Goal: Task Accomplishment & Management: Manage account settings

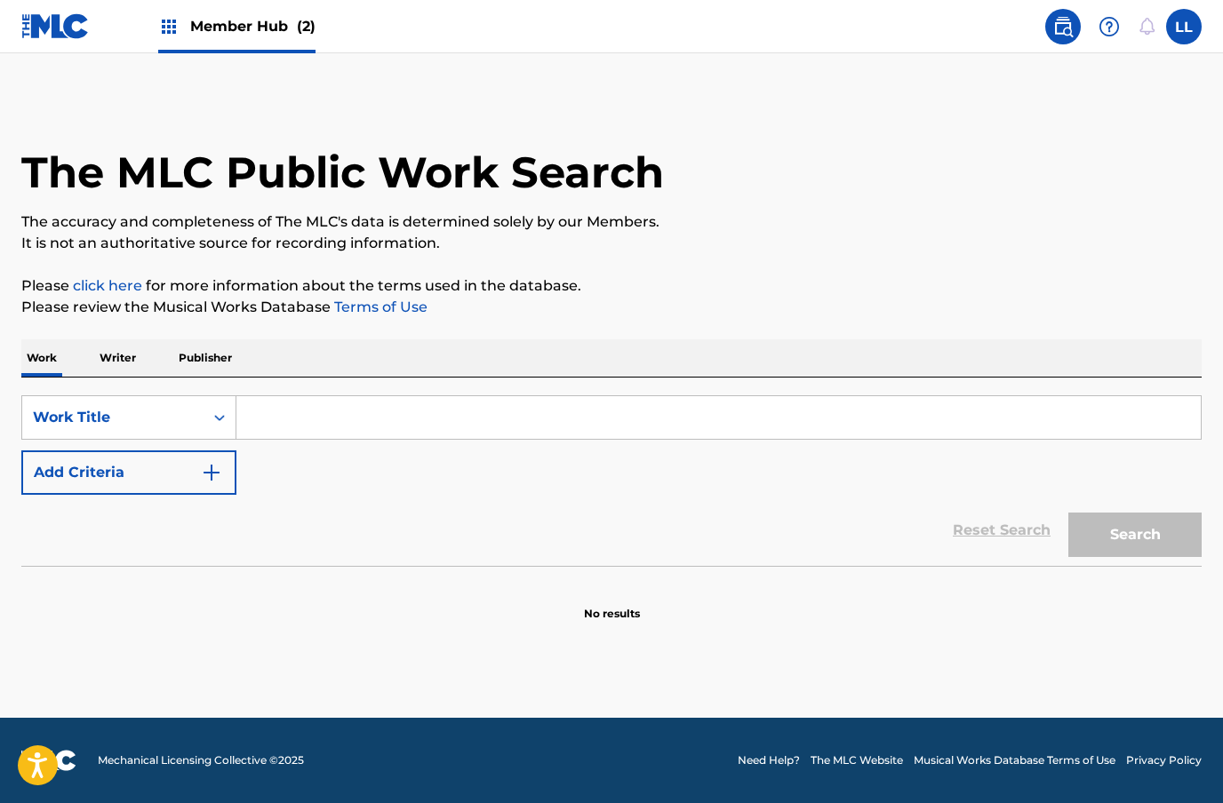
click at [296, 411] on input "Search Form" at bounding box center [718, 417] width 964 height 43
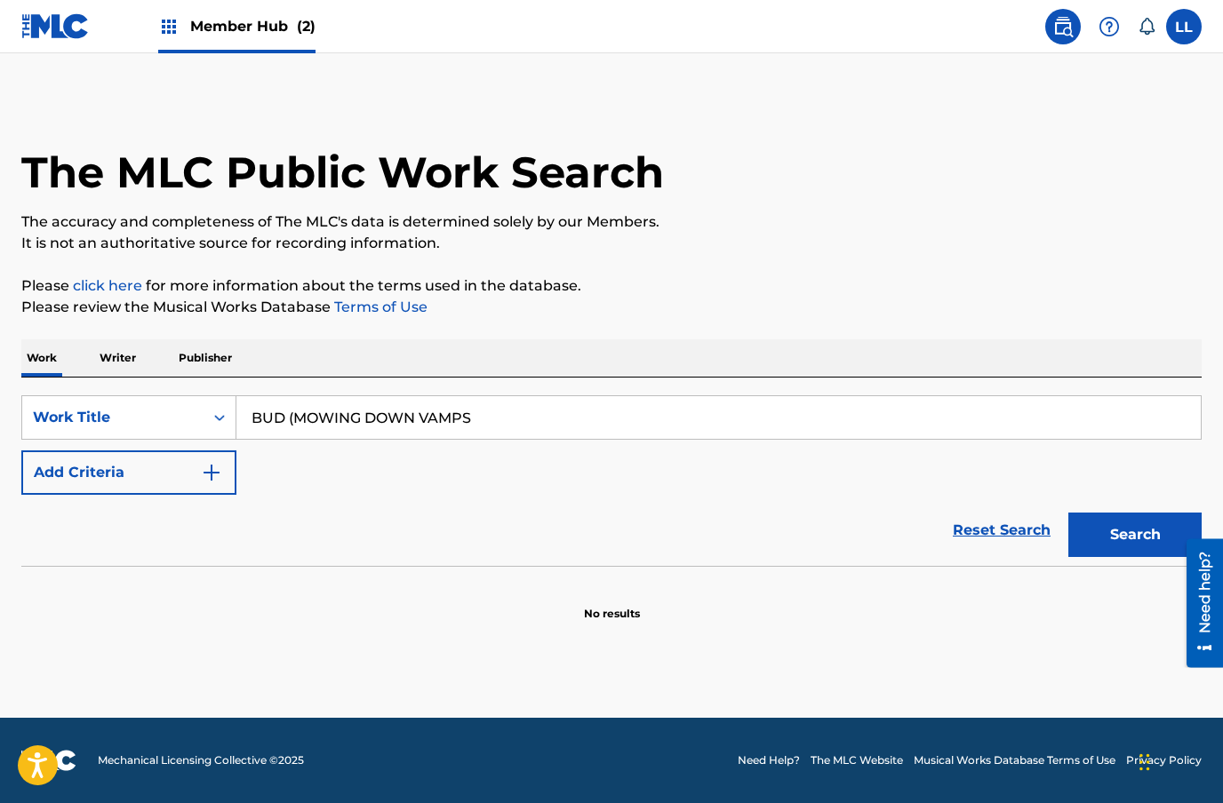
type input "BUD (MOWING DOWN VAMPS"
click at [1135, 519] on button "Search" at bounding box center [1134, 535] width 133 height 44
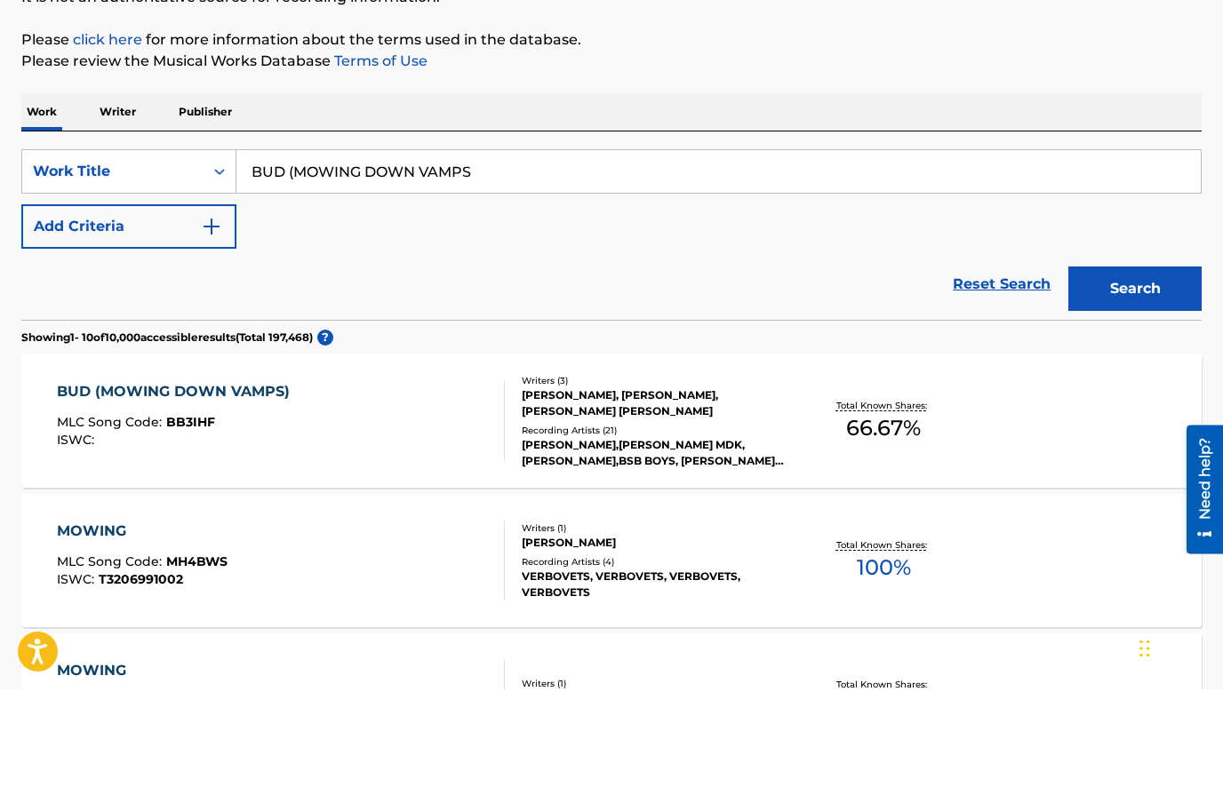
scroll to position [133, 0]
click at [203, 494] on div "BUD (MOWING DOWN VAMPS)" at bounding box center [178, 504] width 242 height 21
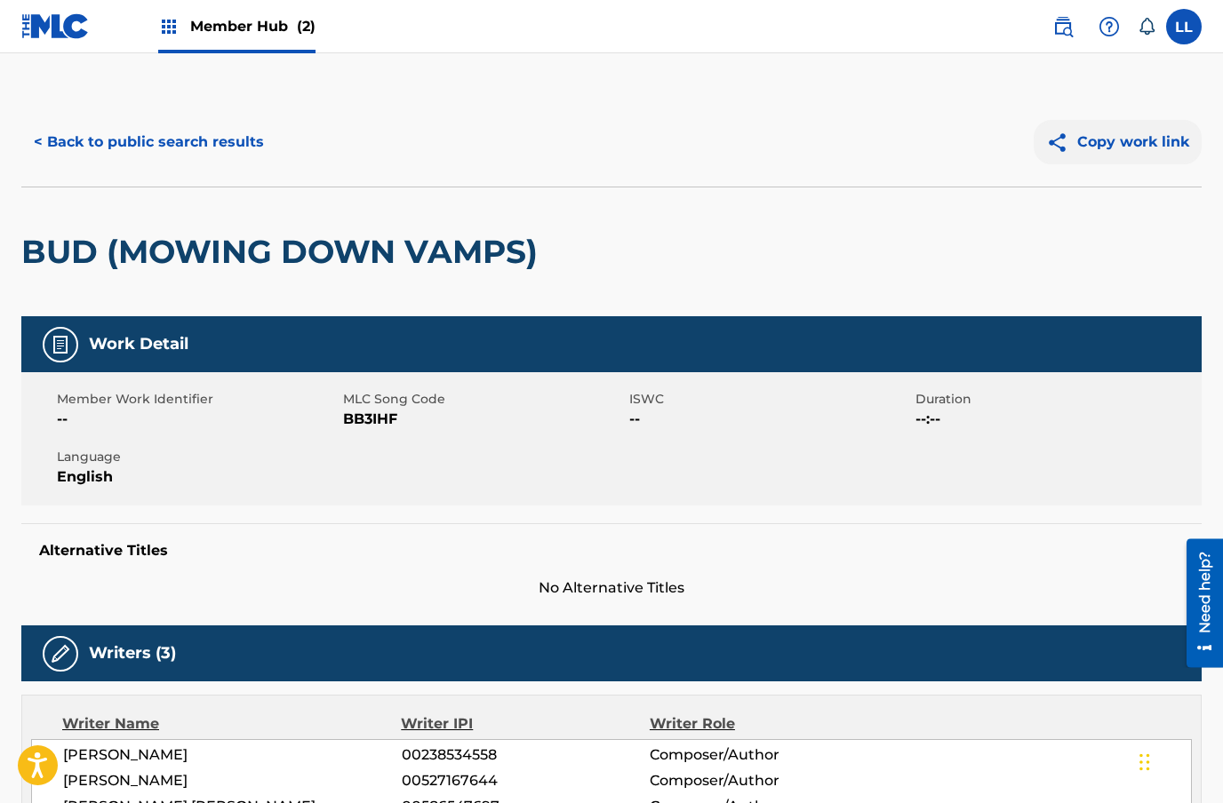
click at [1103, 151] on button "Copy work link" at bounding box center [1117, 142] width 168 height 44
click at [30, 148] on button "< Back to public search results" at bounding box center [148, 142] width 255 height 44
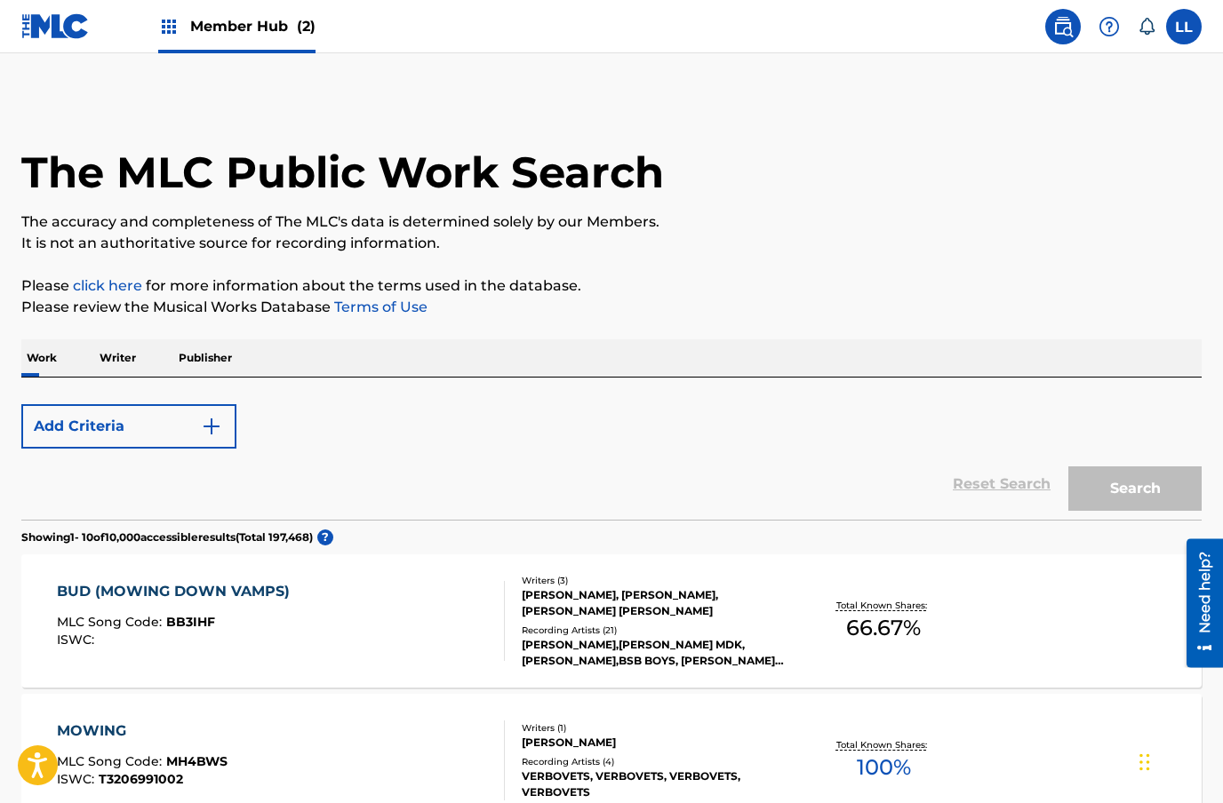
scroll to position [247, 0]
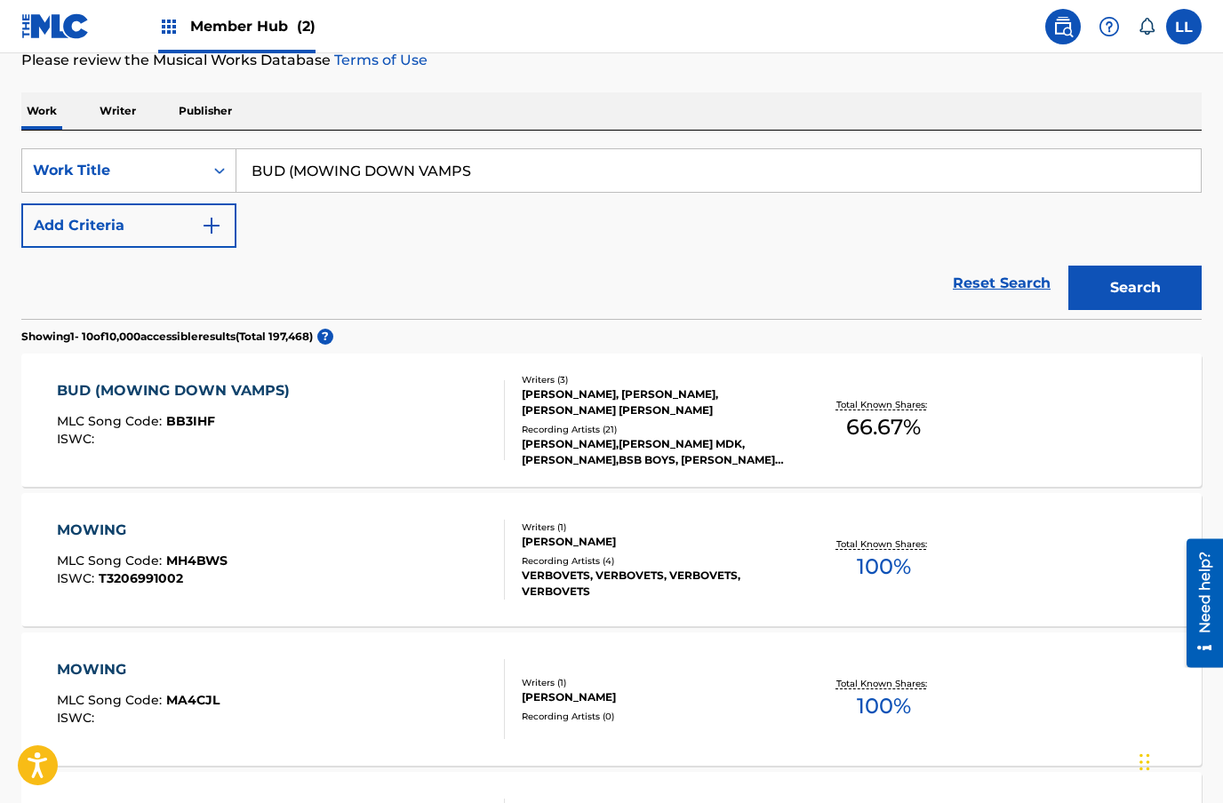
click at [434, 179] on input "BUD (MOWING DOWN VAMPS" at bounding box center [718, 170] width 964 height 43
click at [445, 173] on input "BUD (MOWING DOWN VAMPS" at bounding box center [718, 170] width 964 height 43
click at [444, 173] on input "BUD (MOWING DOWN VAMPS" at bounding box center [718, 170] width 964 height 43
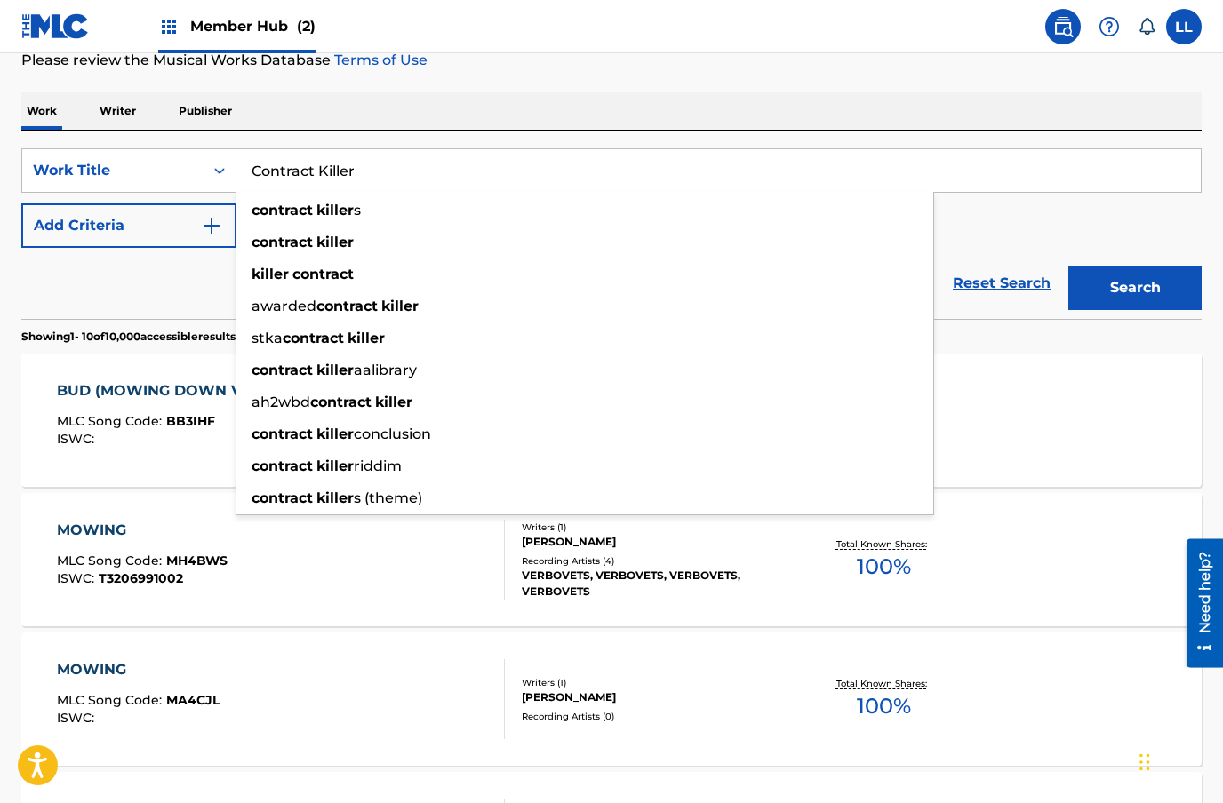
type input "Contract Killer"
click at [1009, 211] on div "SearchWithCriteriace924cf3-eff3-4d17-a68e-93897ae43716 Work Title [DEMOGRAPHIC_…" at bounding box center [611, 198] width 1180 height 100
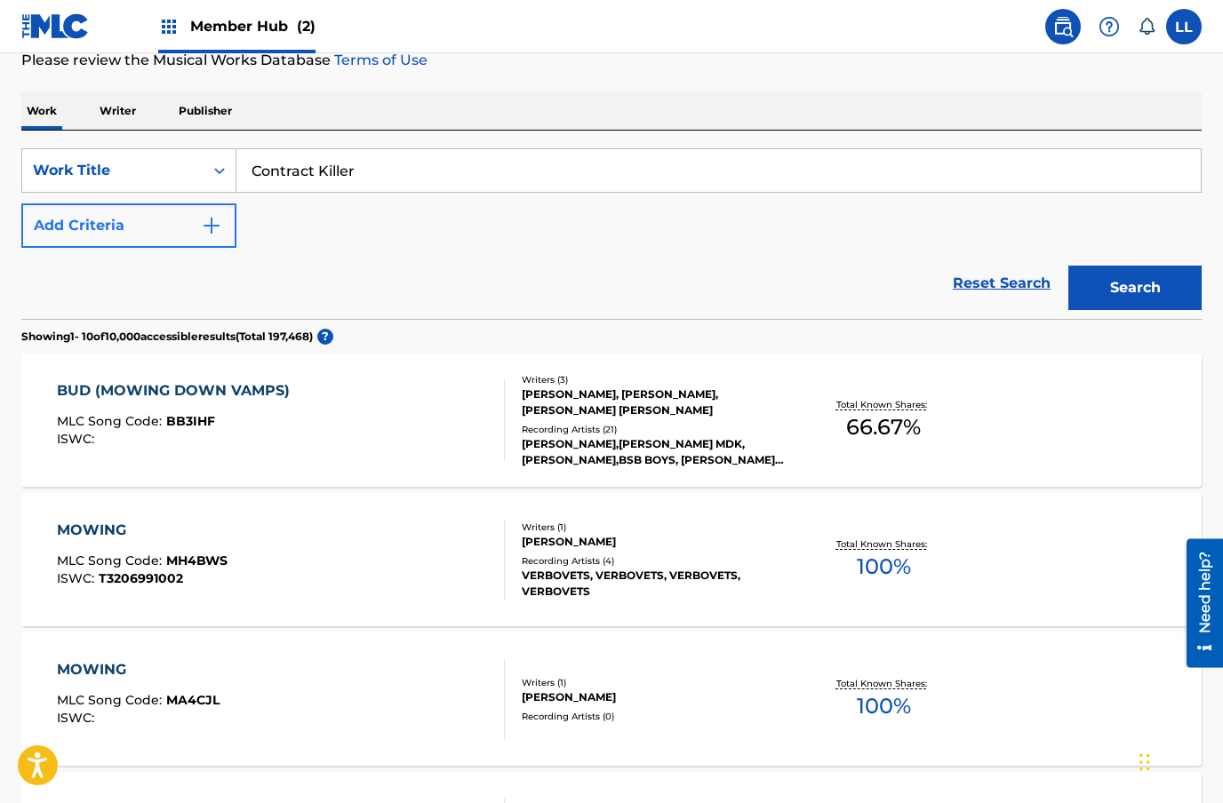
click at [210, 219] on img "Search Form" at bounding box center [211, 225] width 21 height 21
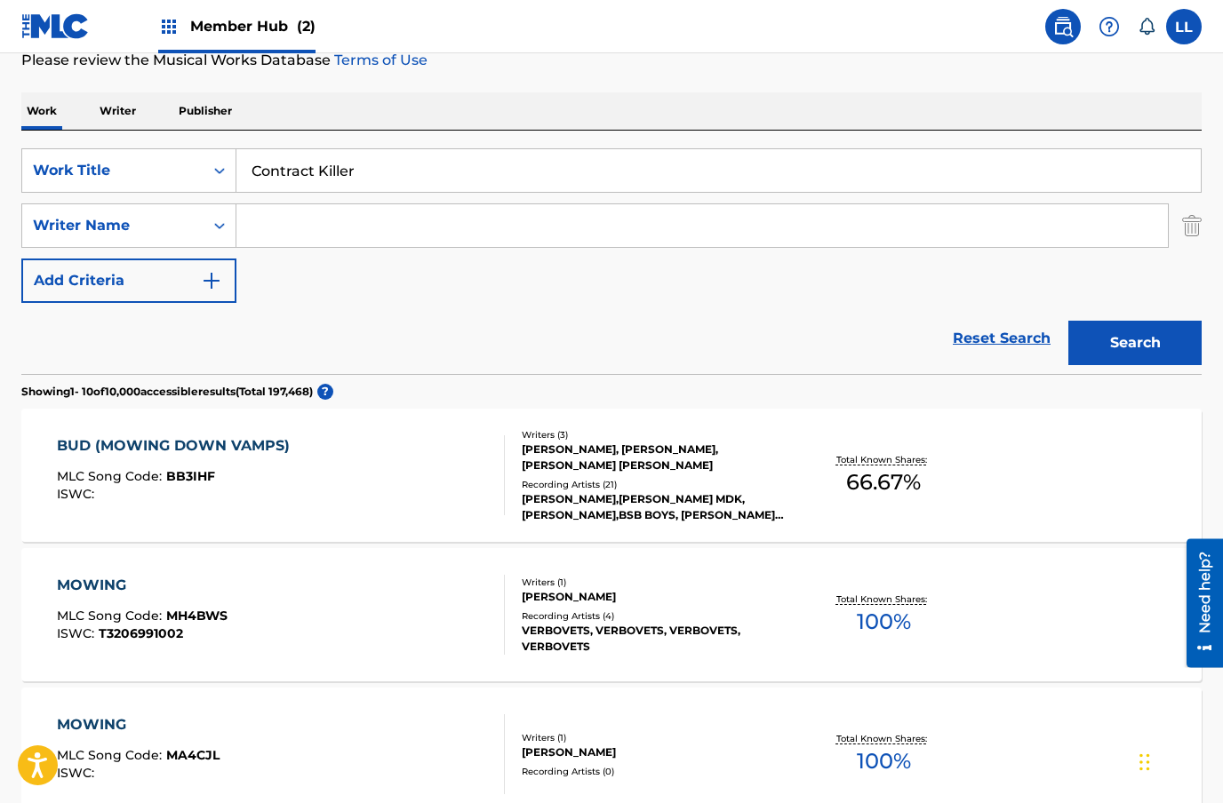
click at [315, 233] on input "Search Form" at bounding box center [701, 225] width 931 height 43
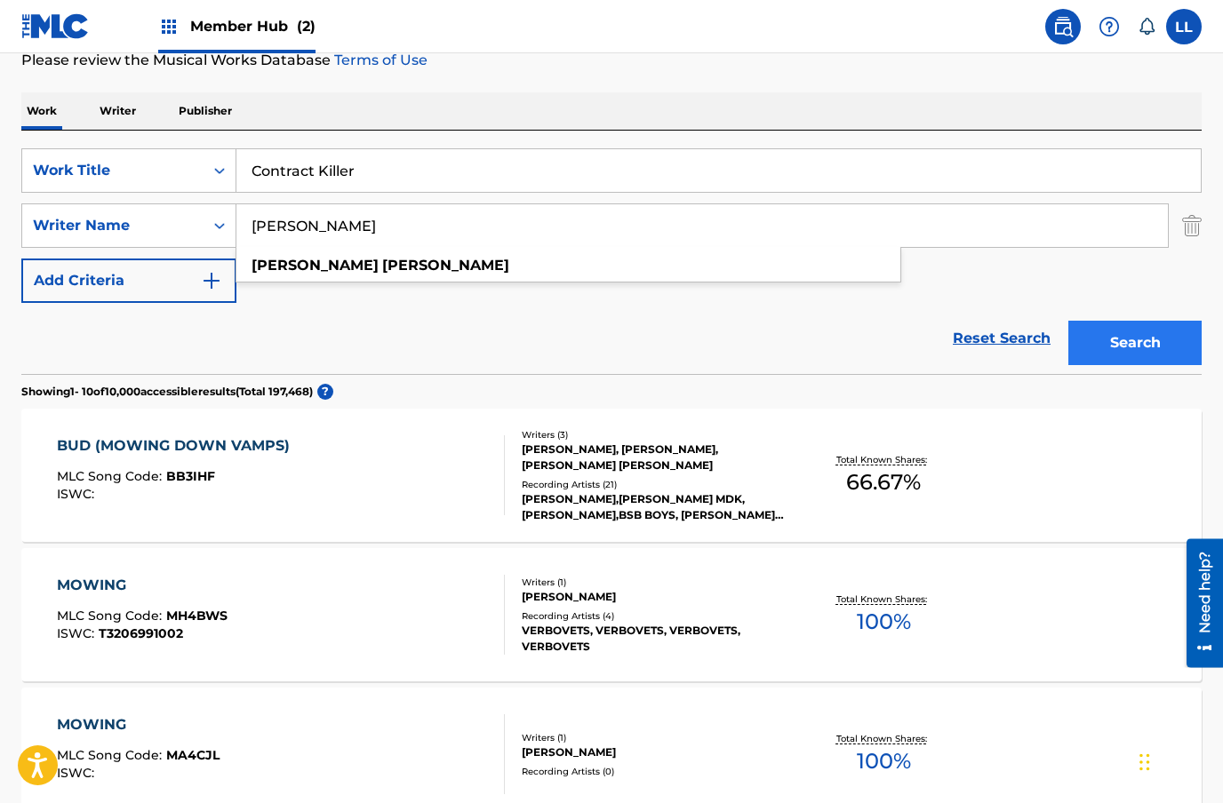
type input "[PERSON_NAME]"
click at [1129, 347] on button "Search" at bounding box center [1134, 343] width 133 height 44
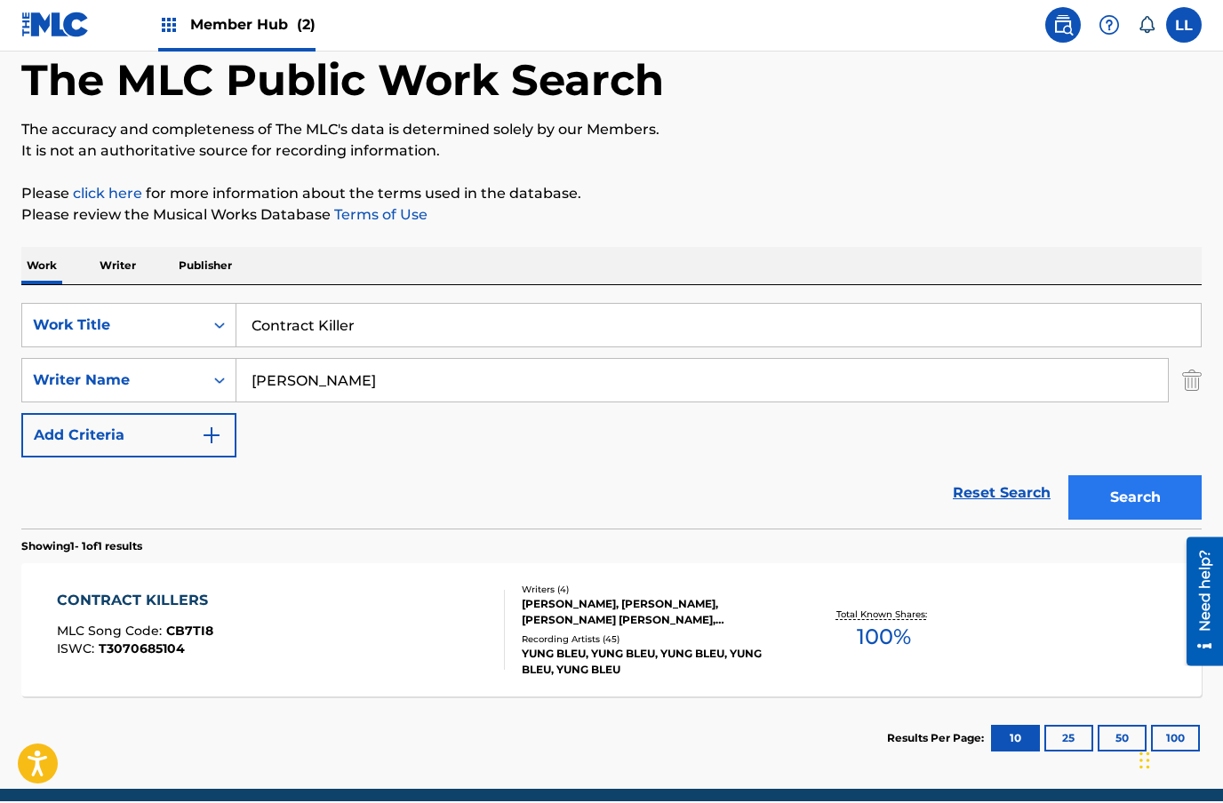
scroll to position [0, 0]
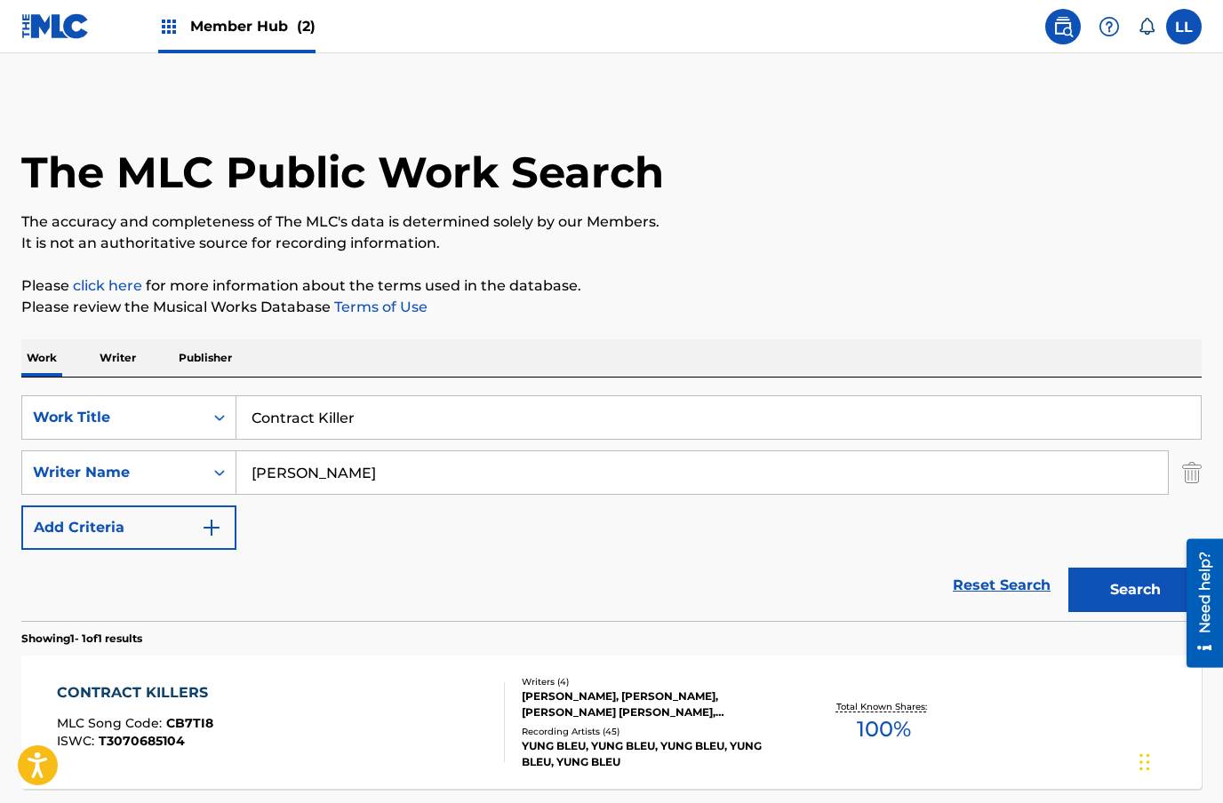
click at [156, 701] on div "CONTRACT KILLERS" at bounding box center [137, 692] width 160 height 21
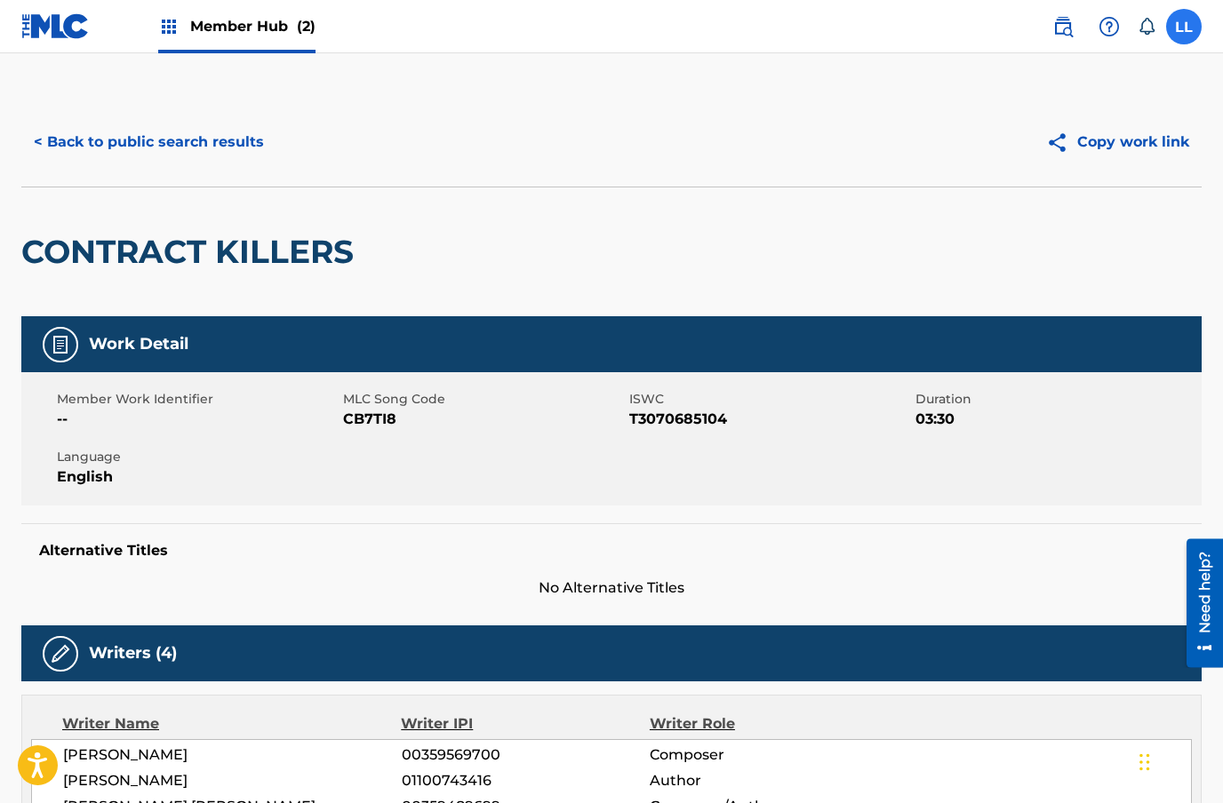
click at [1184, 37] on label at bounding box center [1184, 27] width 36 height 36
click at [1184, 27] on input "LL [PERSON_NAME] [EMAIL_ADDRESS][DOMAIN_NAME] Notification Preferences Profile …" at bounding box center [1184, 27] width 0 height 0
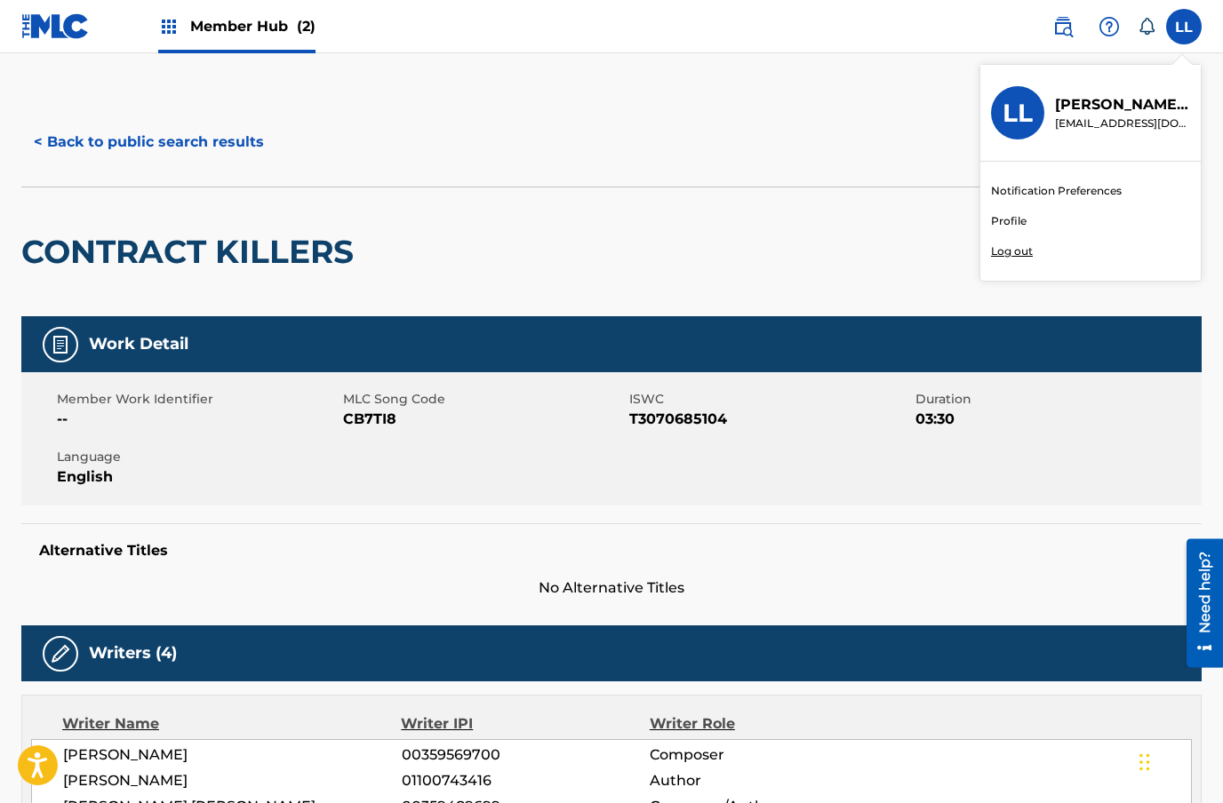
click at [1089, 117] on p "[EMAIL_ADDRESS][DOMAIN_NAME]" at bounding box center [1122, 124] width 135 height 16
click at [1184, 27] on input "LL [PERSON_NAME] [EMAIL_ADDRESS][DOMAIN_NAME] Notification Preferences Profile …" at bounding box center [1184, 27] width 0 height 0
click at [33, 37] on img at bounding box center [55, 26] width 68 height 26
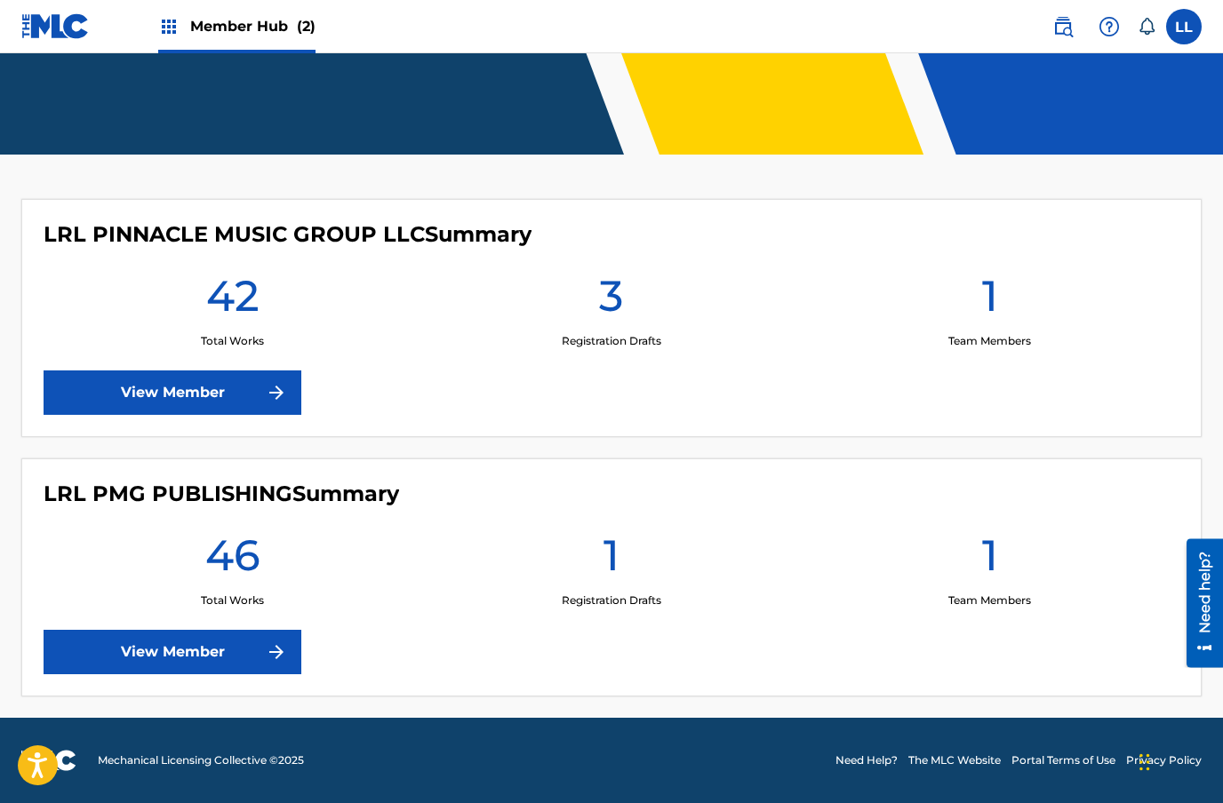
scroll to position [332, 0]
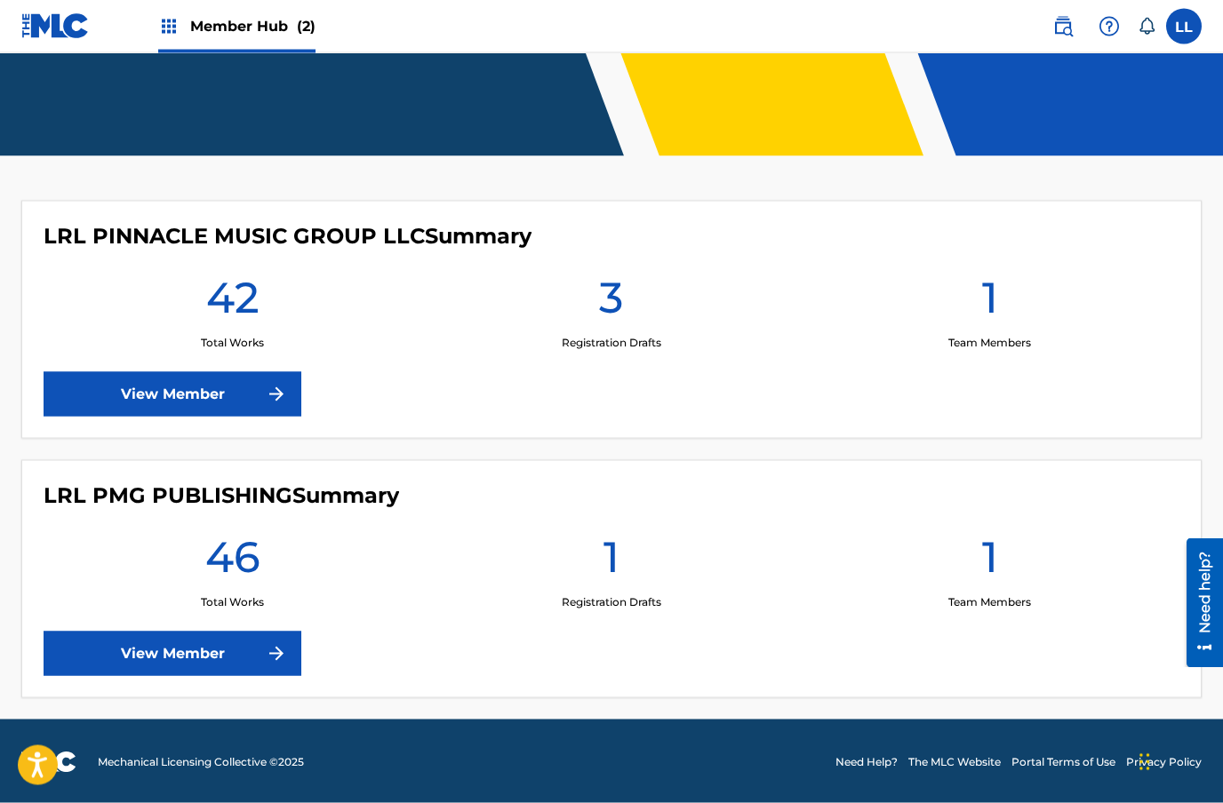
click at [361, 494] on h4 "LRL PMG PUBLISHING Summary" at bounding box center [221, 495] width 355 height 27
click at [185, 666] on link "View Member" at bounding box center [173, 654] width 258 height 44
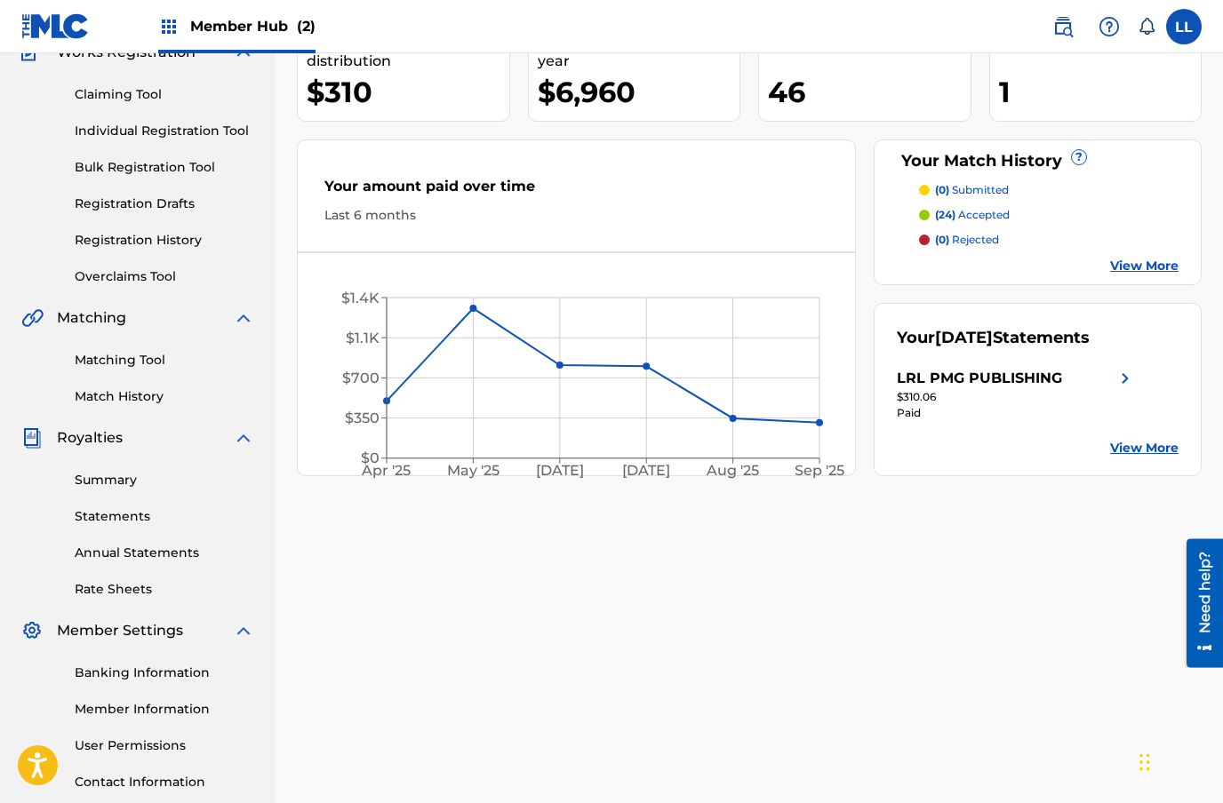
scroll to position [299, 0]
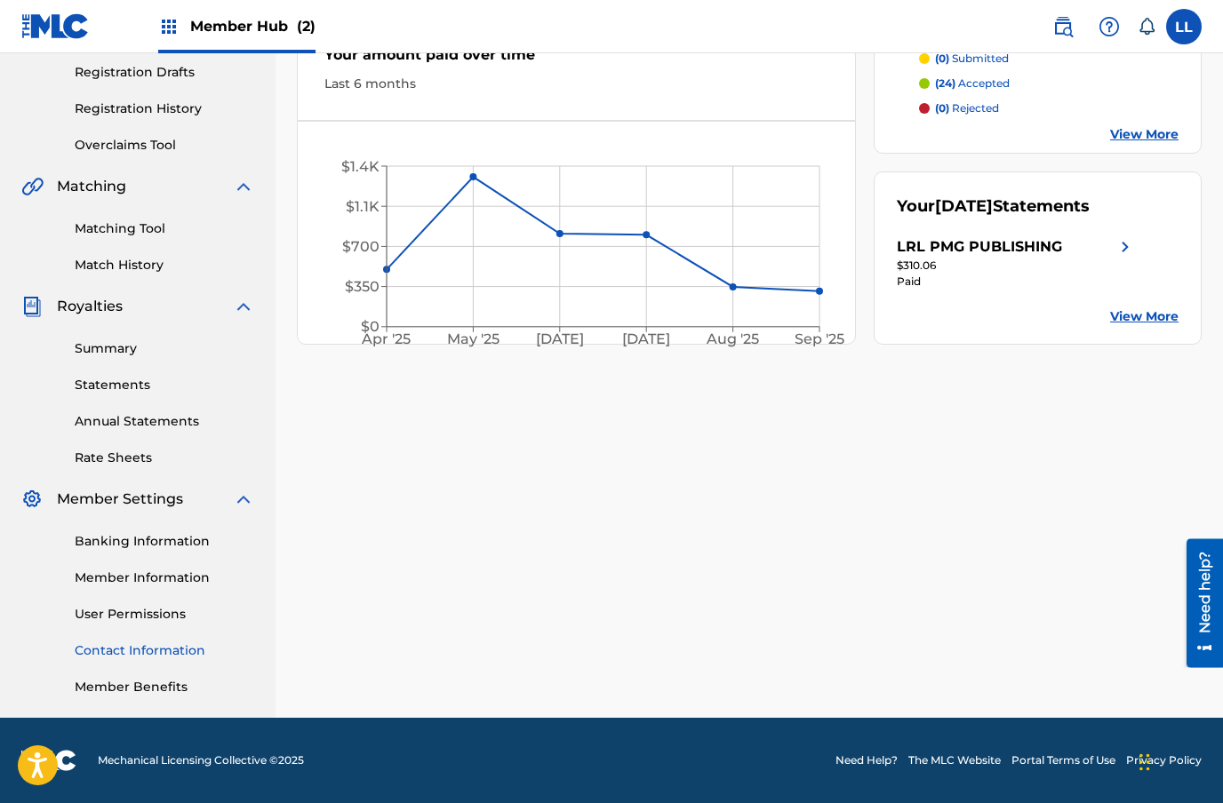
click at [148, 650] on link "Contact Information" at bounding box center [164, 651] width 179 height 19
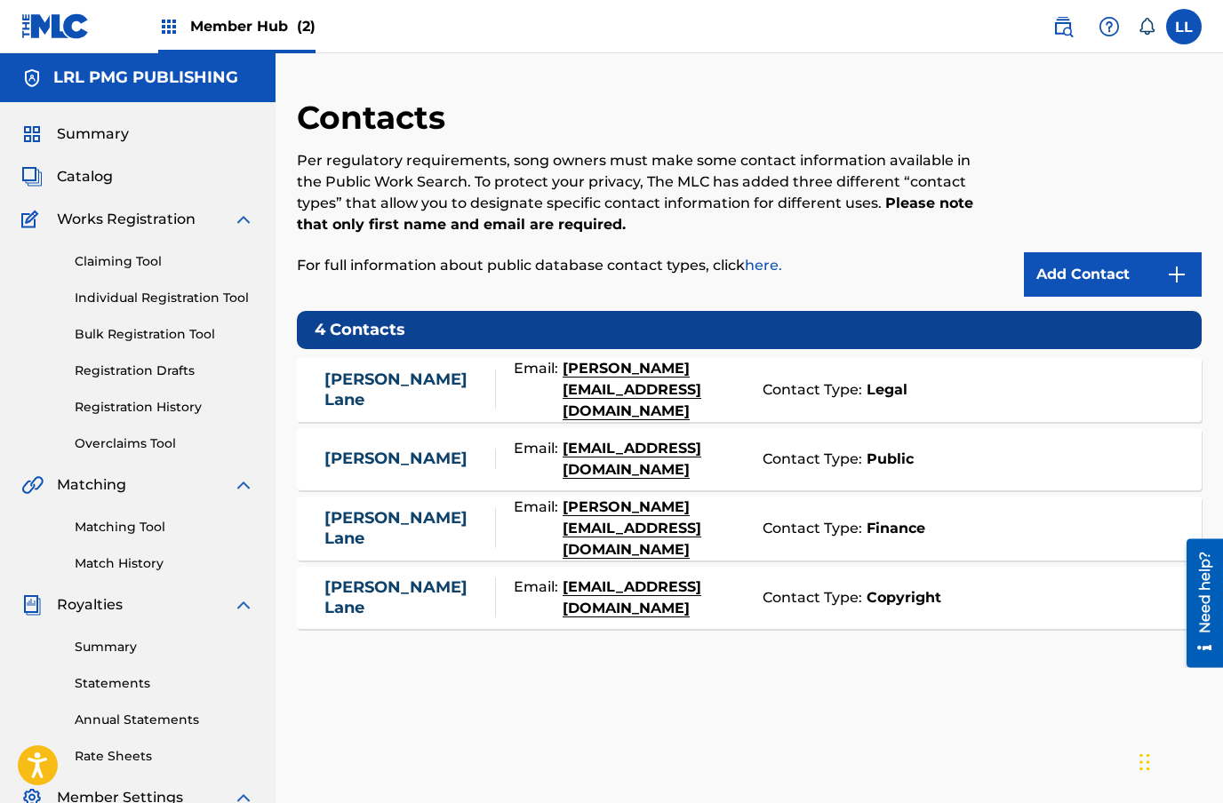
click at [340, 460] on link "[PERSON_NAME]" at bounding box center [395, 459] width 143 height 20
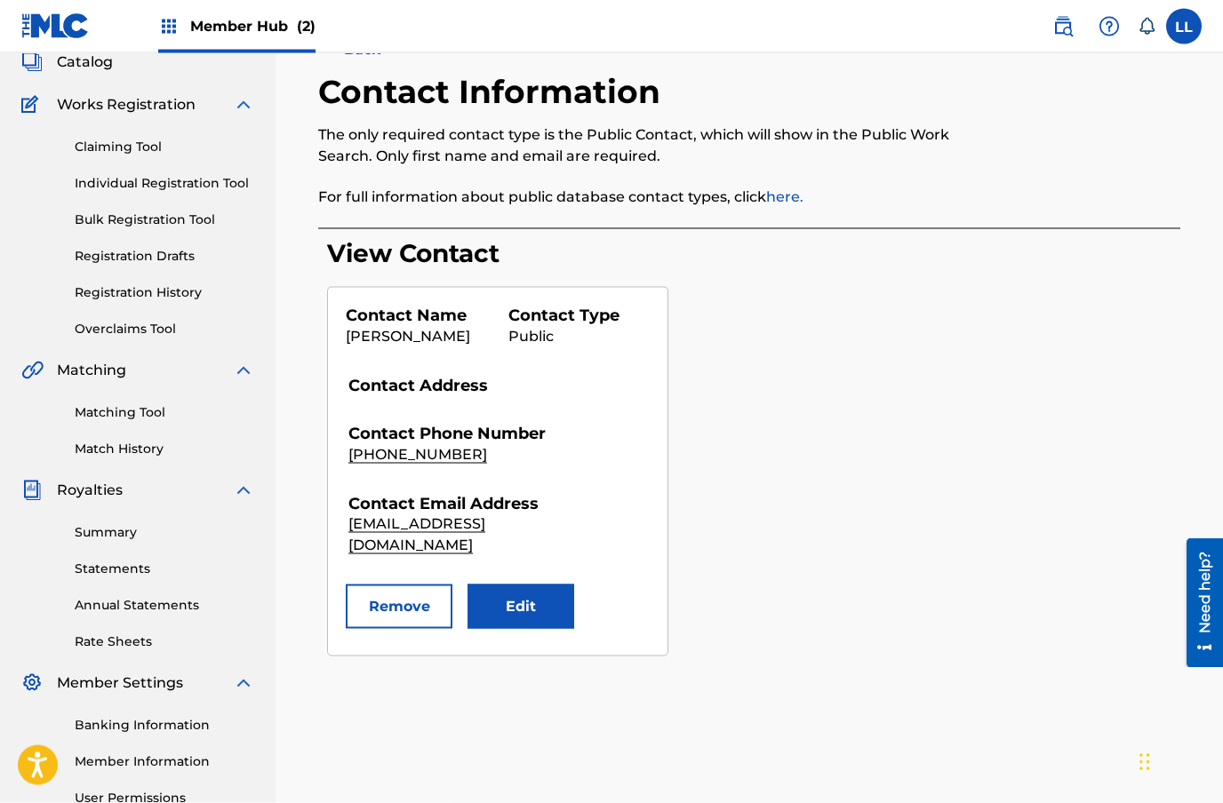
scroll to position [116, 0]
click at [528, 603] on button "Edit" at bounding box center [520, 606] width 107 height 44
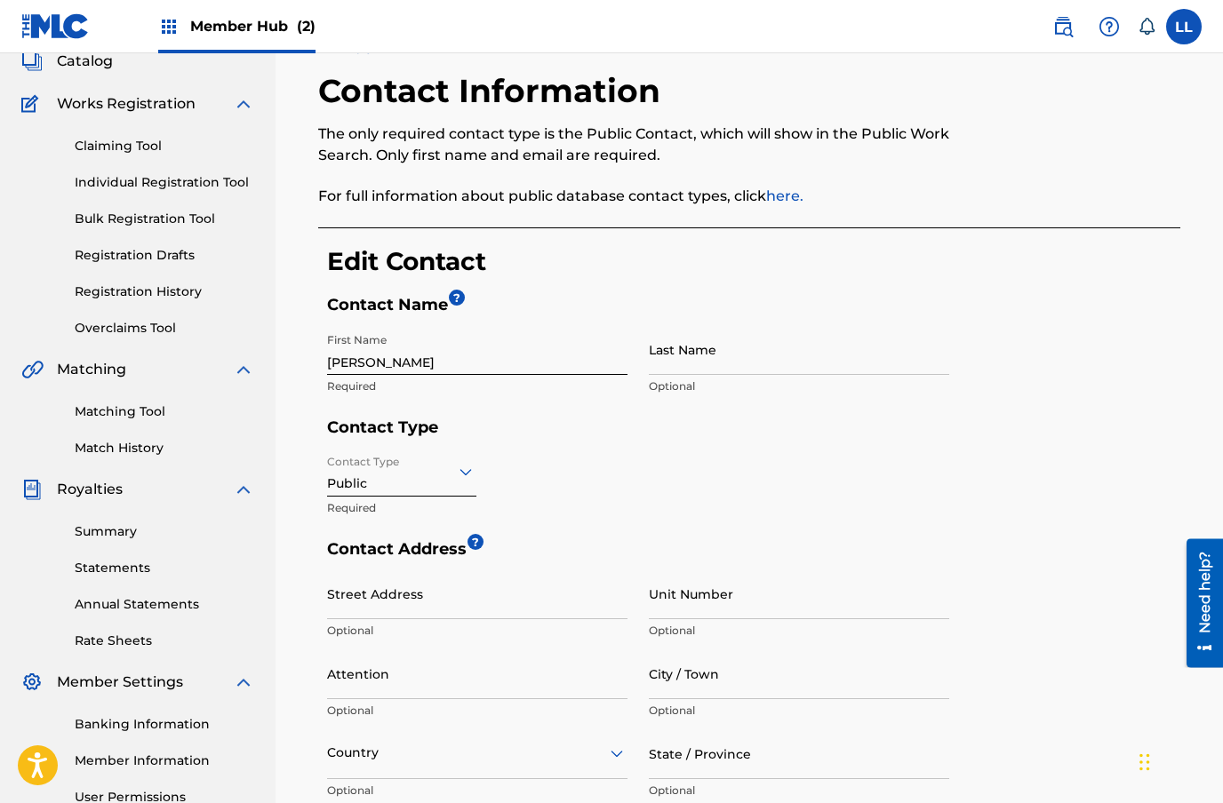
click at [425, 366] on input "[PERSON_NAME]" at bounding box center [477, 349] width 300 height 51
type input "L"
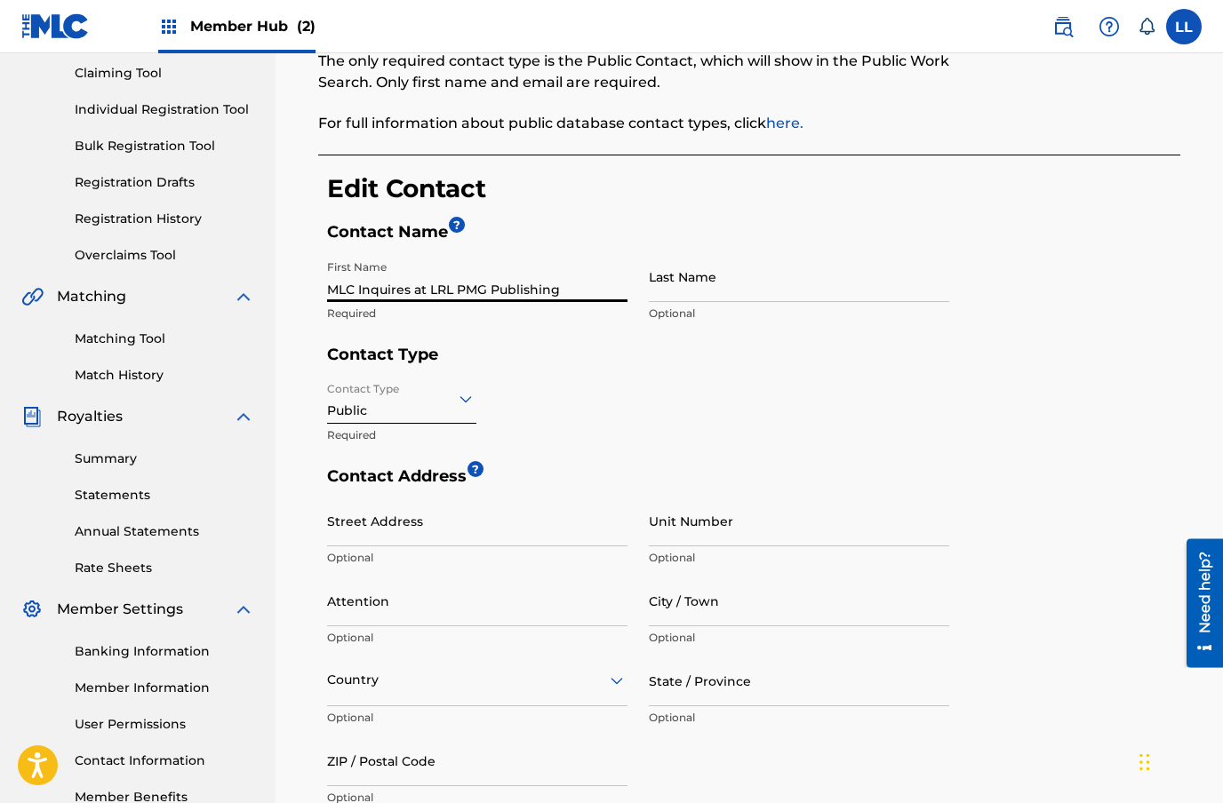
click at [432, 284] on input "MLC Inquires at LRL PMG Publishing" at bounding box center [477, 276] width 300 height 51
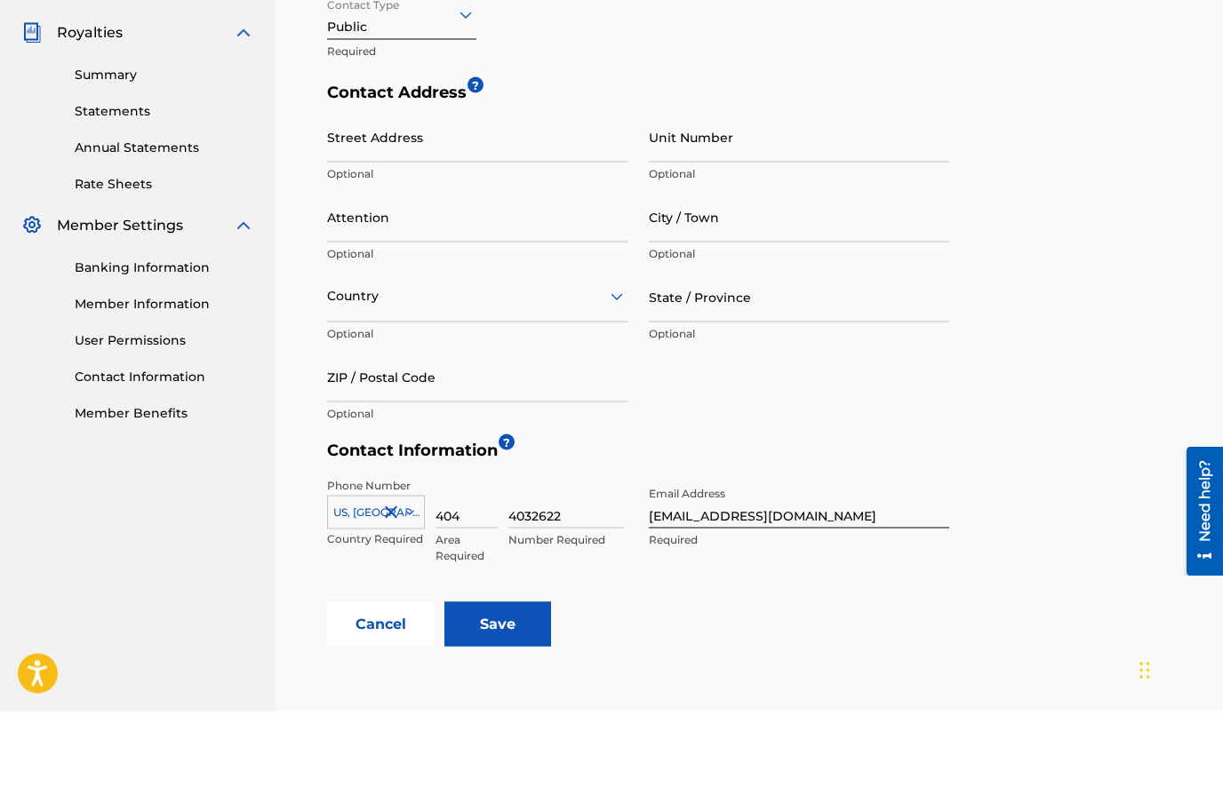
scroll to position [514, 0]
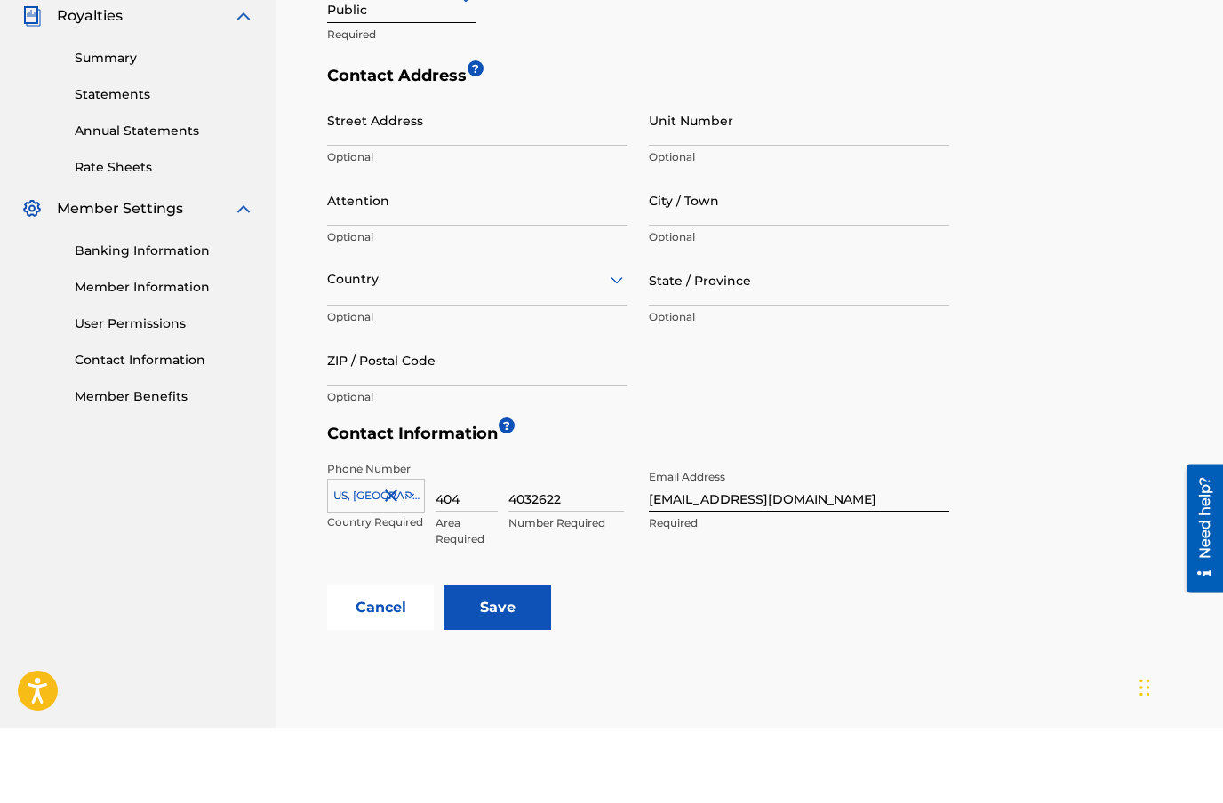
type input "LRL PMG Publishing"
click at [876, 536] on input "[EMAIL_ADDRESS][DOMAIN_NAME]" at bounding box center [799, 561] width 300 height 51
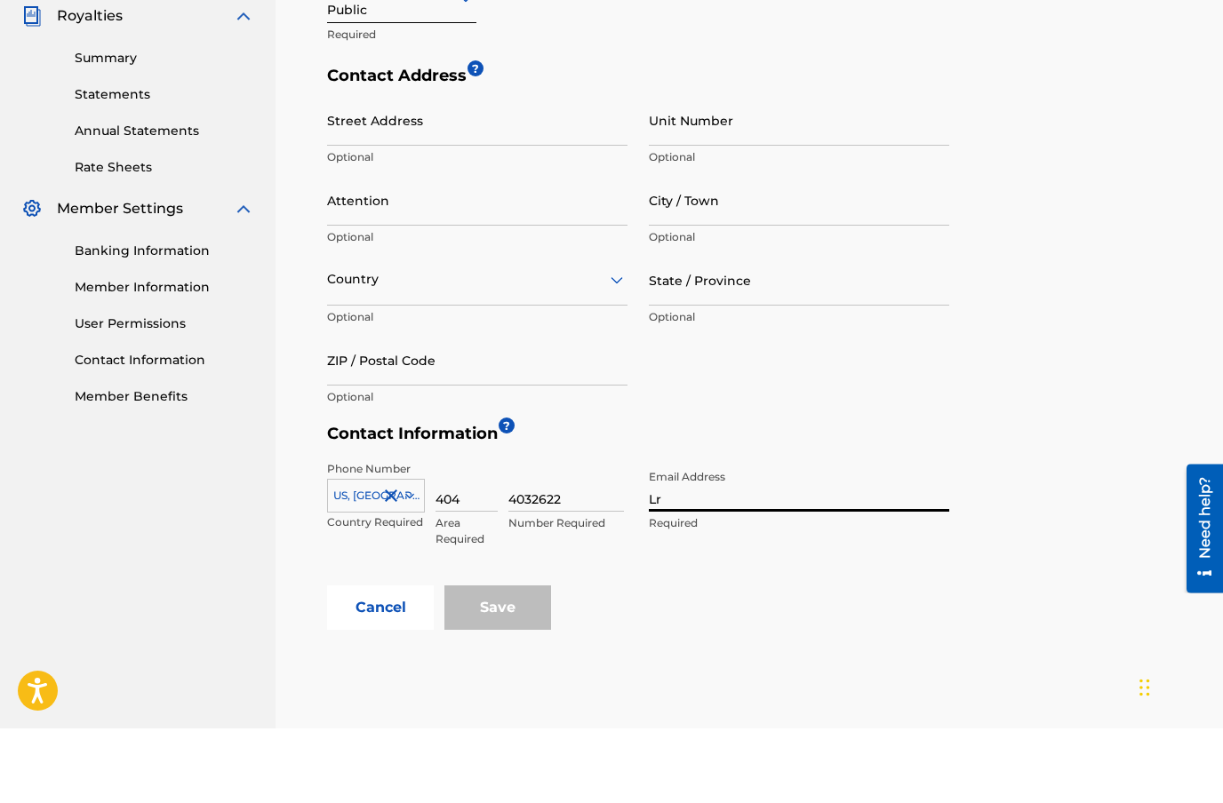
type input "L"
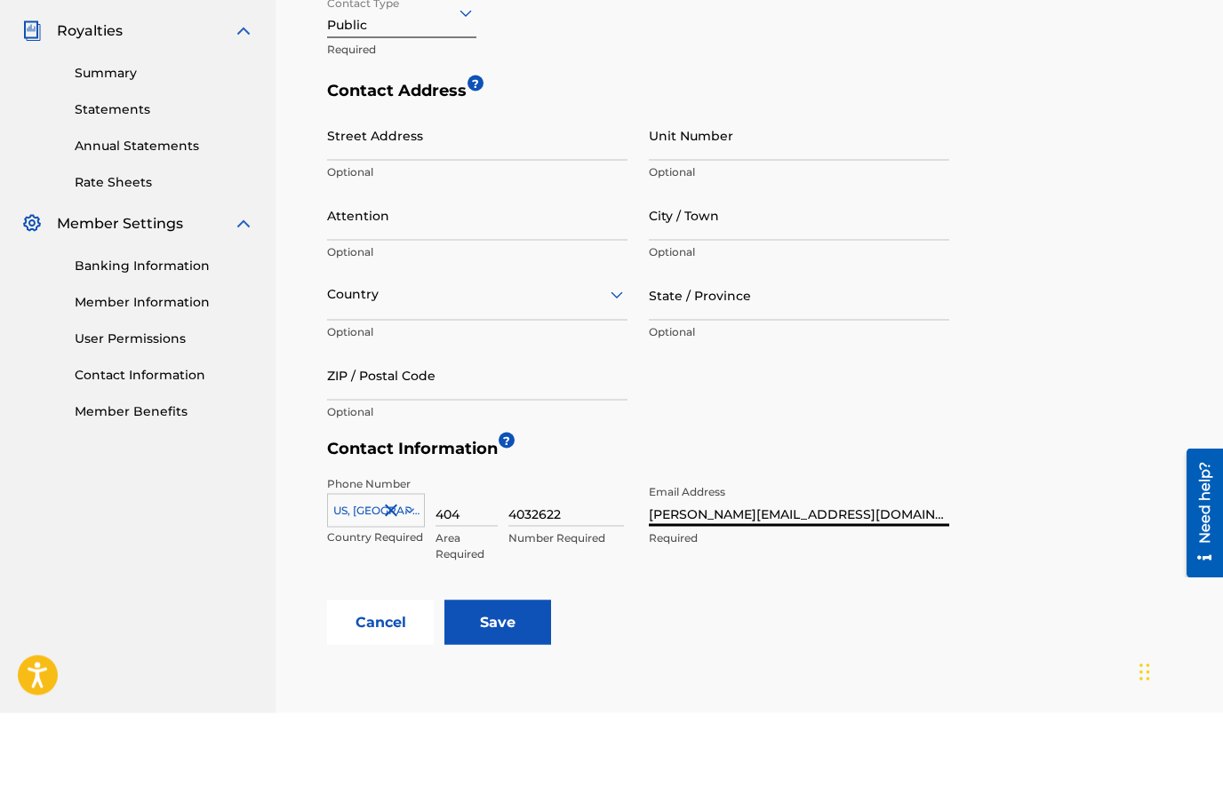
scroll to position [506, 0]
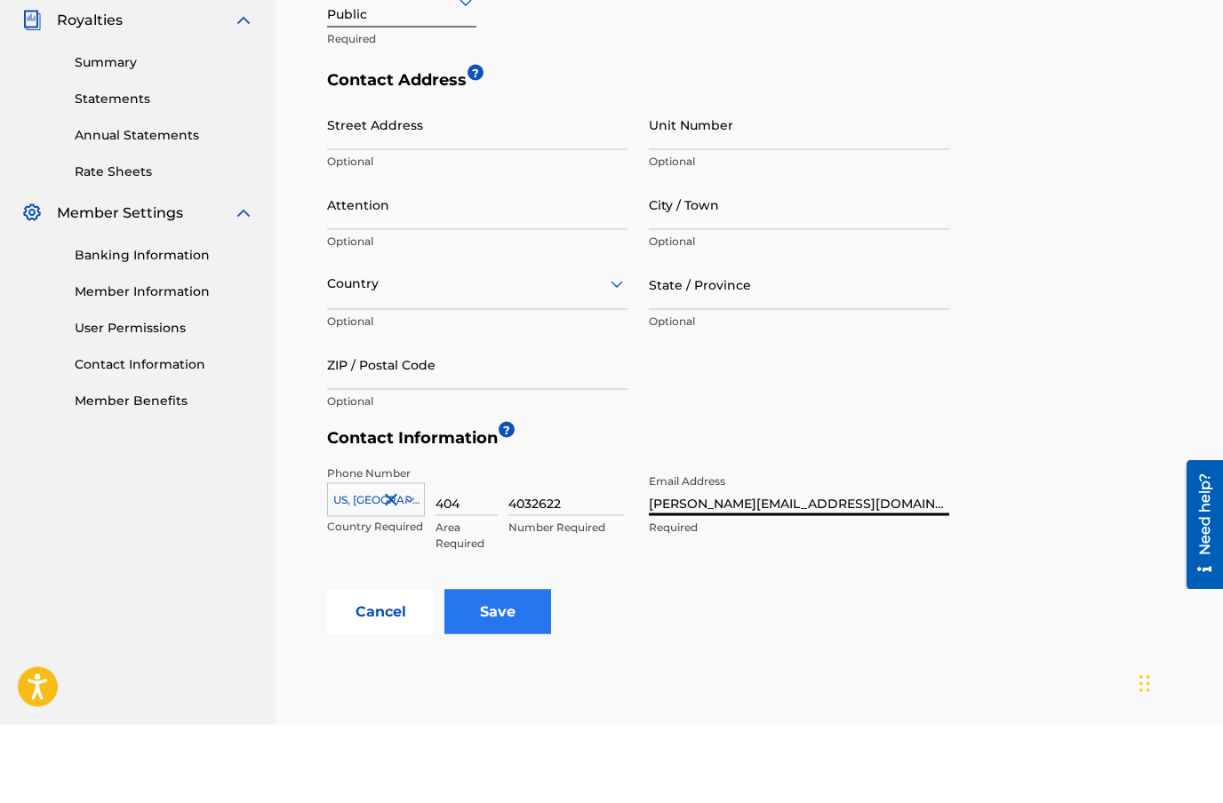
type input "[PERSON_NAME][EMAIL_ADDRESS][DOMAIN_NAME]"
click at [513, 668] on input "Save" at bounding box center [497, 690] width 107 height 44
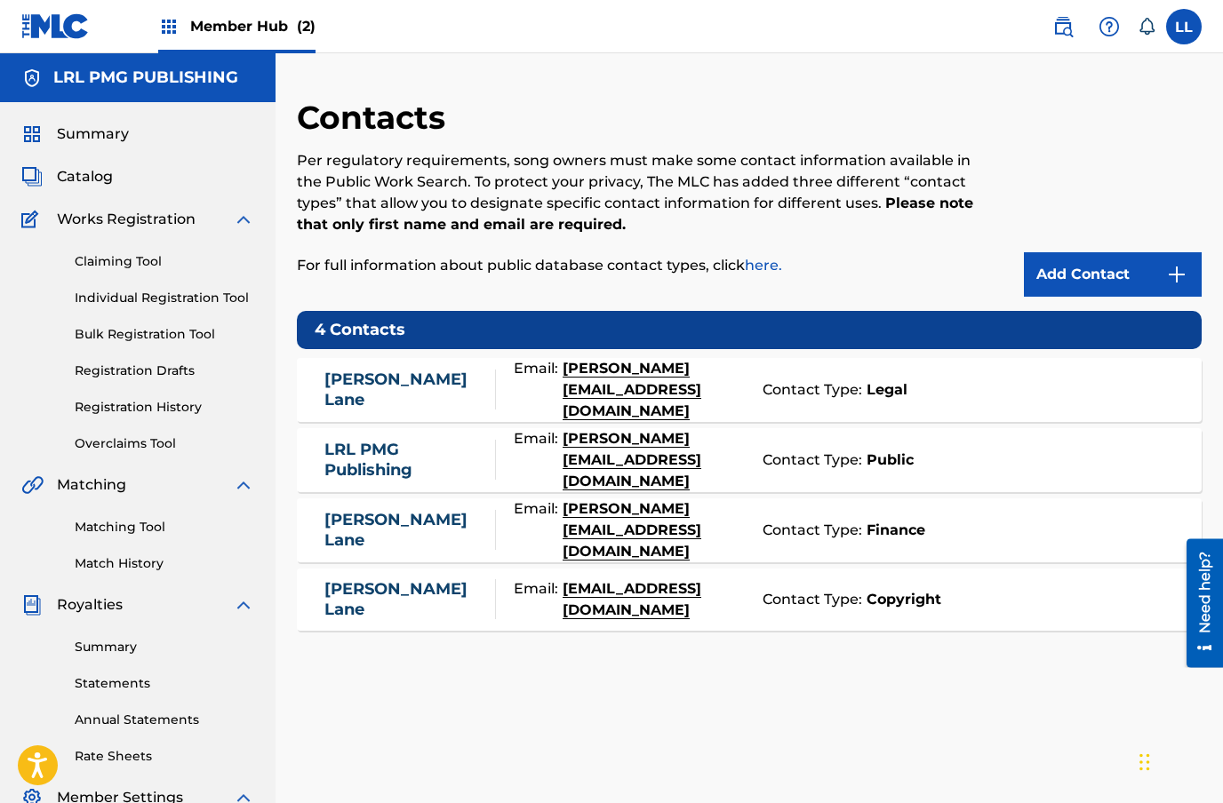
click at [439, 386] on div "[PERSON_NAME]" at bounding box center [409, 390] width 171 height 40
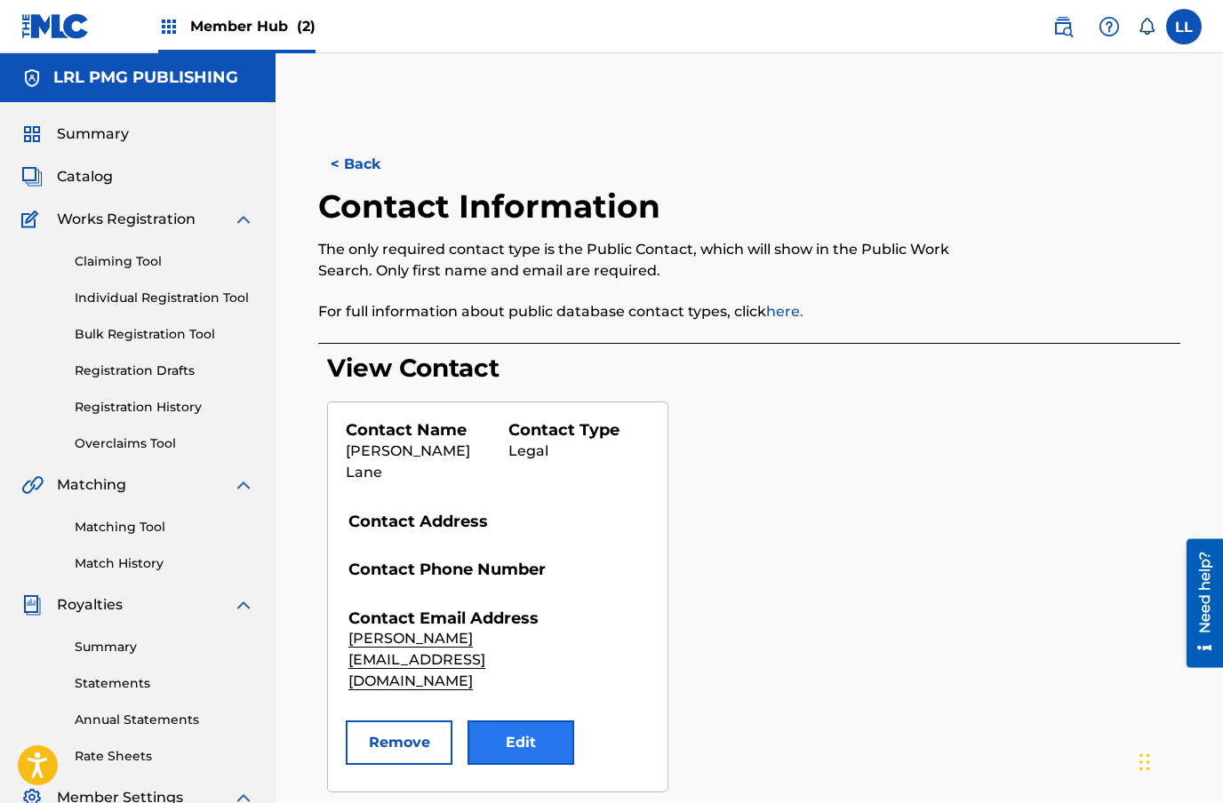
click at [533, 721] on button "Edit" at bounding box center [520, 743] width 107 height 44
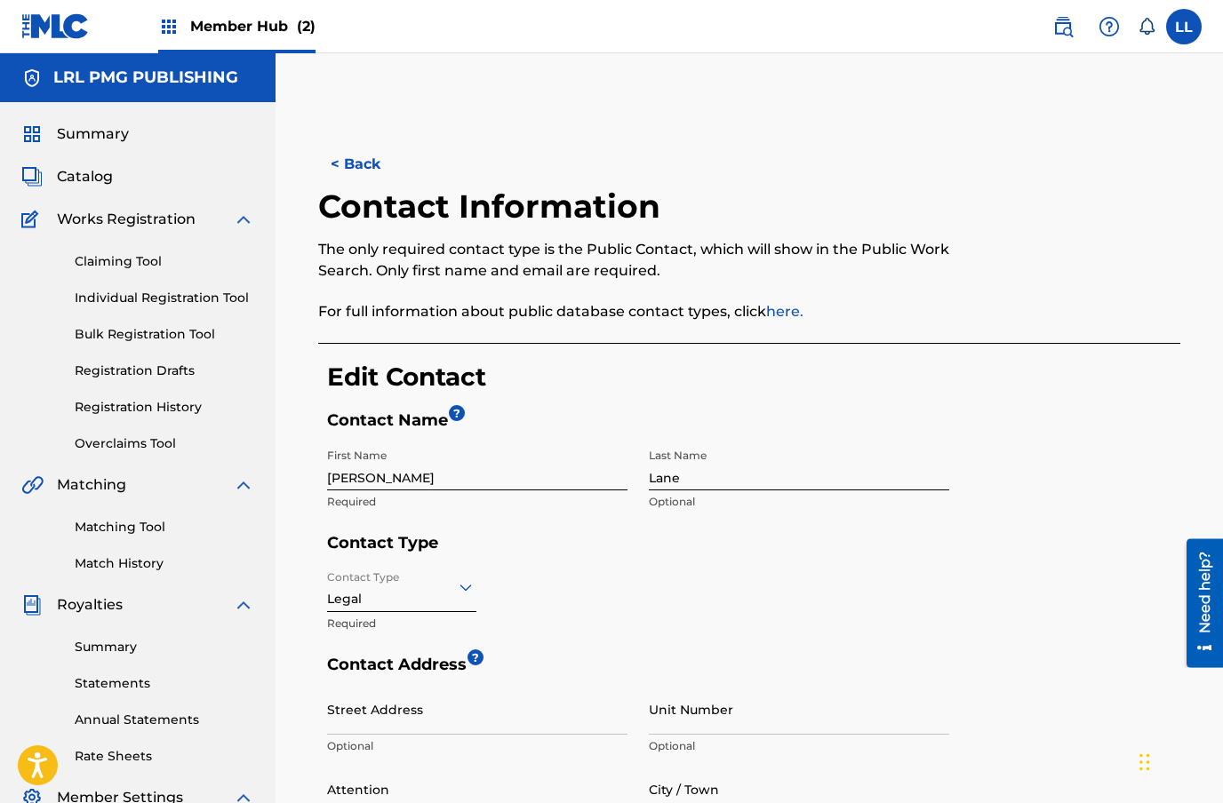
click at [403, 481] on input "[PERSON_NAME]" at bounding box center [477, 465] width 300 height 51
click at [759, 480] on input "Lane" at bounding box center [799, 465] width 300 height 51
type input "L"
click at [400, 479] on input "[PERSON_NAME]" at bounding box center [477, 465] width 300 height 51
type input "L"
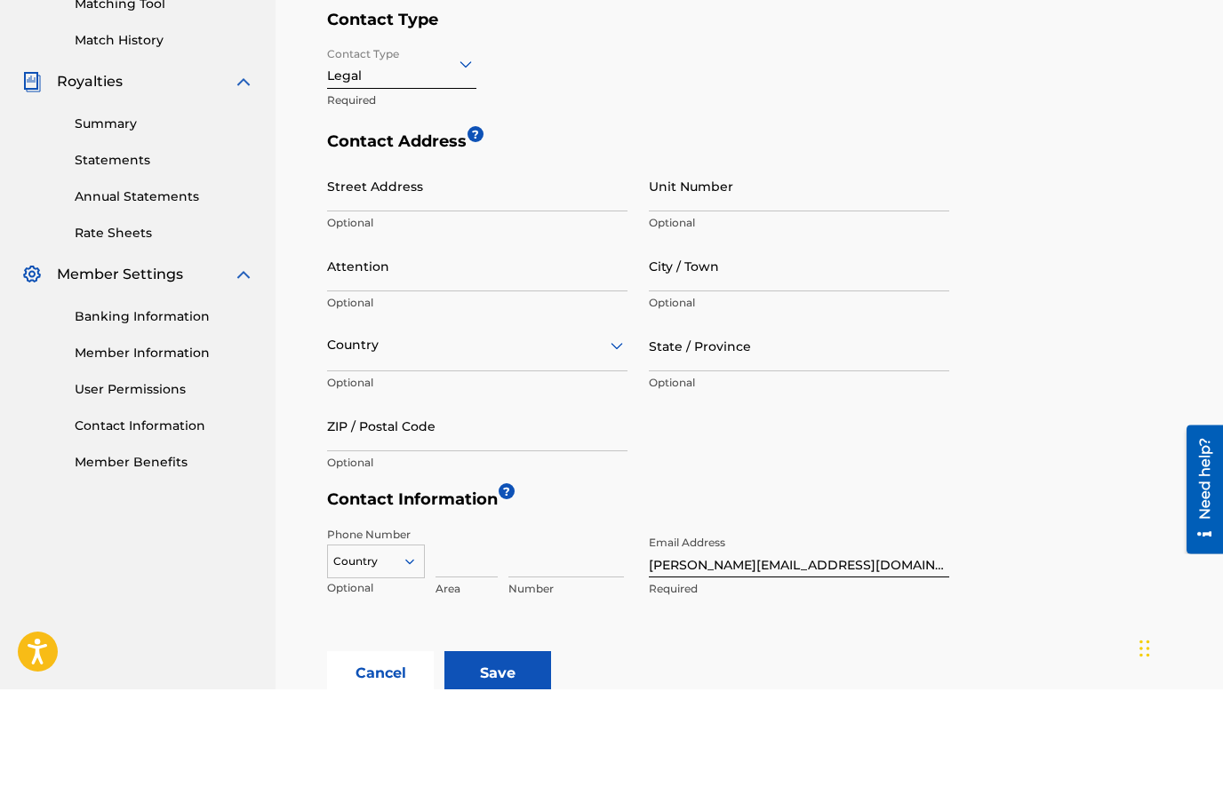
scroll to position [449, 0]
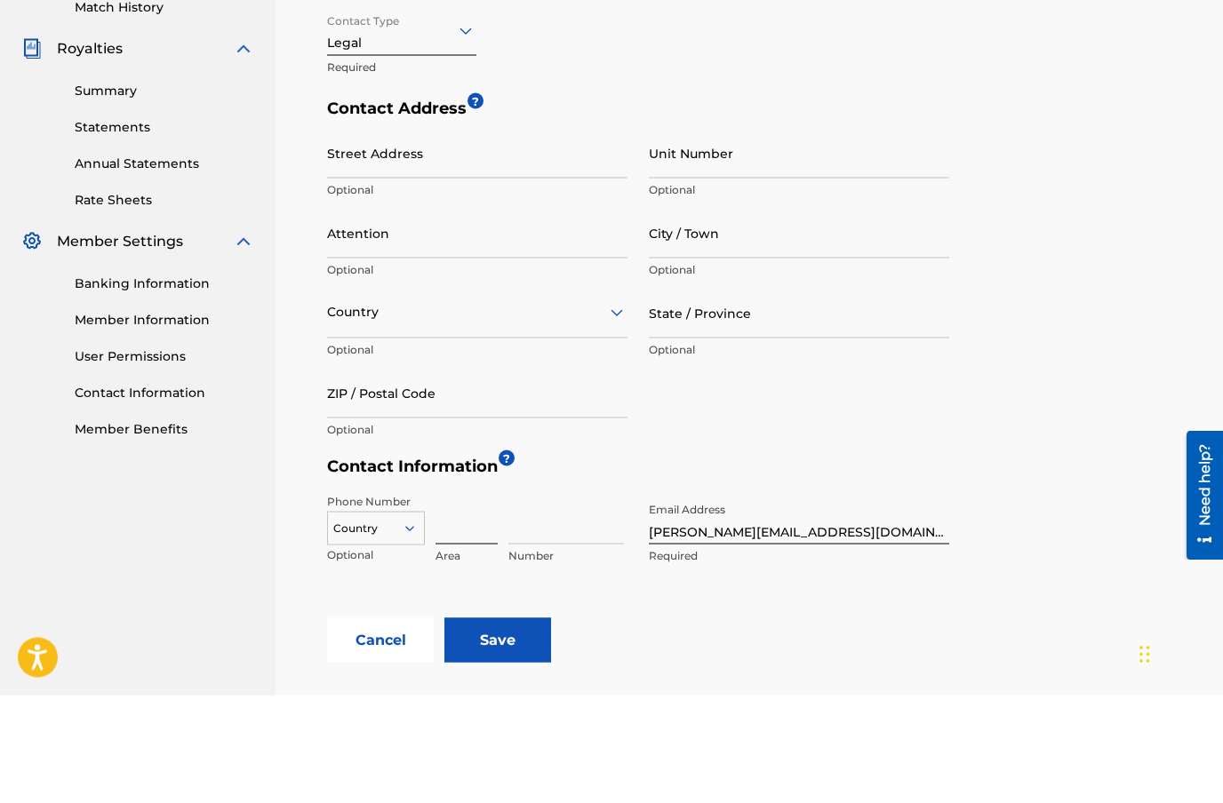
type input "LRL PMG Publishing"
click at [461, 602] on input at bounding box center [466, 627] width 62 height 51
type input "404"
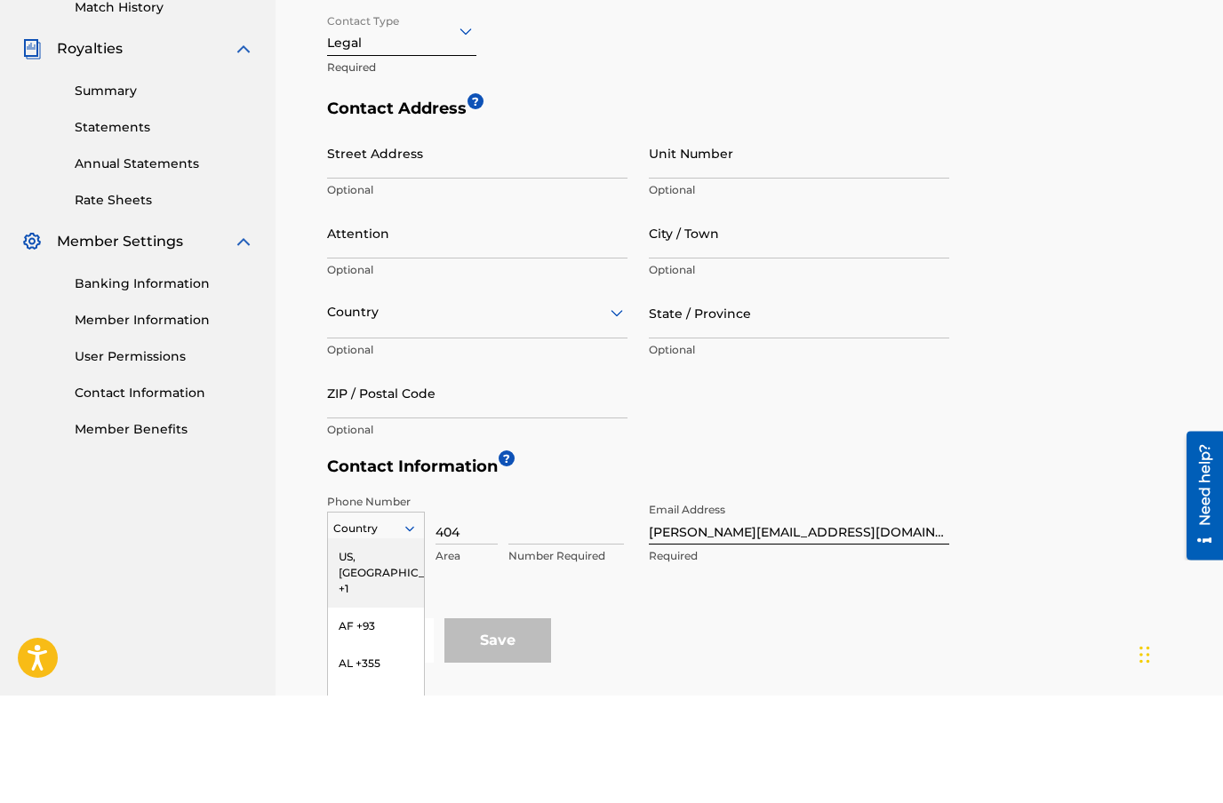
click at [405, 646] on div "US, [GEOGRAPHIC_DATA] +1" at bounding box center [376, 680] width 96 height 69
click at [572, 602] on input at bounding box center [566, 627] width 116 height 51
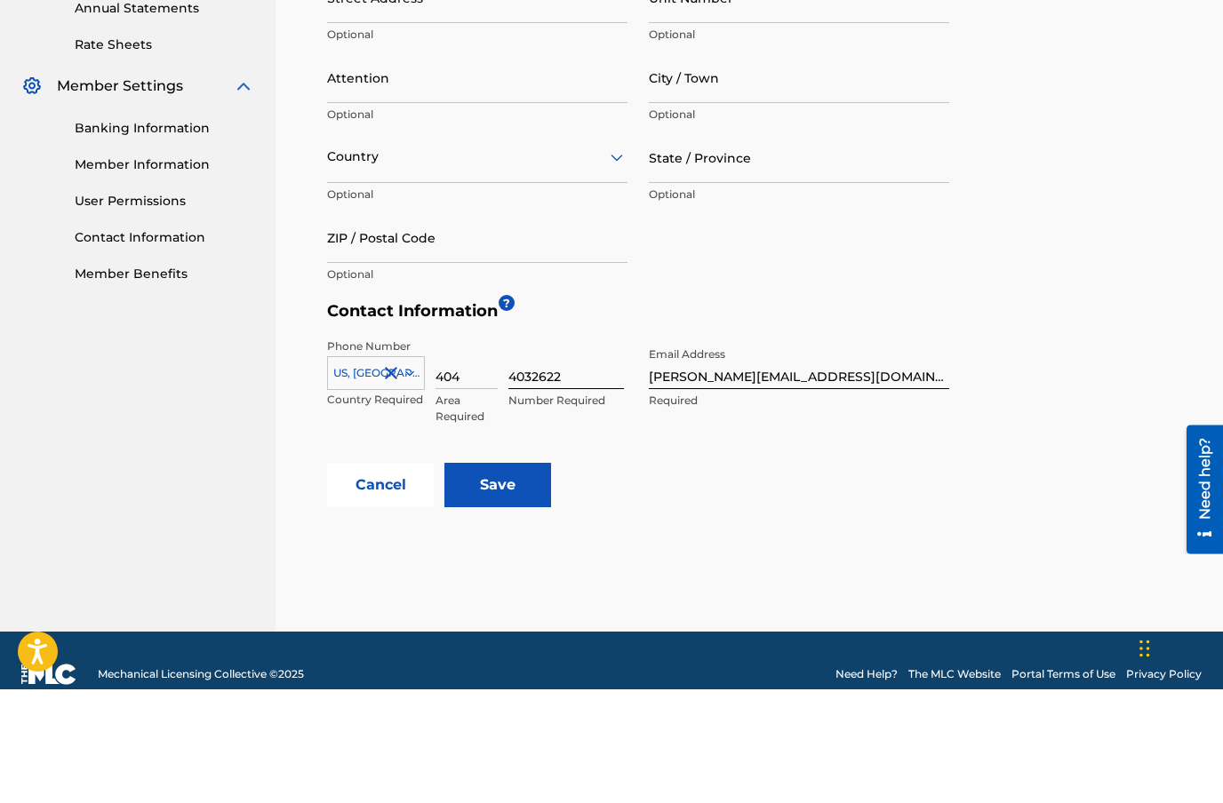
scroll to position [624, 0]
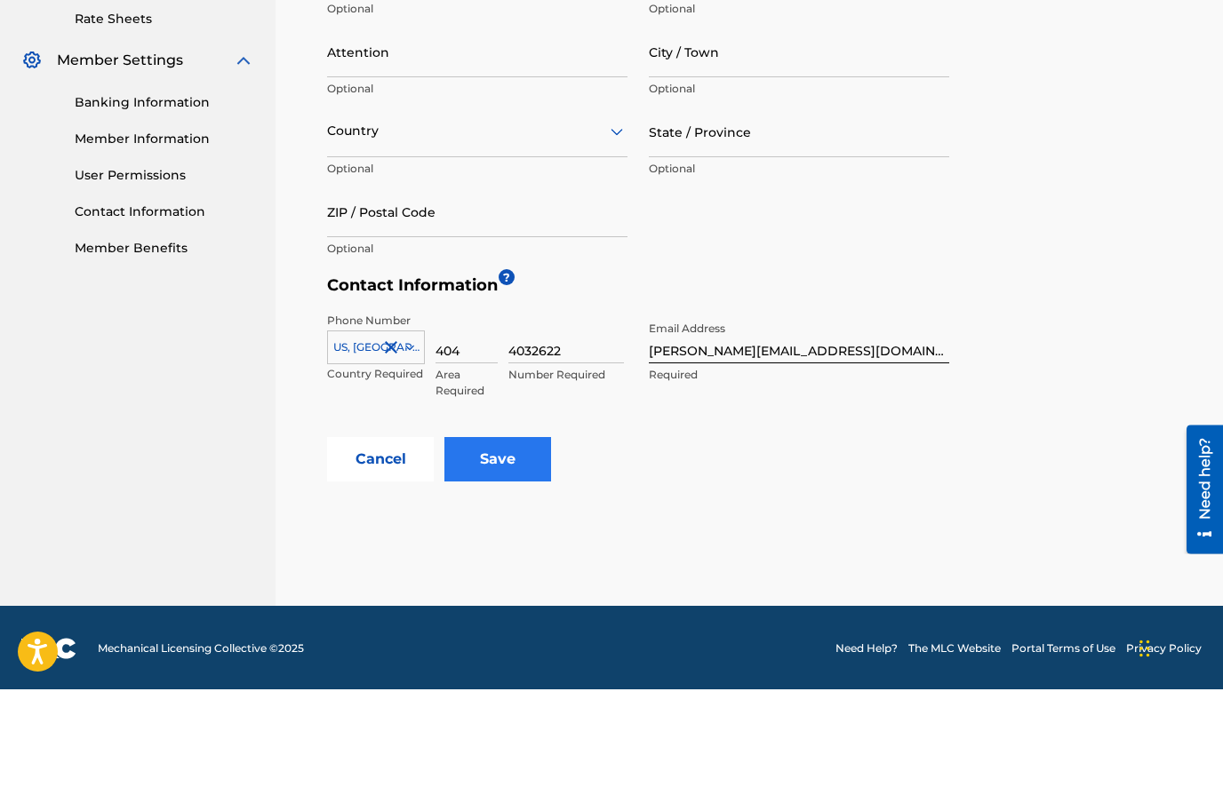
type input "4032622"
click at [518, 551] on input "Save" at bounding box center [497, 573] width 107 height 44
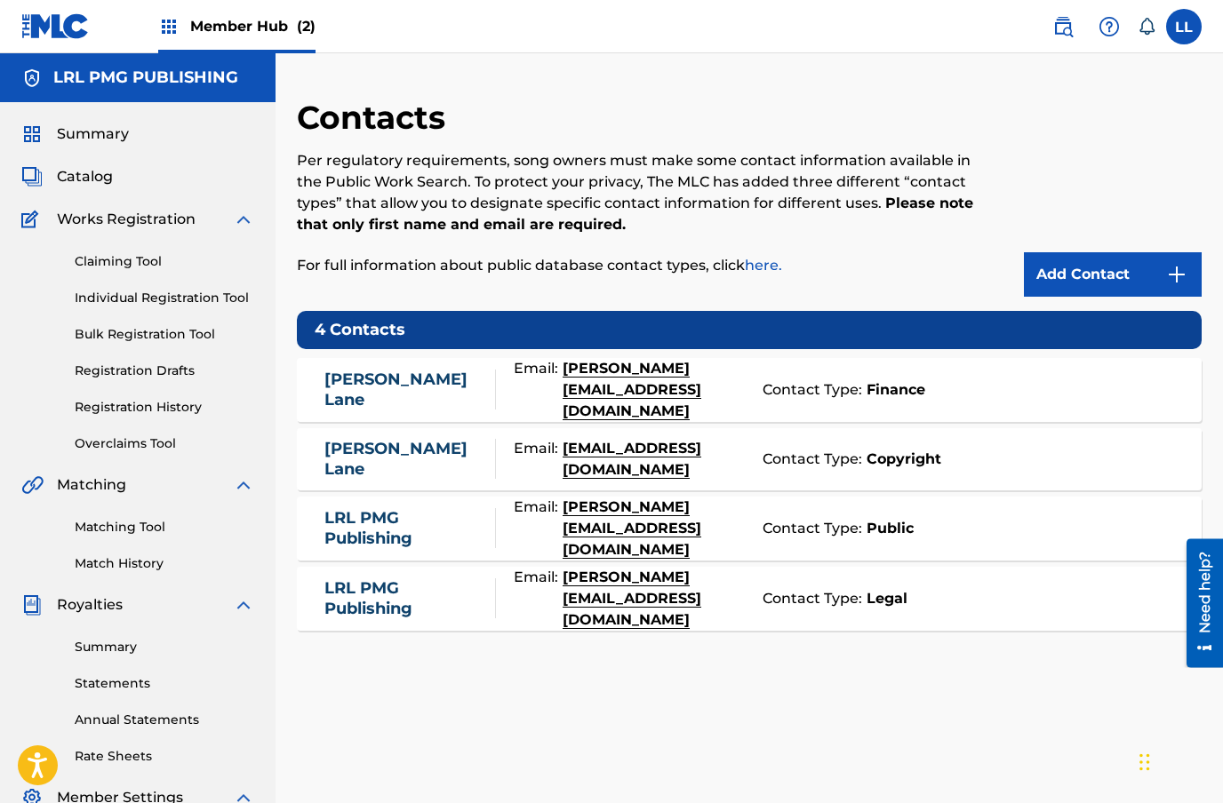
click at [368, 462] on link "[PERSON_NAME]" at bounding box center [405, 459] width 162 height 40
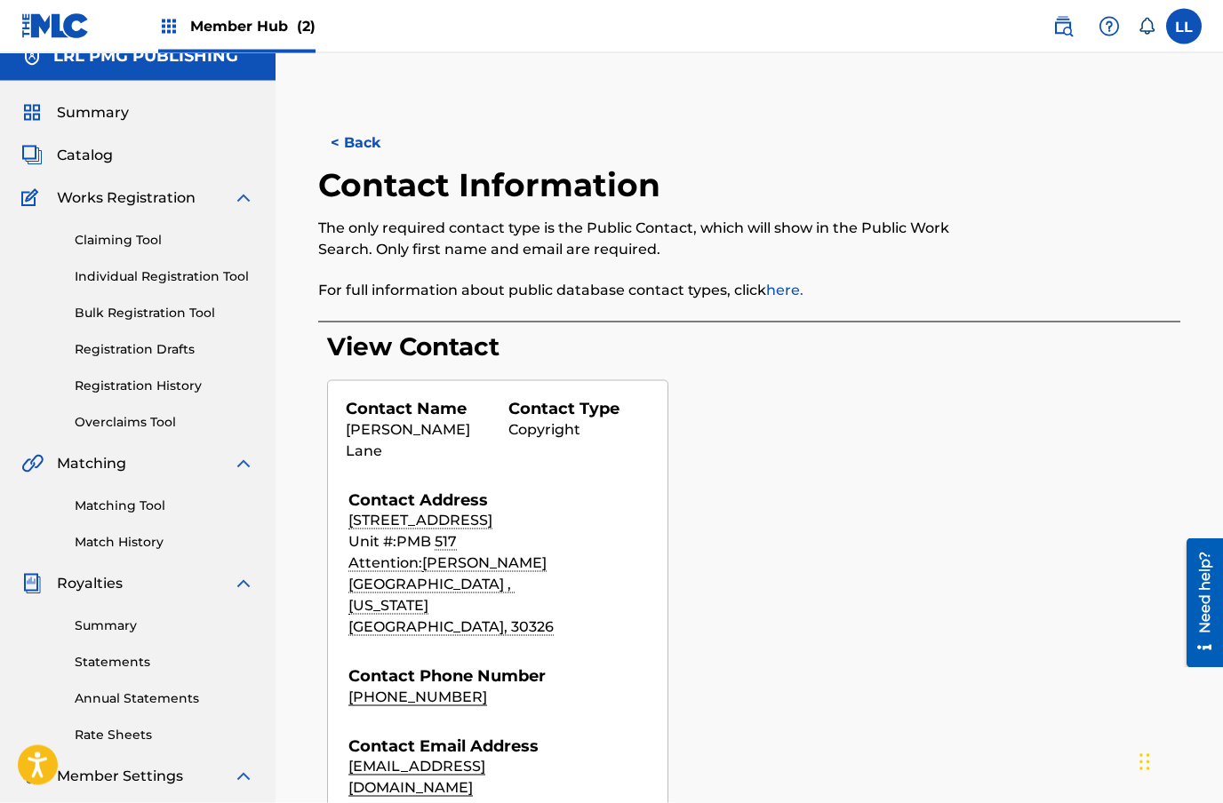
scroll to position [23, 0]
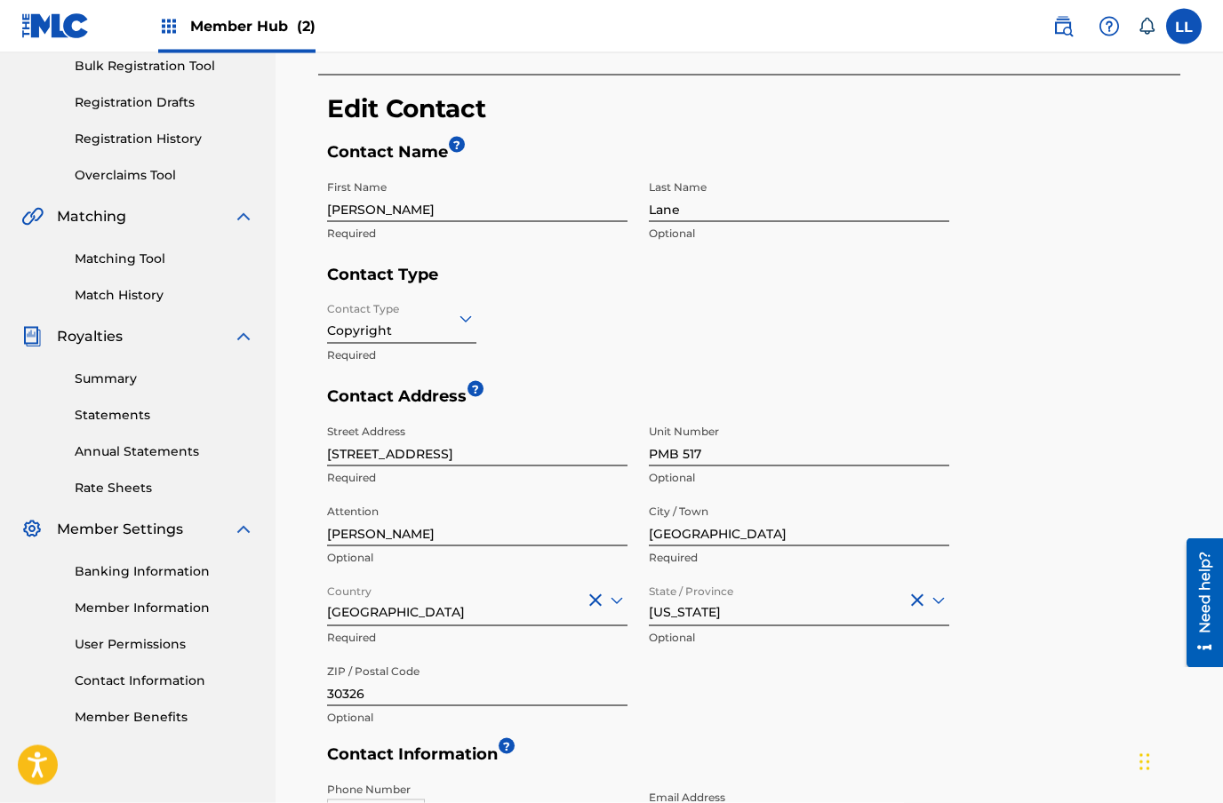
click at [562, 457] on input "[STREET_ADDRESS]" at bounding box center [477, 441] width 300 height 51
type input "3"
click at [776, 461] on input "PMB 517" at bounding box center [799, 441] width 300 height 51
type input "P"
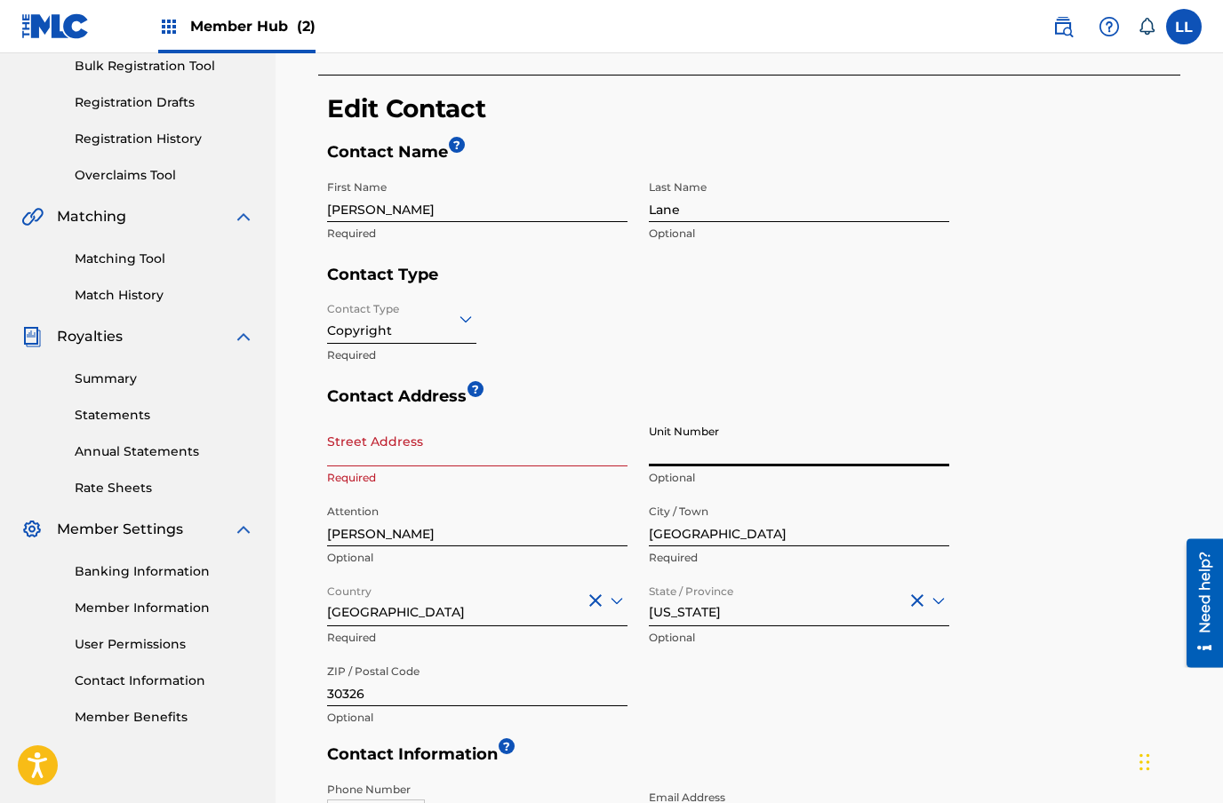
click at [745, 538] on input "[GEOGRAPHIC_DATA]" at bounding box center [799, 521] width 300 height 51
type input "A"
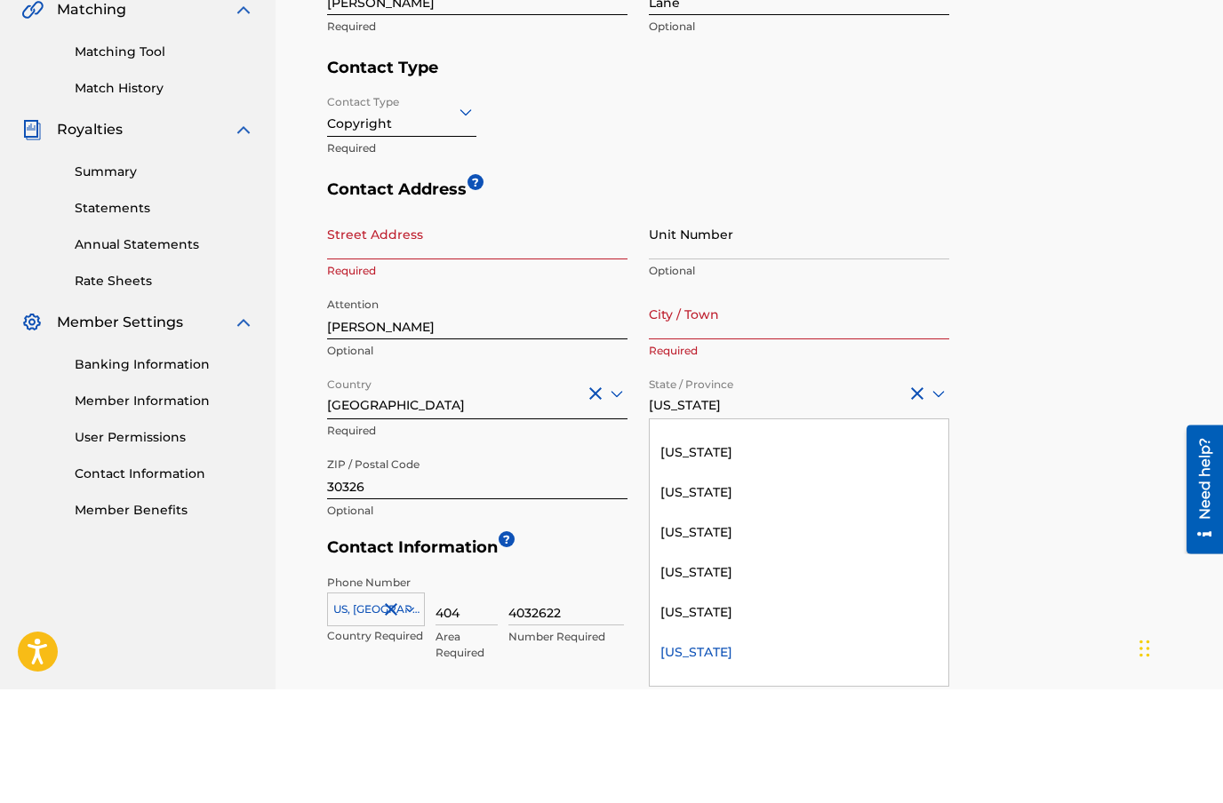
scroll to position [435, 0]
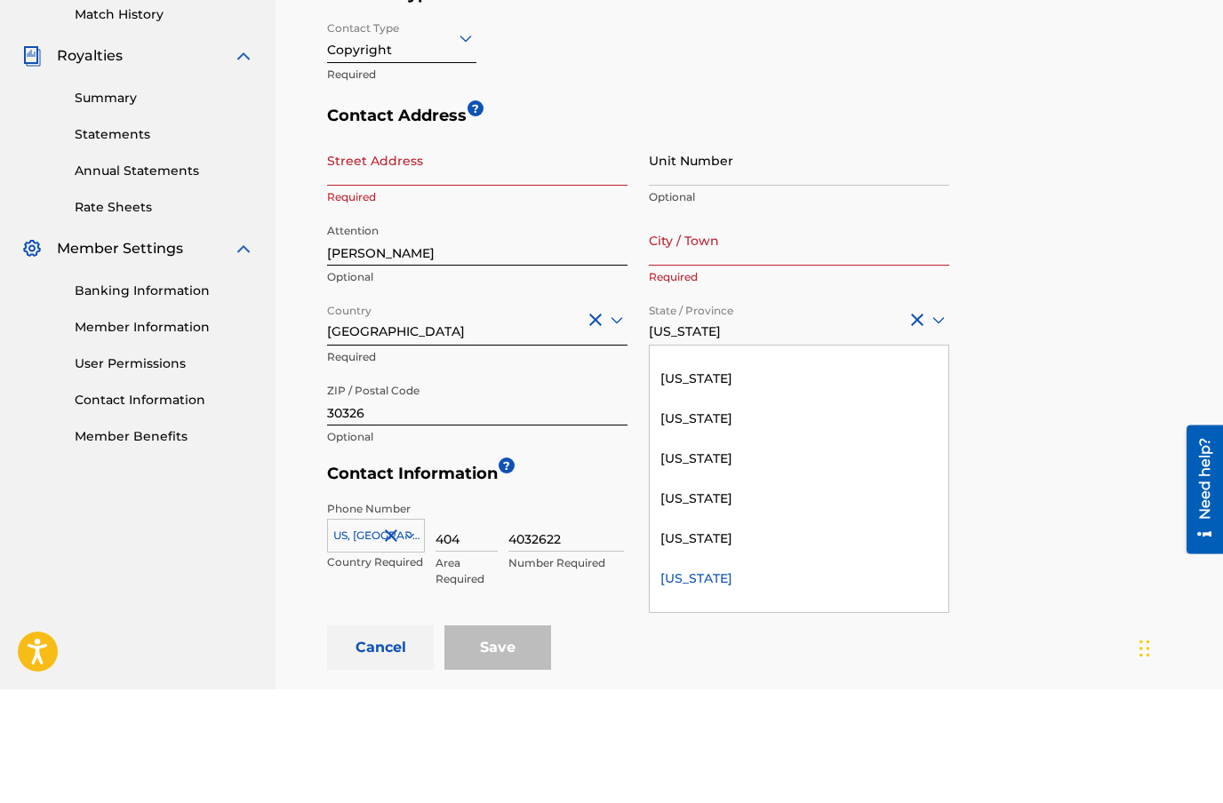
click at [365, 739] on button "Cancel" at bounding box center [380, 761] width 107 height 44
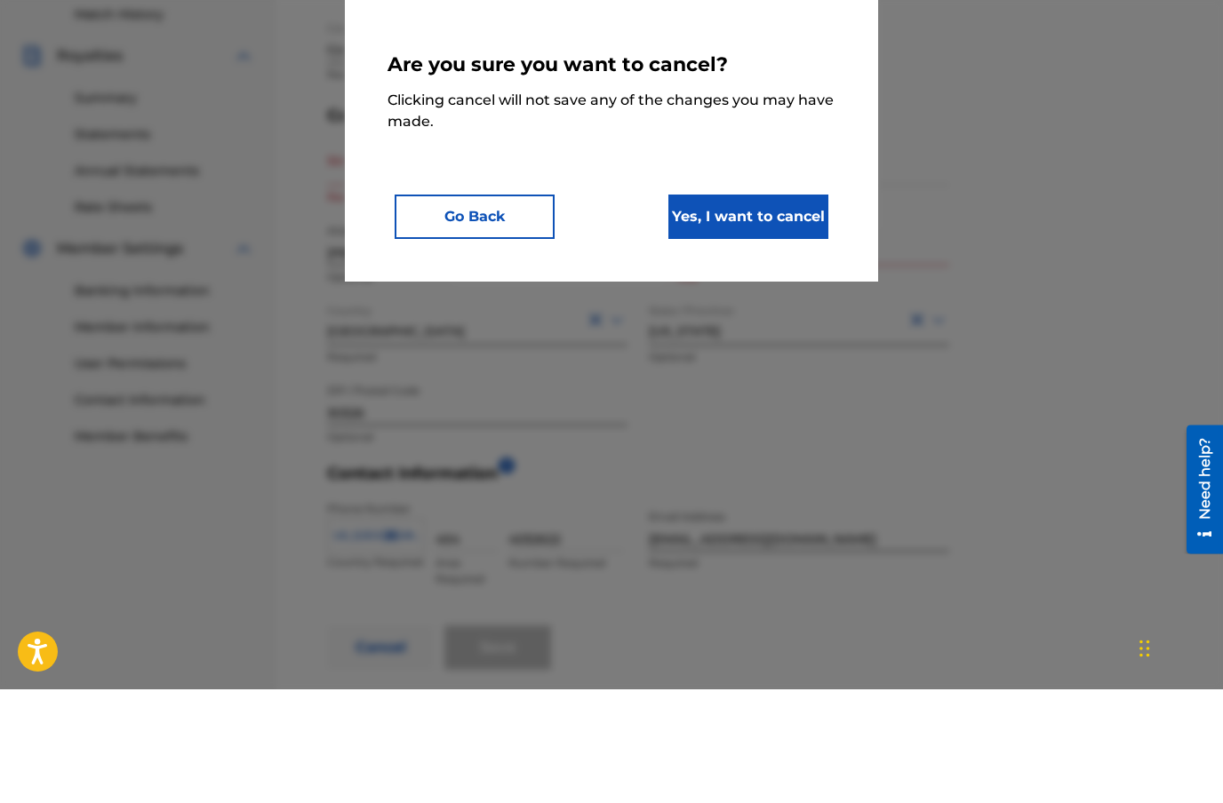
scroll to position [550, 0]
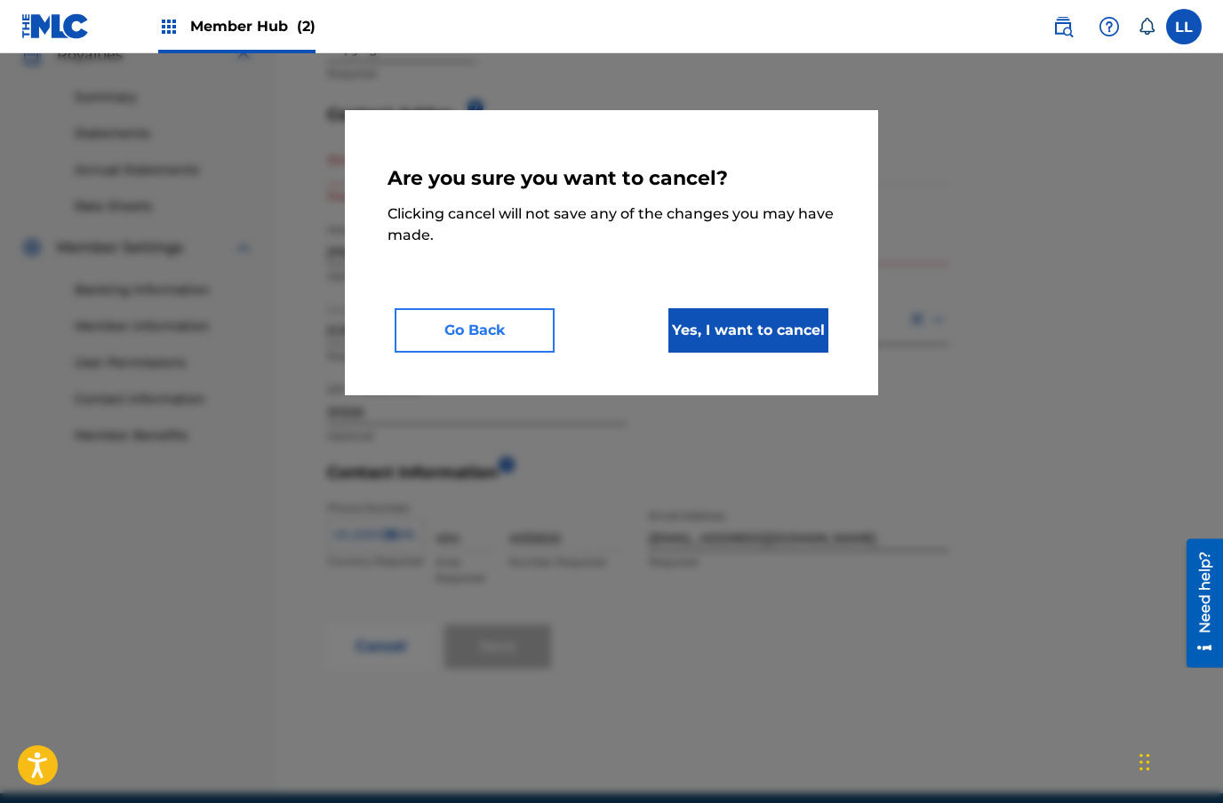
click at [488, 337] on button "Go Back" at bounding box center [475, 330] width 160 height 44
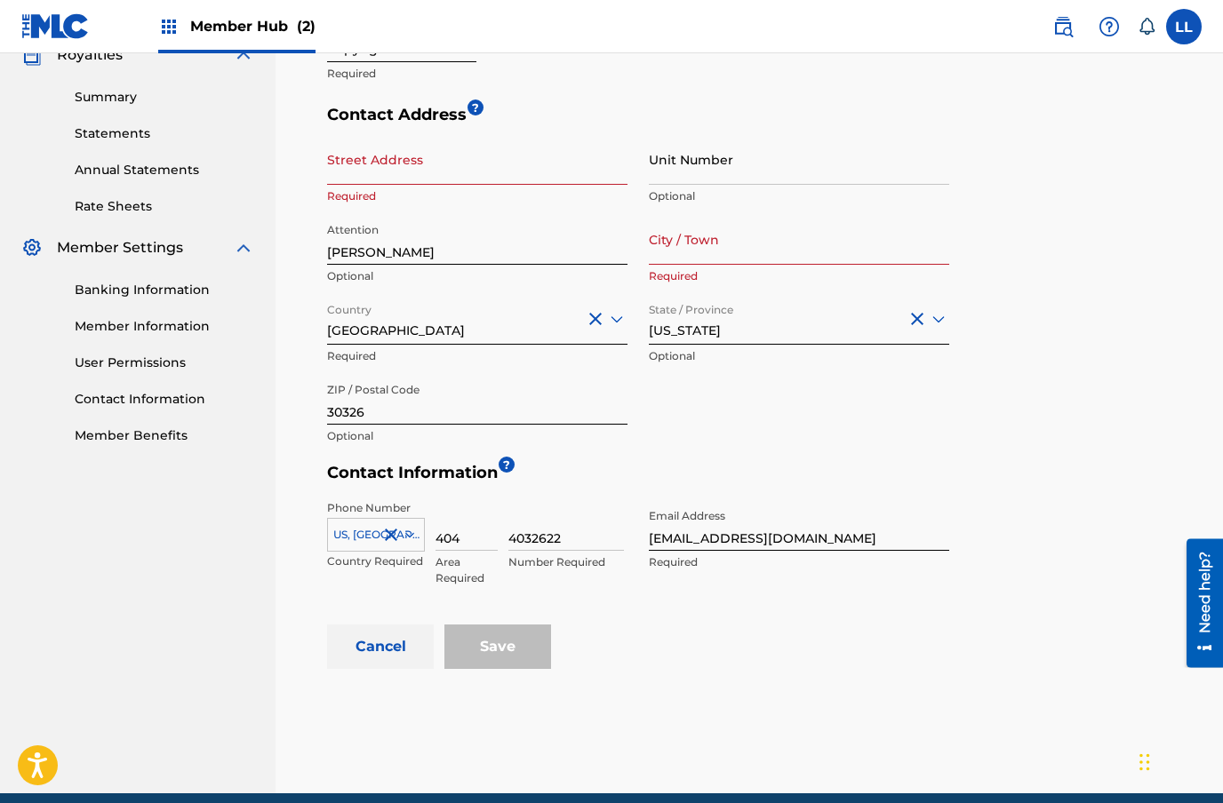
click at [372, 641] on button "Cancel" at bounding box center [380, 647] width 107 height 44
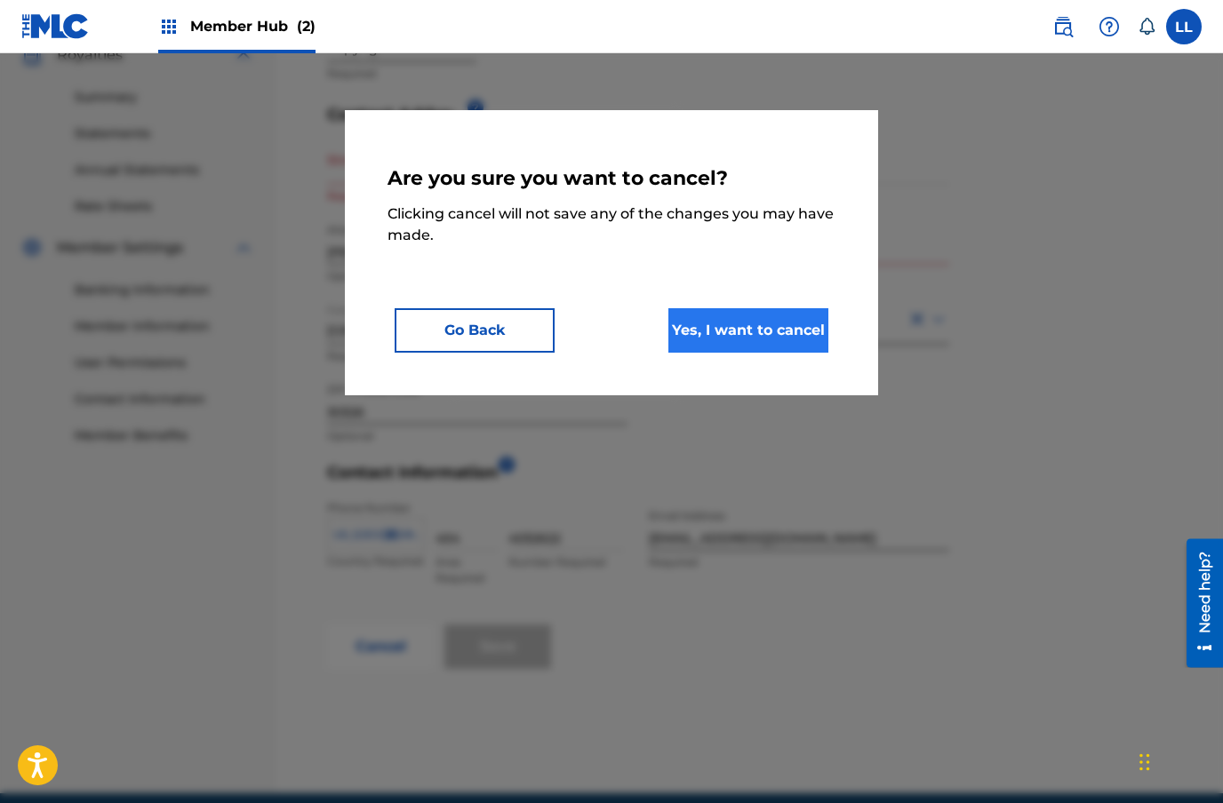
click at [754, 331] on button "Yes, I want to cancel" at bounding box center [748, 330] width 160 height 44
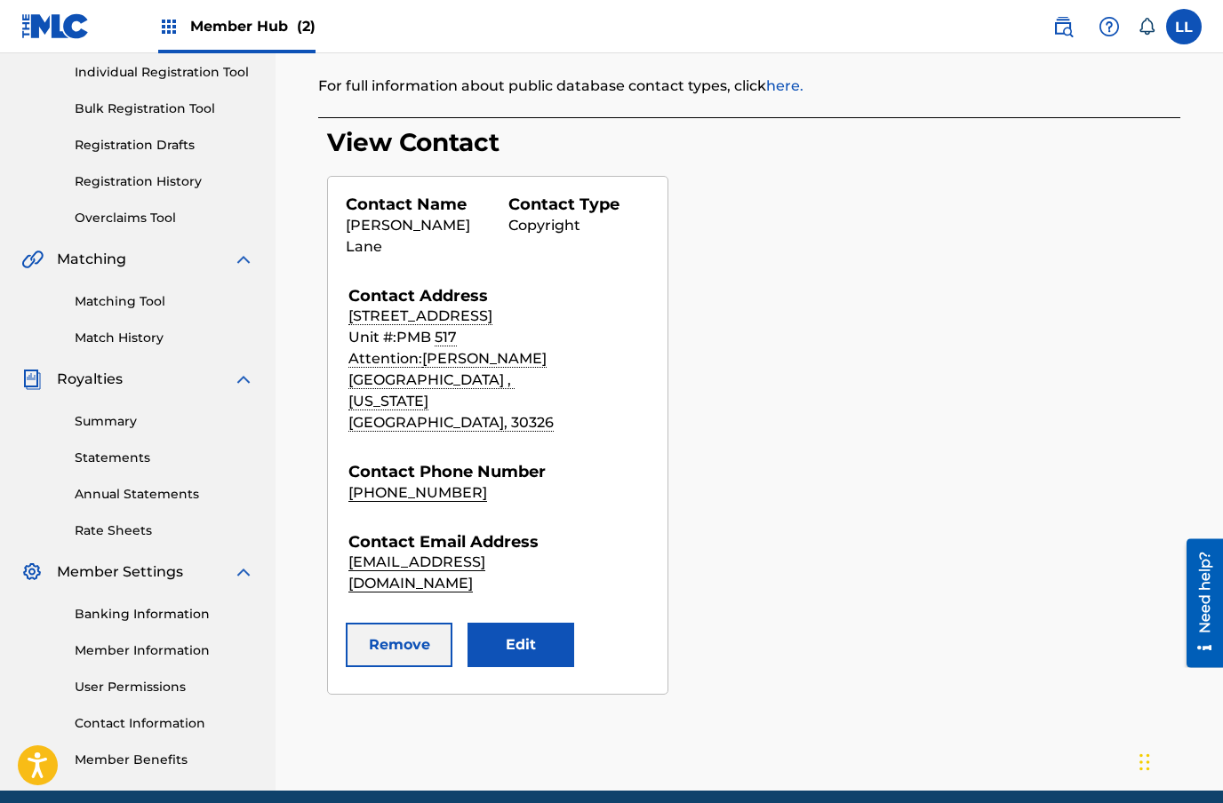
click at [386, 623] on button "Remove" at bounding box center [399, 645] width 107 height 44
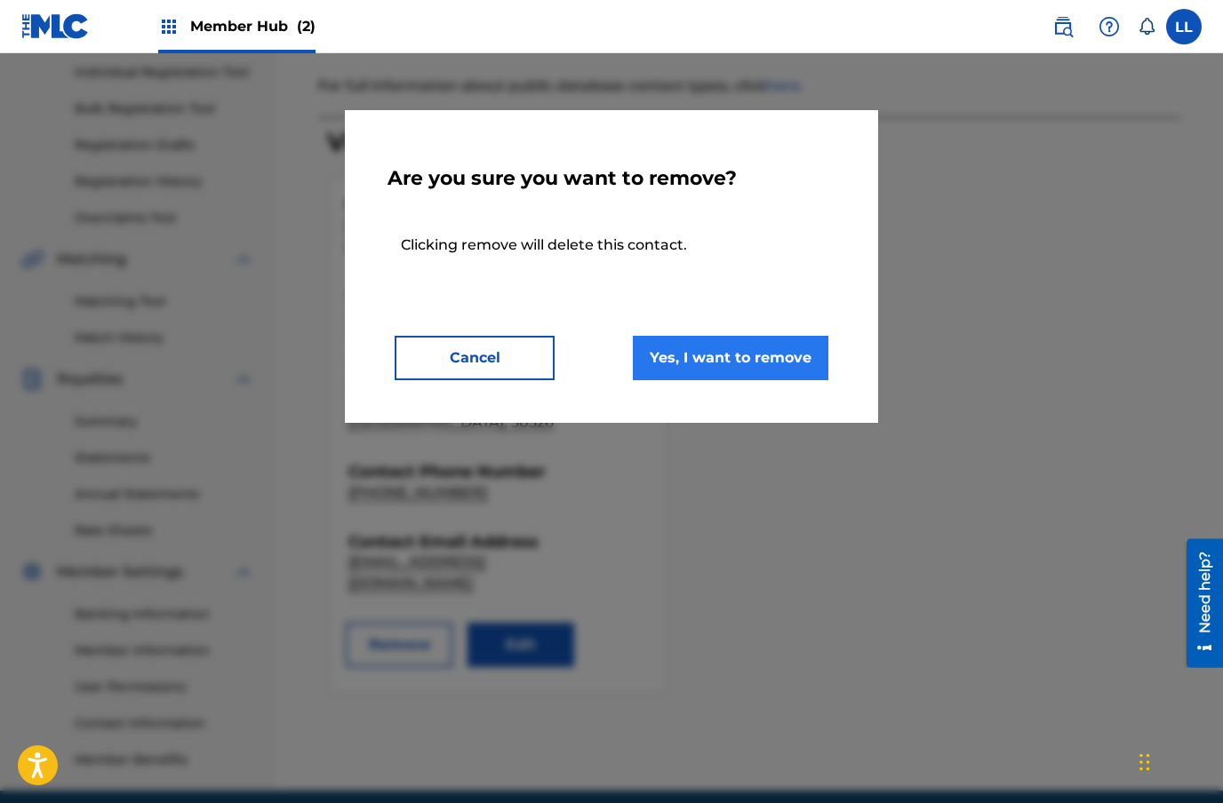
click at [693, 366] on button "Yes, I want to remove" at bounding box center [730, 358] width 195 height 44
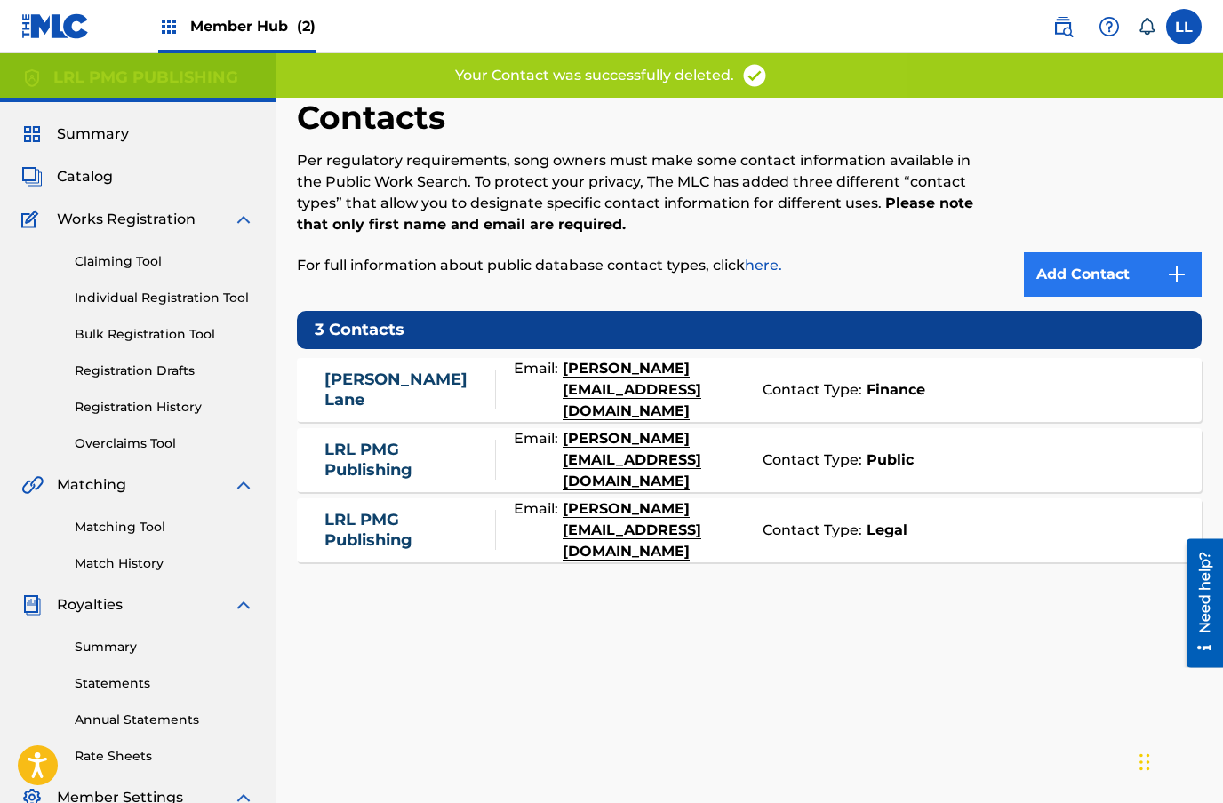
click at [1055, 285] on link "Add Contact" at bounding box center [1113, 274] width 178 height 44
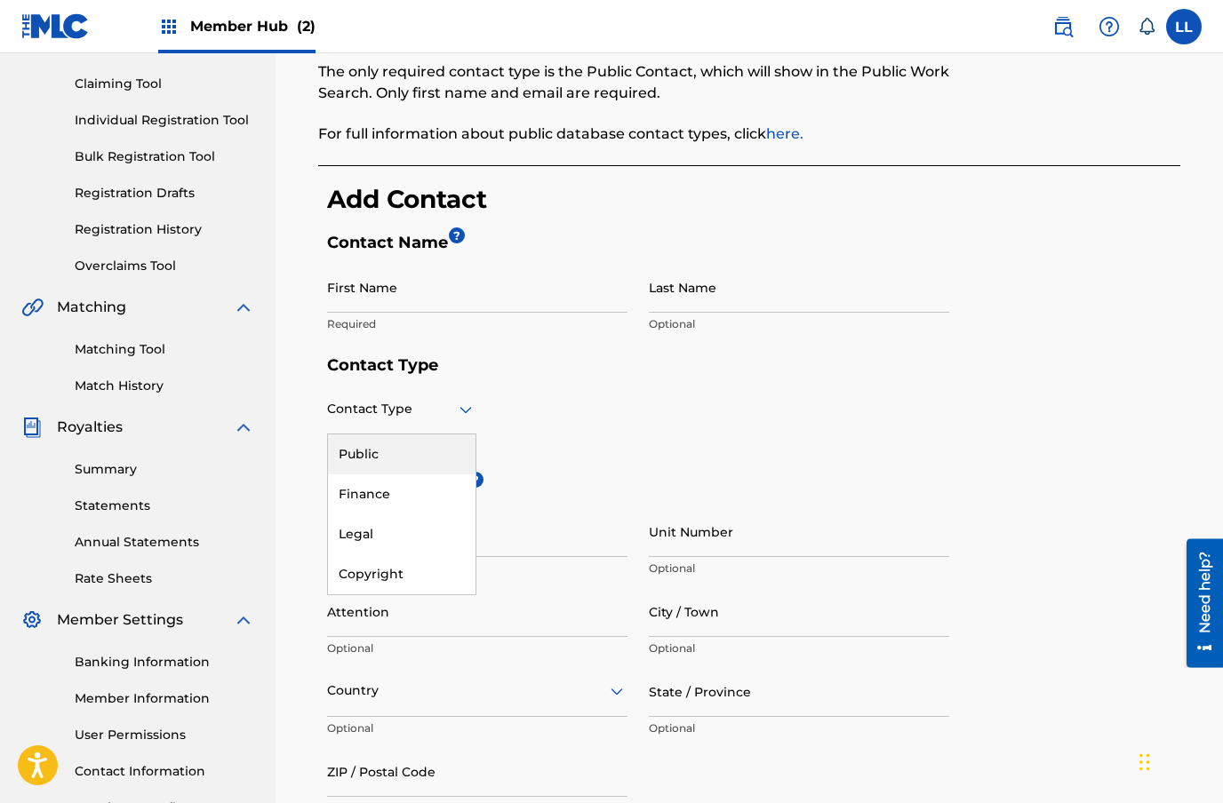
scroll to position [177, 0]
click at [405, 562] on div "Copyright" at bounding box center [402, 575] width 148 height 40
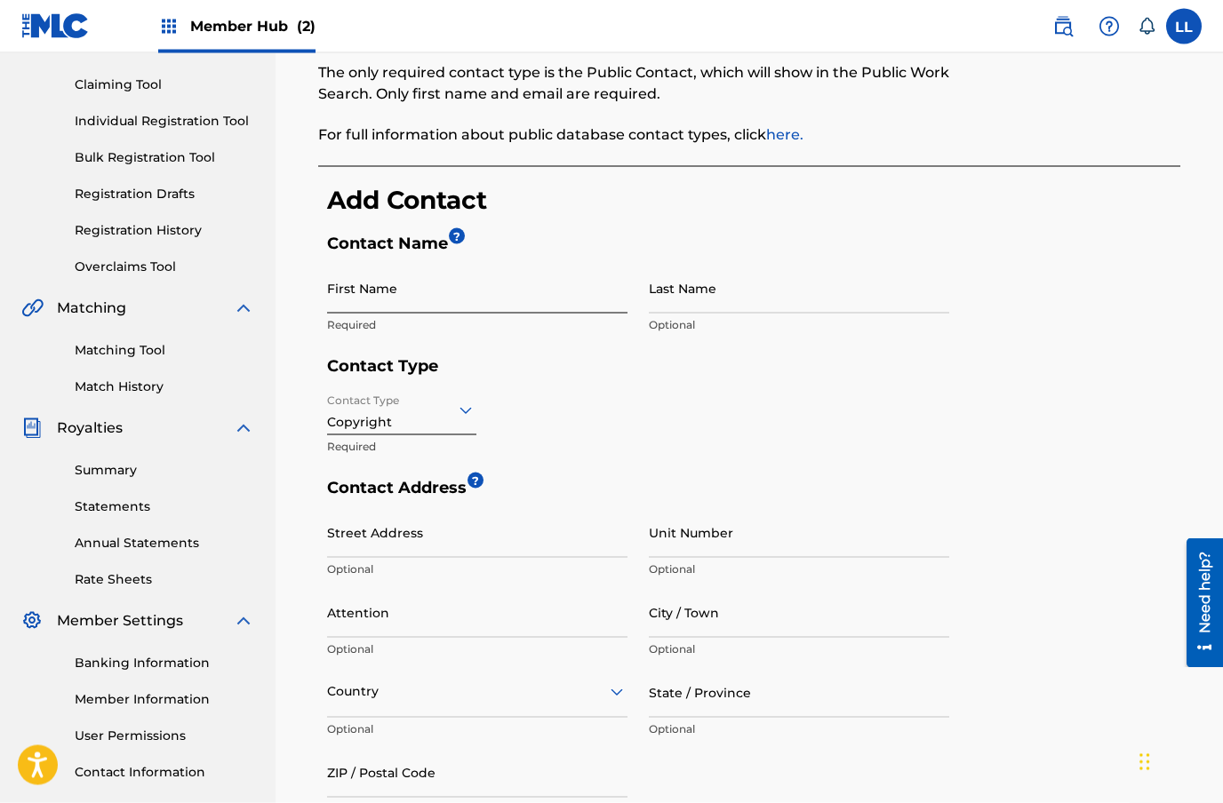
click at [401, 301] on input "First Name" at bounding box center [477, 288] width 300 height 51
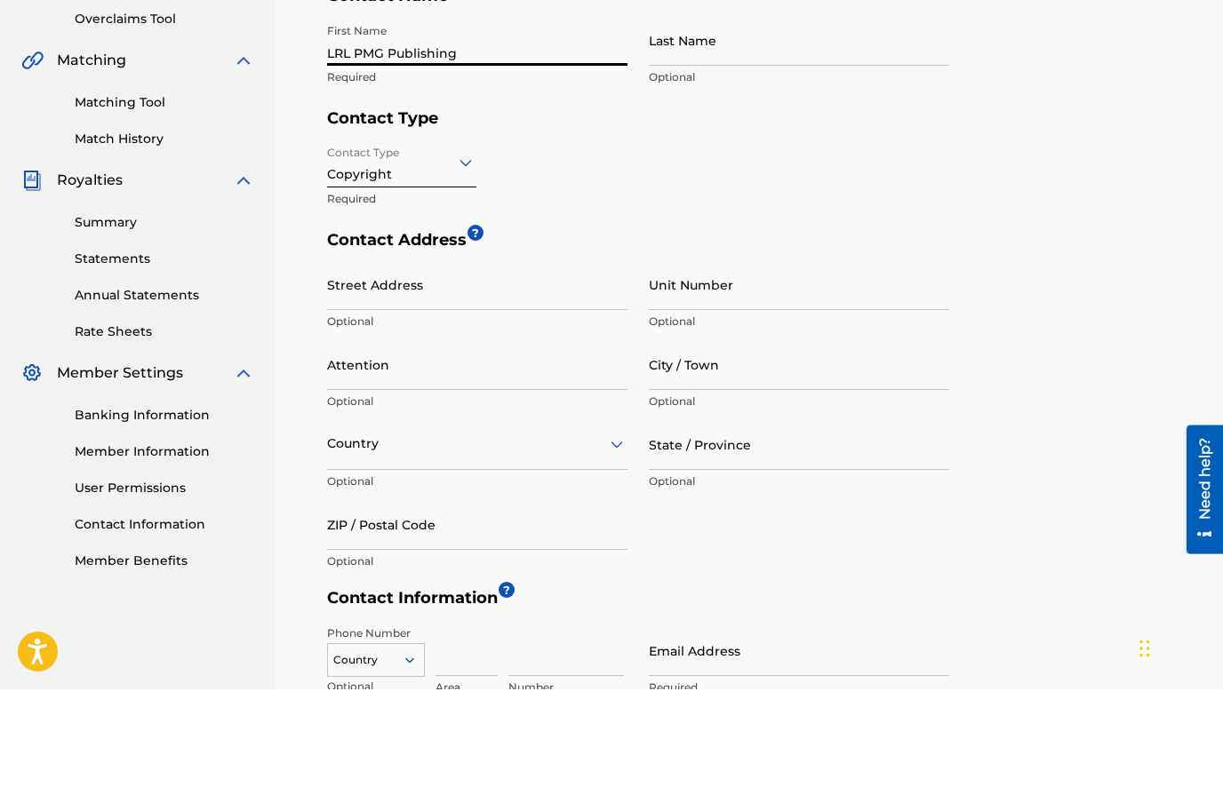
scroll to position [411, 0]
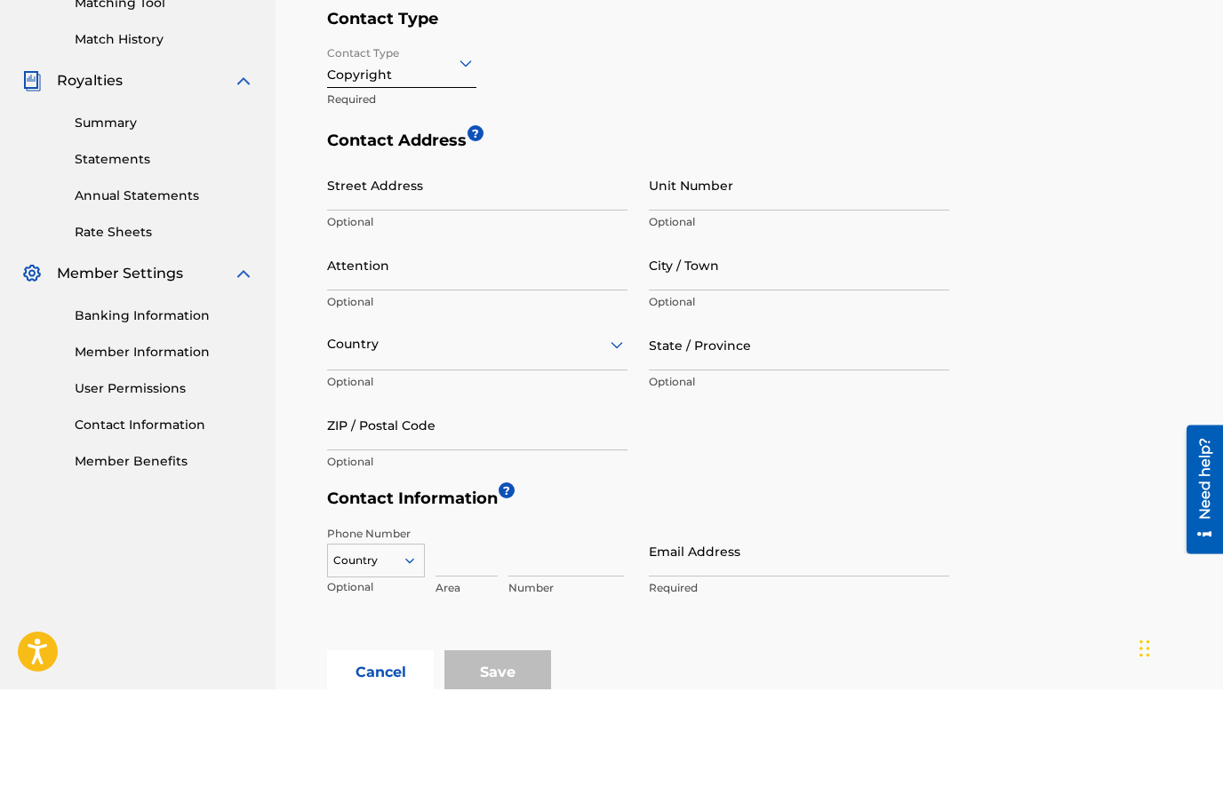
type input "LRL PMG Publishing"
click at [381, 684] on div "US, [GEOGRAPHIC_DATA] +1" at bounding box center [376, 718] width 96 height 69
click at [458, 640] on input at bounding box center [466, 665] width 62 height 51
type input "404"
click at [545, 640] on input at bounding box center [566, 665] width 116 height 51
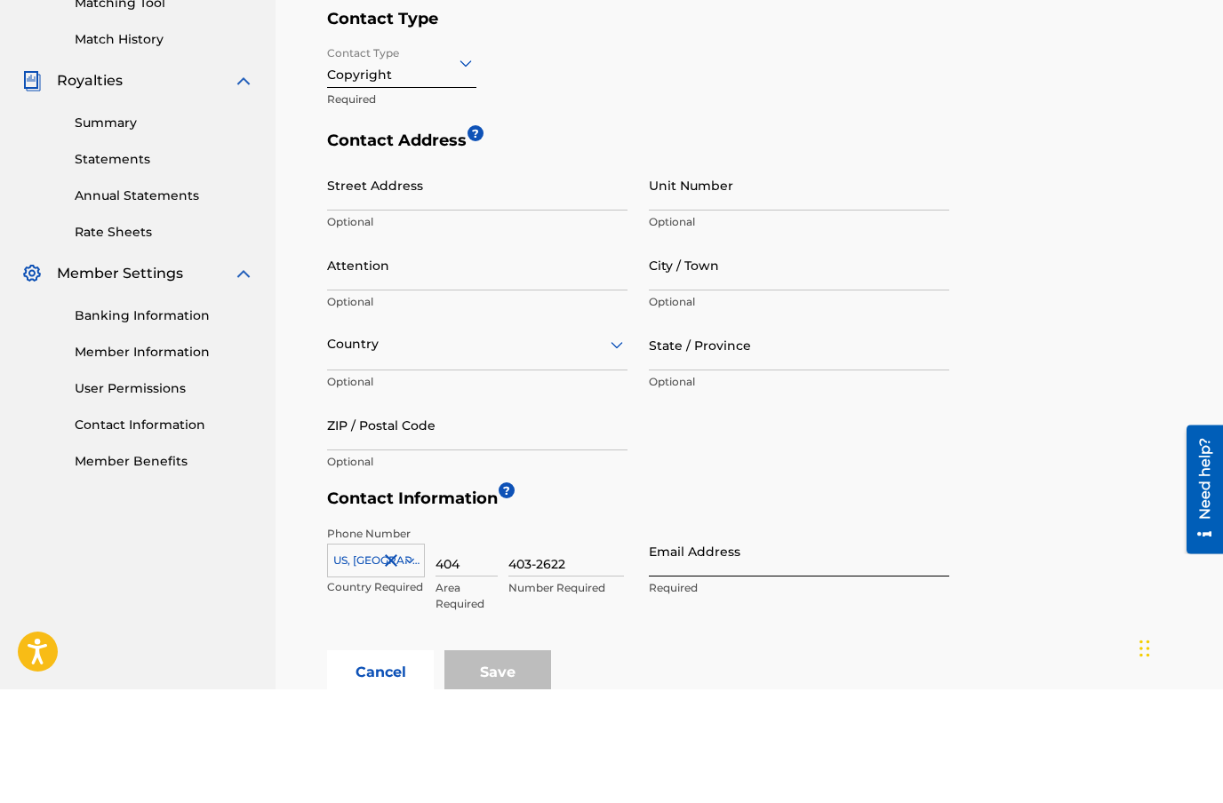
type input "403-2622"
click at [774, 640] on input "Email Address" at bounding box center [799, 665] width 300 height 51
type input "La"
click at [570, 640] on input "403-2622" at bounding box center [566, 665] width 116 height 51
type input "4"
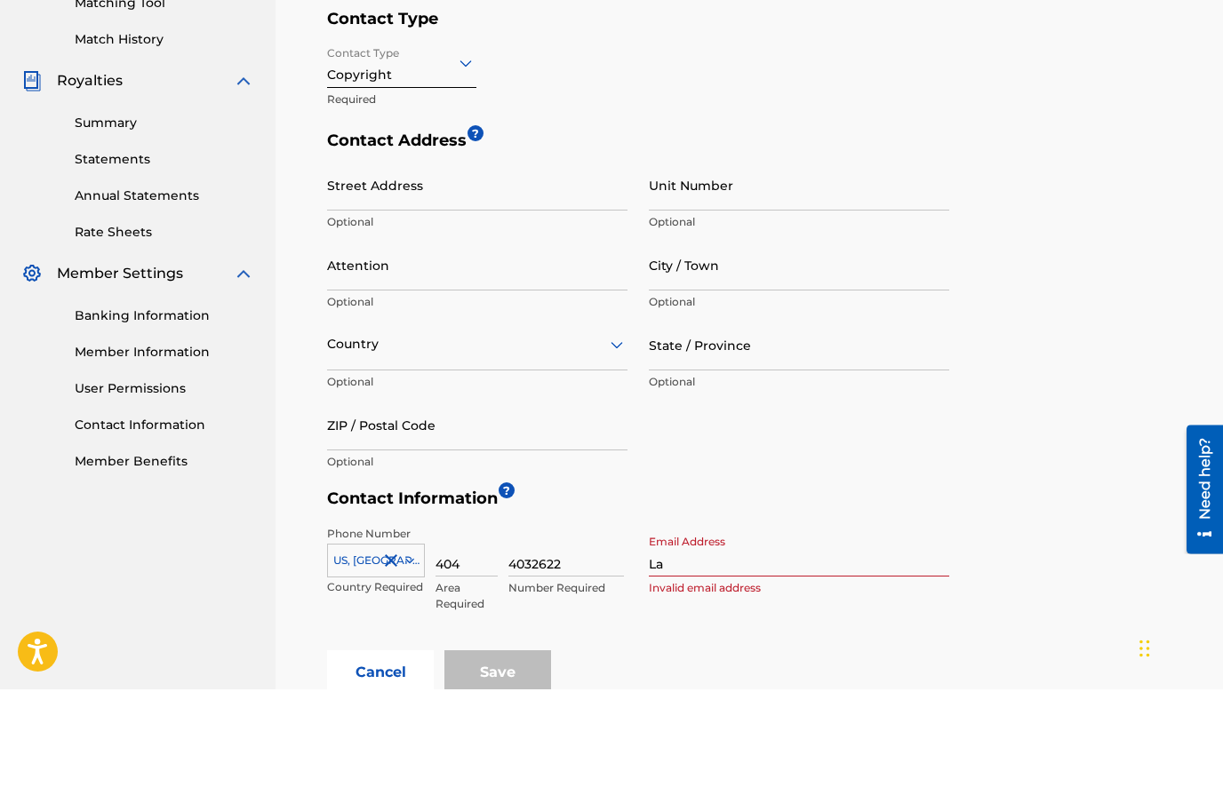
type input "4032622"
click at [720, 640] on input "La" at bounding box center [799, 665] width 300 height 51
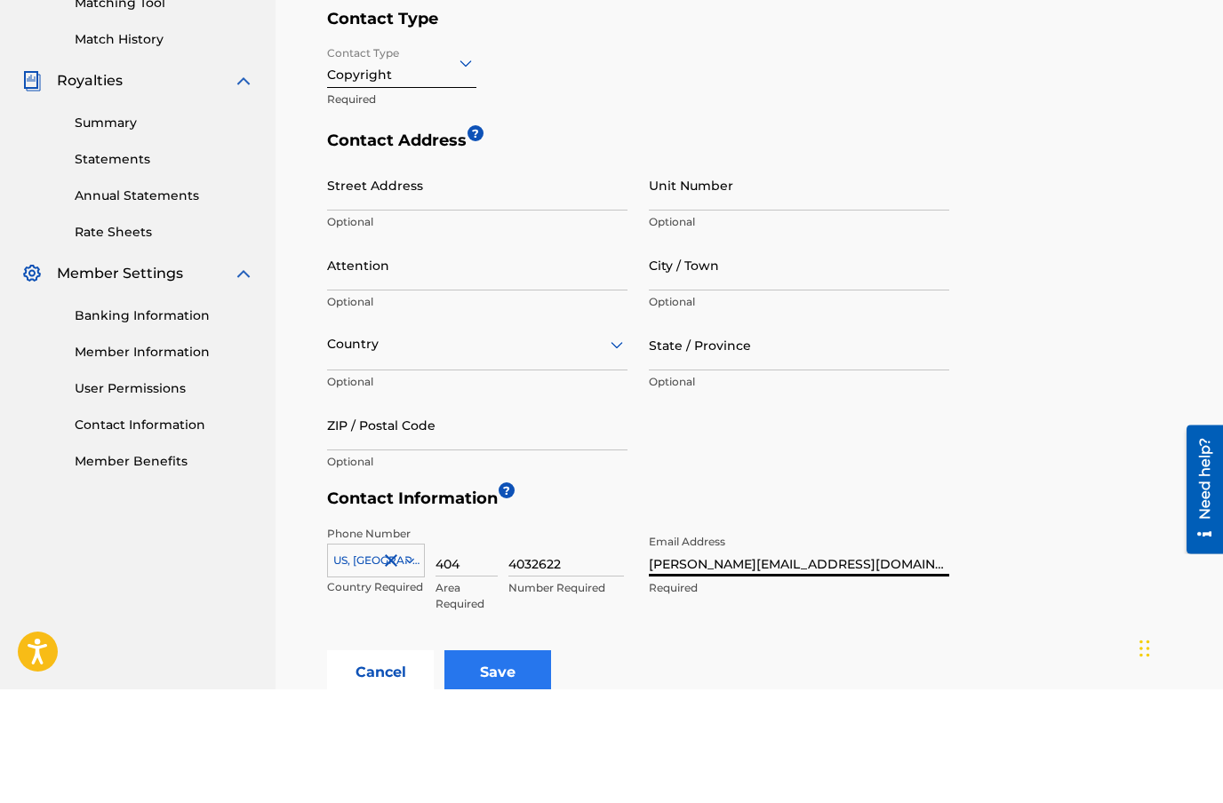
type input "[PERSON_NAME][EMAIL_ADDRESS][DOMAIN_NAME]"
click at [515, 764] on input "Save" at bounding box center [497, 786] width 107 height 44
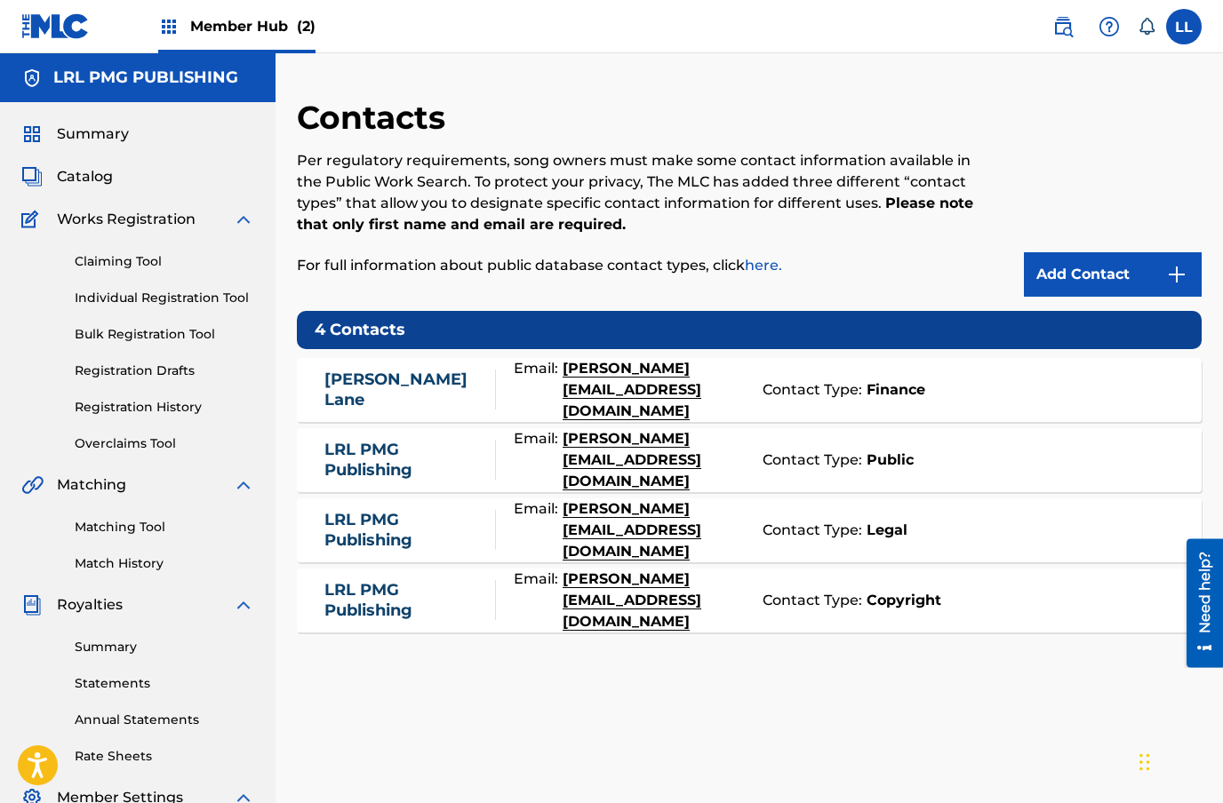
click at [401, 389] on link "[PERSON_NAME]" at bounding box center [405, 390] width 162 height 40
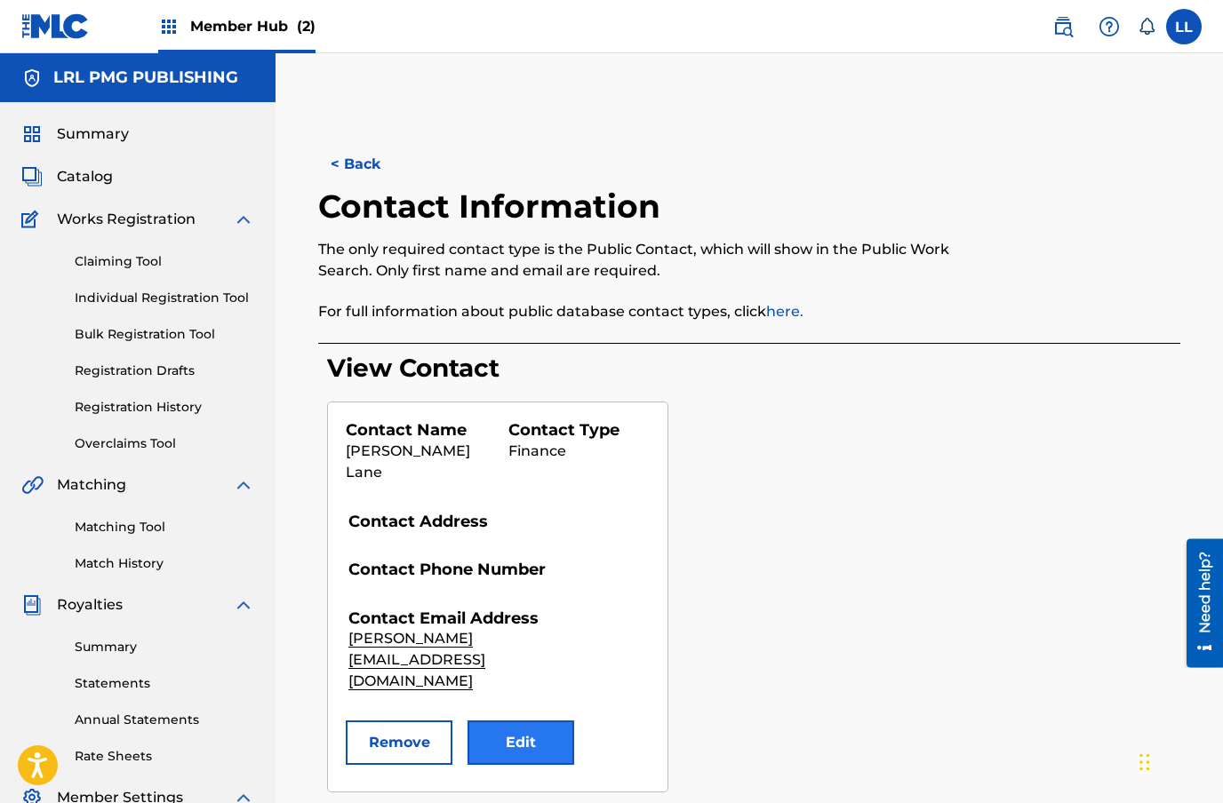
click at [521, 721] on button "Edit" at bounding box center [520, 743] width 107 height 44
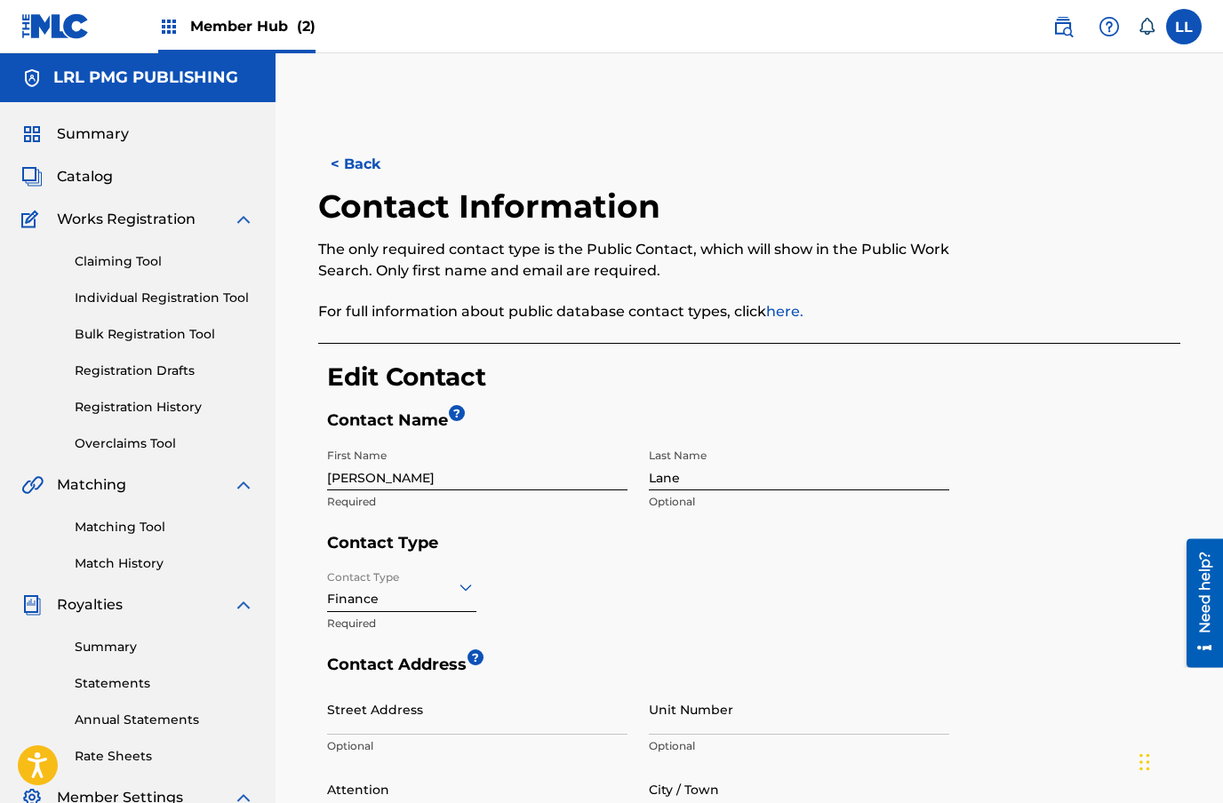
click at [397, 481] on input "[PERSON_NAME]" at bounding box center [477, 465] width 300 height 51
click at [734, 474] on input "Lane" at bounding box center [799, 465] width 300 height 51
type input "L"
click at [418, 477] on input "[PERSON_NAME]" at bounding box center [477, 465] width 300 height 51
type input "L"
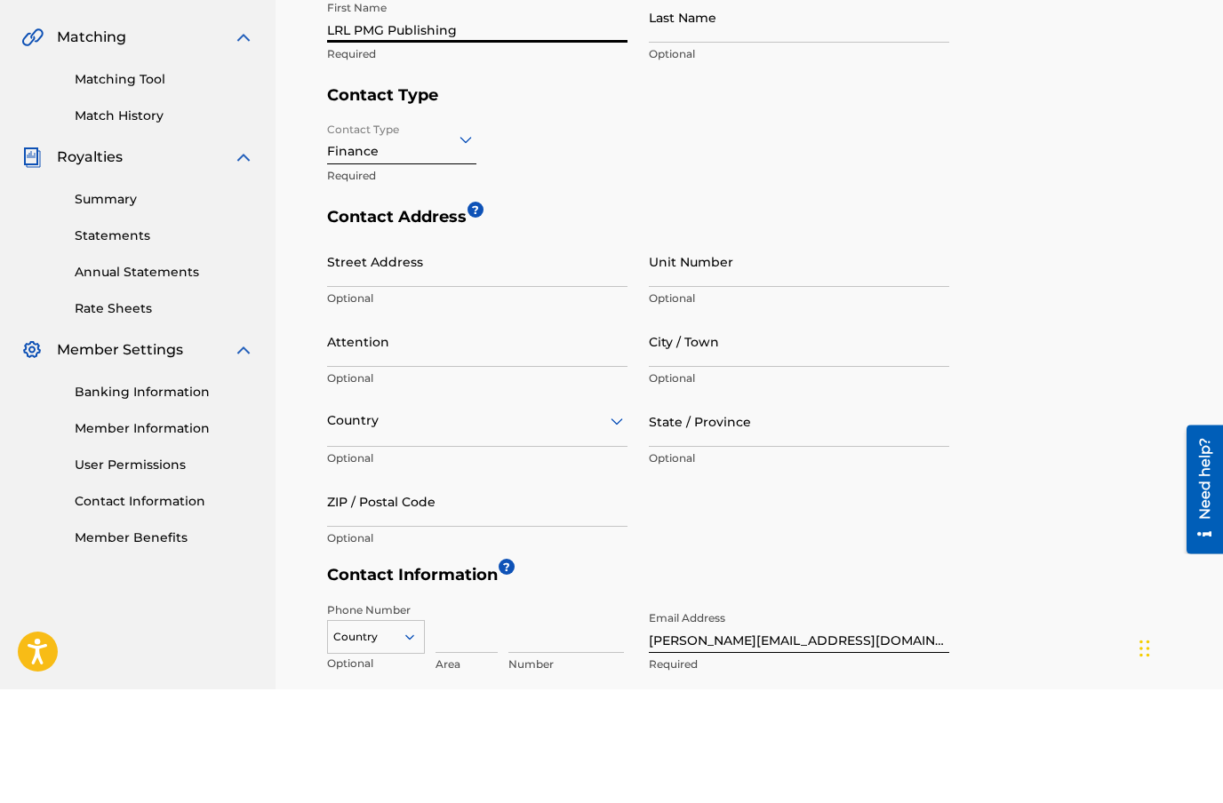
scroll to position [413, 0]
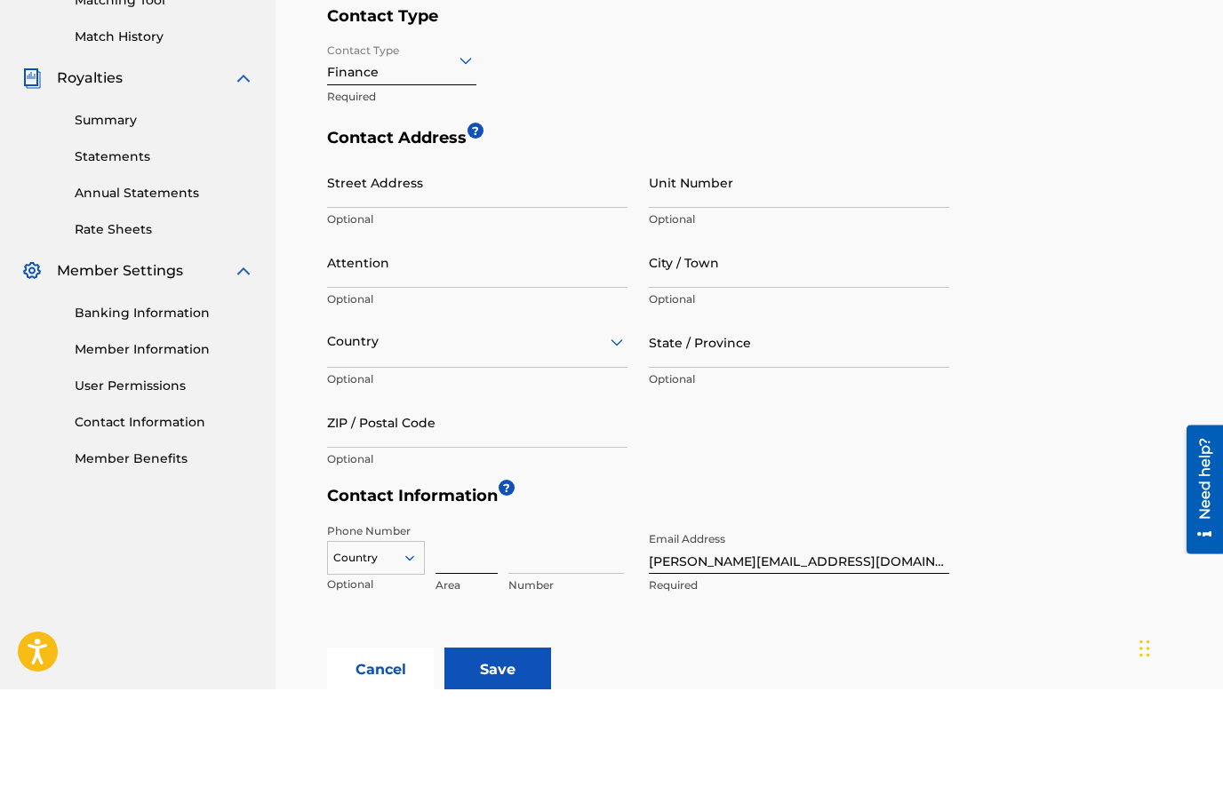
type input "LRL PMG Publishing"
click at [453, 637] on input at bounding box center [466, 662] width 62 height 51
type input "404"
click at [548, 637] on input at bounding box center [566, 662] width 116 height 51
type input "4032622"
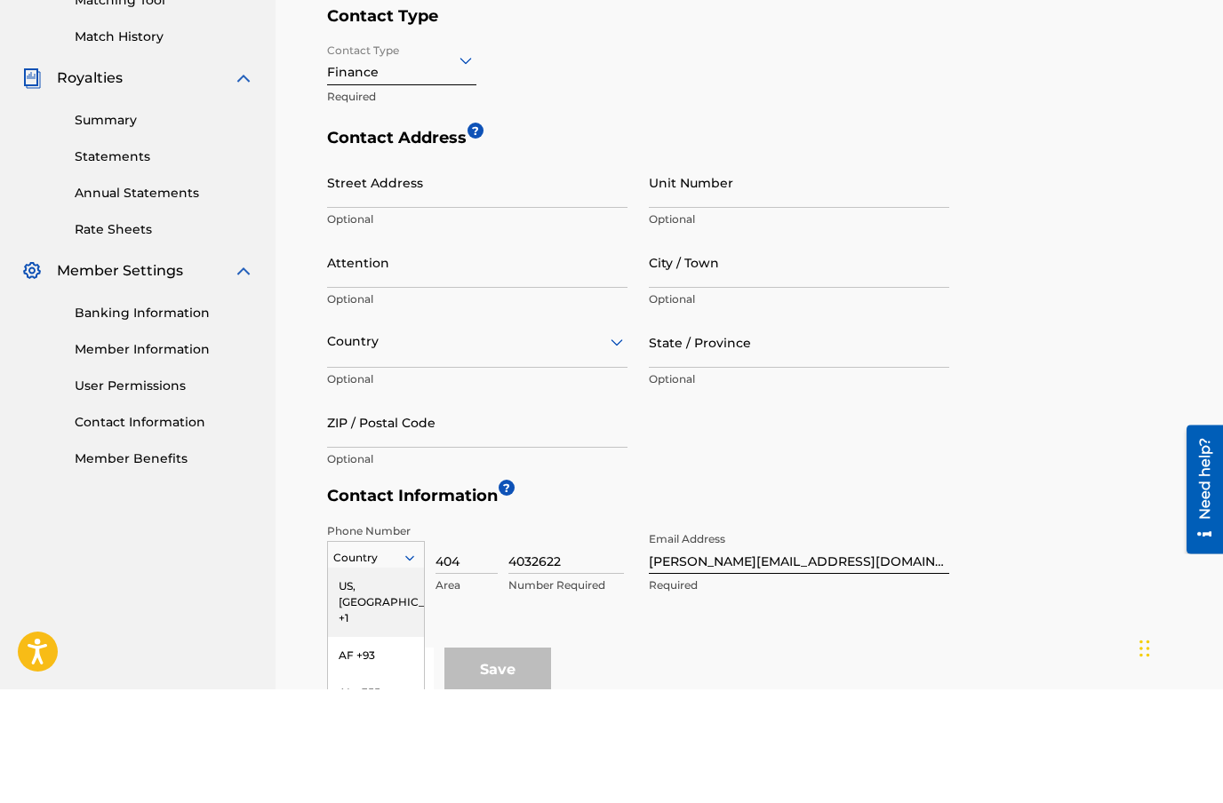
click at [395, 682] on div "US, [GEOGRAPHIC_DATA] +1" at bounding box center [376, 716] width 96 height 69
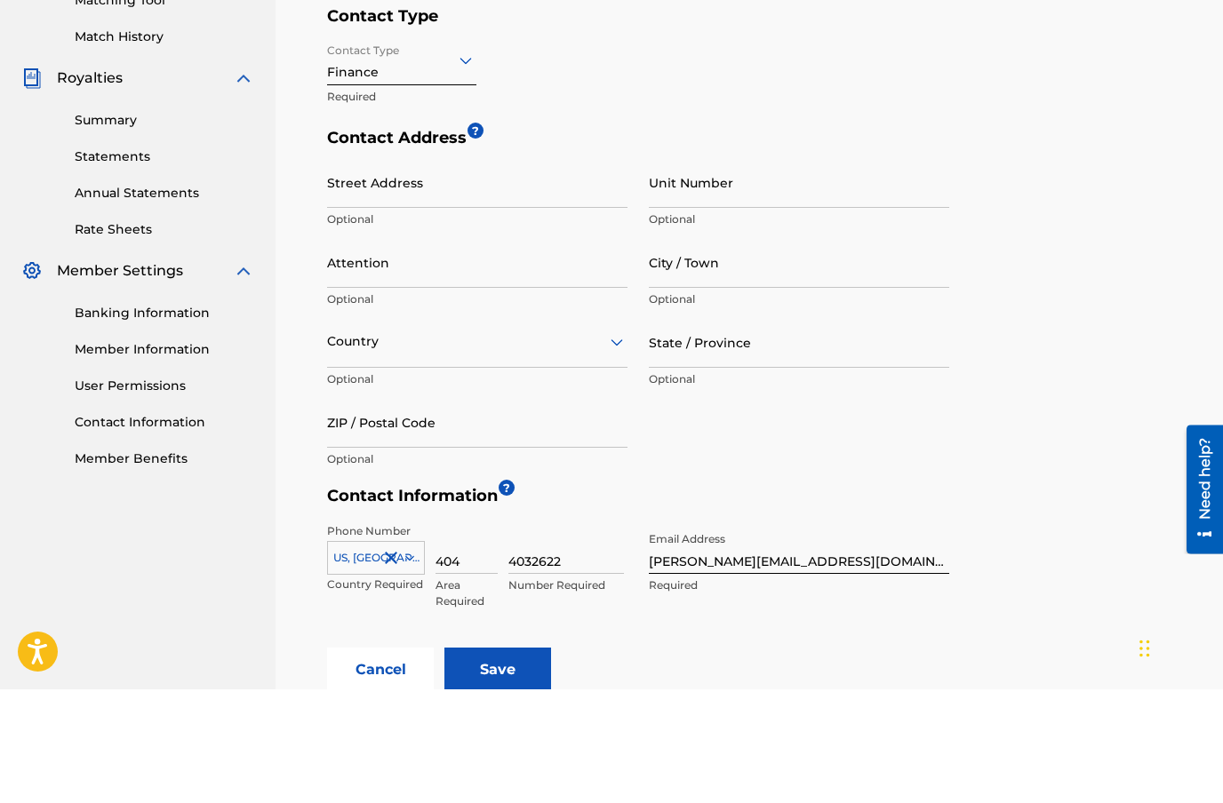
scroll to position [527, 0]
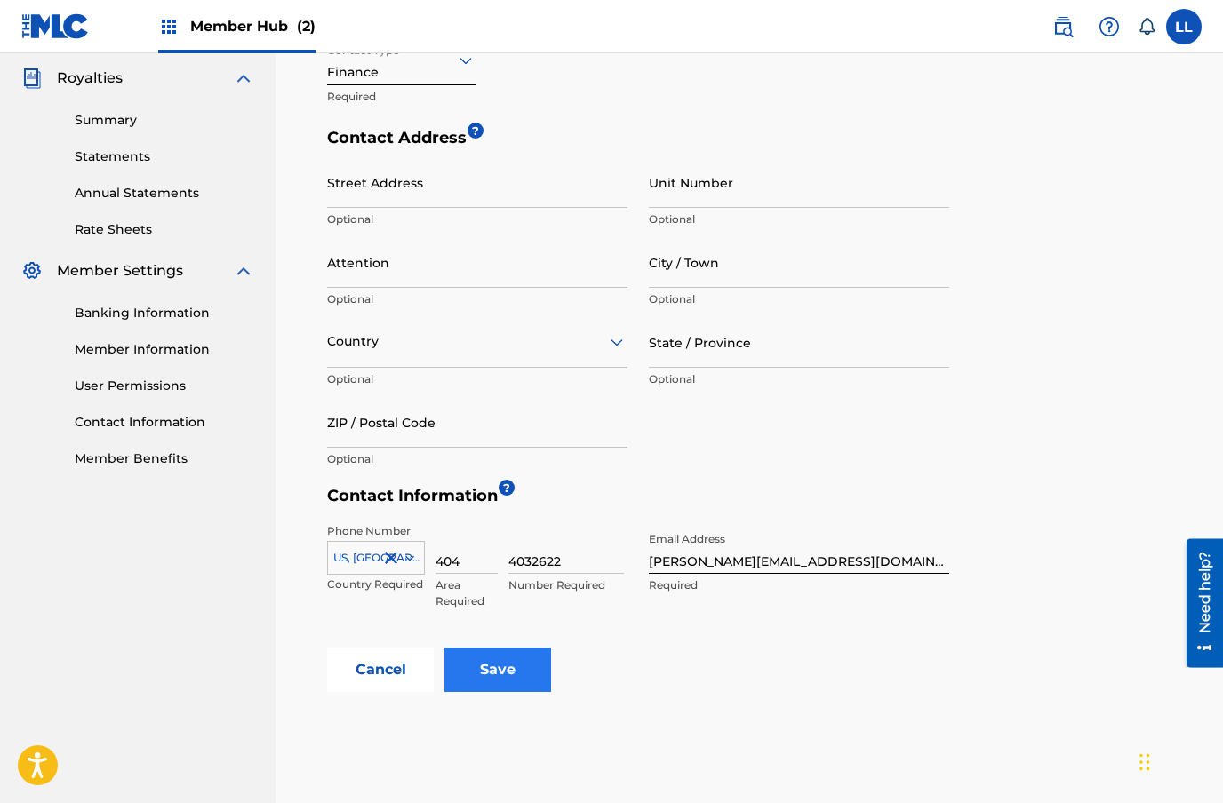
click at [503, 667] on input "Save" at bounding box center [497, 670] width 107 height 44
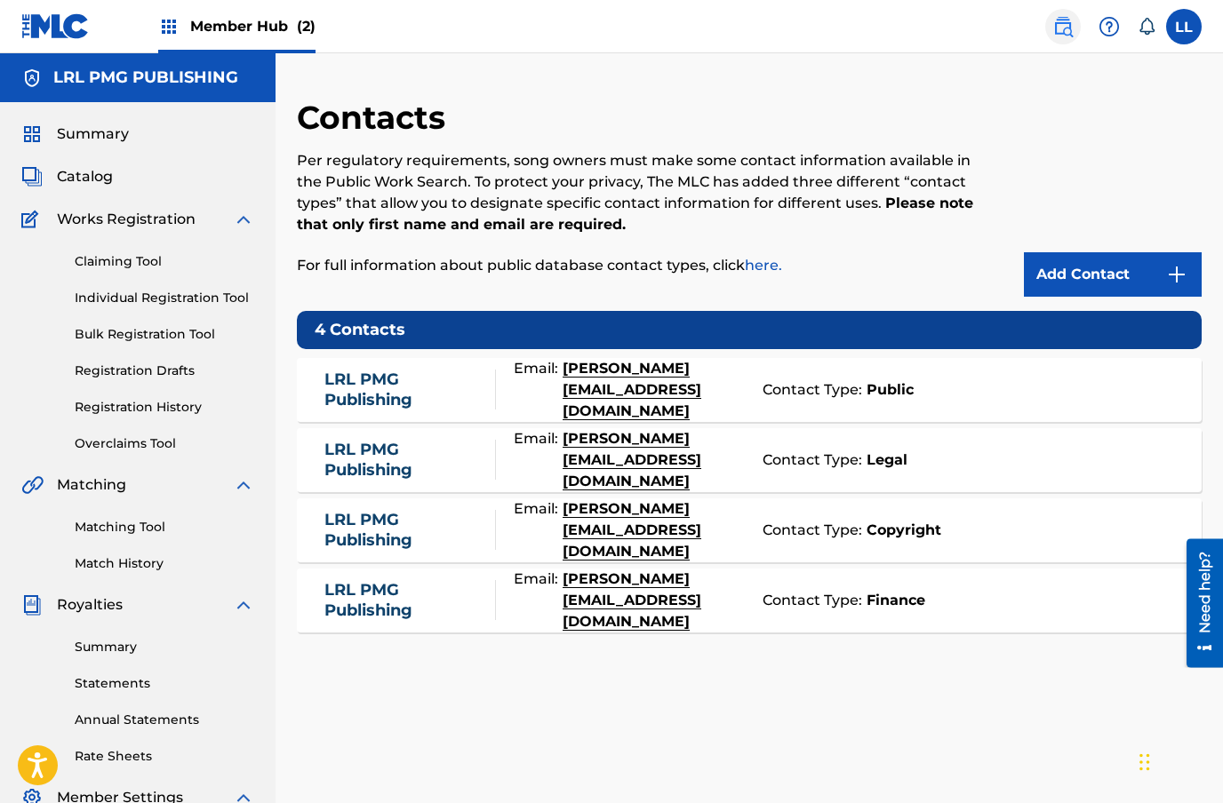
click at [1059, 34] on img at bounding box center [1062, 26] width 21 height 21
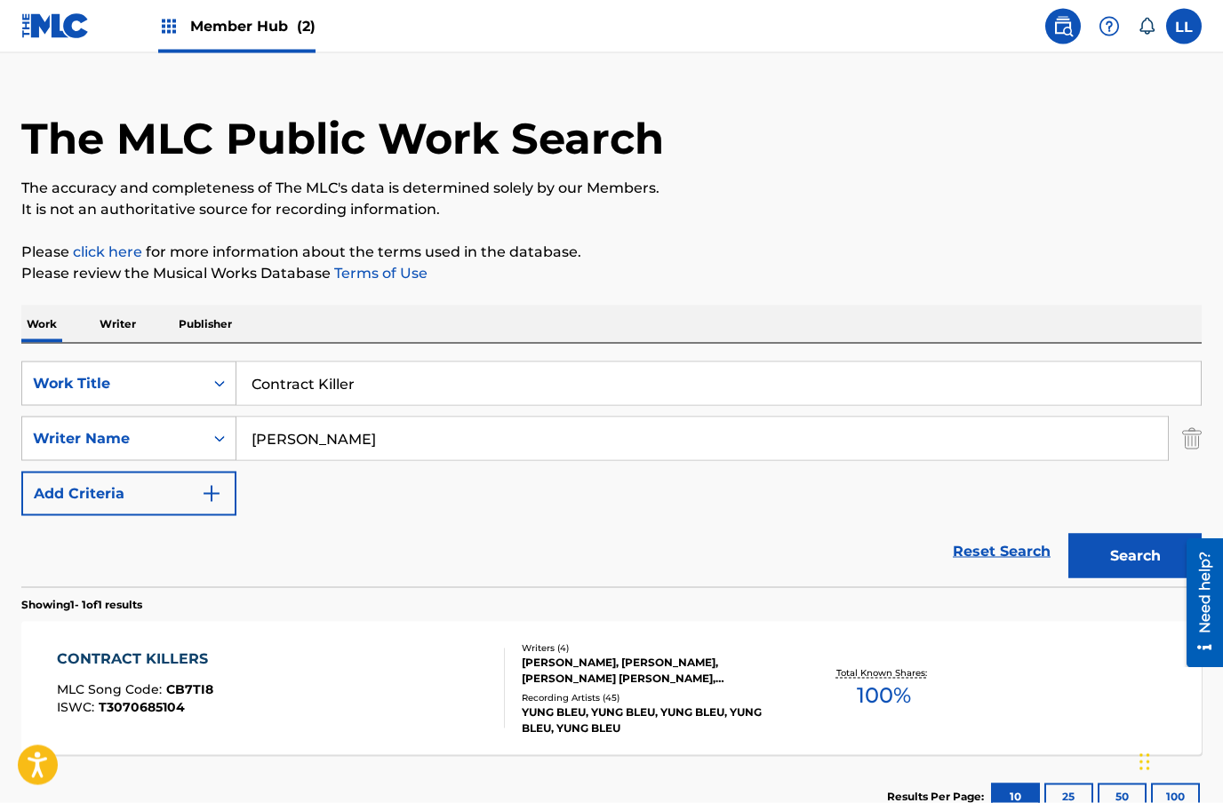
scroll to position [54, 0]
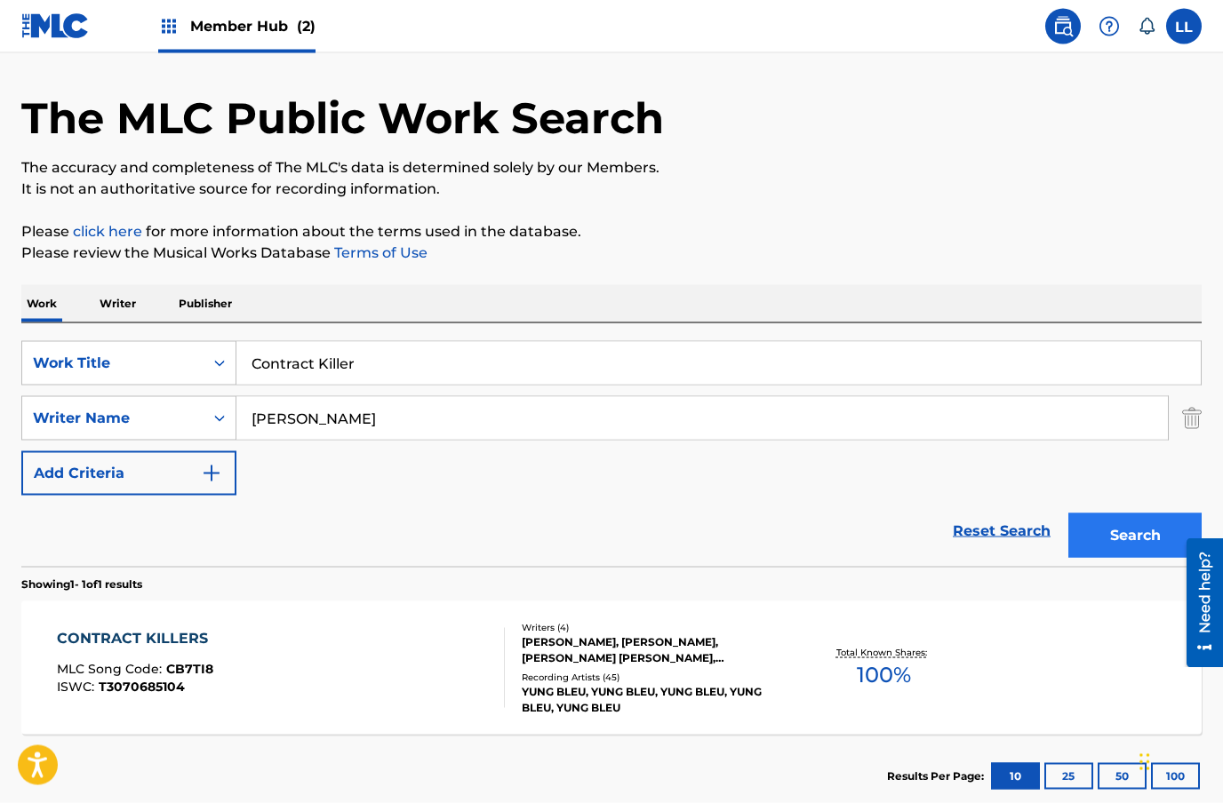
click at [1123, 529] on button "Search" at bounding box center [1134, 536] width 133 height 44
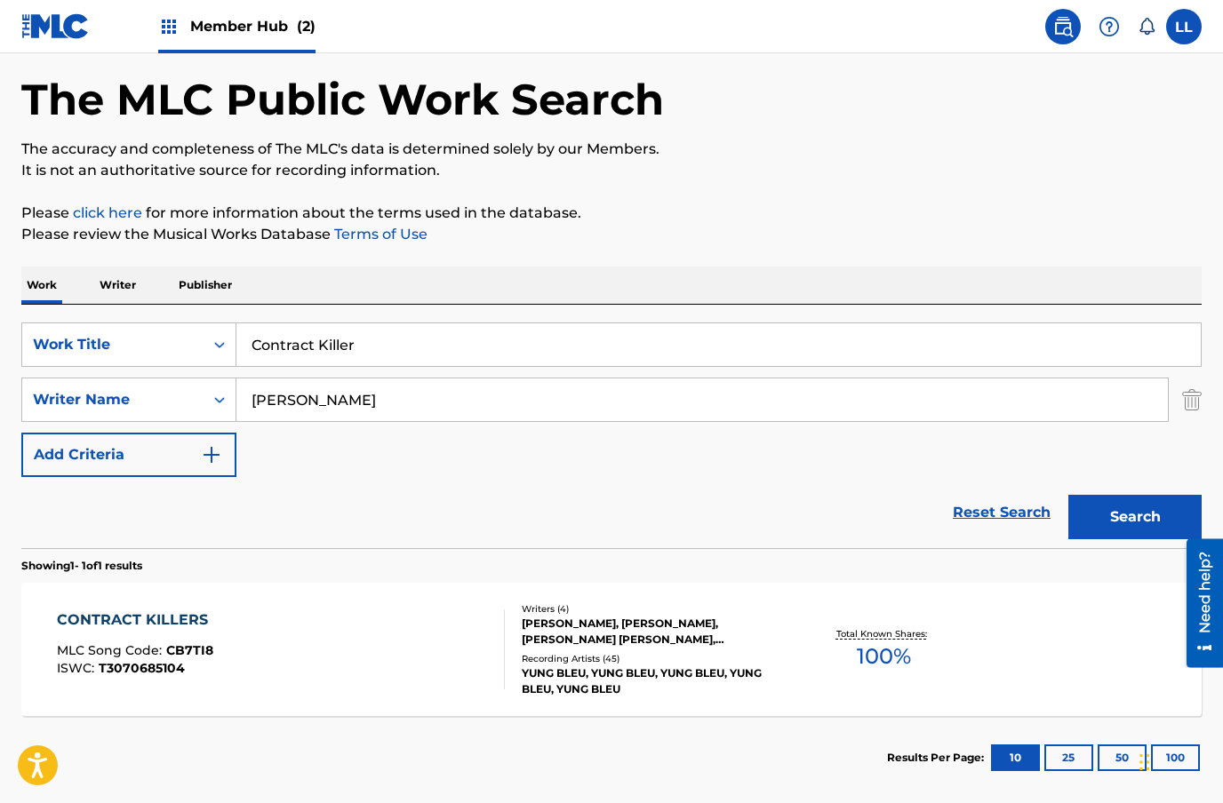
click at [162, 615] on div "CONTRACT KILLERS" at bounding box center [137, 620] width 160 height 21
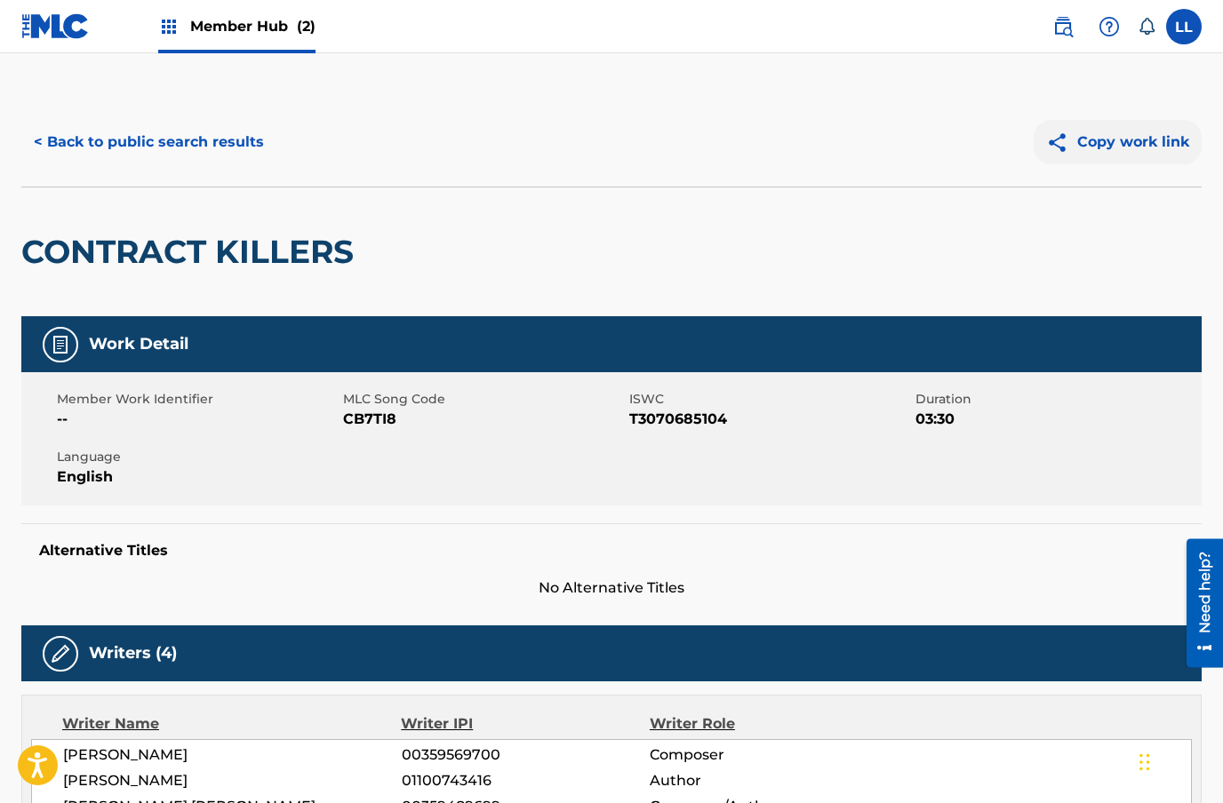
click at [1128, 143] on button "Copy work link" at bounding box center [1117, 142] width 168 height 44
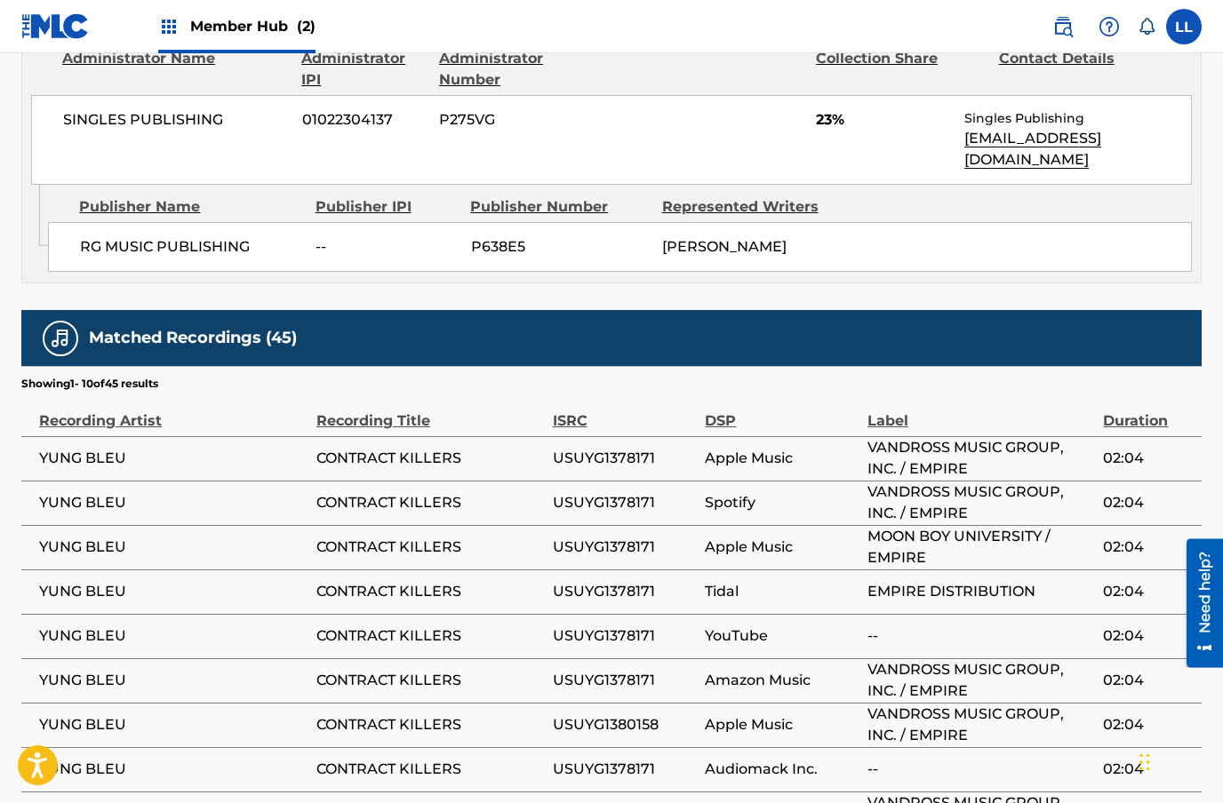
scroll to position [2211, 0]
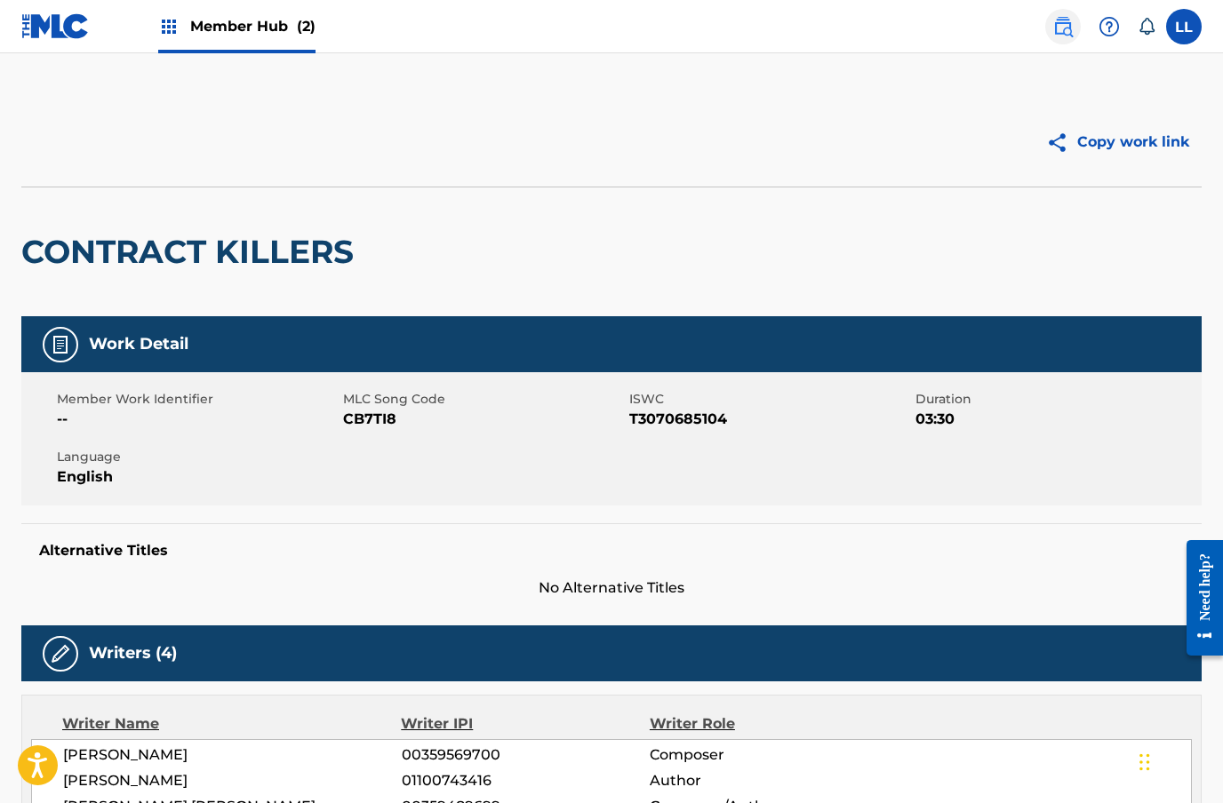
click at [1052, 33] on img at bounding box center [1062, 26] width 21 height 21
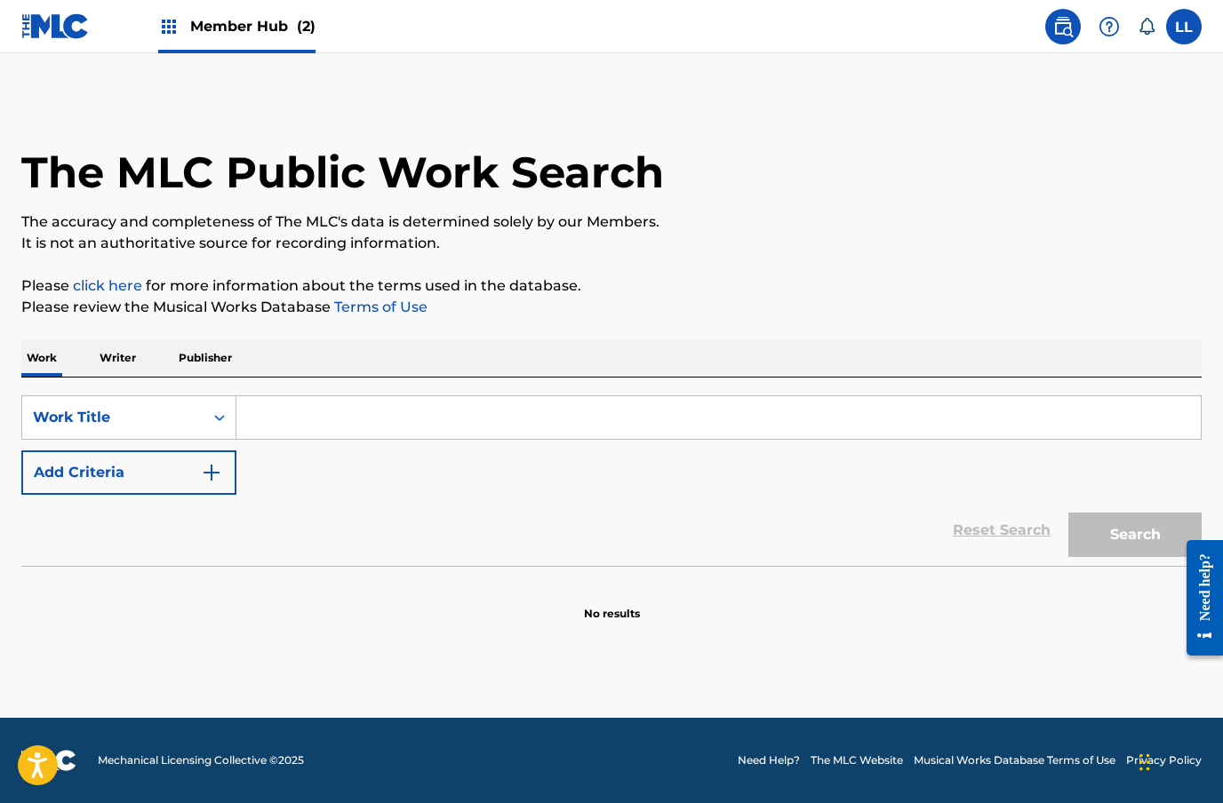
click at [289, 424] on input "Search Form" at bounding box center [718, 417] width 964 height 43
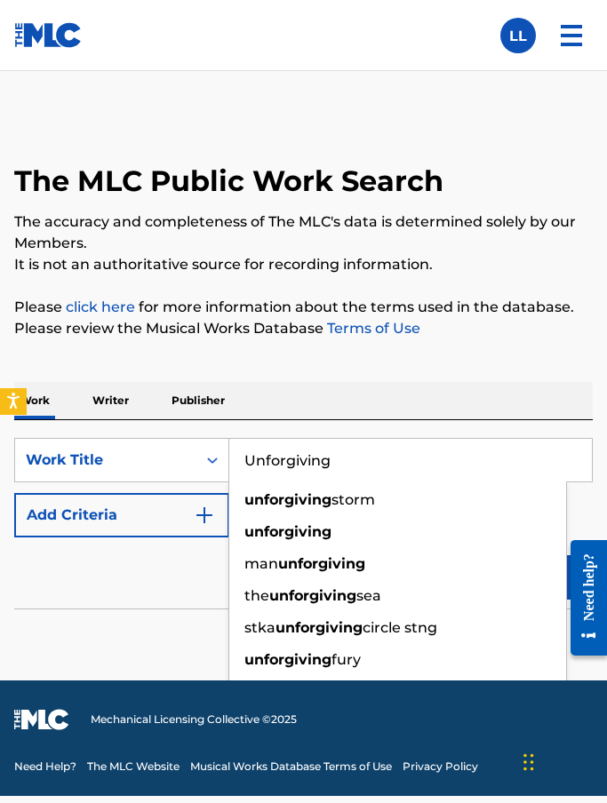
type input "Unforgiving"
click at [171, 600] on div "Reset Search Search" at bounding box center [303, 573] width 578 height 71
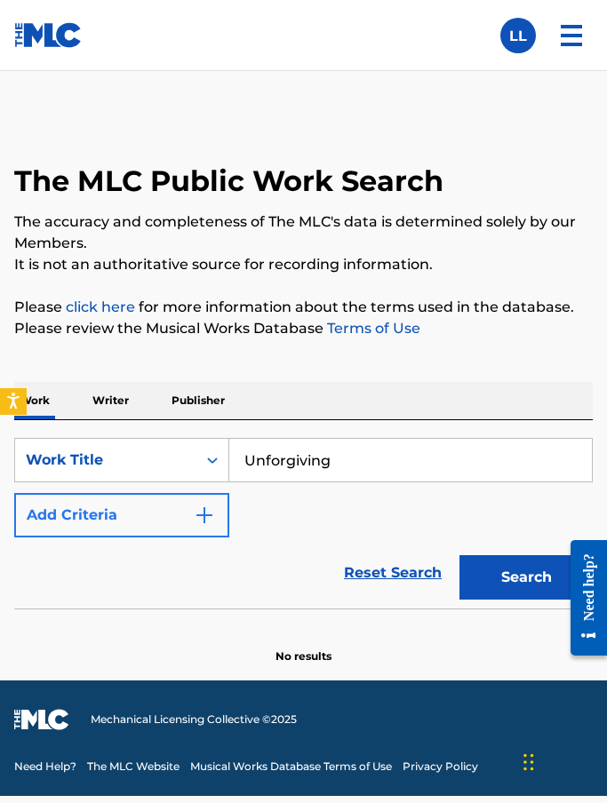
click at [202, 520] on img "Search Form" at bounding box center [204, 515] width 21 height 21
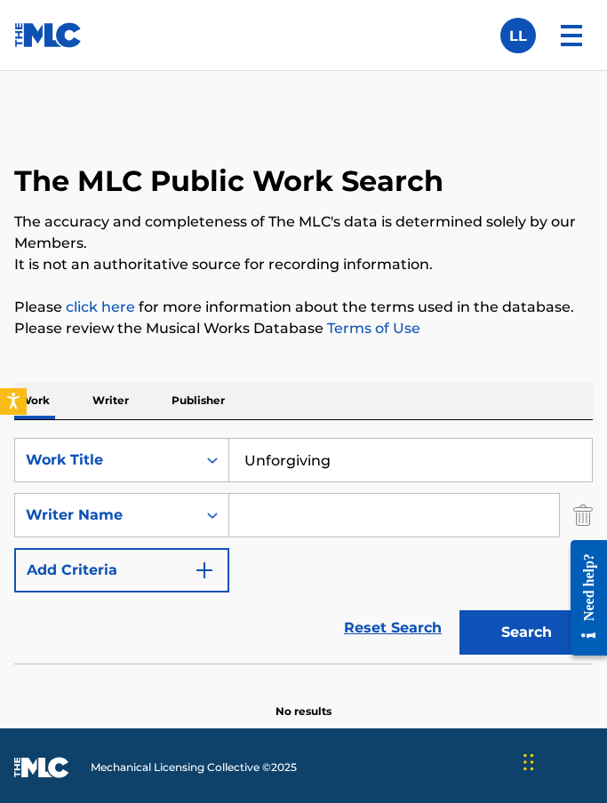
click at [293, 517] on input "Search Form" at bounding box center [394, 515] width 330 height 43
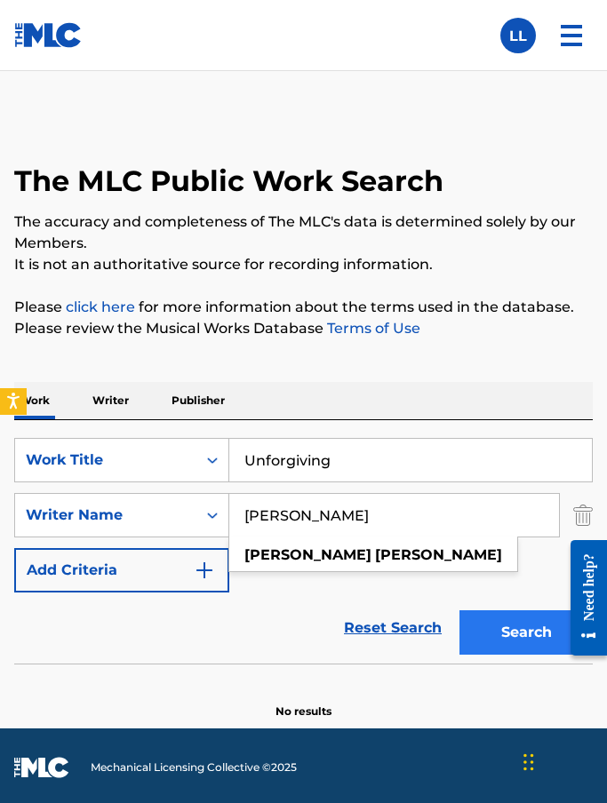
type input "[PERSON_NAME]"
click at [514, 633] on button "Search" at bounding box center [525, 632] width 133 height 44
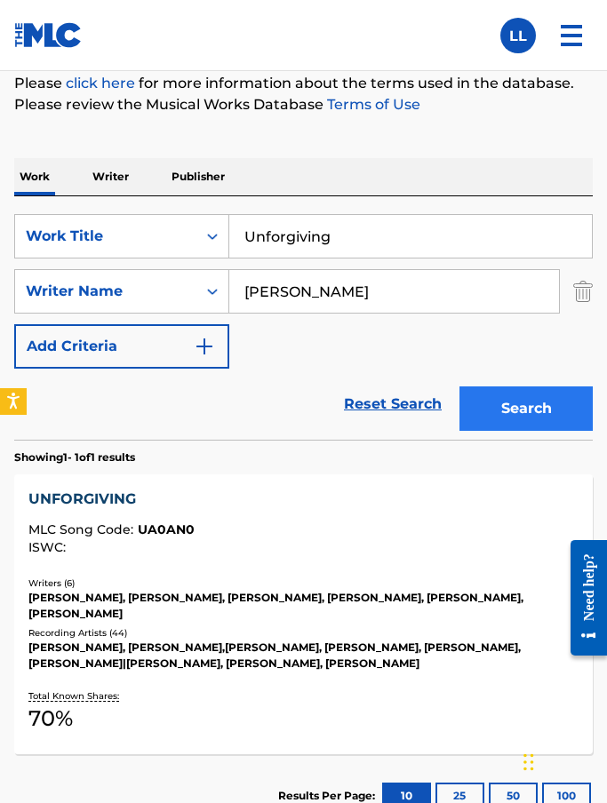
scroll to position [310, 0]
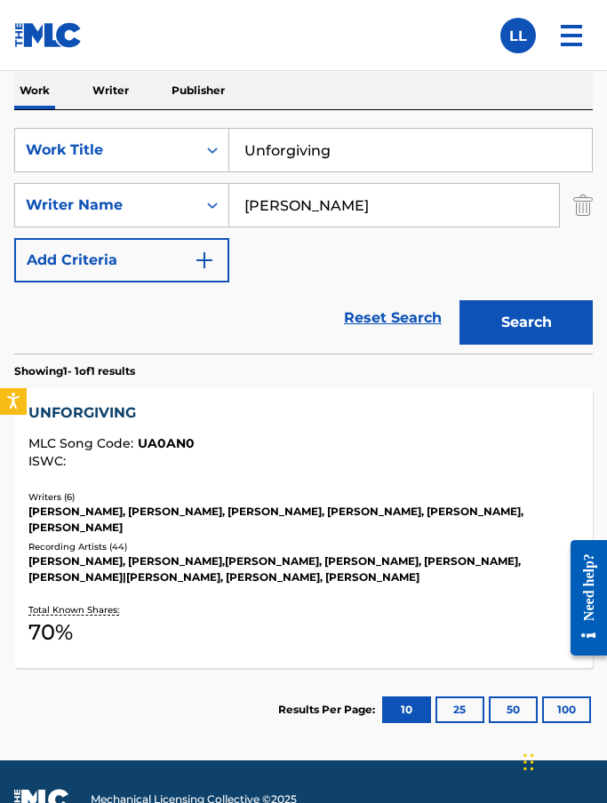
click at [97, 417] on div "UNFORGIVING" at bounding box center [302, 413] width 549 height 21
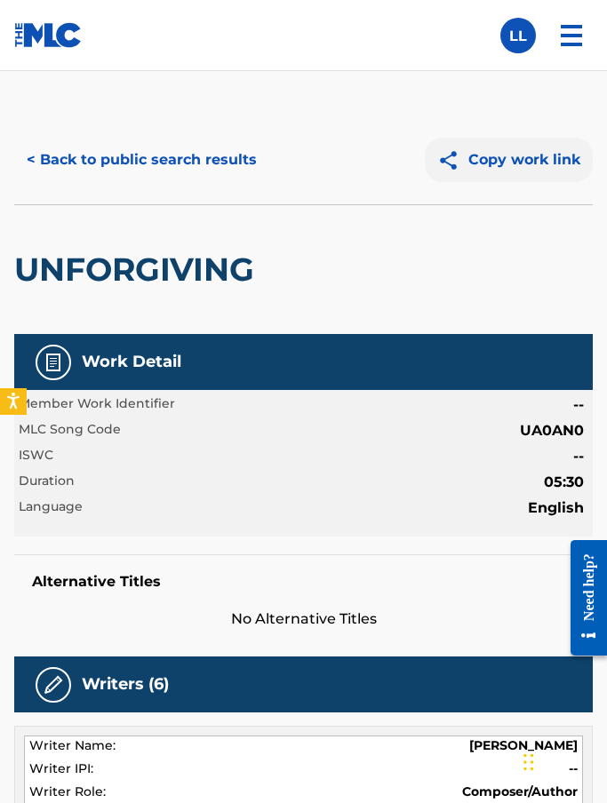
click at [482, 160] on button "Copy work link" at bounding box center [509, 160] width 168 height 44
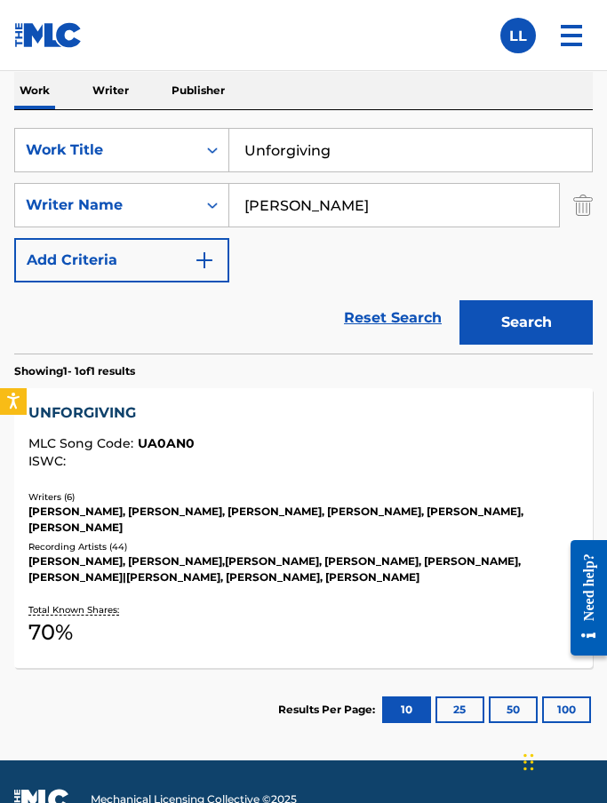
click at [301, 155] on input "Unforgiving" at bounding box center [410, 150] width 363 height 43
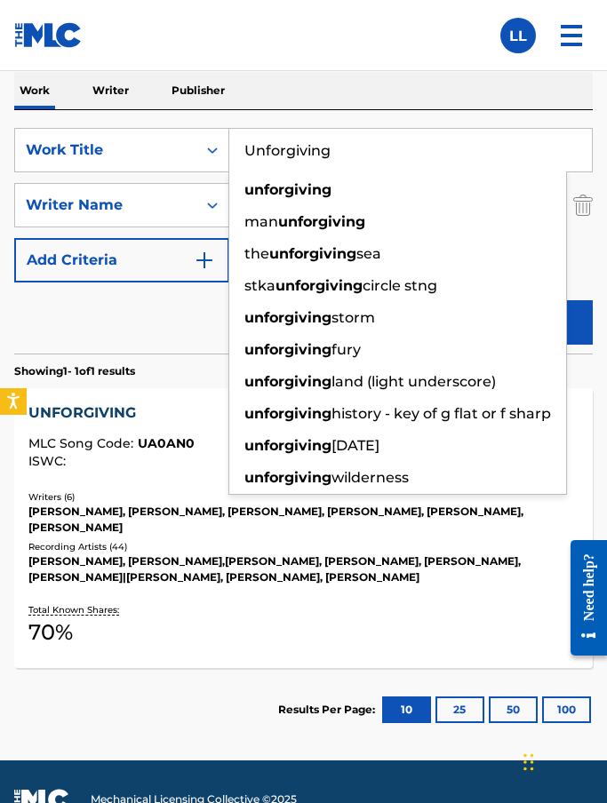
click at [275, 141] on input "Unforgiving" at bounding box center [410, 150] width 363 height 43
click at [278, 169] on input "Unforgiving" at bounding box center [410, 150] width 363 height 43
click at [277, 169] on input "Unforgiving" at bounding box center [410, 150] width 363 height 43
paste input "Dark Clouds"
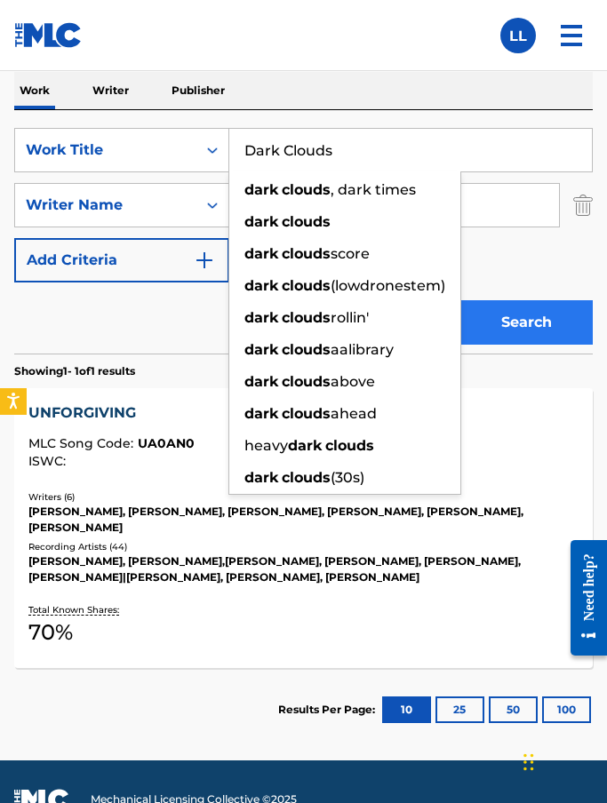
type input "Dark Clouds"
click at [521, 308] on button "Search" at bounding box center [525, 322] width 133 height 44
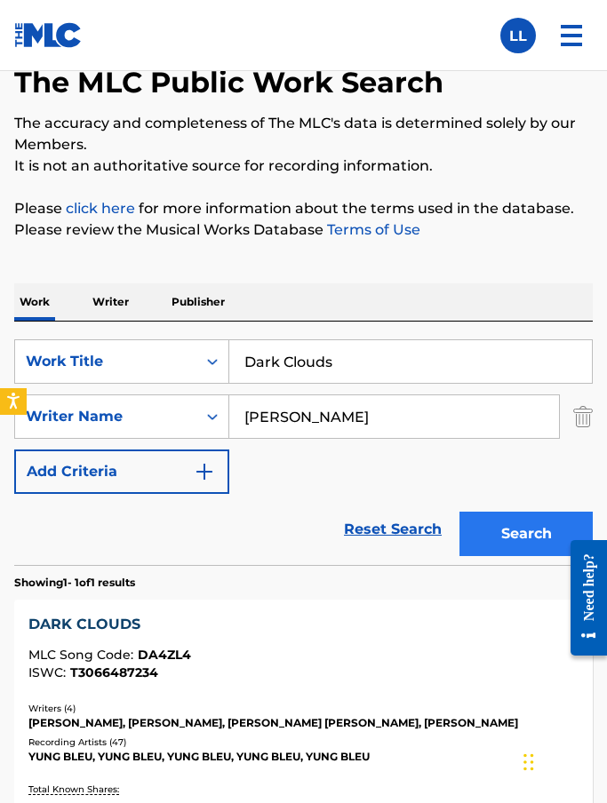
click at [511, 530] on button "Search" at bounding box center [525, 534] width 133 height 44
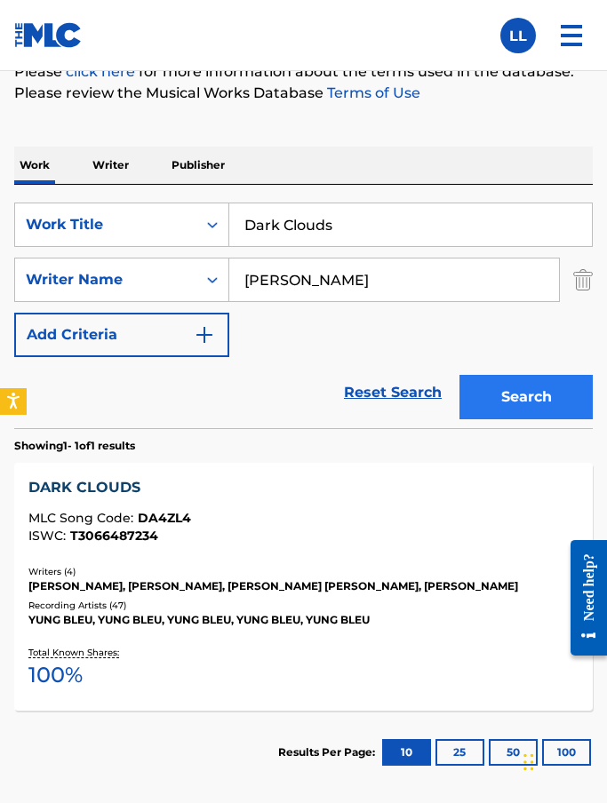
scroll to position [241, 0]
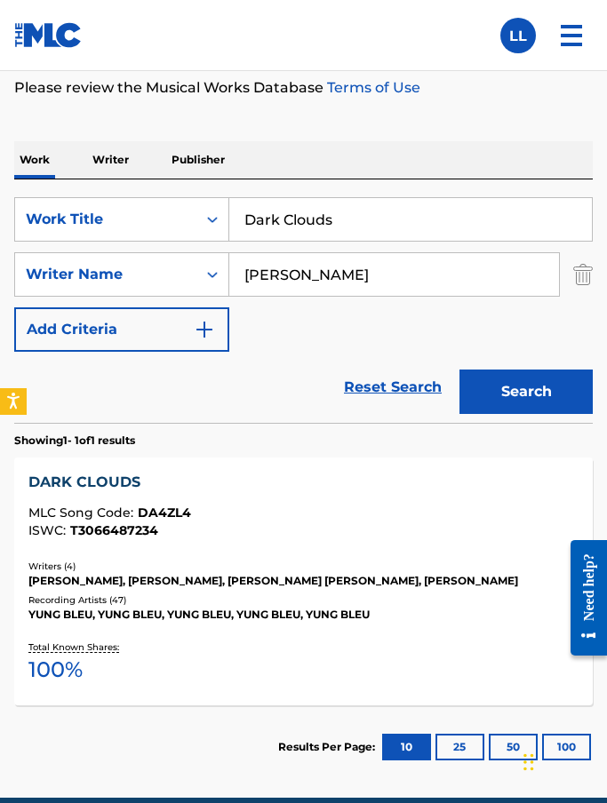
click at [110, 477] on div "DARK CLOUDS" at bounding box center [302, 482] width 549 height 21
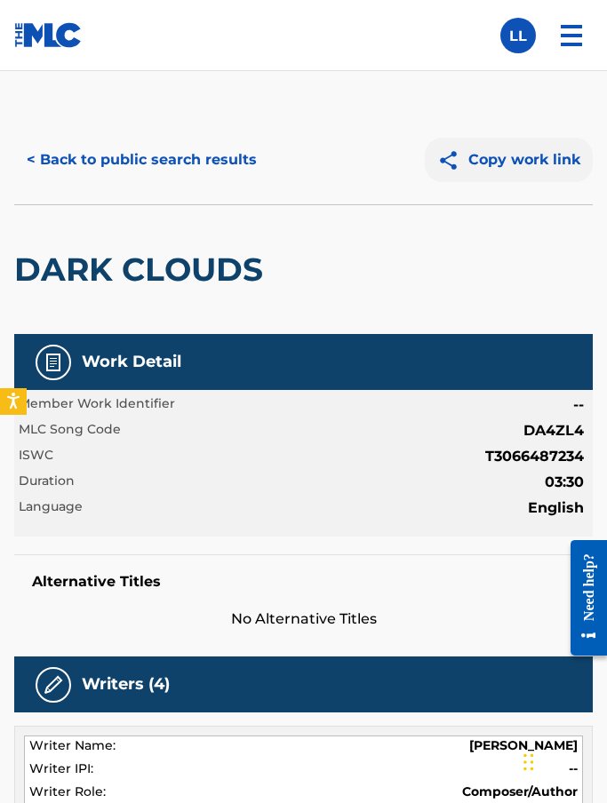
click at [512, 161] on button "Copy work link" at bounding box center [509, 160] width 168 height 44
click at [55, 164] on button "< Back to public search results" at bounding box center [141, 160] width 255 height 44
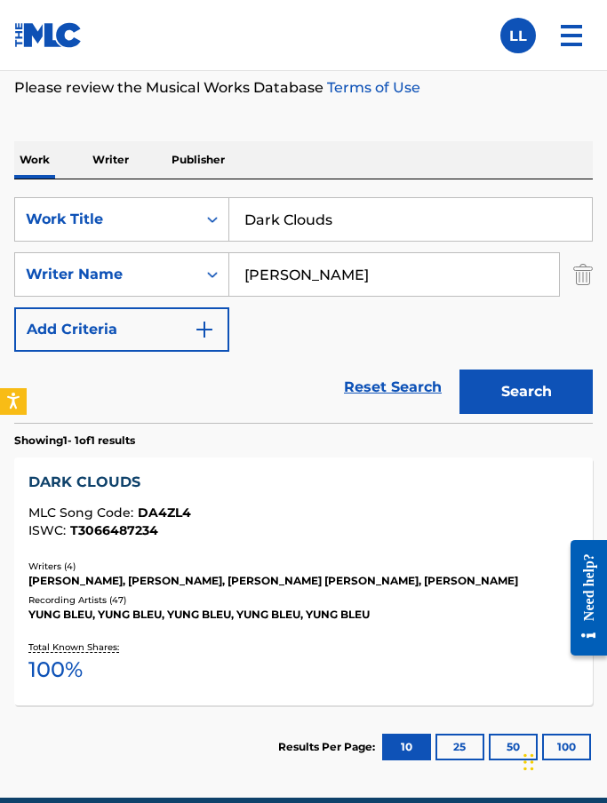
click at [302, 226] on input "Dark Clouds" at bounding box center [410, 219] width 363 height 43
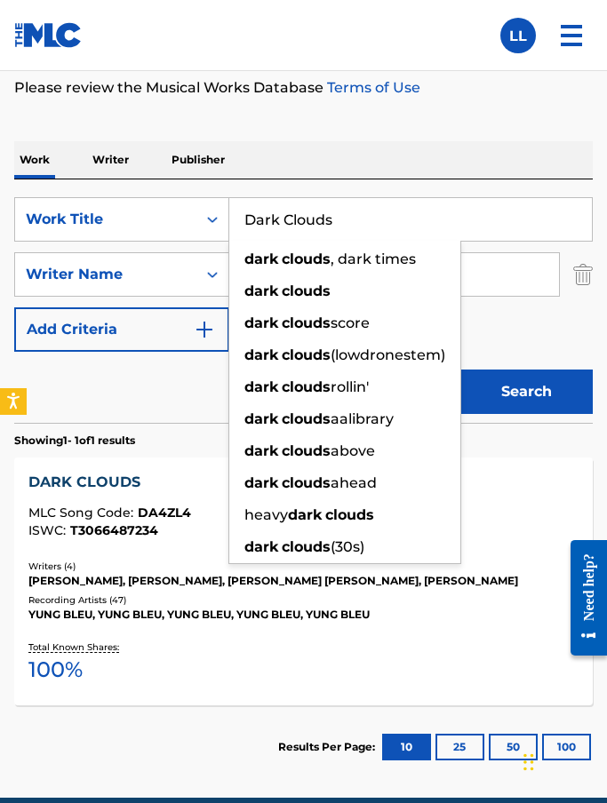
click at [299, 219] on input "Dark Clouds" at bounding box center [410, 219] width 363 height 43
paste input "Old Day"
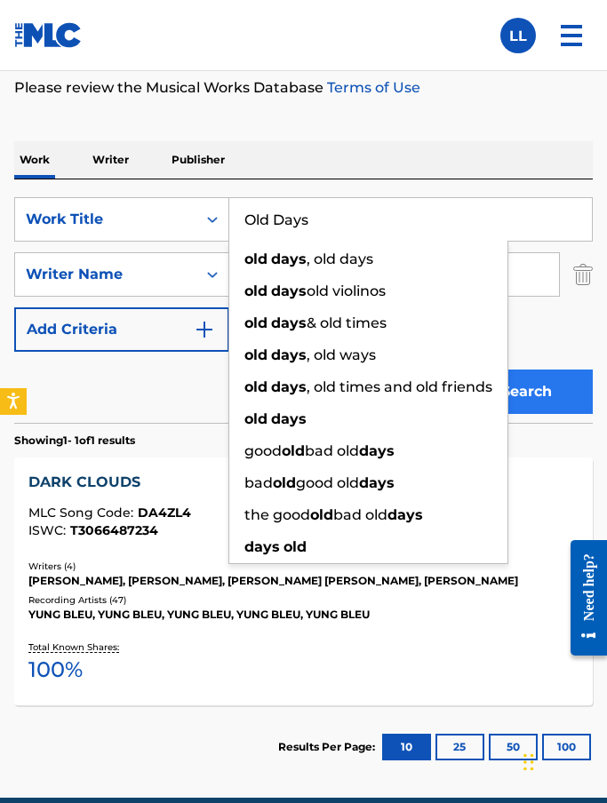
type input "Old Days"
click at [555, 382] on button "Search" at bounding box center [525, 392] width 133 height 44
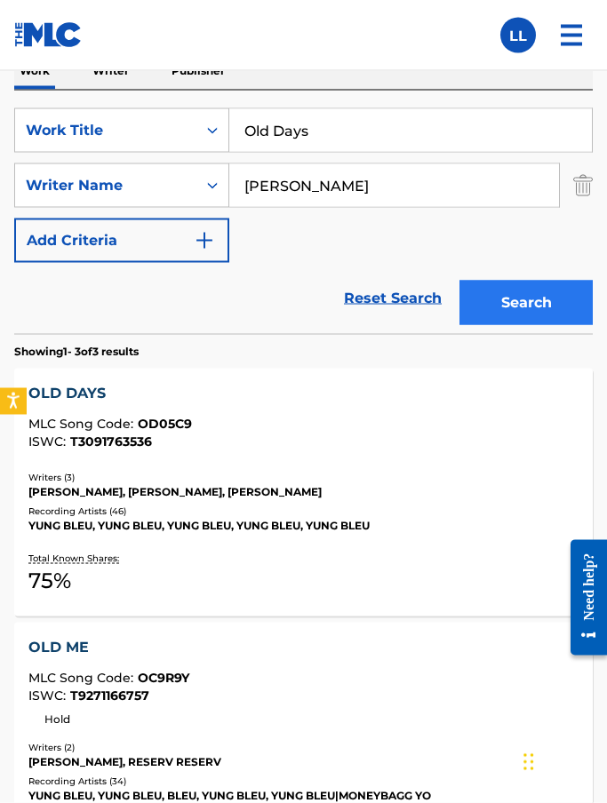
scroll to position [331, 0]
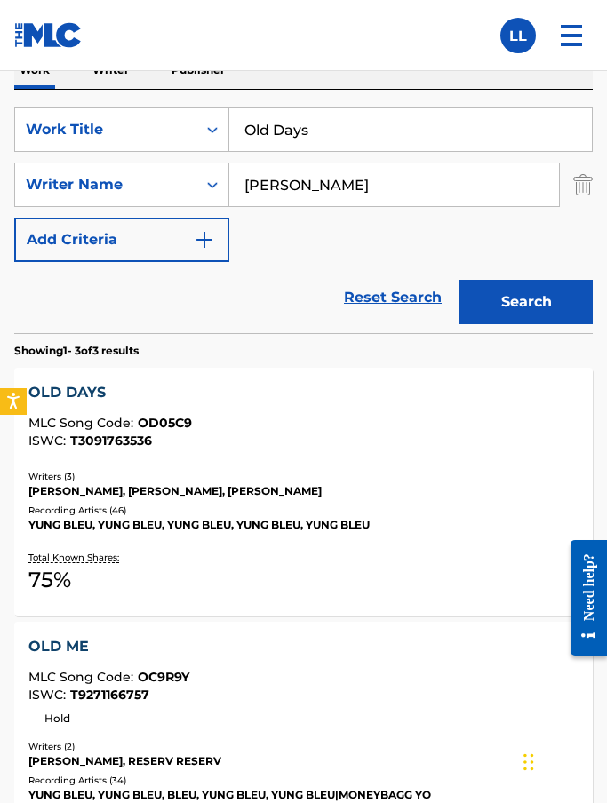
click at [74, 393] on div "OLD DAYS" at bounding box center [302, 392] width 549 height 21
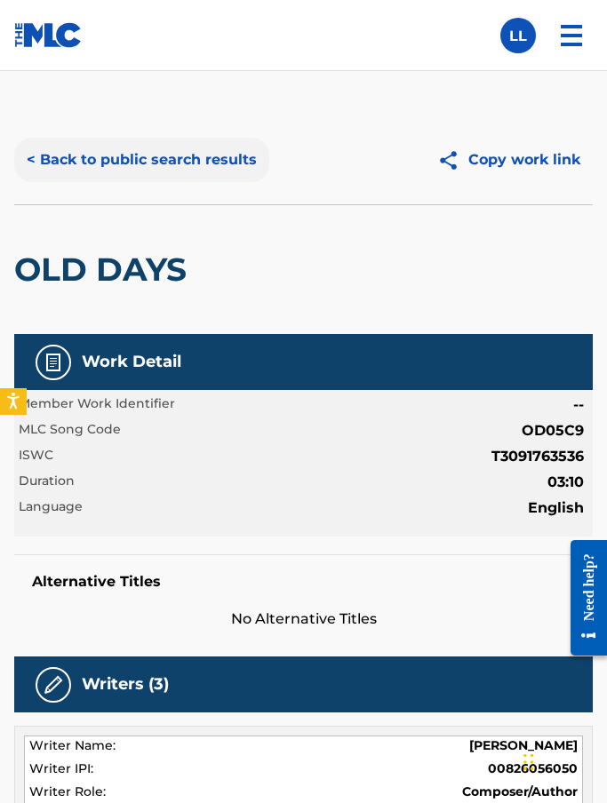
click at [40, 162] on button "< Back to public search results" at bounding box center [141, 160] width 255 height 44
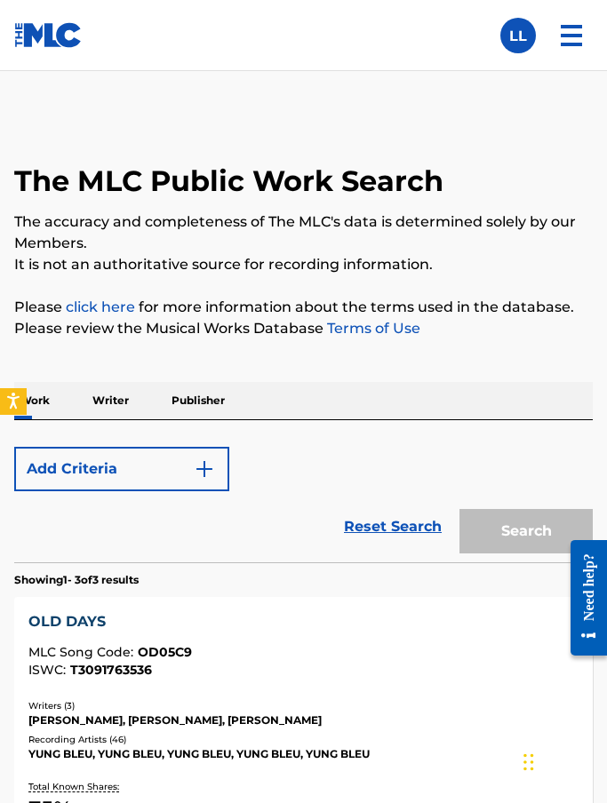
scroll to position [331, 0]
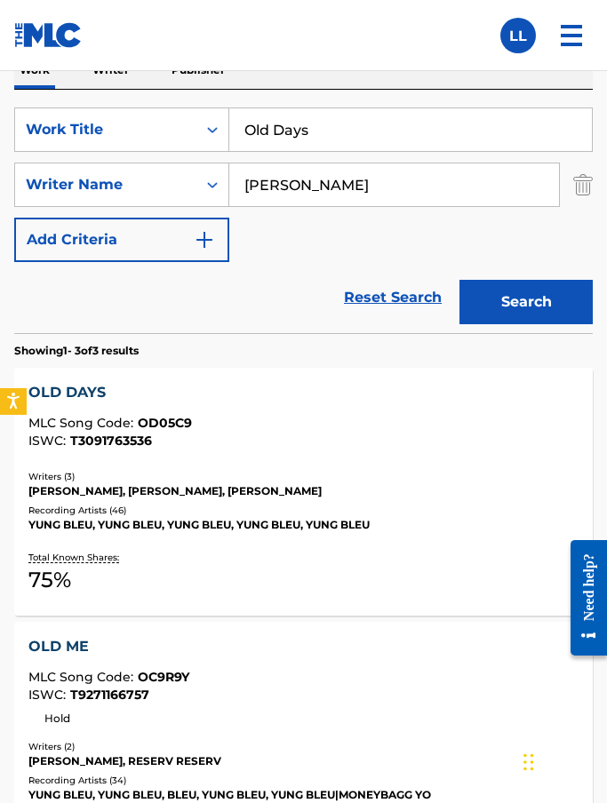
click at [302, 133] on input "Old Days" at bounding box center [410, 129] width 363 height 43
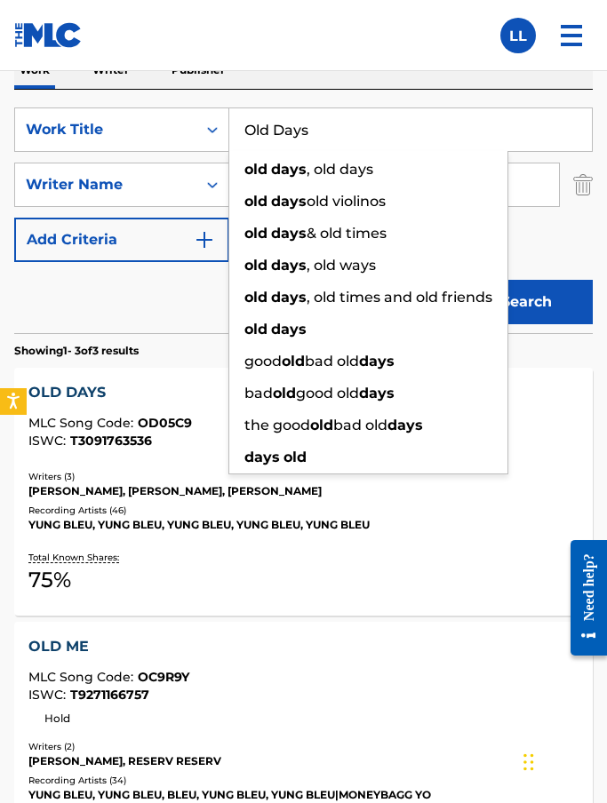
click at [257, 135] on input "Old Days" at bounding box center [410, 129] width 363 height 43
paste input "Angels Never Cry"
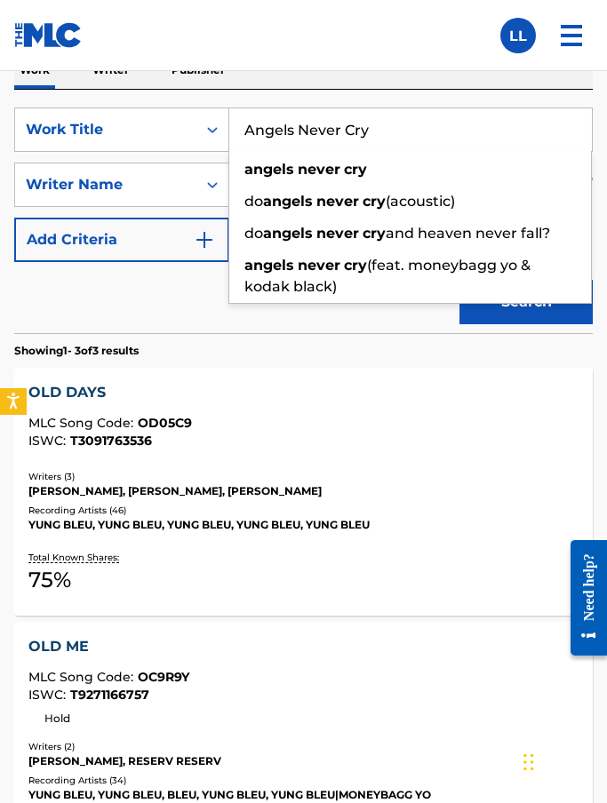
type input "Angels Never Cry"
click at [526, 302] on button "Search" at bounding box center [525, 302] width 133 height 44
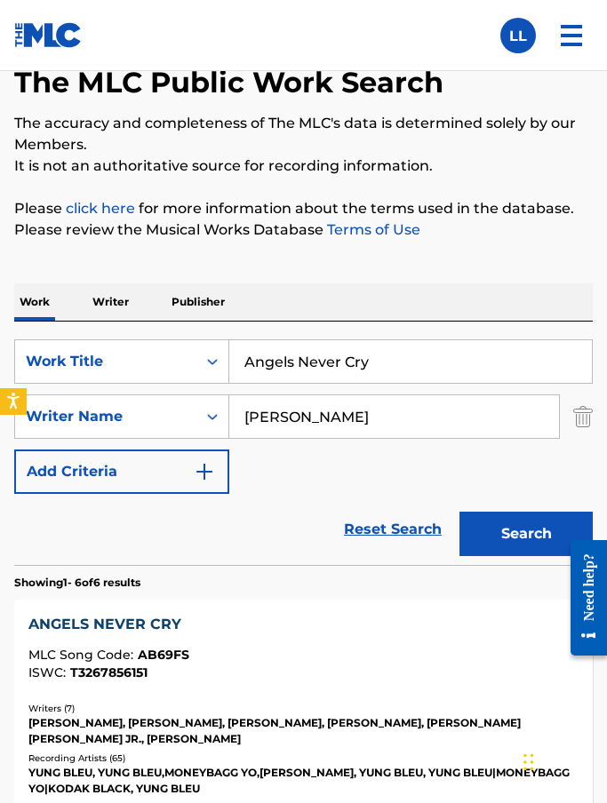
click at [228, 646] on div "ANGELS NEVER CRY MLC Song Code : AB69FS ISWC : T3267856151" at bounding box center [302, 647] width 549 height 66
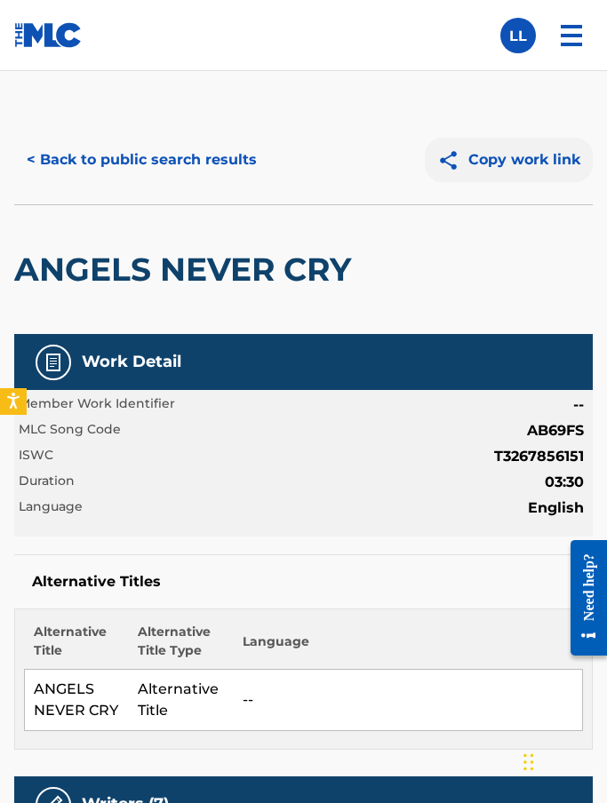
click at [501, 166] on button "Copy work link" at bounding box center [509, 160] width 168 height 44
click at [69, 173] on button "< Back to public search results" at bounding box center [141, 160] width 255 height 44
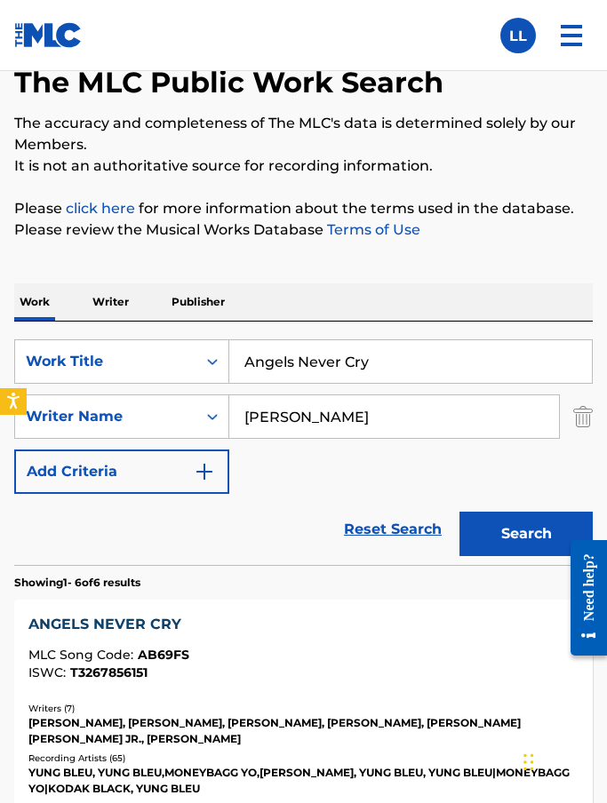
click at [312, 356] on input "Angels Never Cry" at bounding box center [410, 361] width 363 height 43
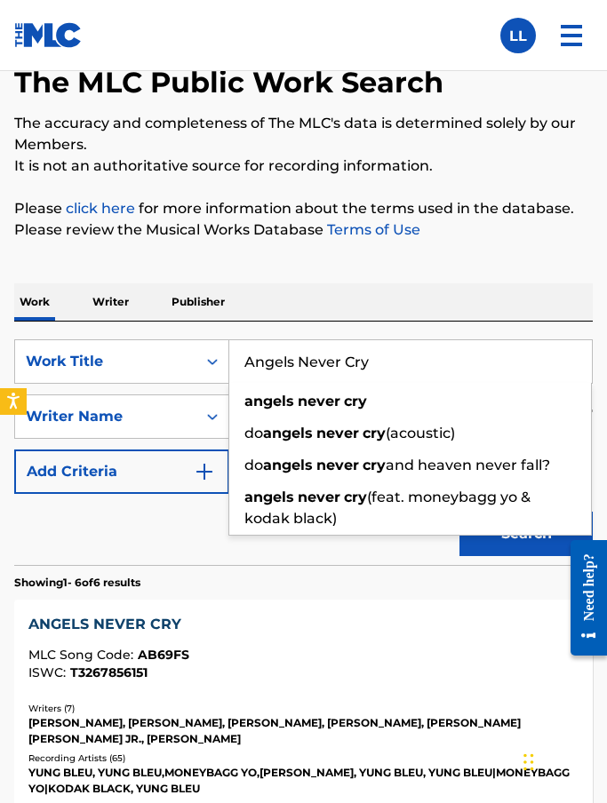
paste input "Die Under The Moon"
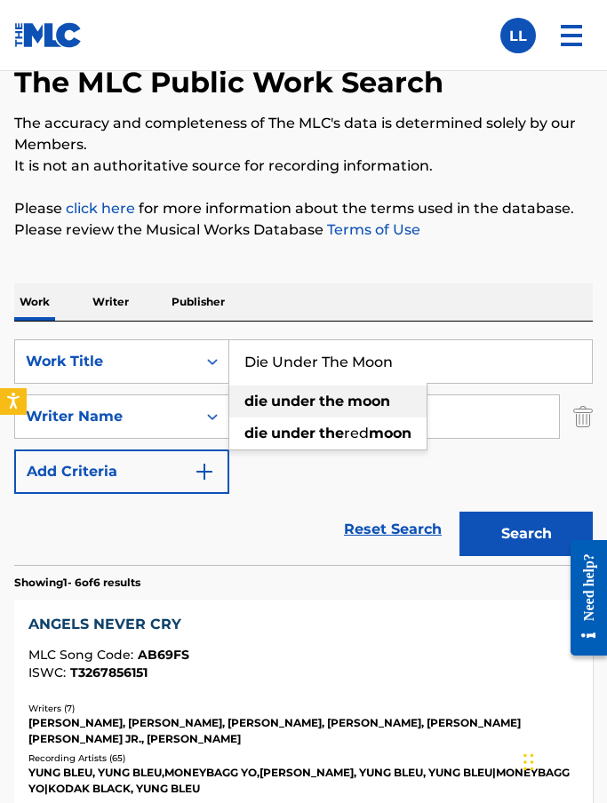
click at [371, 397] on strong "moon" at bounding box center [368, 401] width 43 height 17
type input "die under the moon"
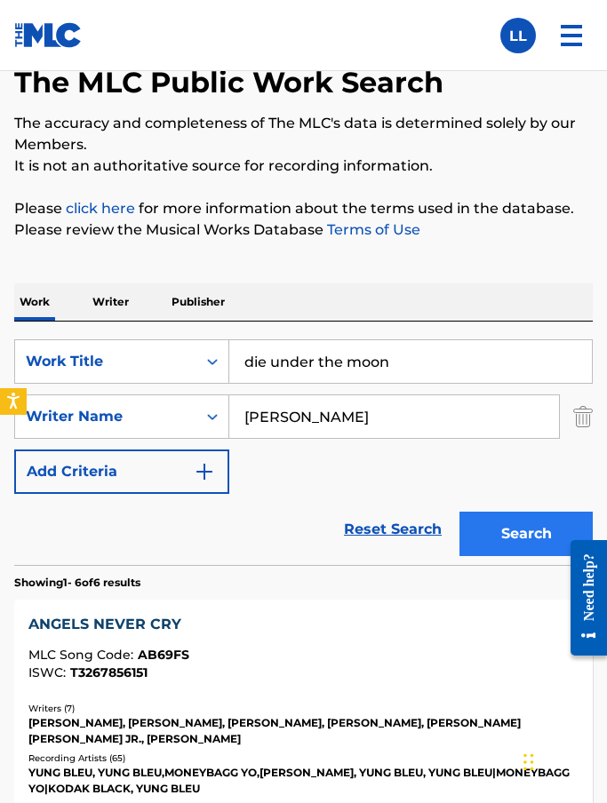
click at [513, 522] on button "Search" at bounding box center [525, 534] width 133 height 44
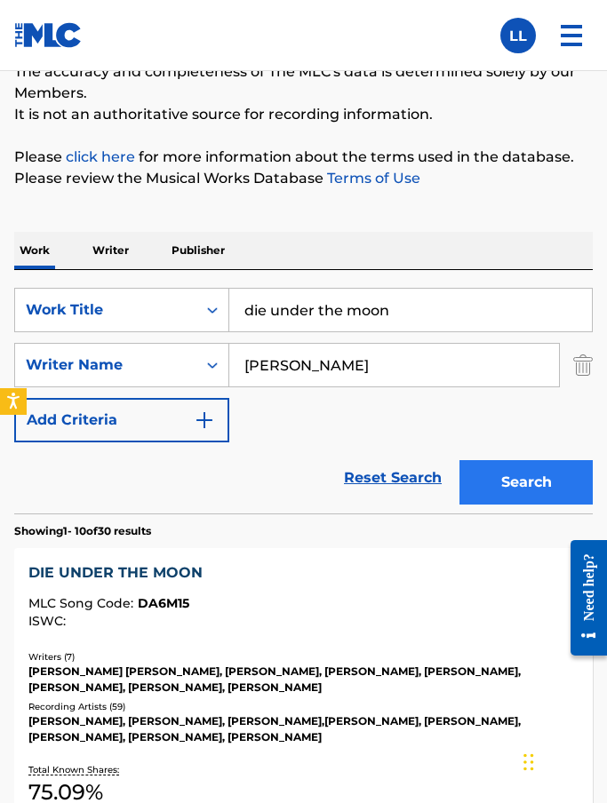
scroll to position [150, 0]
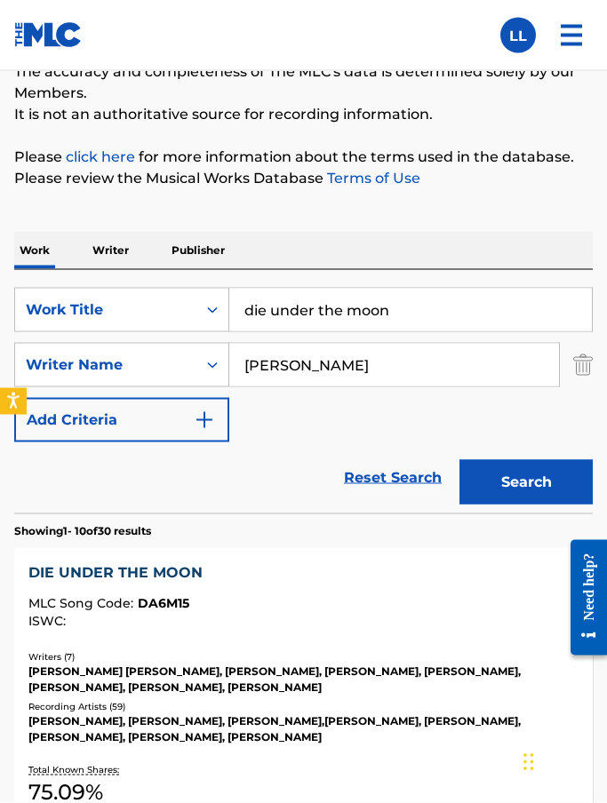
click at [134, 596] on span "MLC Song Code :" at bounding box center [82, 603] width 109 height 16
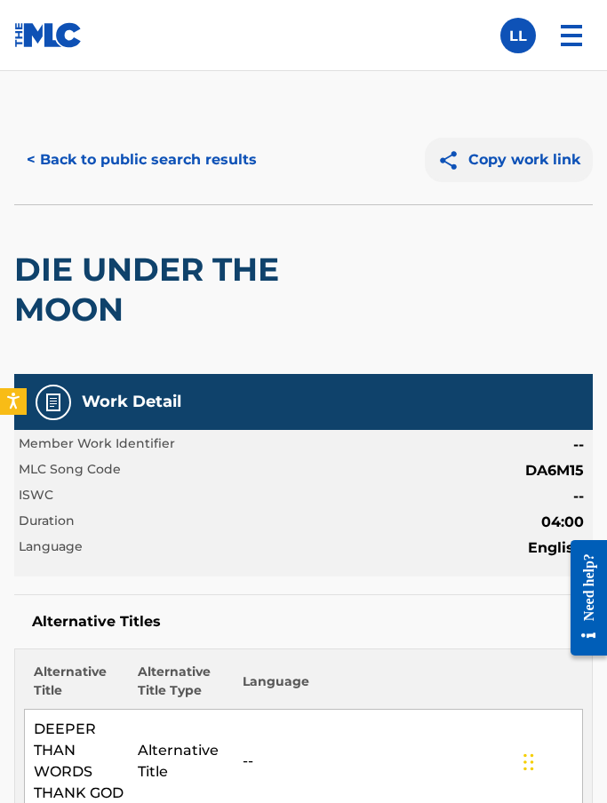
click at [514, 165] on button "Copy work link" at bounding box center [509, 160] width 168 height 44
click at [45, 162] on button "< Back to public search results" at bounding box center [141, 160] width 255 height 44
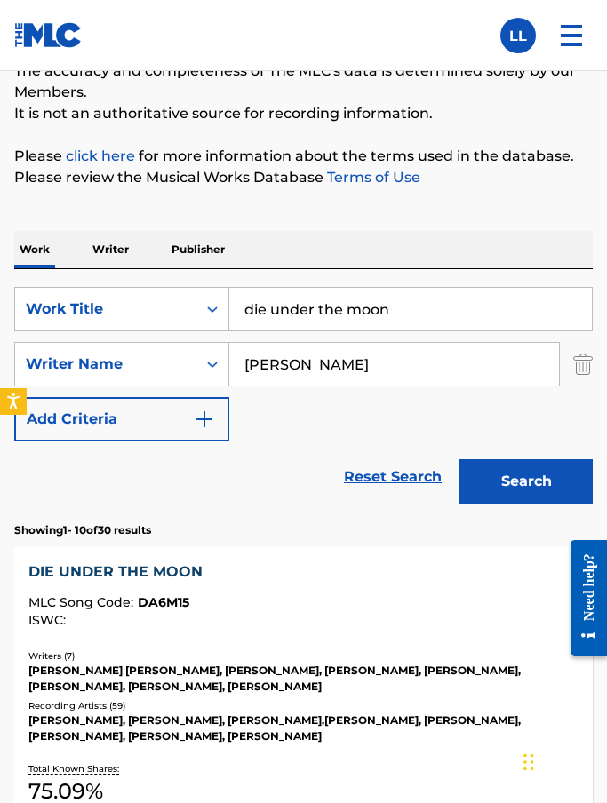
click at [265, 309] on input "die under the moon" at bounding box center [410, 309] width 363 height 43
click at [265, 308] on input "die under the moon" at bounding box center [410, 309] width 363 height 43
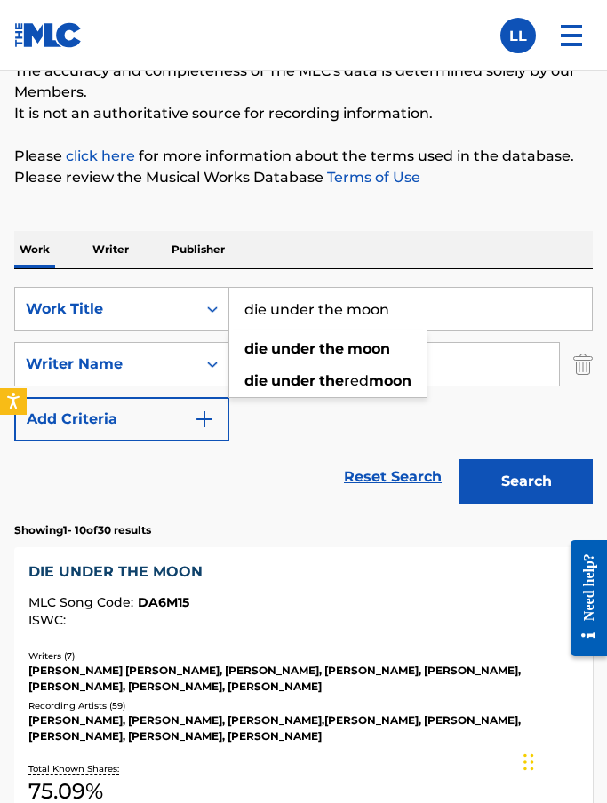
click at [460, 314] on input "die under the moon" at bounding box center [410, 309] width 363 height 43
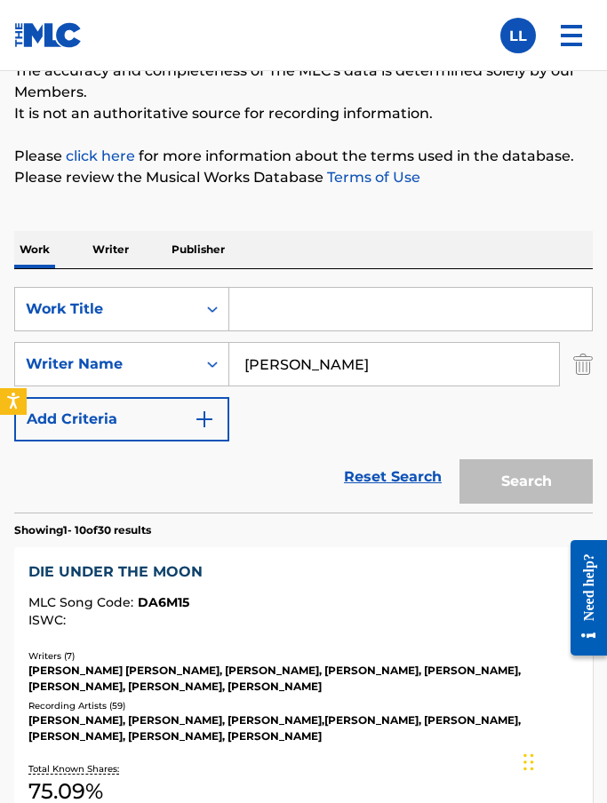
click at [256, 295] on input "Search Form" at bounding box center [410, 309] width 363 height 43
paste input "One Of Them Ones"
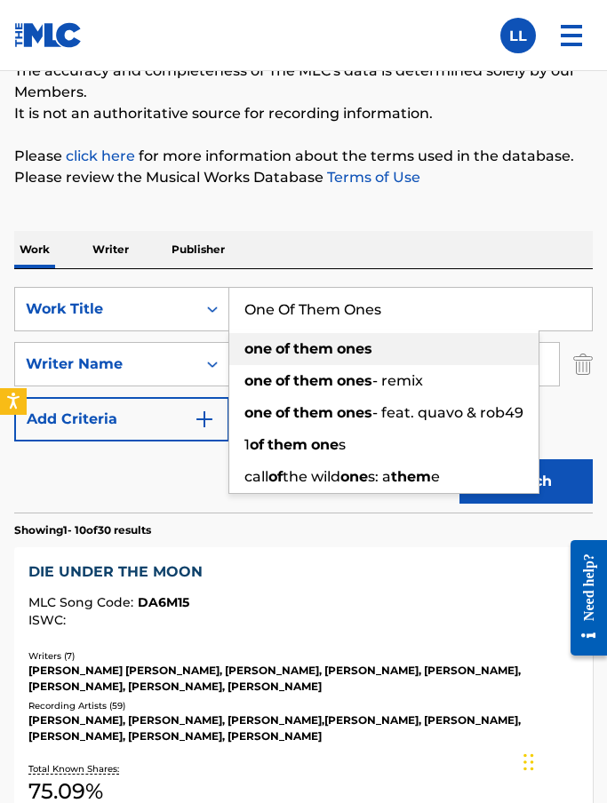
click at [370, 348] on strong "ones" at bounding box center [355, 348] width 36 height 17
type input "one of them ones"
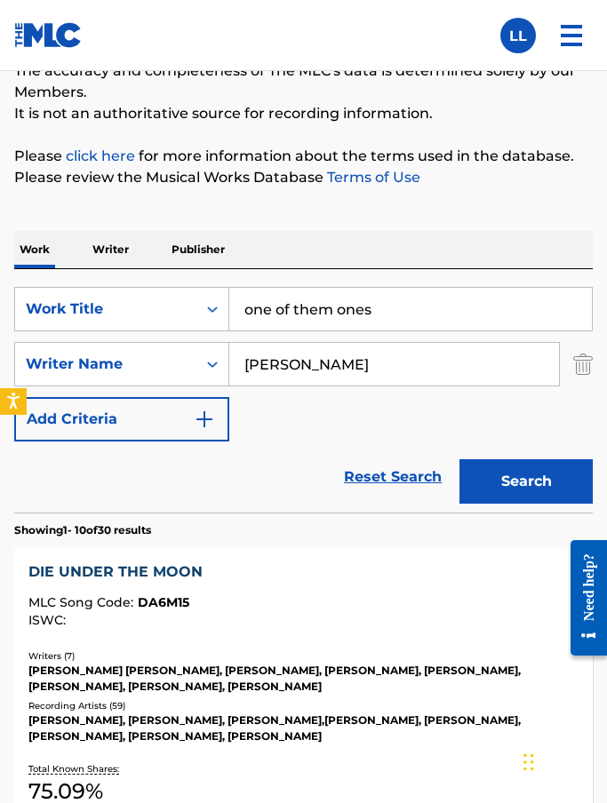
click at [386, 366] on input "[PERSON_NAME]" at bounding box center [394, 364] width 330 height 43
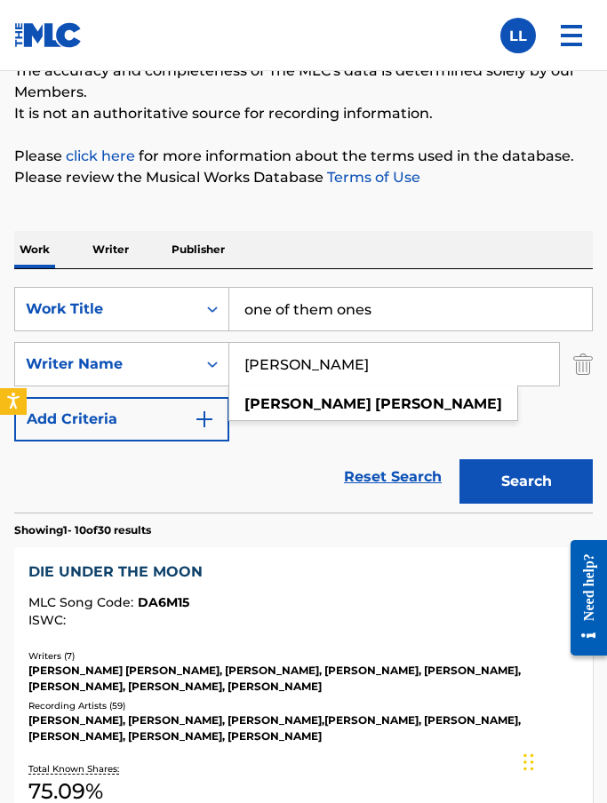
click at [321, 363] on input "[PERSON_NAME]" at bounding box center [394, 364] width 330 height 43
click at [290, 364] on input "[PERSON_NAME]" at bounding box center [394, 364] width 330 height 43
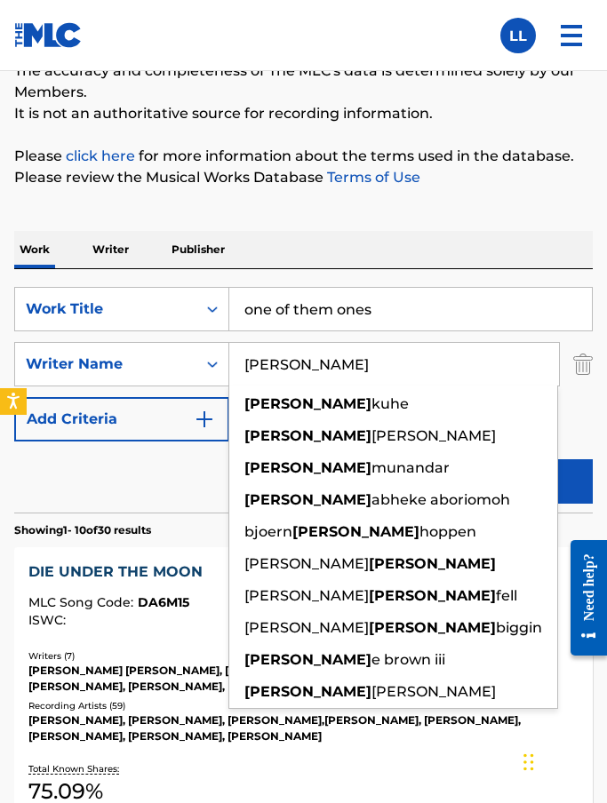
click at [243, 371] on input "Raymond" at bounding box center [394, 364] width 330 height 43
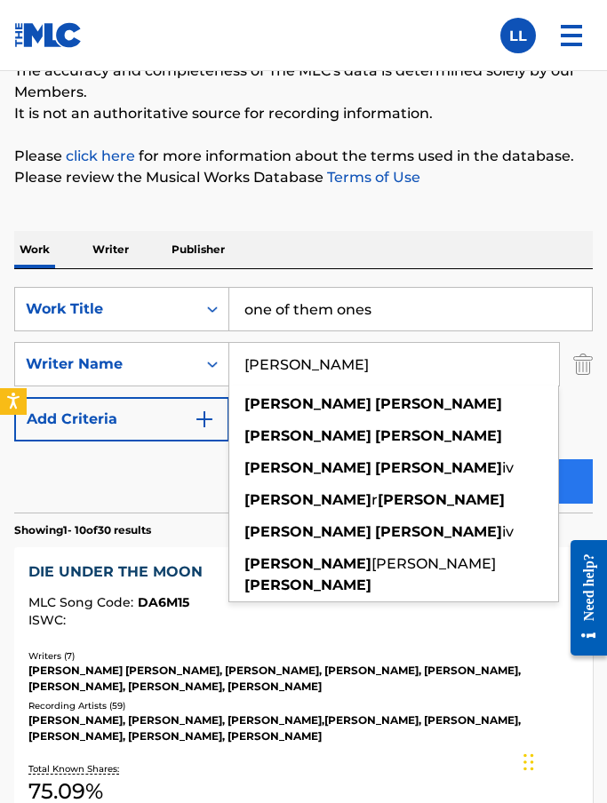
type input "Usher Raymond"
click at [537, 477] on button "Search" at bounding box center [525, 481] width 133 height 44
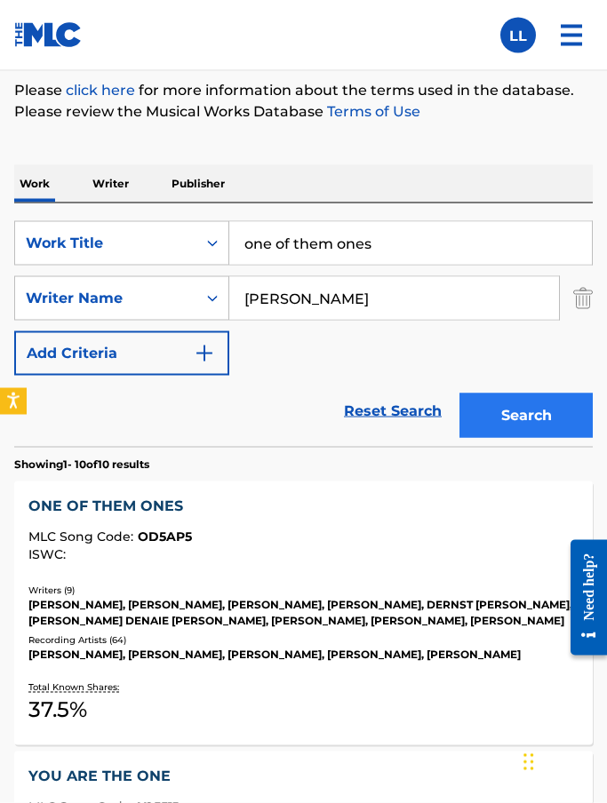
scroll to position [232, 0]
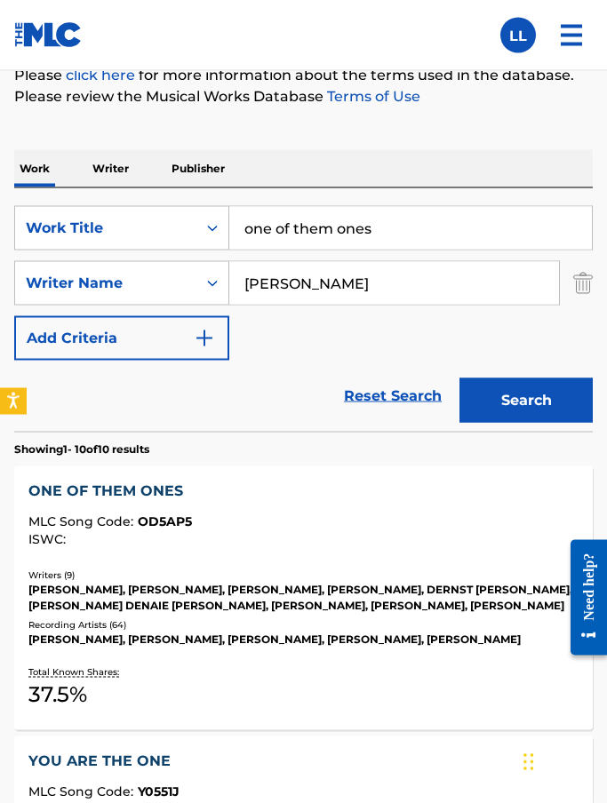
click at [132, 490] on div "ONE OF THEM ONES" at bounding box center [302, 491] width 549 height 21
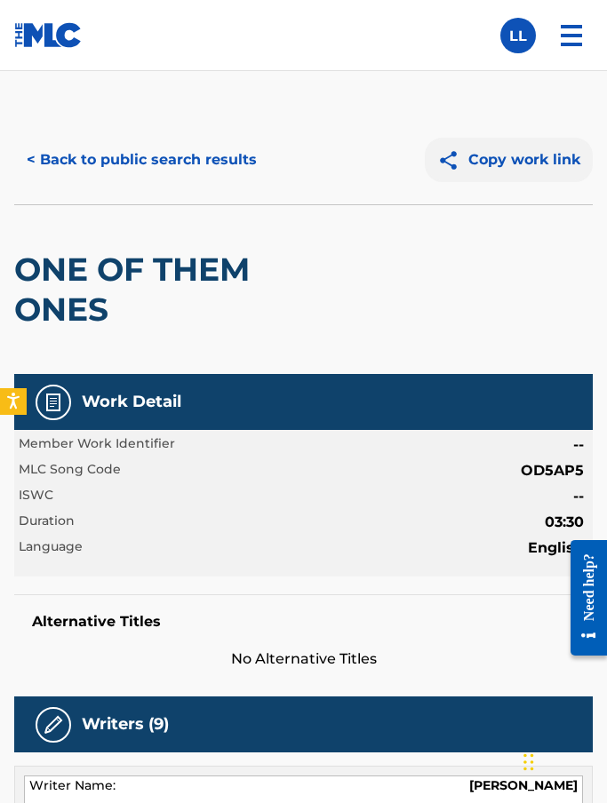
click at [466, 154] on img at bounding box center [452, 160] width 31 height 22
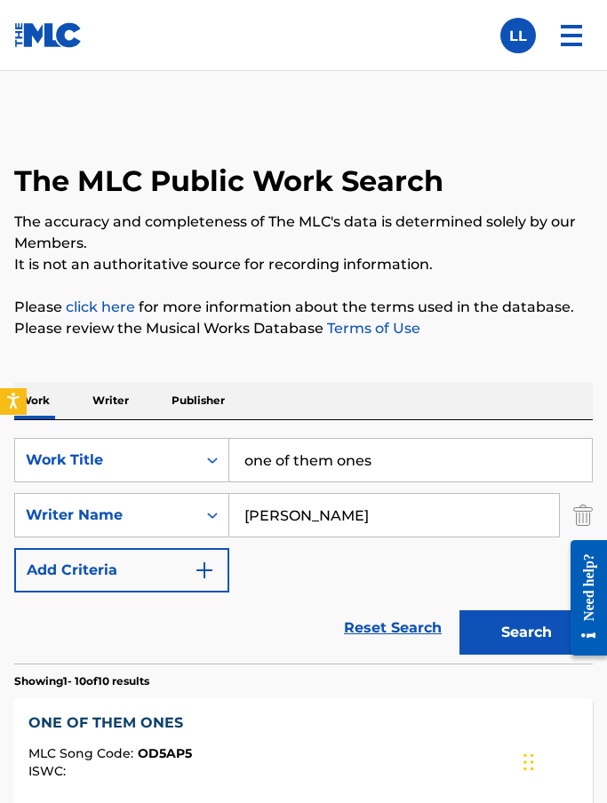
scroll to position [233, 0]
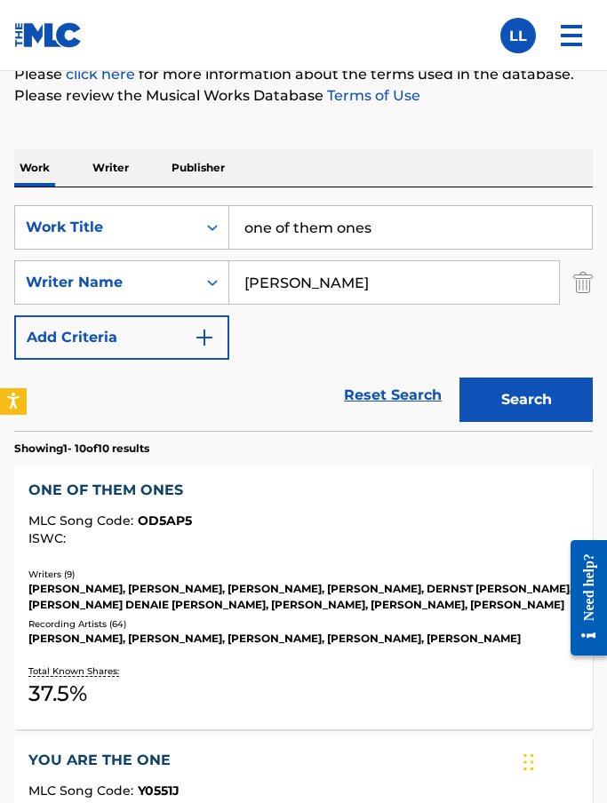
click at [342, 287] on input "Usher Raymond" at bounding box center [394, 282] width 330 height 43
click at [314, 283] on input "Usher Raymond" at bounding box center [394, 282] width 330 height 43
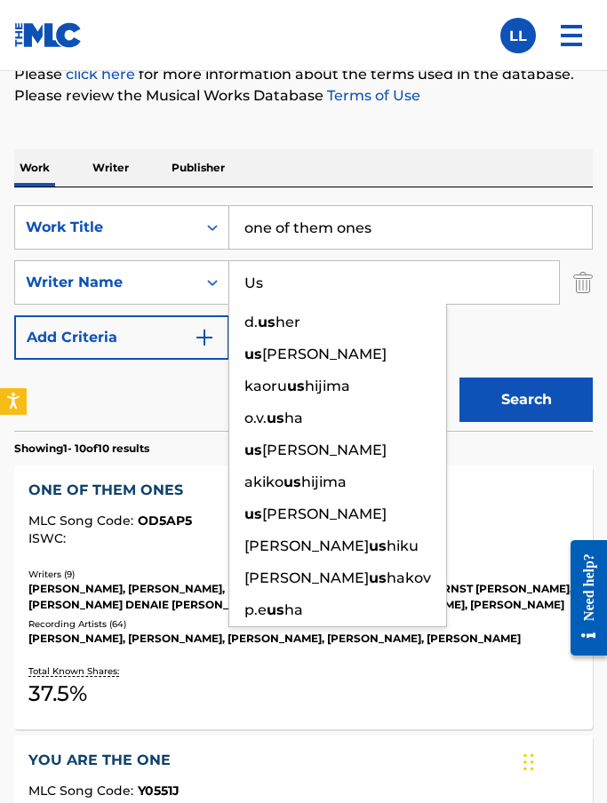
type input "U"
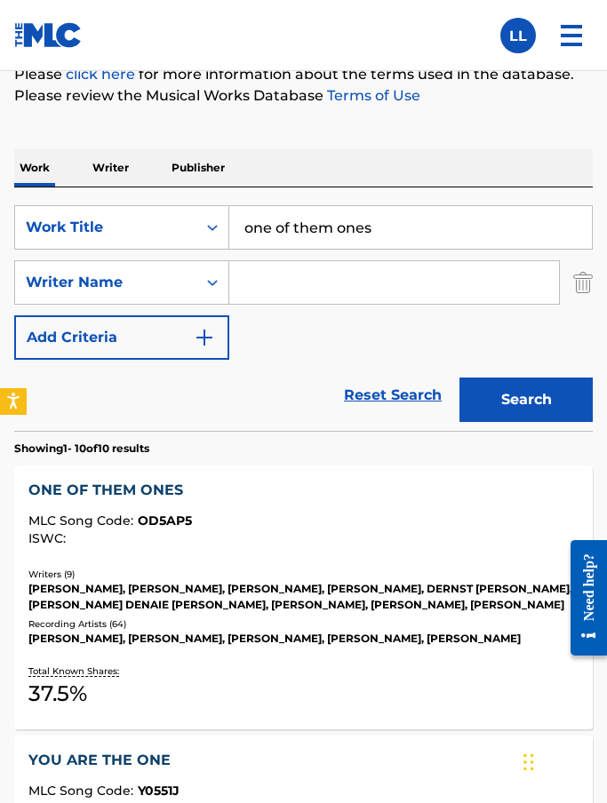
click at [418, 229] on input "one of them ones" at bounding box center [410, 227] width 363 height 43
type input "o"
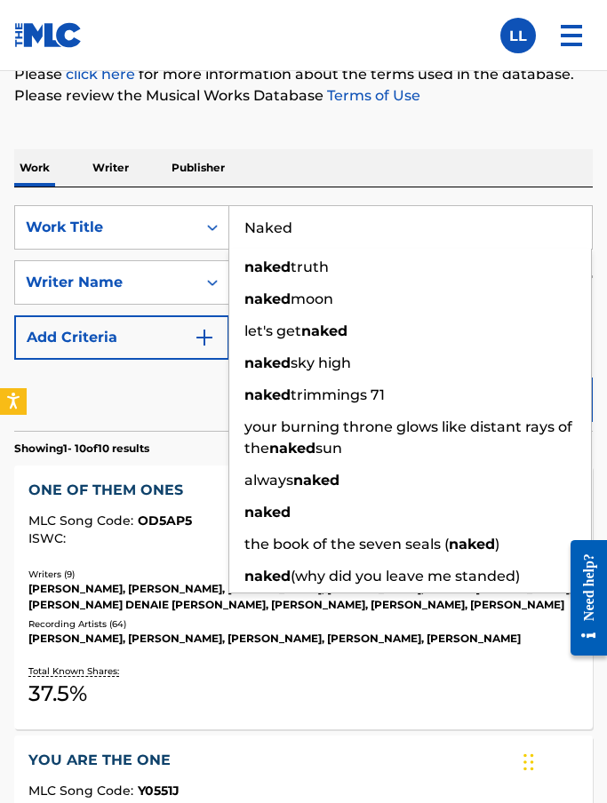
type input "Naked"
click at [153, 407] on div "Reset Search Search" at bounding box center [303, 395] width 578 height 71
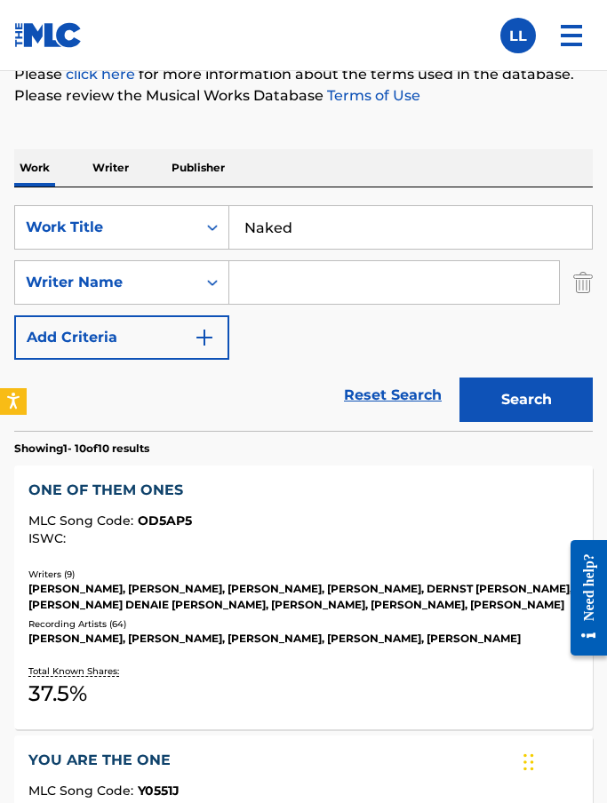
click at [299, 279] on input "Search Form" at bounding box center [394, 282] width 330 height 43
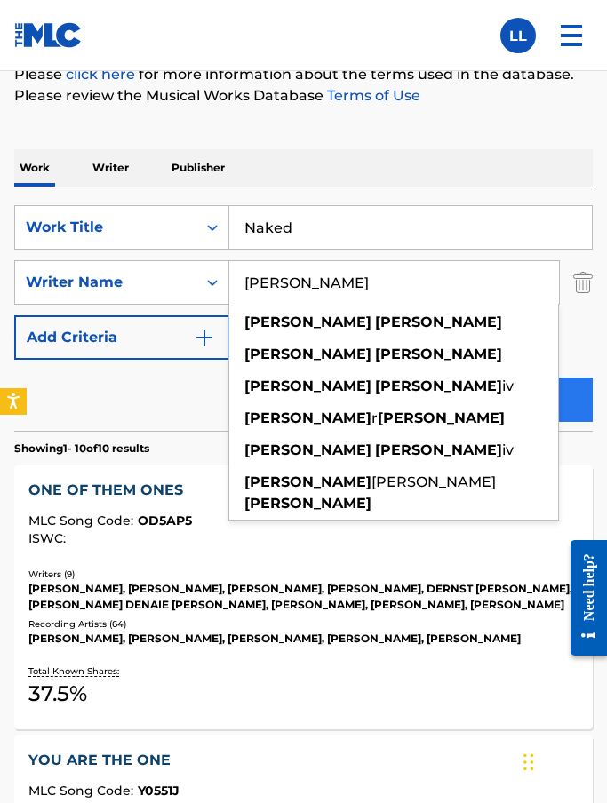
type input "Usher Raymond"
click at [509, 389] on button "Search" at bounding box center [525, 400] width 133 height 44
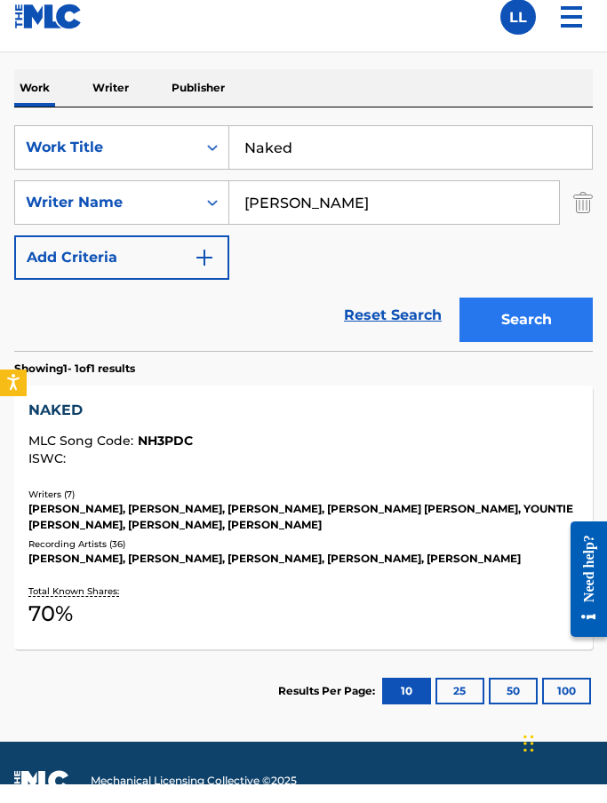
scroll to position [367, 0]
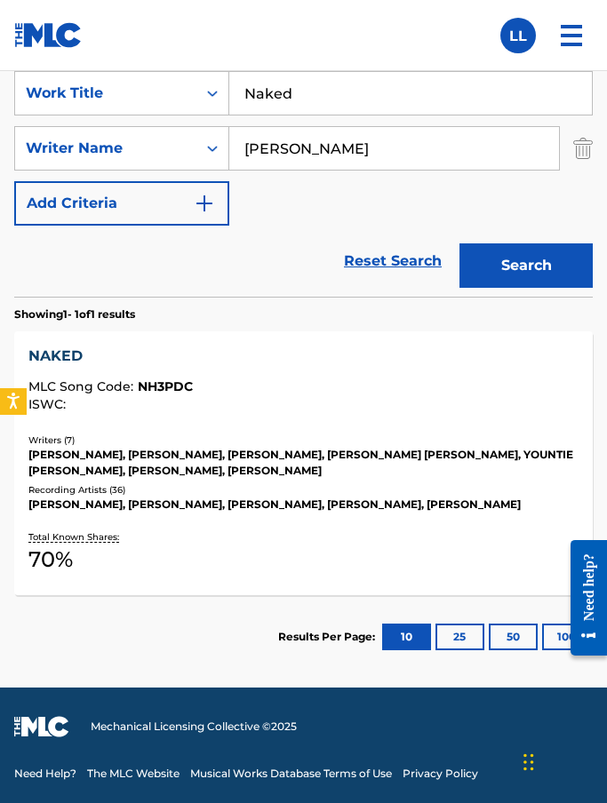
click at [65, 367] on div "NAKED" at bounding box center [302, 356] width 549 height 21
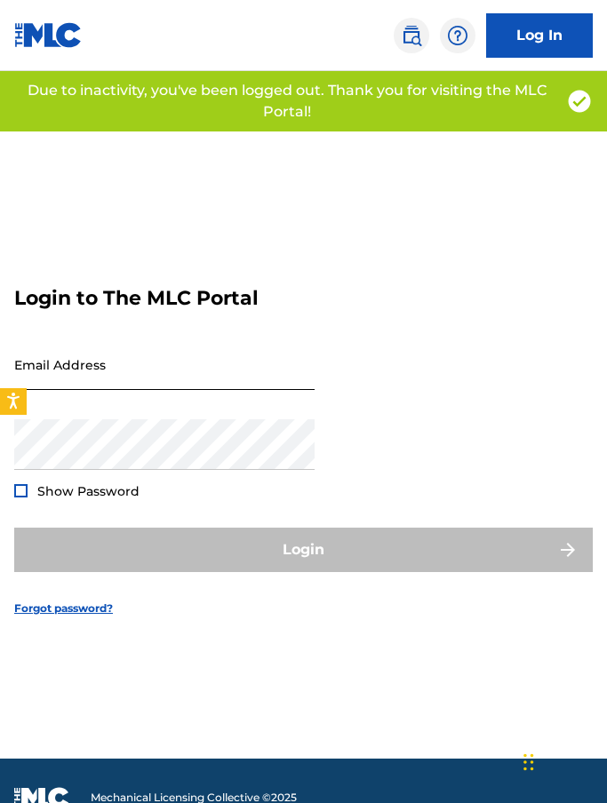
click at [132, 390] on input "Email Address" at bounding box center [164, 364] width 300 height 51
click at [55, 390] on input "Email Address" at bounding box center [164, 364] width 300 height 51
click at [54, 390] on input "Email Address" at bounding box center [164, 364] width 300 height 51
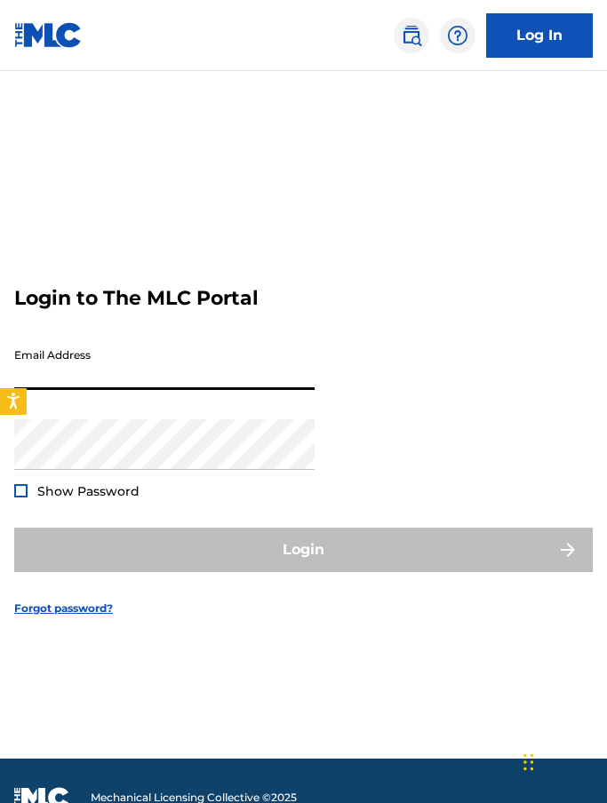
click at [59, 390] on input "Email Address" at bounding box center [164, 364] width 300 height 51
type input "[EMAIL_ADDRESS][DOMAIN_NAME]"
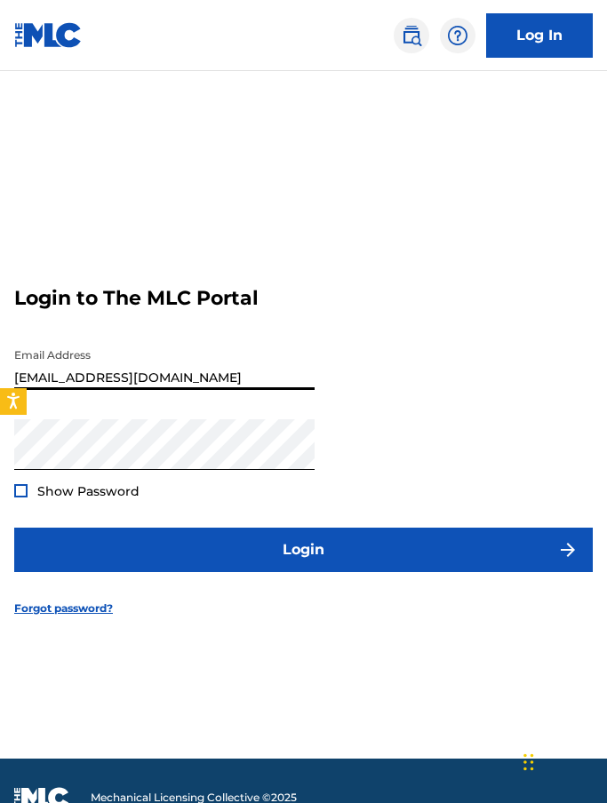
click at [23, 498] on div at bounding box center [20, 490] width 13 height 13
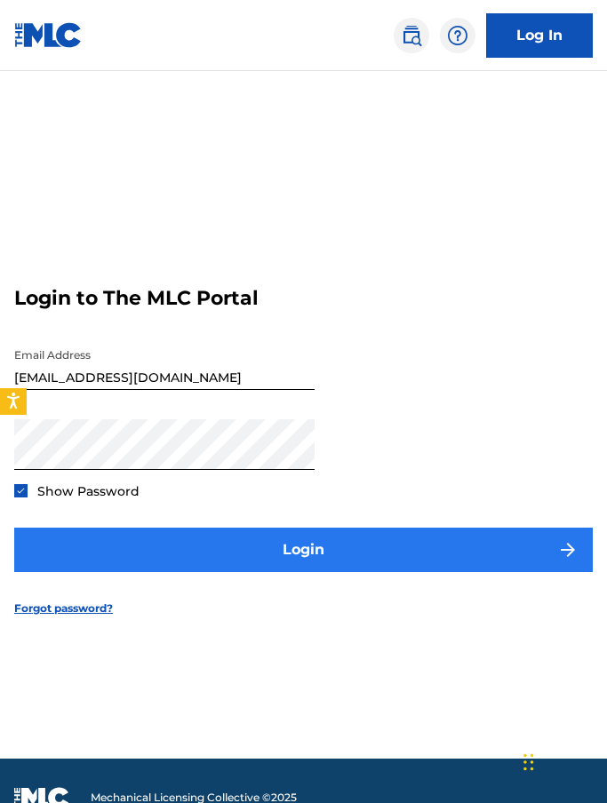
click at [318, 572] on button "Login" at bounding box center [303, 550] width 578 height 44
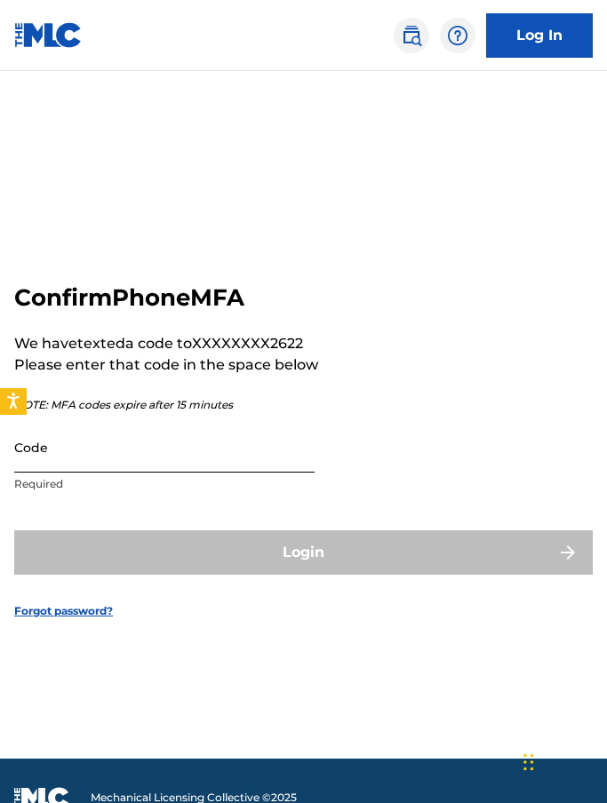
click at [135, 473] on input "Code" at bounding box center [164, 447] width 300 height 51
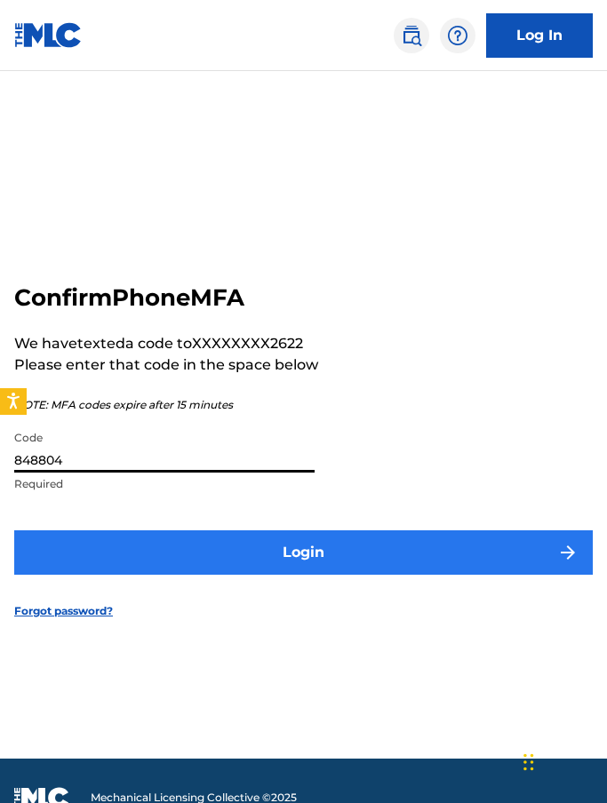
type input "848804"
click at [417, 575] on button "Login" at bounding box center [303, 552] width 578 height 44
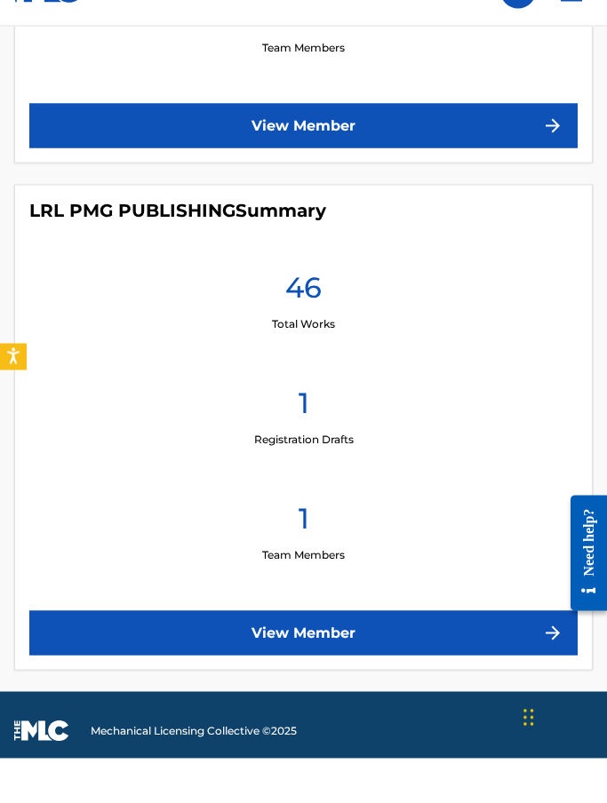
scroll to position [647, 0]
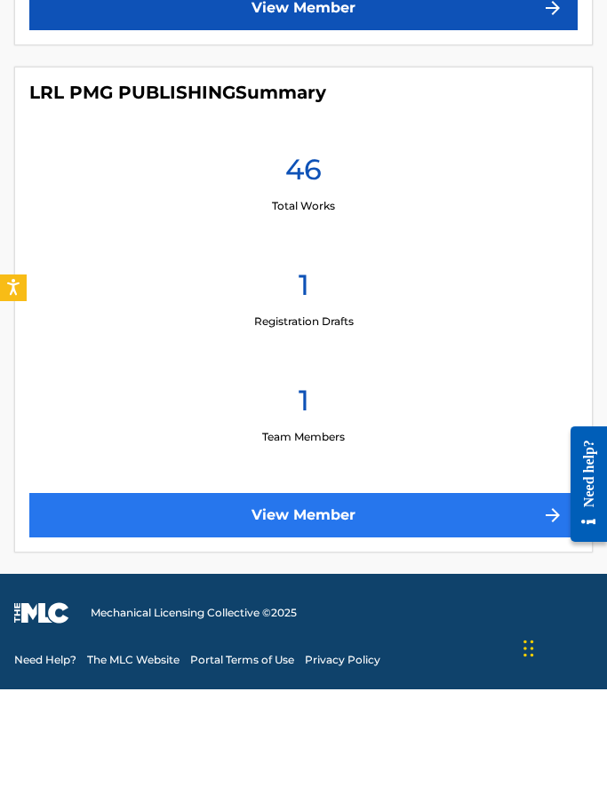
click at [363, 607] on link "View Member" at bounding box center [303, 629] width 548 height 44
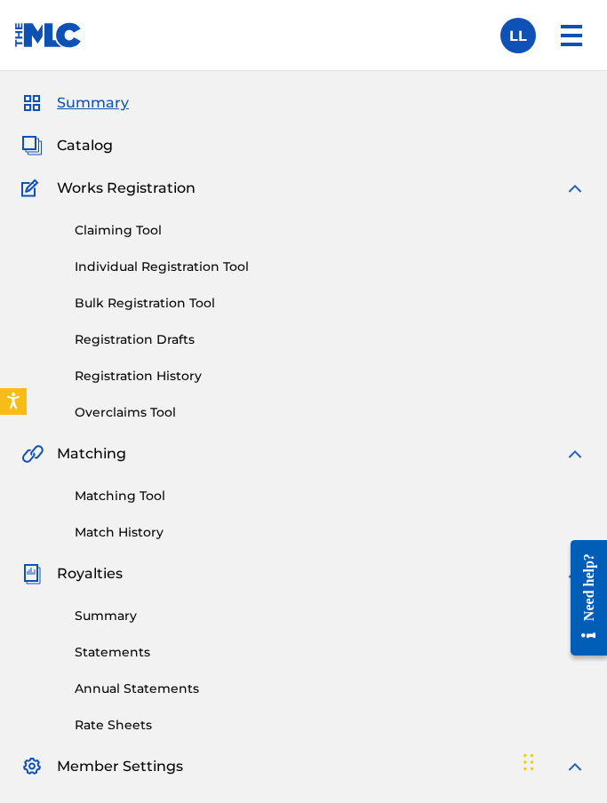
click at [570, 42] on img at bounding box center [571, 35] width 43 height 43
click at [570, 33] on img at bounding box center [571, 35] width 43 height 43
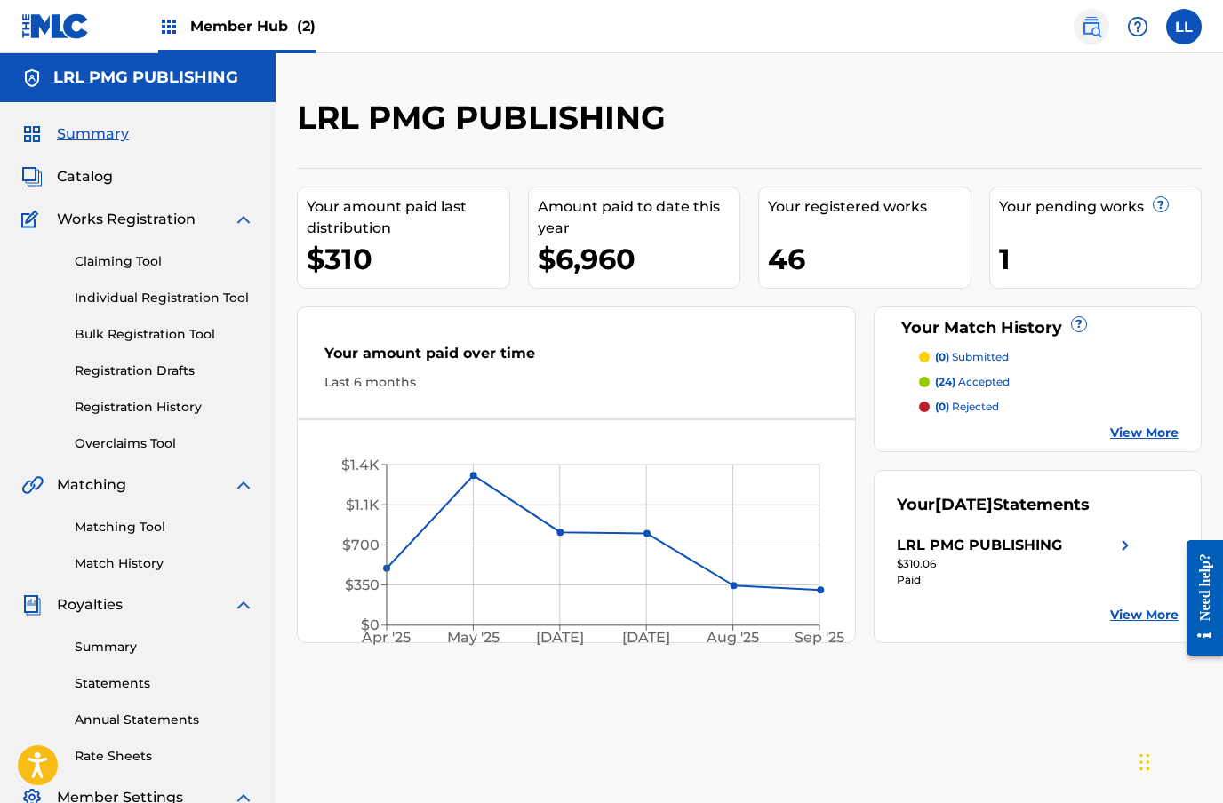
click at [606, 36] on img at bounding box center [1090, 26] width 21 height 21
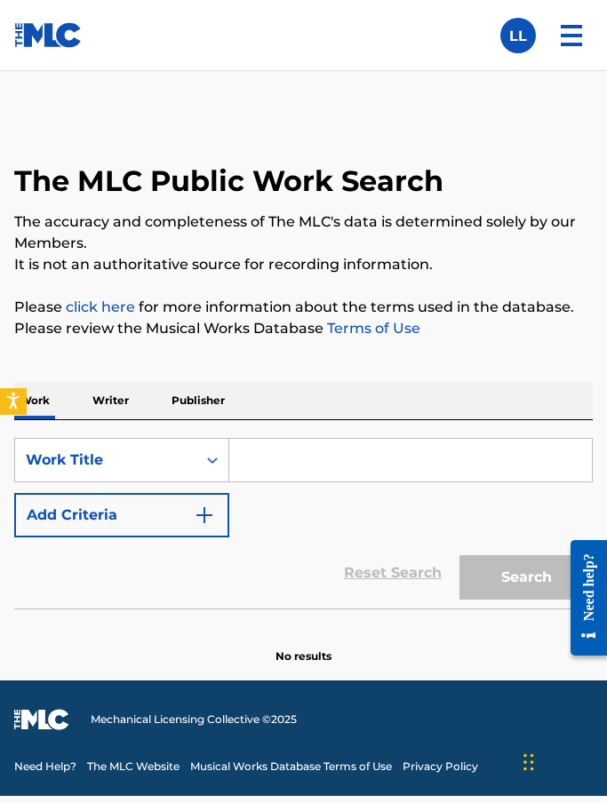
click at [243, 459] on input "Search Form" at bounding box center [410, 460] width 363 height 43
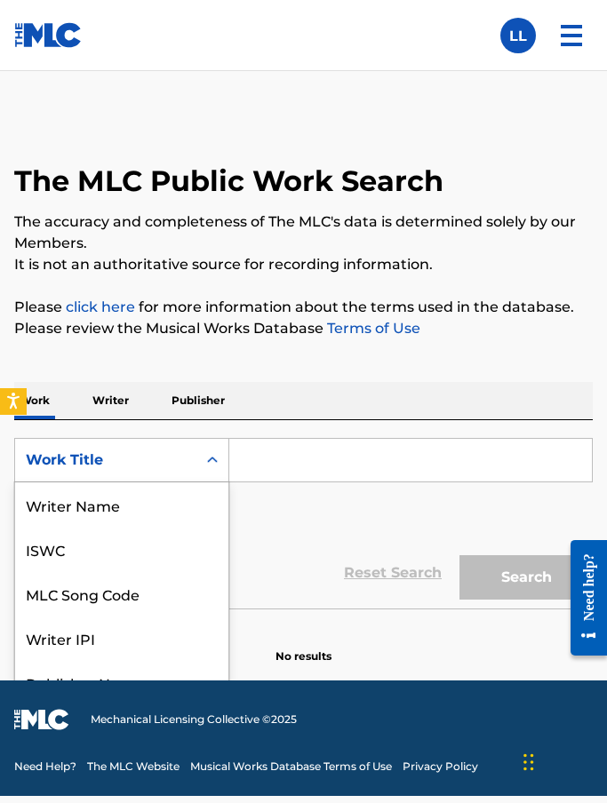
scroll to position [89, 0]
click at [294, 458] on input "Search Form" at bounding box center [410, 460] width 363 height 43
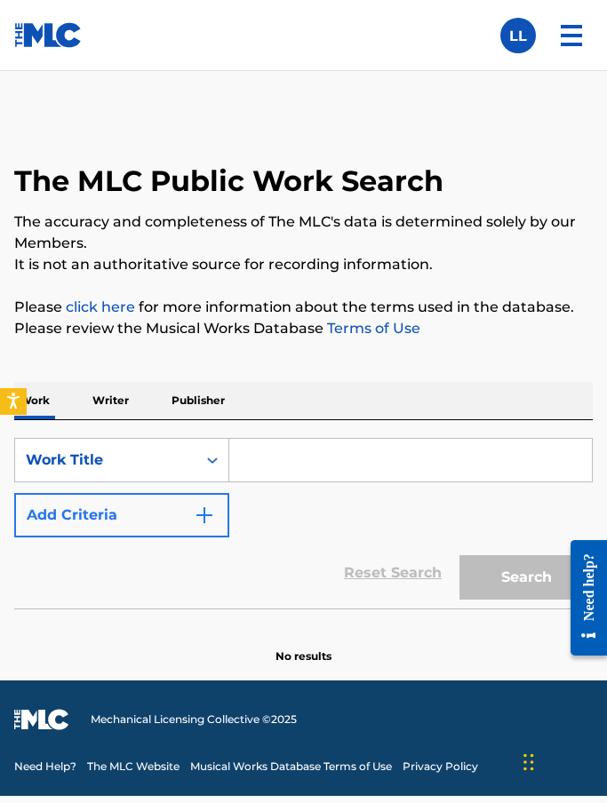
click at [214, 523] on img "Search Form" at bounding box center [204, 515] width 21 height 21
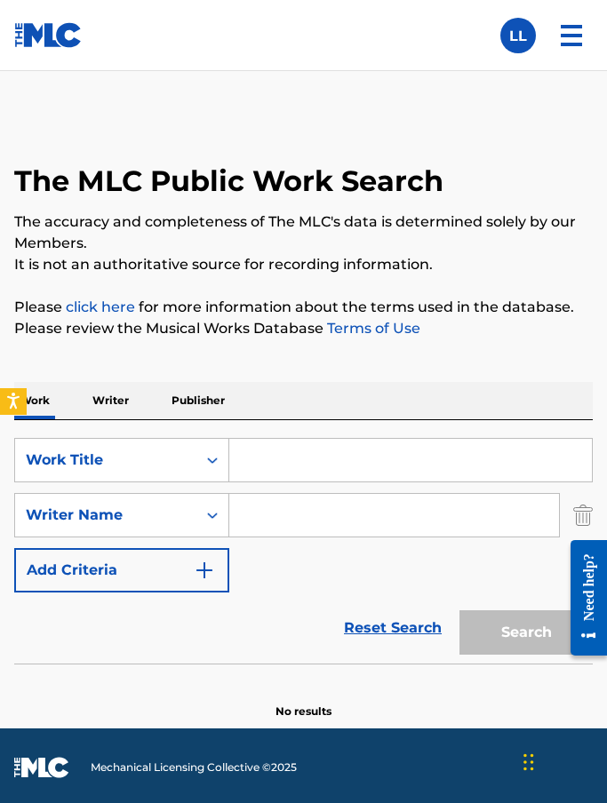
click at [279, 520] on input "Search Form" at bounding box center [394, 515] width 330 height 43
type input "J"
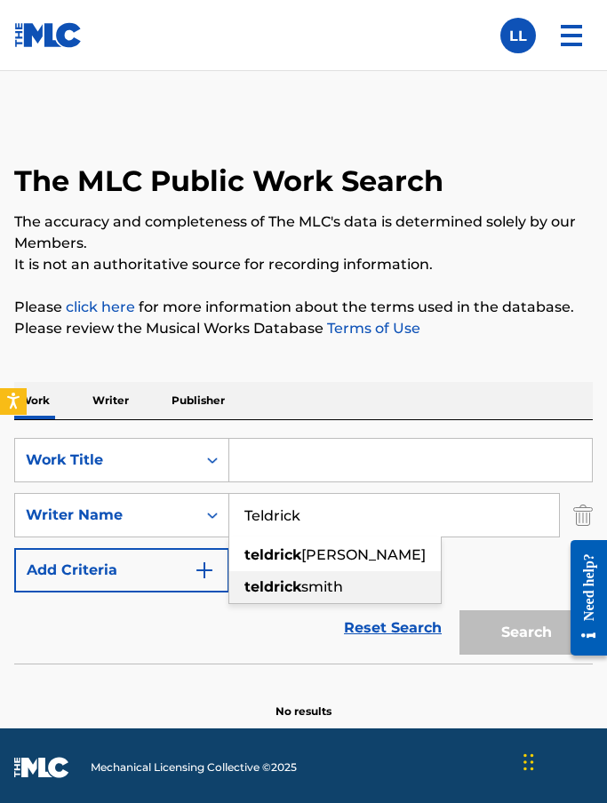
click at [328, 587] on span "smith" at bounding box center [322, 586] width 42 height 17
type input "teldrick smith"
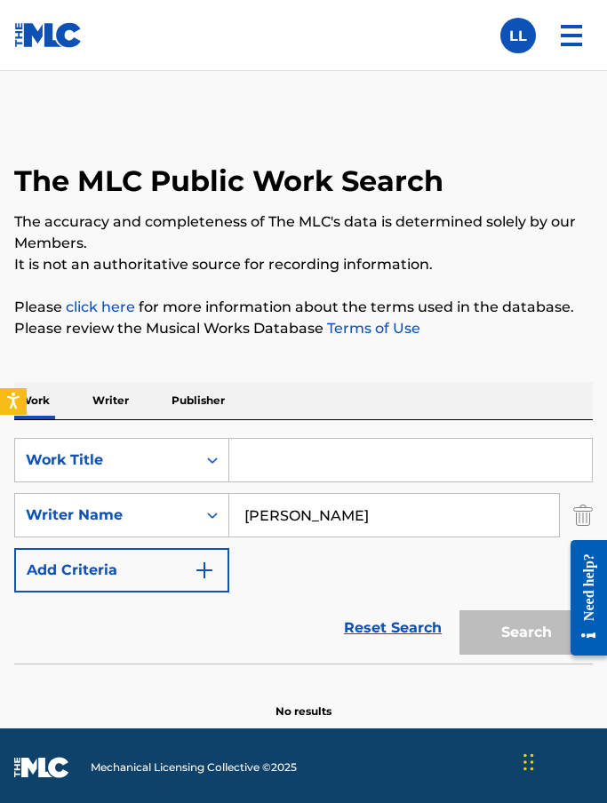
click at [490, 637] on div "Search" at bounding box center [521, 628] width 142 height 71
click at [279, 471] on input "Search Form" at bounding box center [410, 460] width 363 height 43
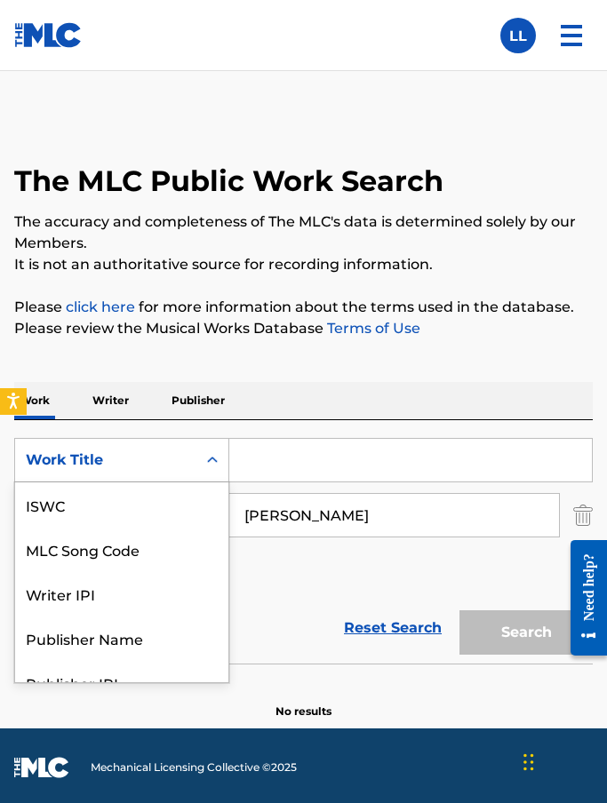
scroll to position [44, 0]
click at [299, 461] on input "Search Form" at bounding box center [410, 460] width 363 height 43
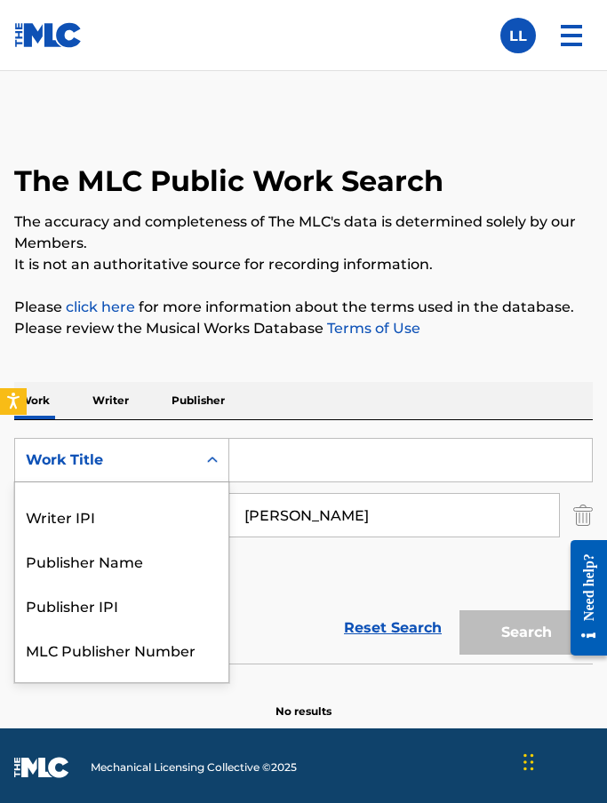
scroll to position [78, 0]
click at [164, 560] on div "Publisher Name" at bounding box center [121, 560] width 213 height 44
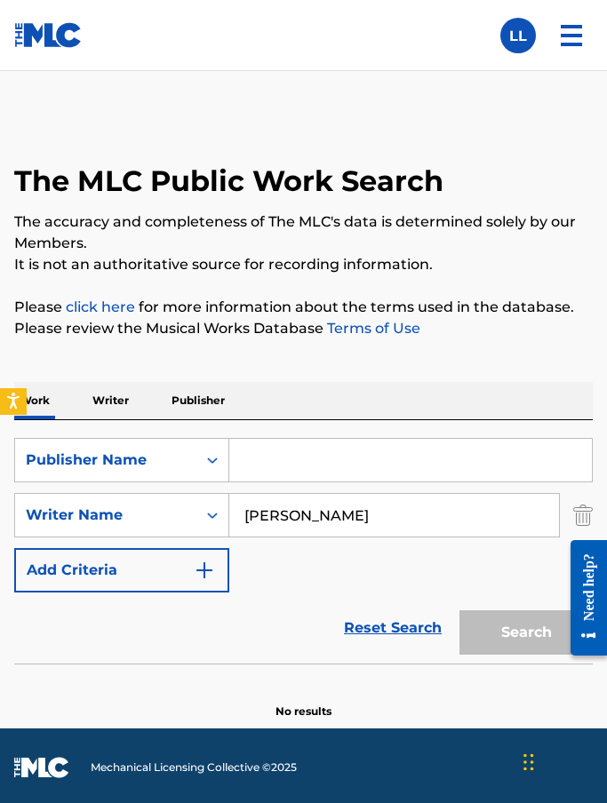
click at [304, 462] on input "Search Form" at bounding box center [410, 460] width 363 height 43
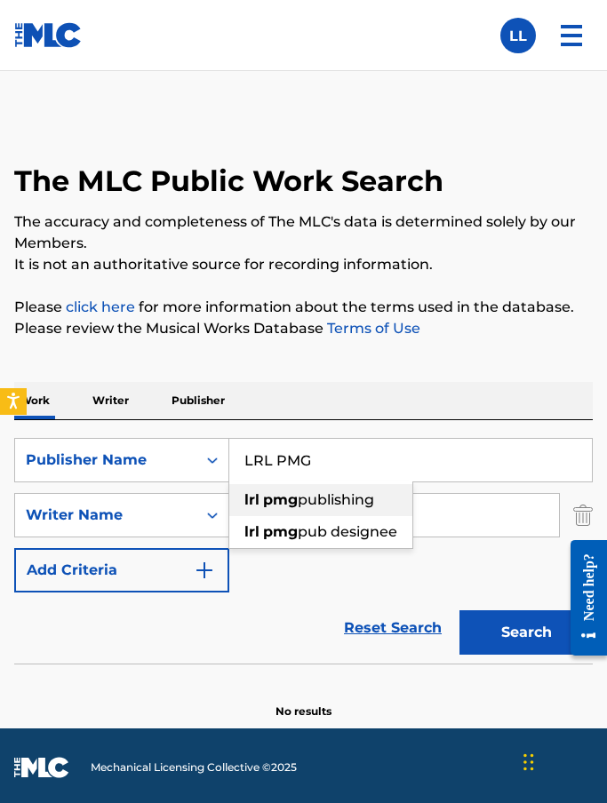
click at [366, 493] on span "publishing" at bounding box center [336, 499] width 76 height 17
type input "lrl pmg publishing"
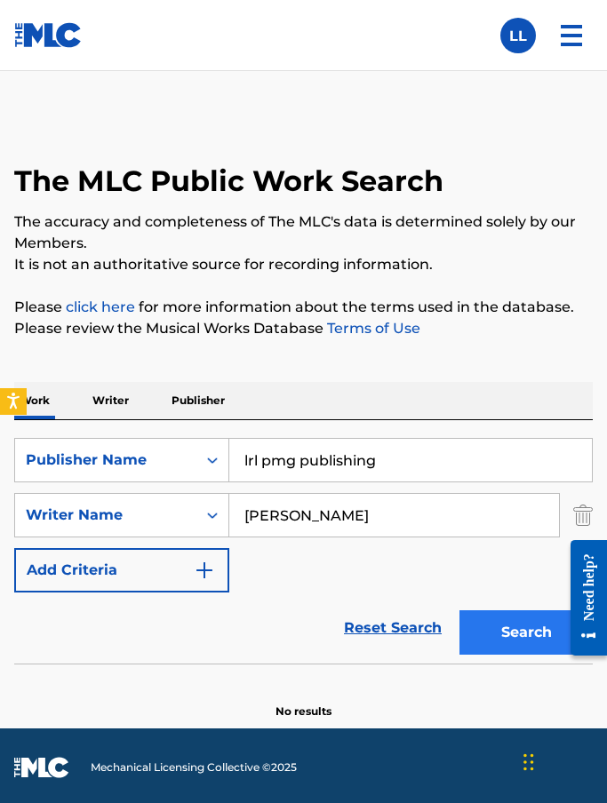
click at [511, 622] on button "Search" at bounding box center [525, 632] width 133 height 44
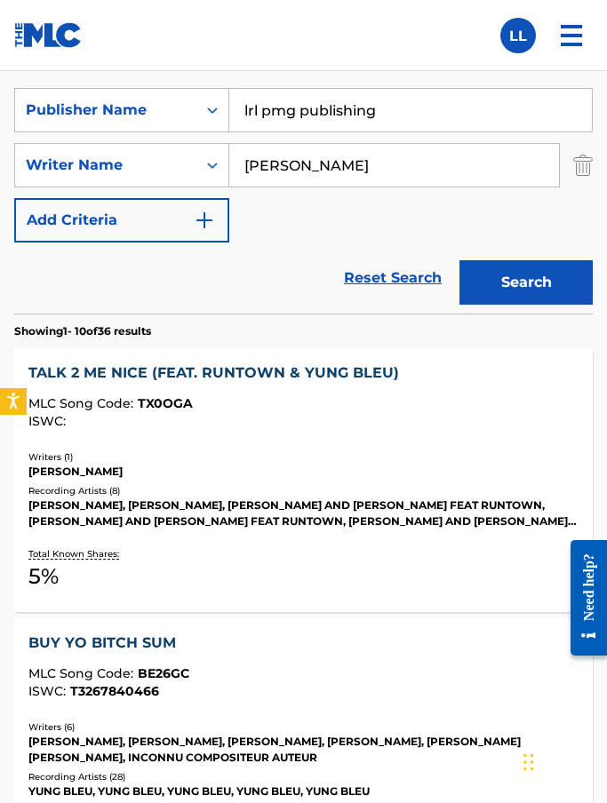
scroll to position [351, 0]
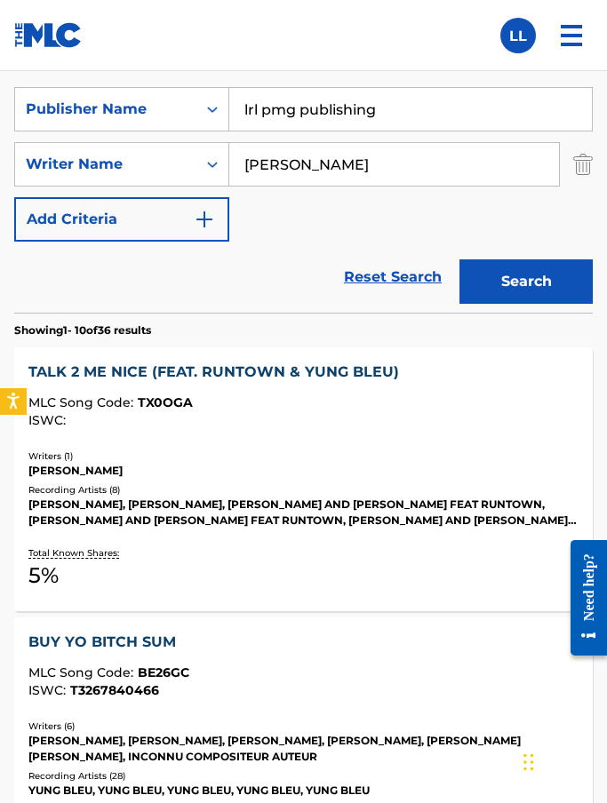
click at [195, 374] on div "TALK 2 ME NICE (FEAT. RUNTOWN & YUNG BLEU)" at bounding box center [302, 372] width 549 height 21
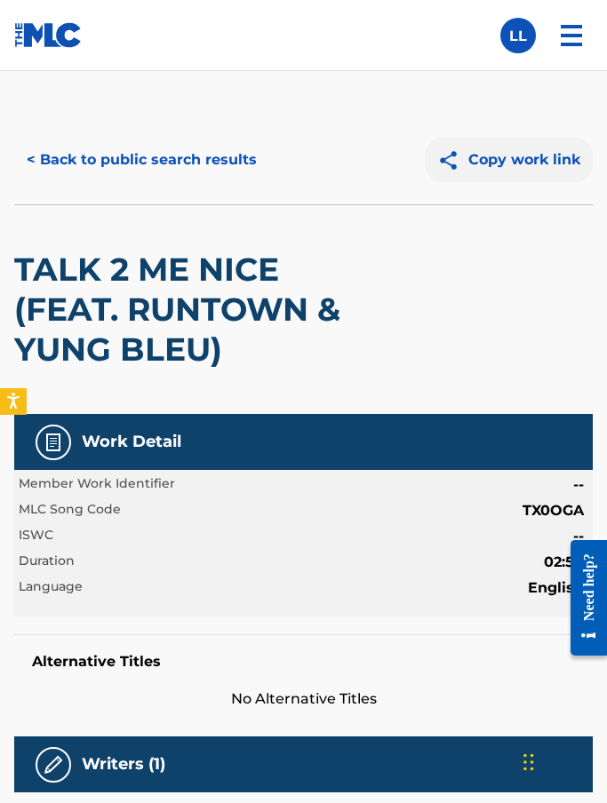
click at [514, 163] on button "Copy work link" at bounding box center [509, 160] width 168 height 44
click at [506, 172] on button "Copy work link" at bounding box center [509, 160] width 168 height 44
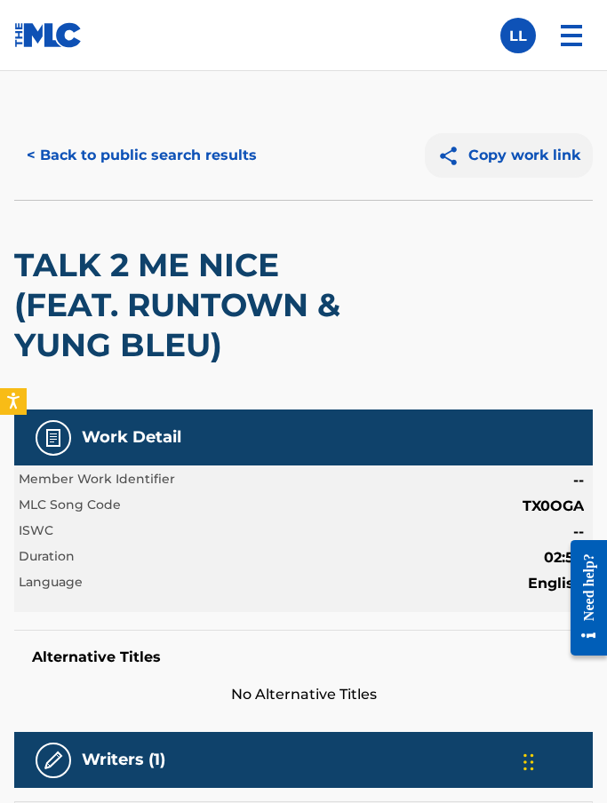
scroll to position [77, 0]
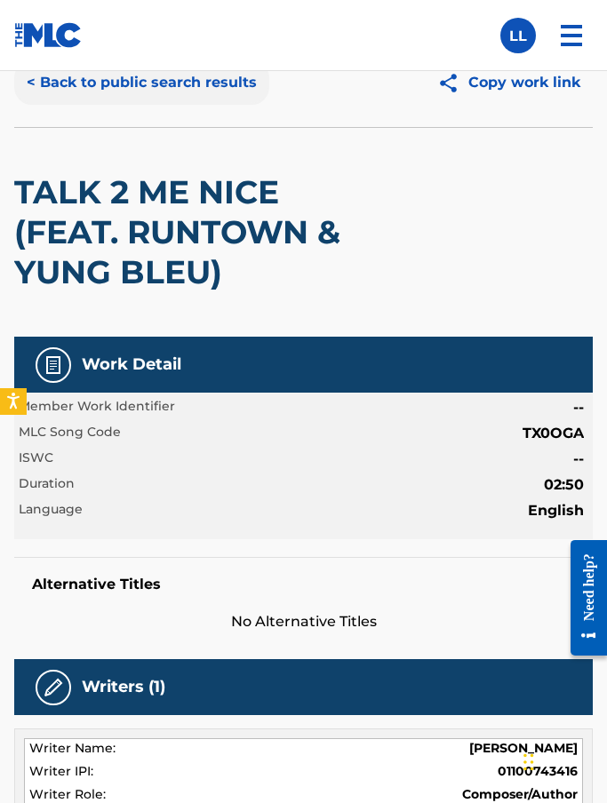
click at [29, 83] on button "< Back to public search results" at bounding box center [141, 82] width 255 height 44
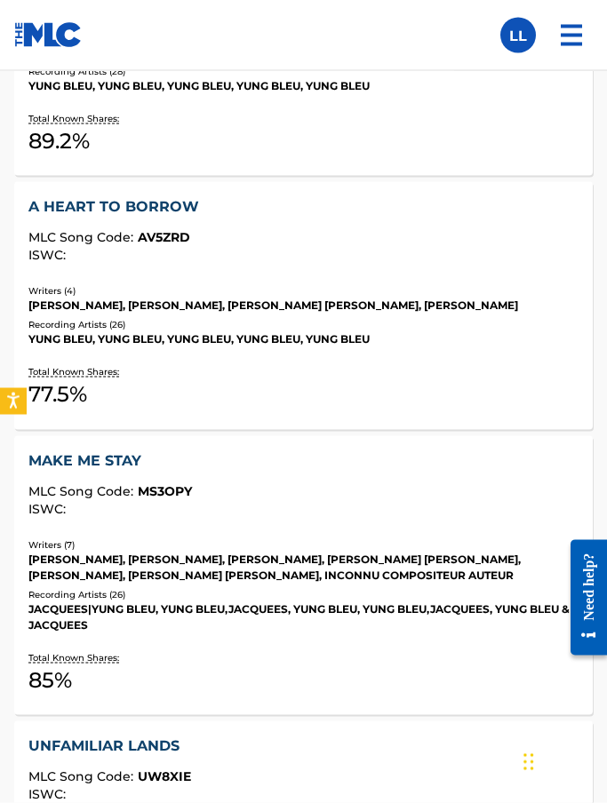
scroll to position [1056, 0]
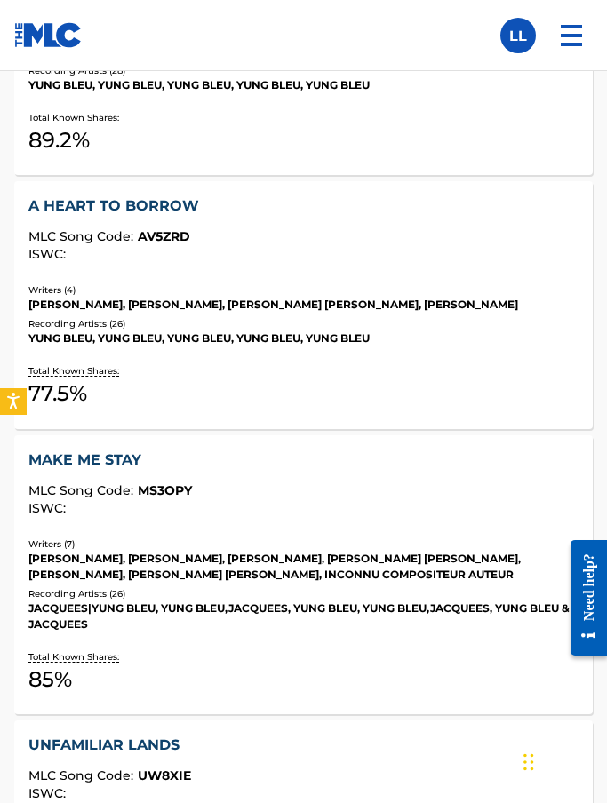
click at [102, 460] on div "MAKE ME STAY" at bounding box center [302, 460] width 549 height 21
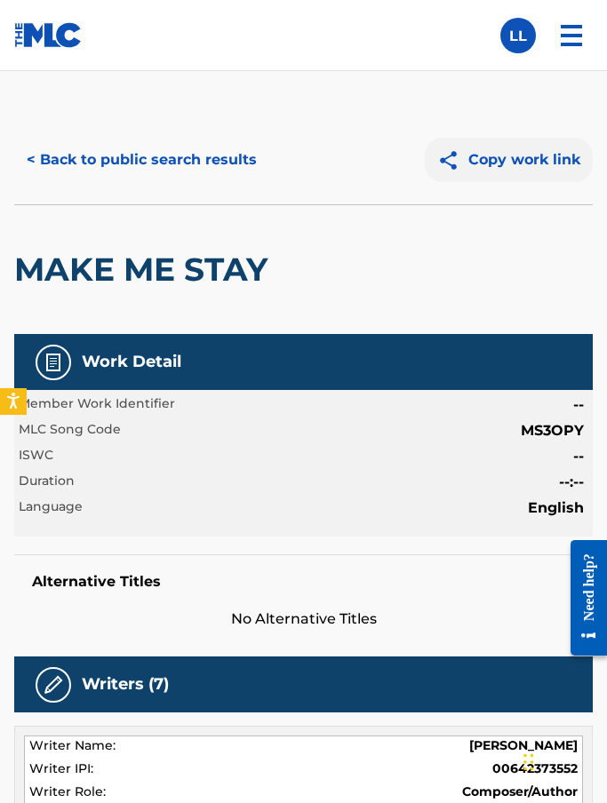
click at [494, 160] on button "Copy work link" at bounding box center [509, 160] width 168 height 44
click at [46, 163] on button "< Back to public search results" at bounding box center [141, 160] width 255 height 44
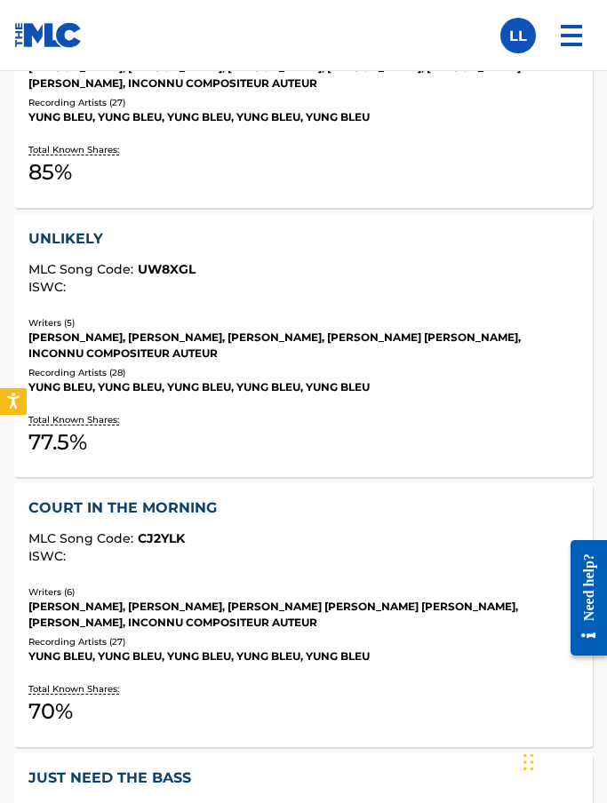
scroll to position [1832, 0]
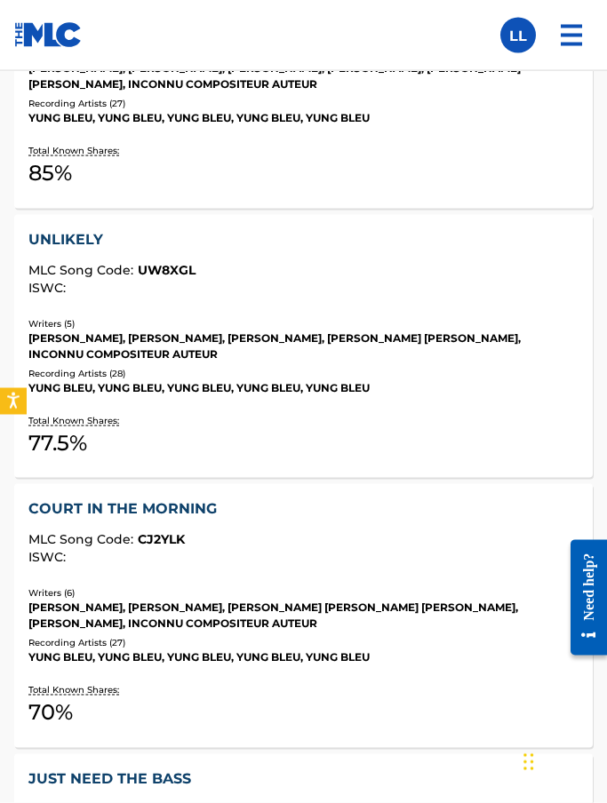
click at [148, 502] on div "COURT IN THE MORNING" at bounding box center [302, 508] width 549 height 21
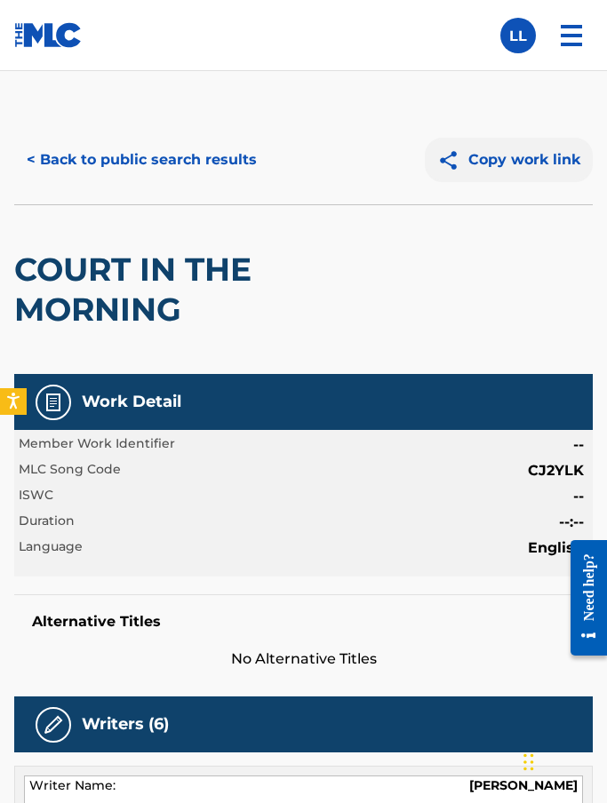
click at [514, 159] on button "Copy work link" at bounding box center [509, 160] width 168 height 44
click at [31, 166] on button "< Back to public search results" at bounding box center [141, 160] width 255 height 44
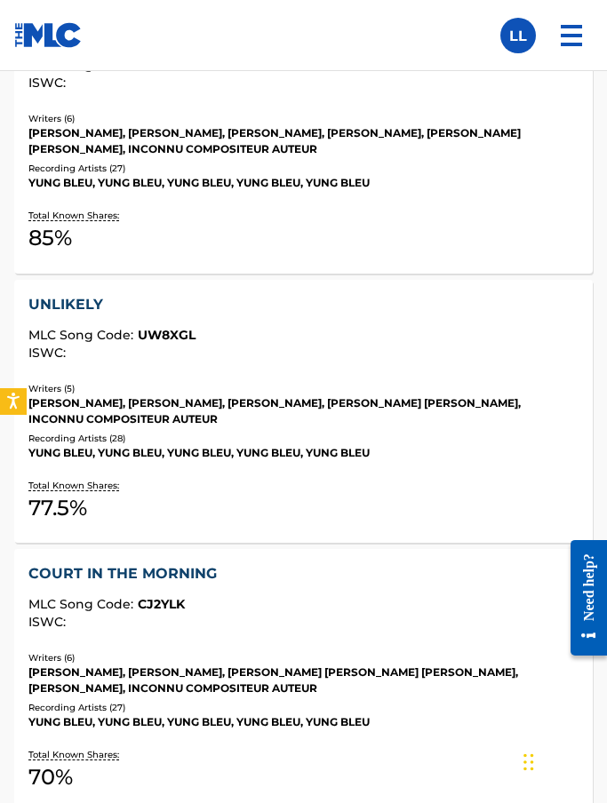
scroll to position [1766, 0]
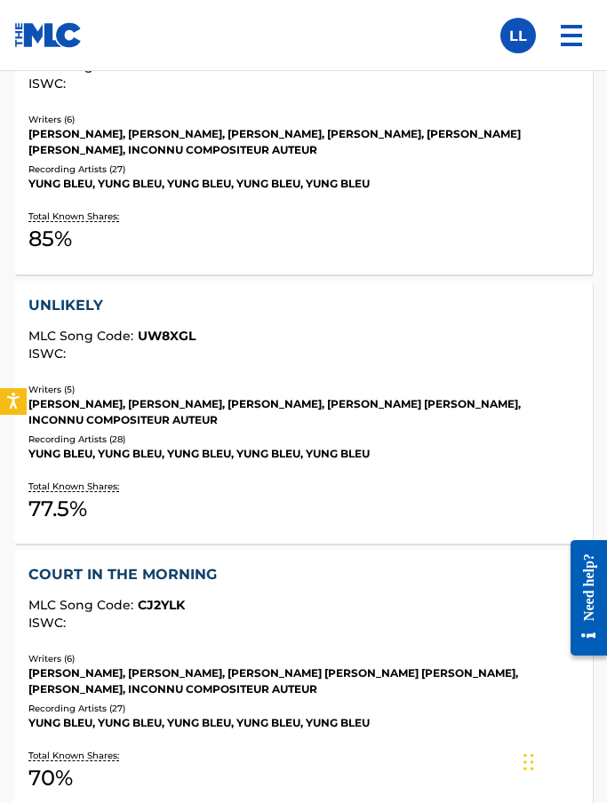
click at [58, 303] on div "UNLIKELY" at bounding box center [302, 305] width 549 height 21
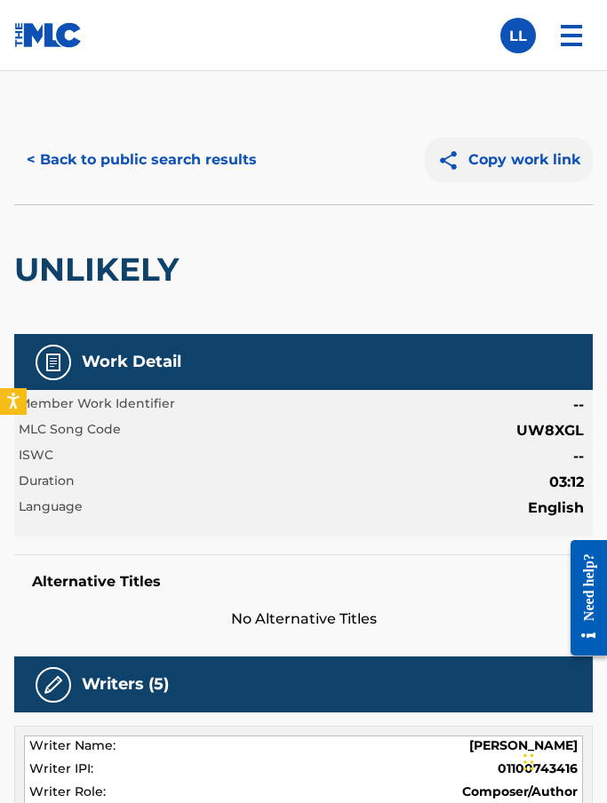
click at [489, 163] on button "Copy work link" at bounding box center [509, 160] width 168 height 44
click at [51, 161] on button "< Back to public search results" at bounding box center [141, 160] width 255 height 44
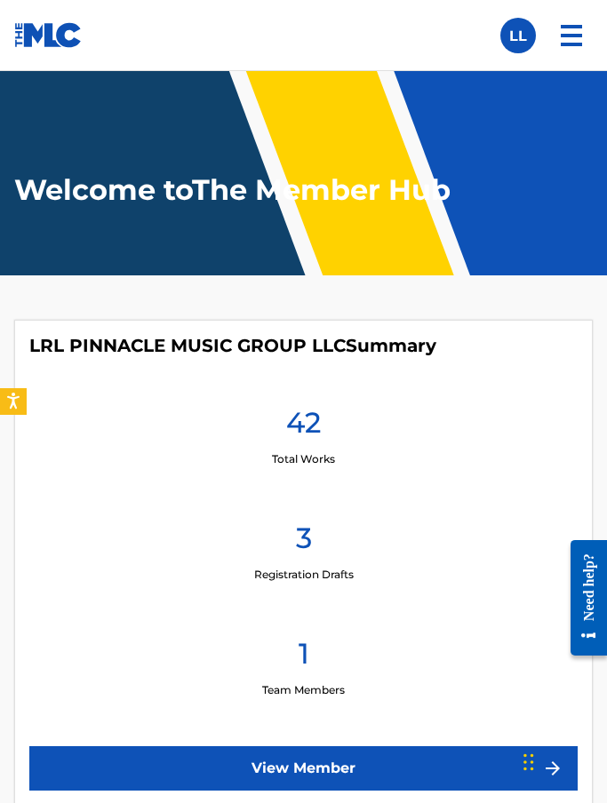
scroll to position [647, 0]
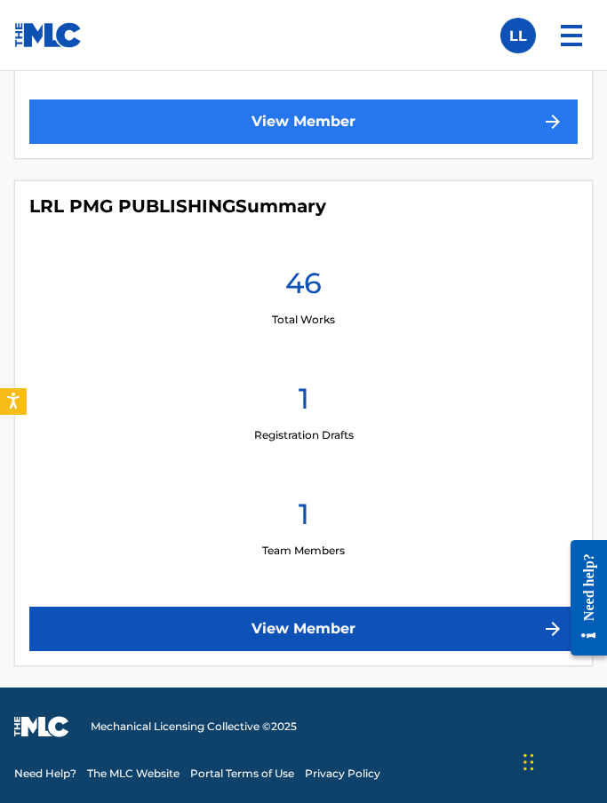
click at [385, 114] on link "View Member" at bounding box center [303, 122] width 548 height 44
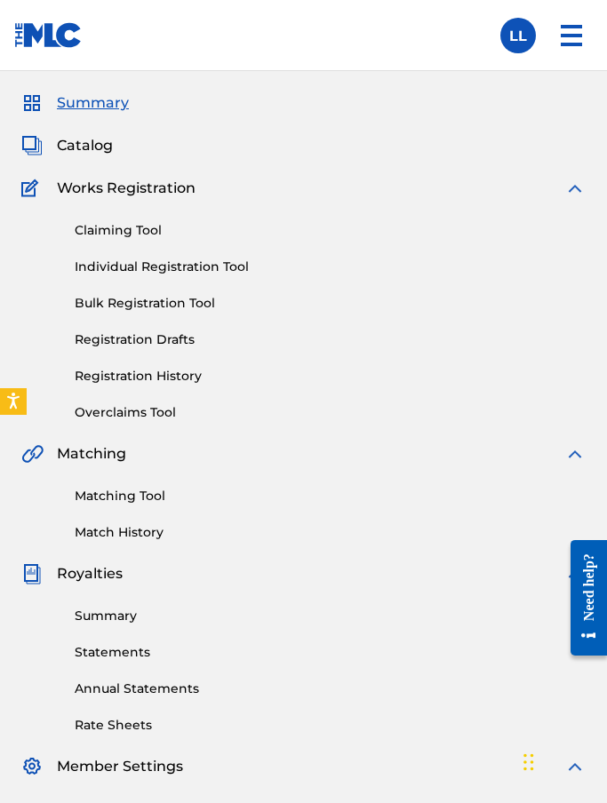
click at [125, 161] on div "Summary Catalog Works Registration Claiming Tool Individual Registration Tool B…" at bounding box center [303, 528] width 607 height 914
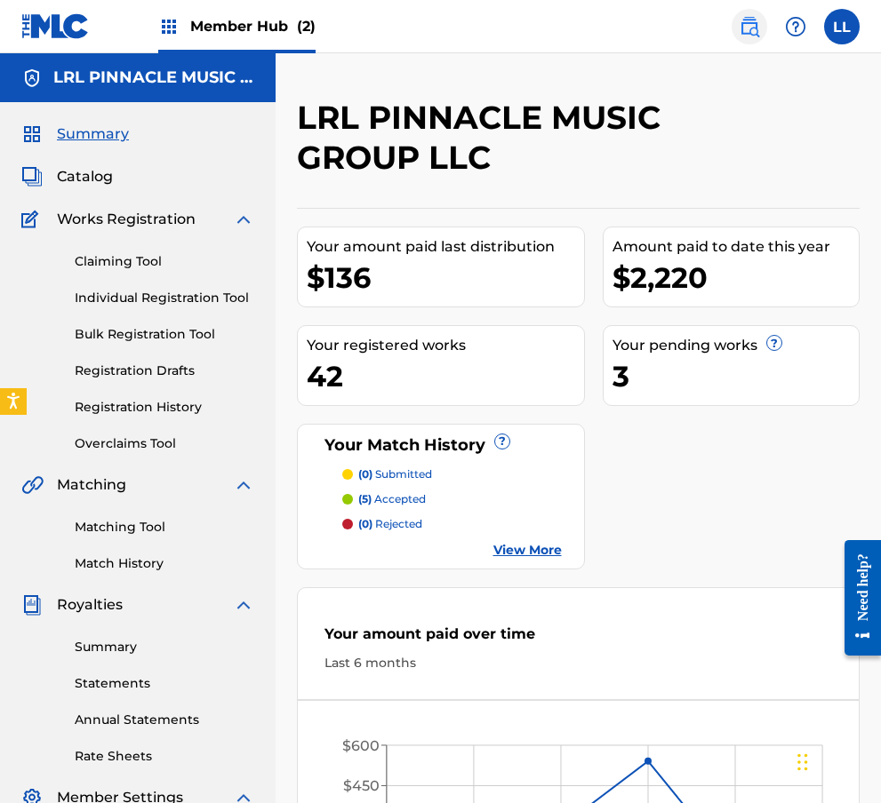
click at [606, 31] on img at bounding box center [748, 26] width 21 height 21
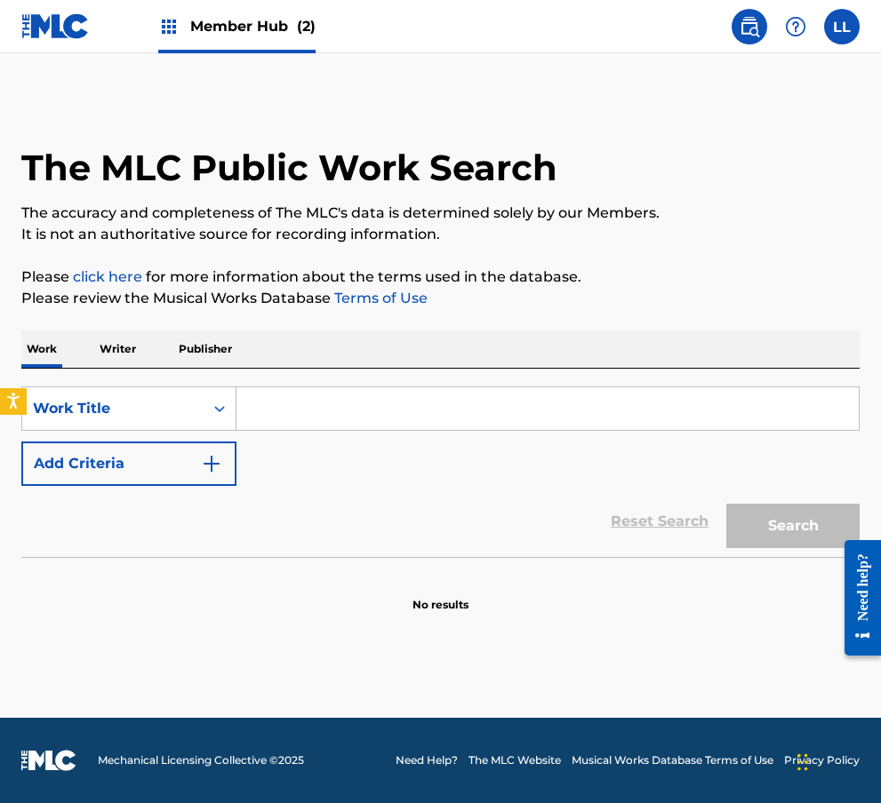
click at [293, 429] on input "Search Form" at bounding box center [547, 408] width 622 height 43
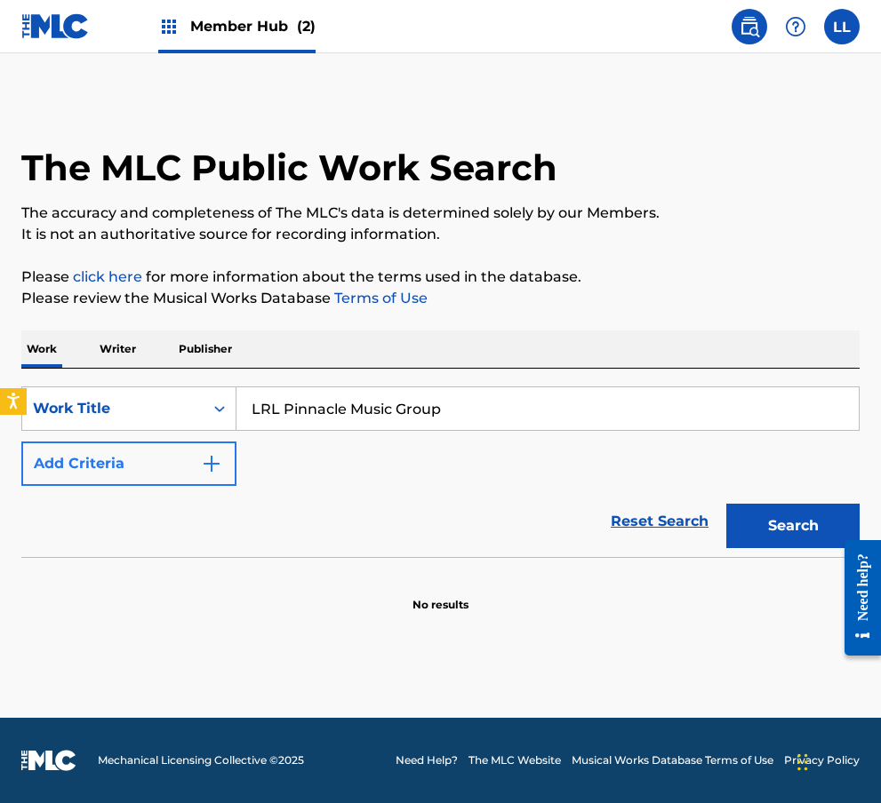
type input "LRL Pinnacle Music Group"
click at [194, 463] on button "Add Criteria" at bounding box center [128, 464] width 215 height 44
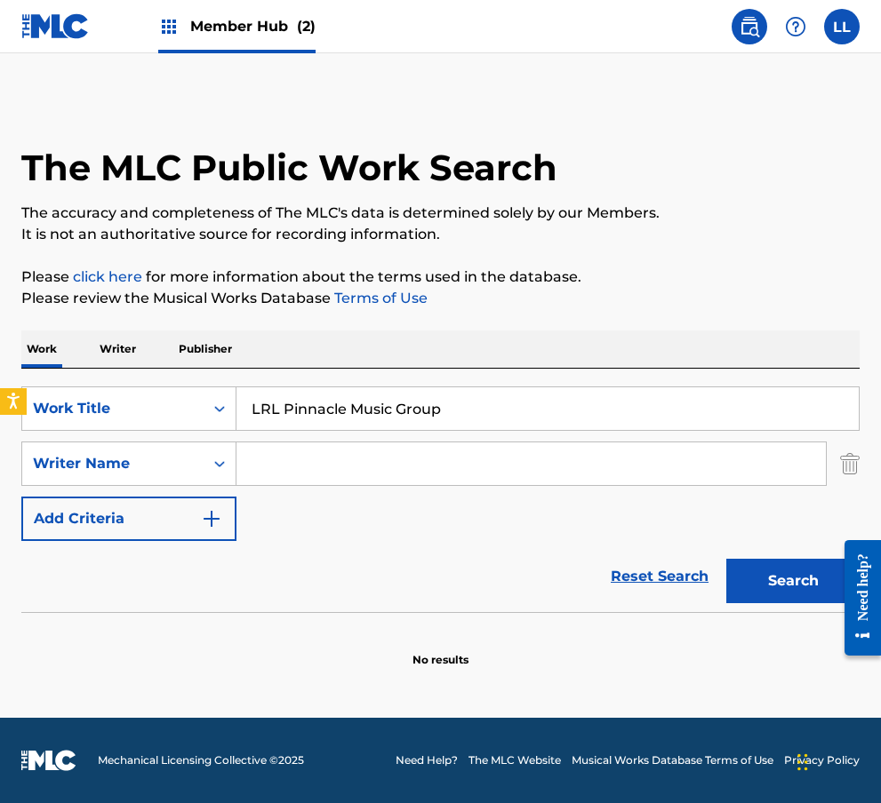
click at [306, 468] on input "Search Form" at bounding box center [530, 464] width 589 height 43
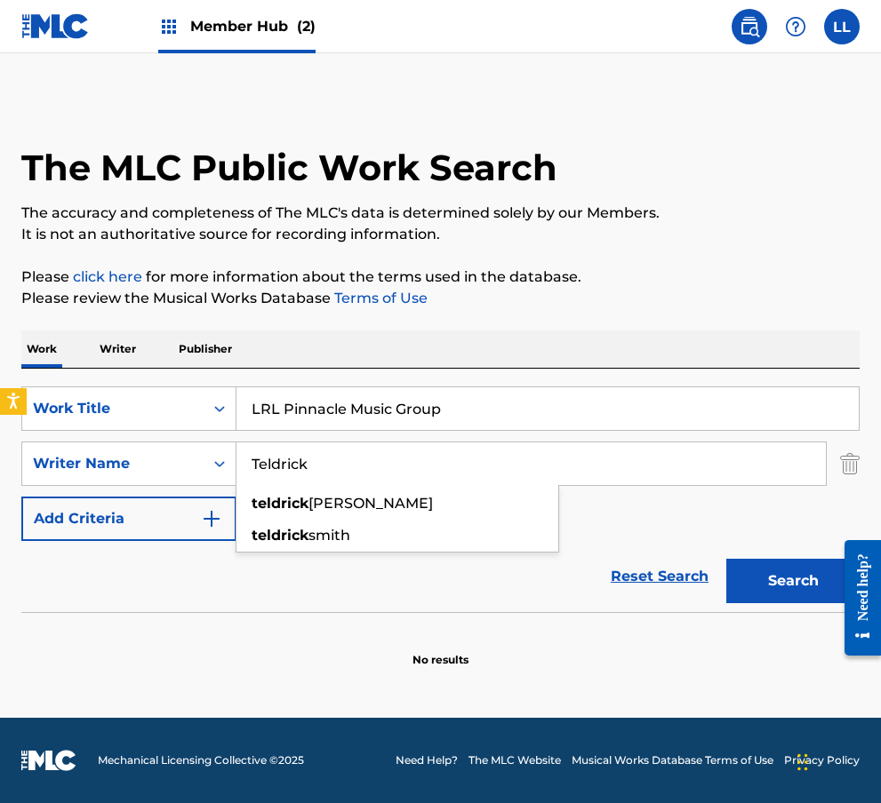
click at [331, 551] on div "teldrick smith" at bounding box center [397, 536] width 322 height 32
type input "teldrick smith"
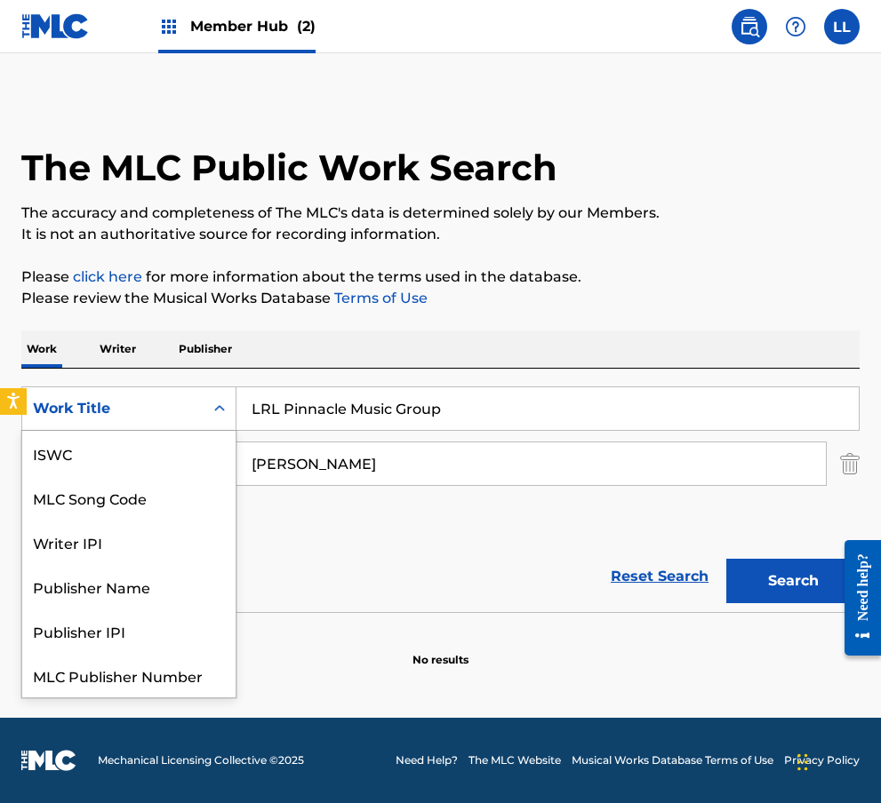
scroll to position [44, 0]
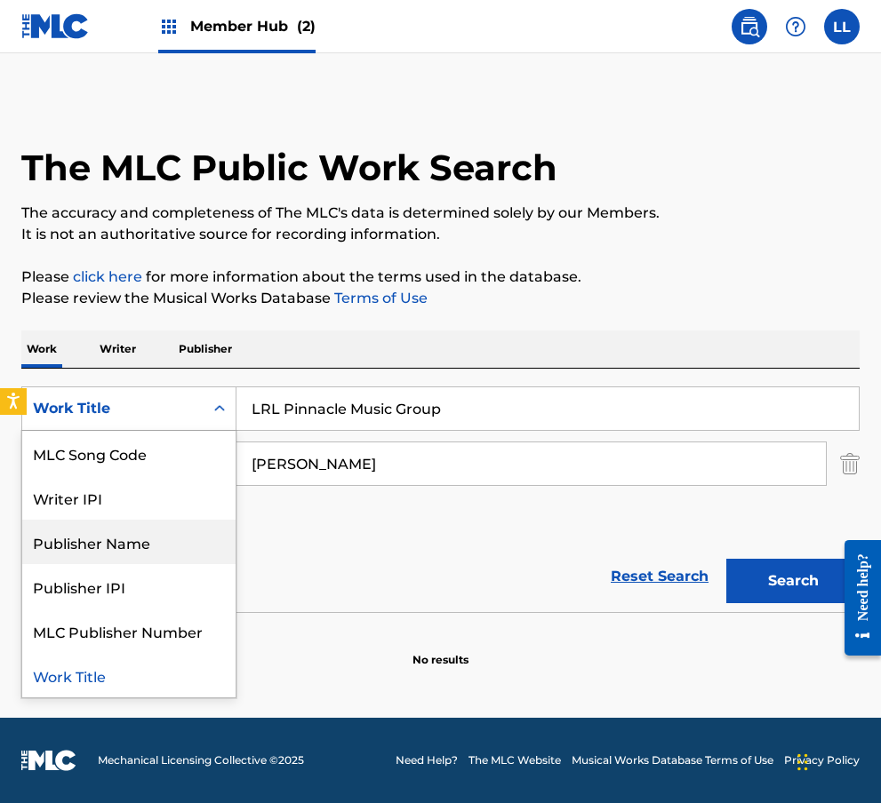
click at [155, 547] on div "Publisher Name" at bounding box center [128, 542] width 213 height 44
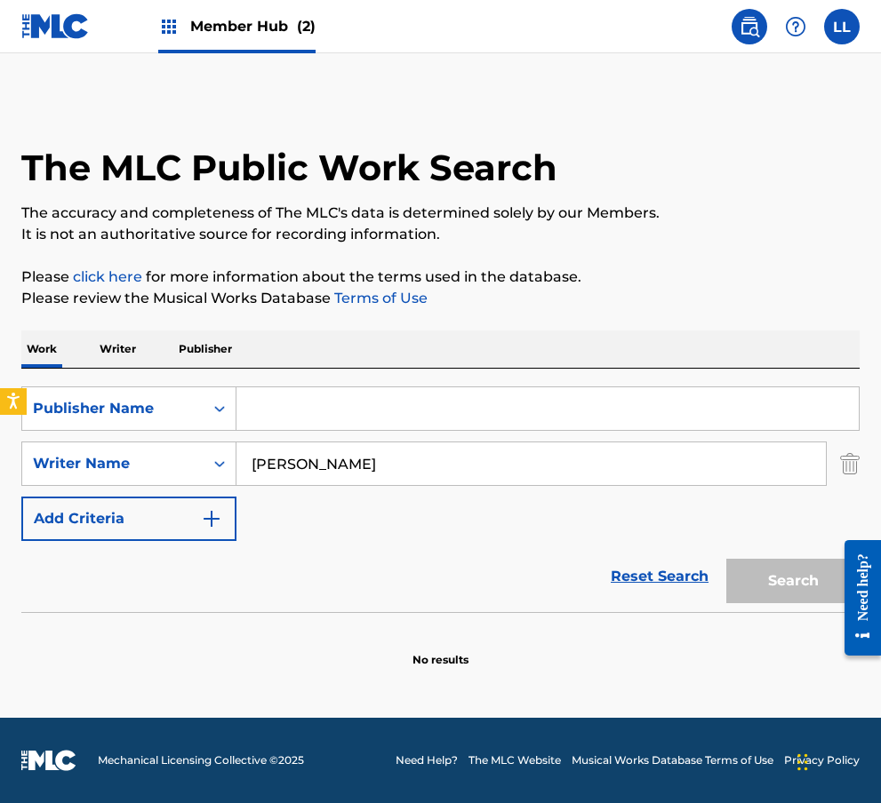
click at [350, 420] on input "Search Form" at bounding box center [547, 408] width 622 height 43
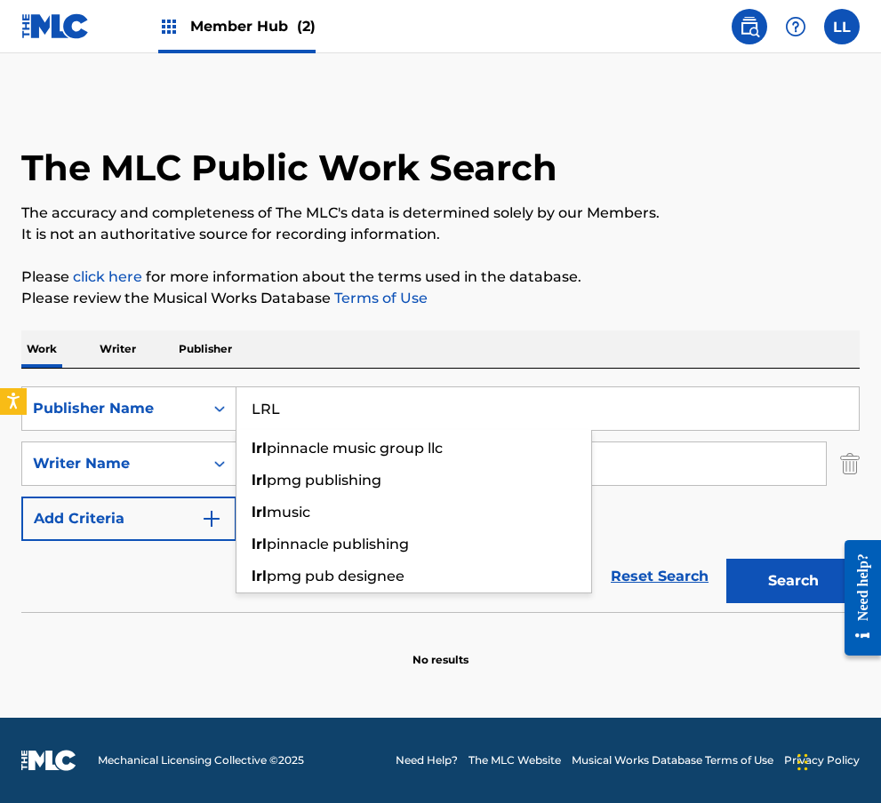
click at [370, 456] on span "pinnacle music group llc" at bounding box center [355, 448] width 176 height 17
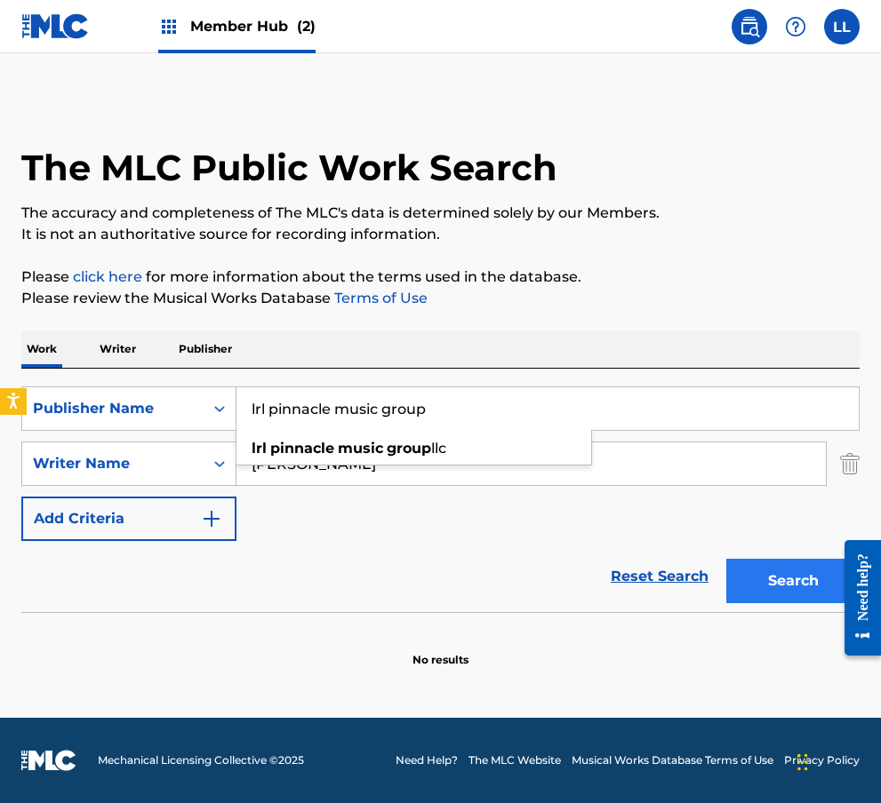
type input "lrl pinnacle music group"
click at [606, 579] on button "Search" at bounding box center [792, 581] width 133 height 44
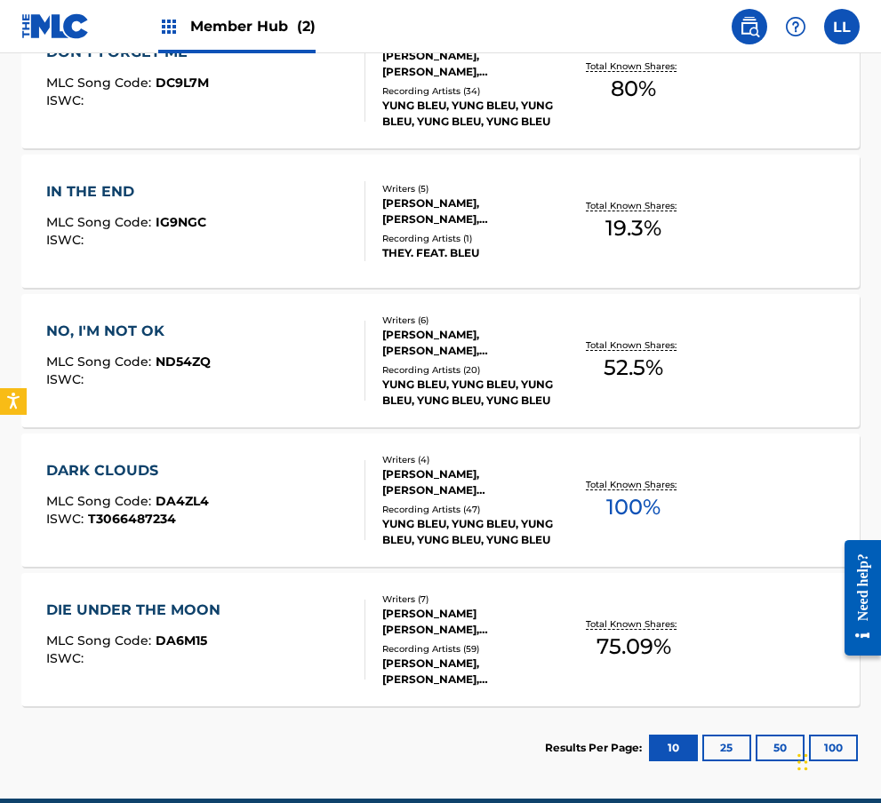
scroll to position [1328, 0]
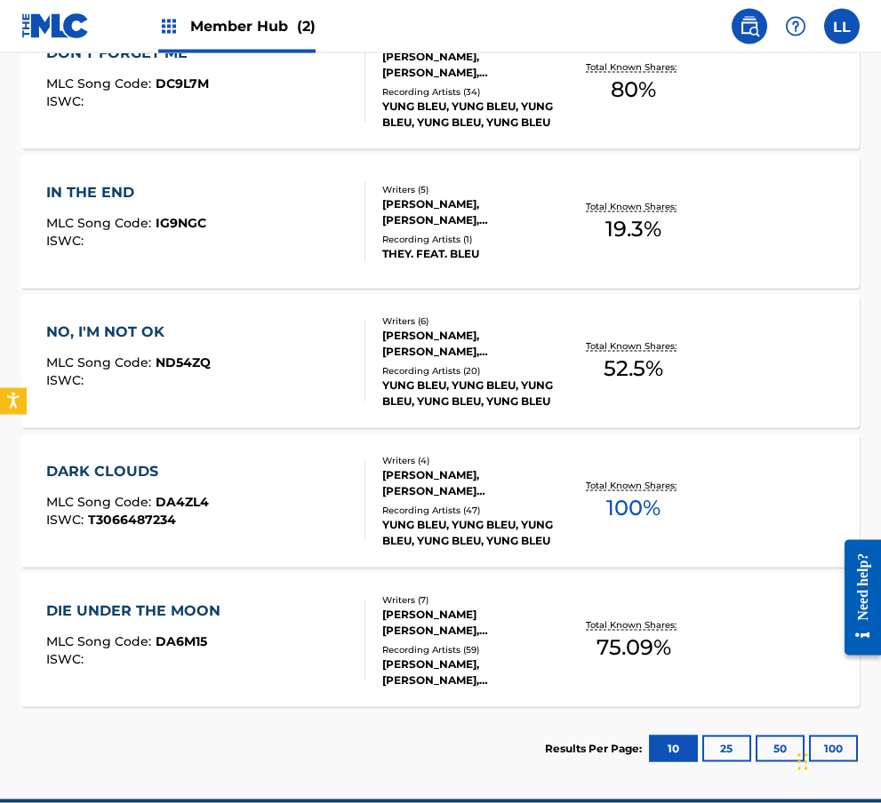
click at [182, 605] on div "DIE UNDER THE MOON" at bounding box center [137, 611] width 183 height 21
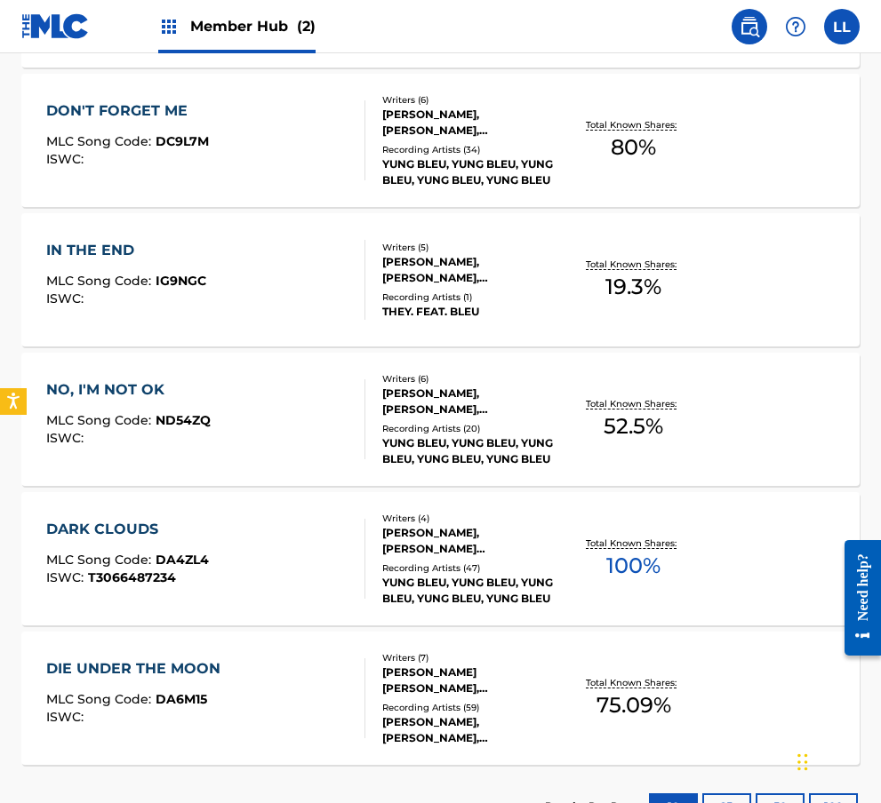
scroll to position [1270, 0]
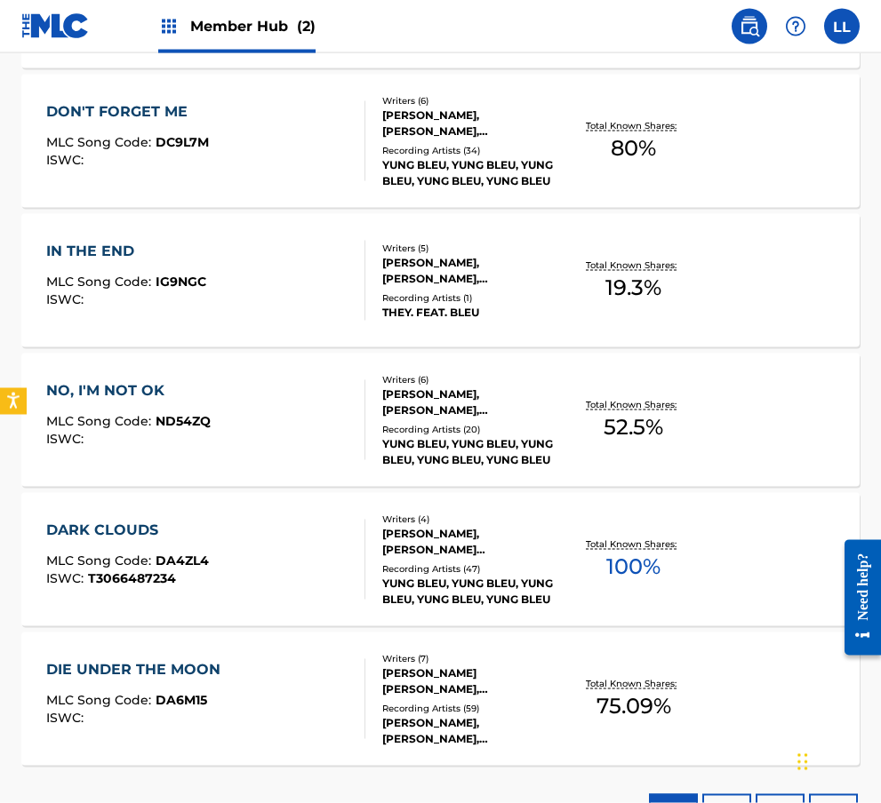
click at [143, 525] on div "DARK CLOUDS" at bounding box center [127, 530] width 163 height 21
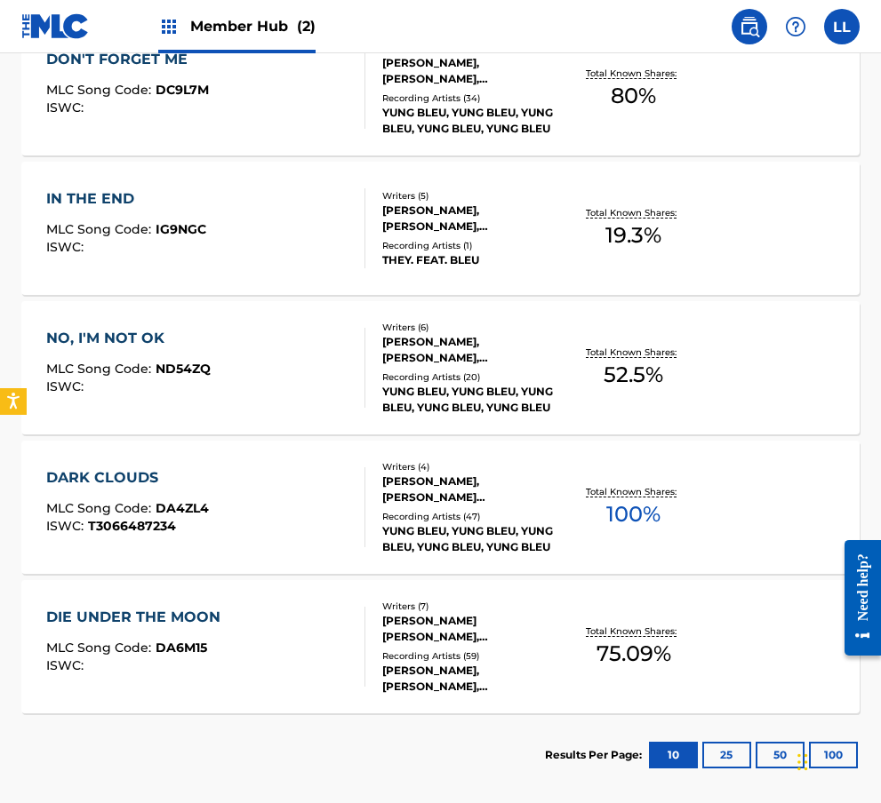
scroll to position [1321, 0]
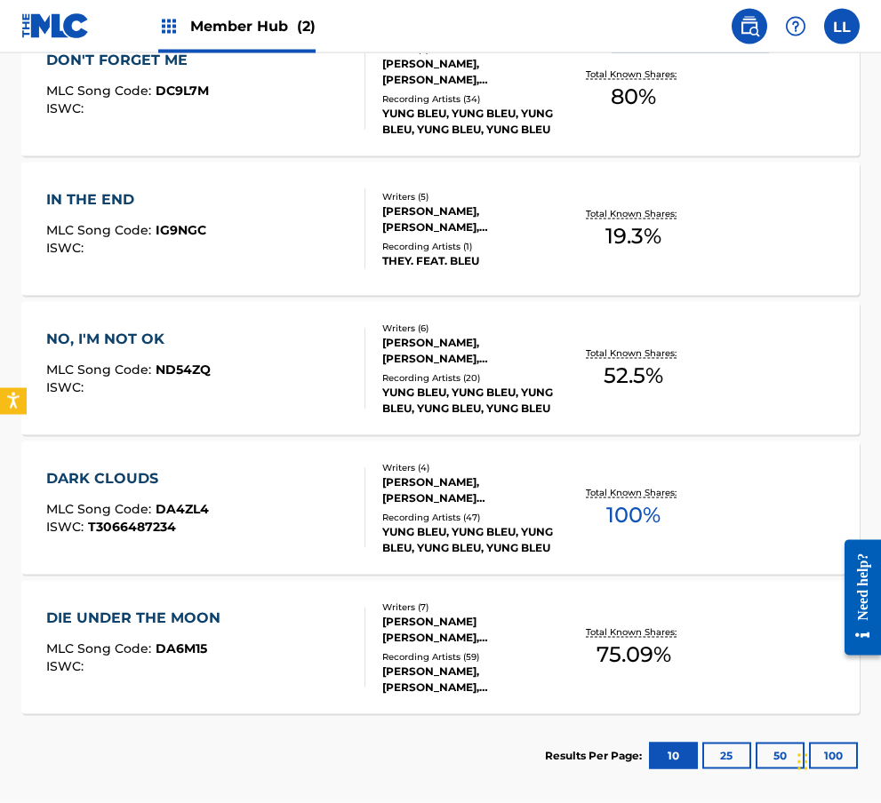
click at [280, 342] on div "NO, I'M NOT OK MLC Song Code : ND54ZQ ISWC :" at bounding box center [205, 369] width 318 height 80
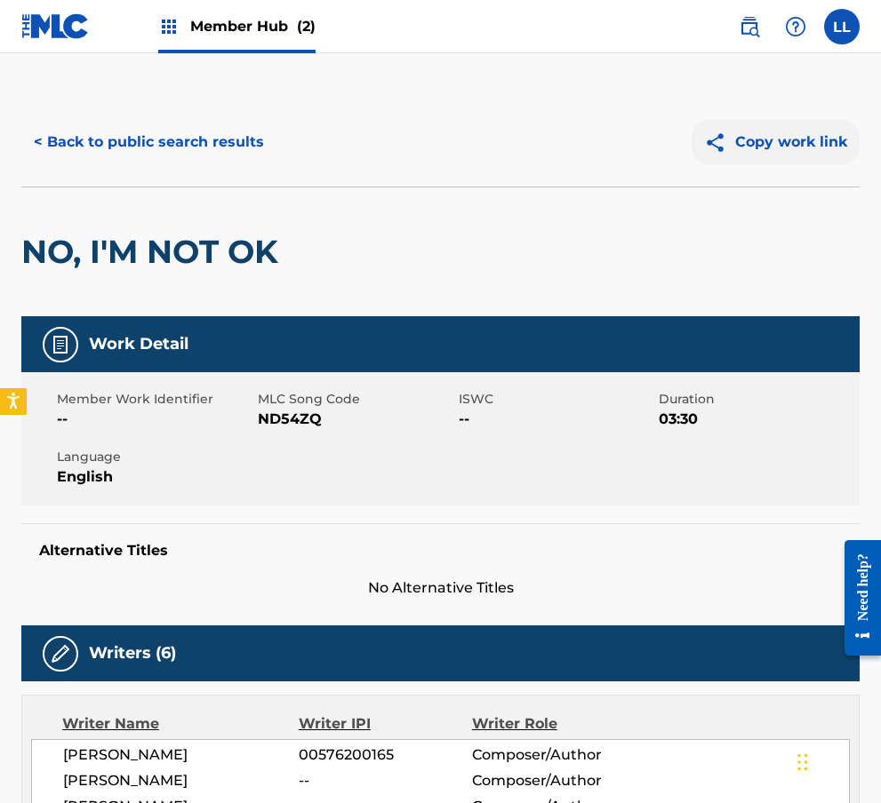
click at [606, 126] on button "Copy work link" at bounding box center [775, 142] width 168 height 44
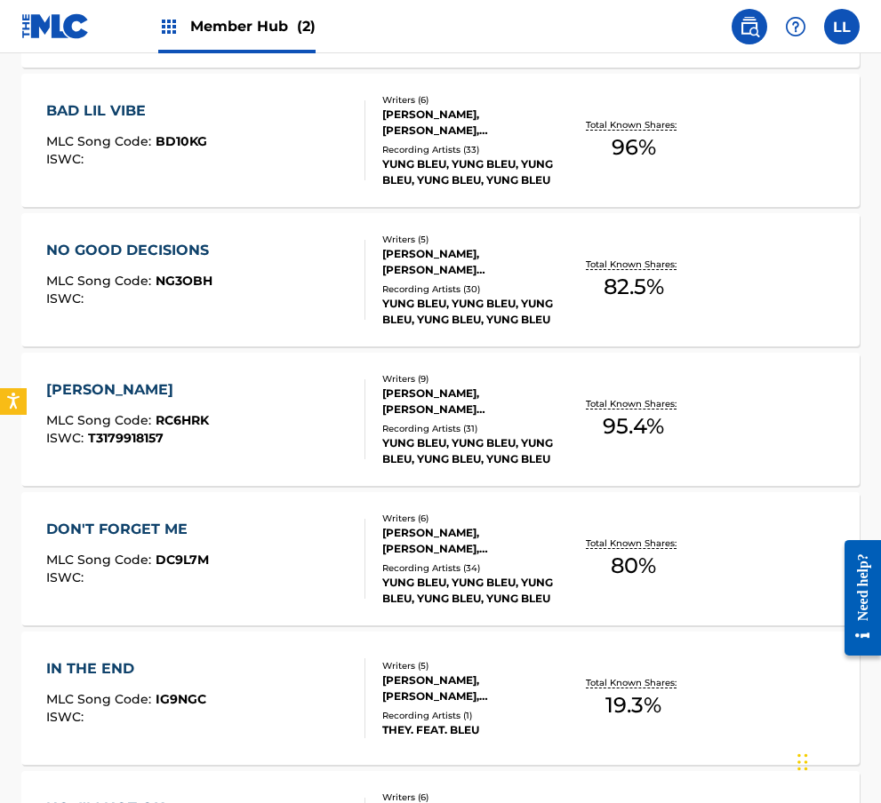
scroll to position [851, 0]
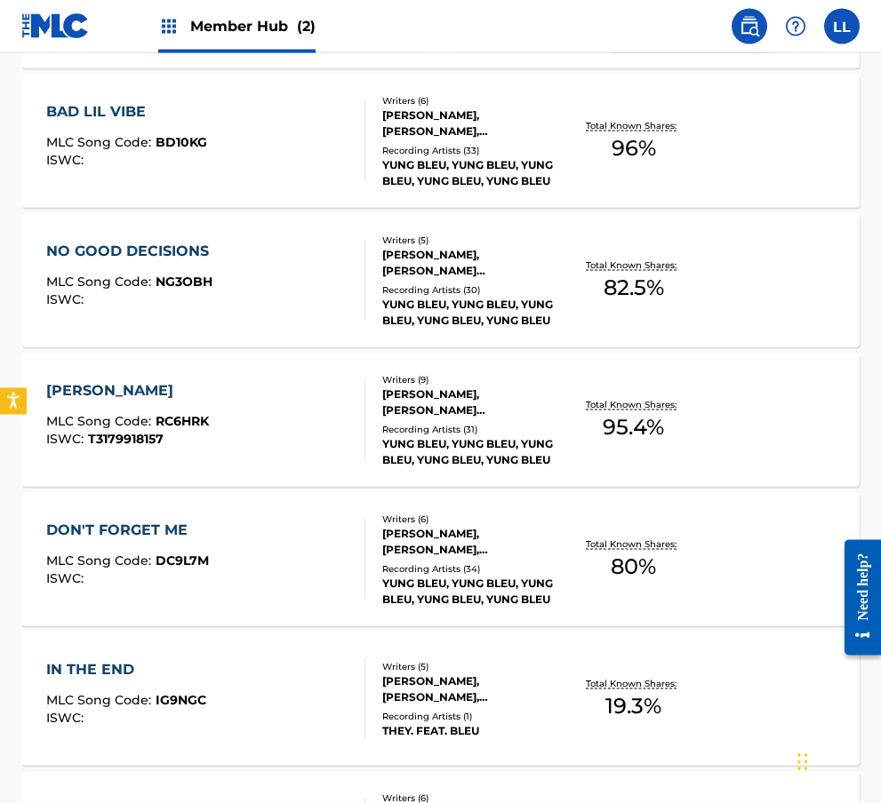
click at [150, 407] on div "RICH KILLAZ MLC Song Code : RC6HRK ISWC : T3179918157" at bounding box center [127, 420] width 163 height 80
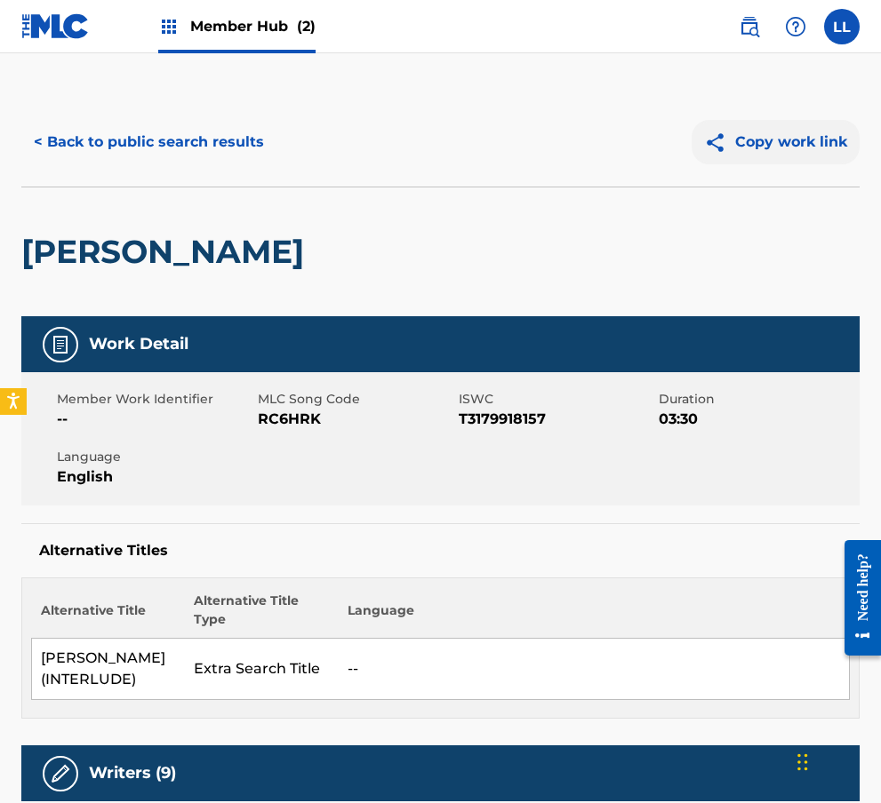
click at [606, 148] on button "Copy work link" at bounding box center [775, 142] width 168 height 44
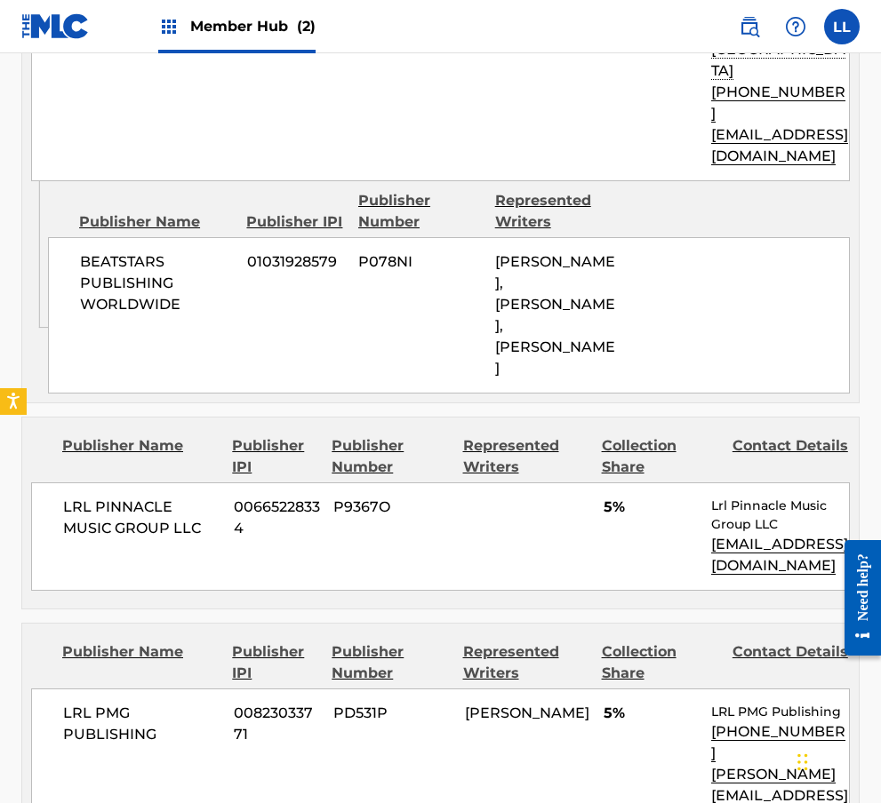
scroll to position [2436, 0]
click at [606, 642] on div "Collection Share" at bounding box center [660, 663] width 117 height 43
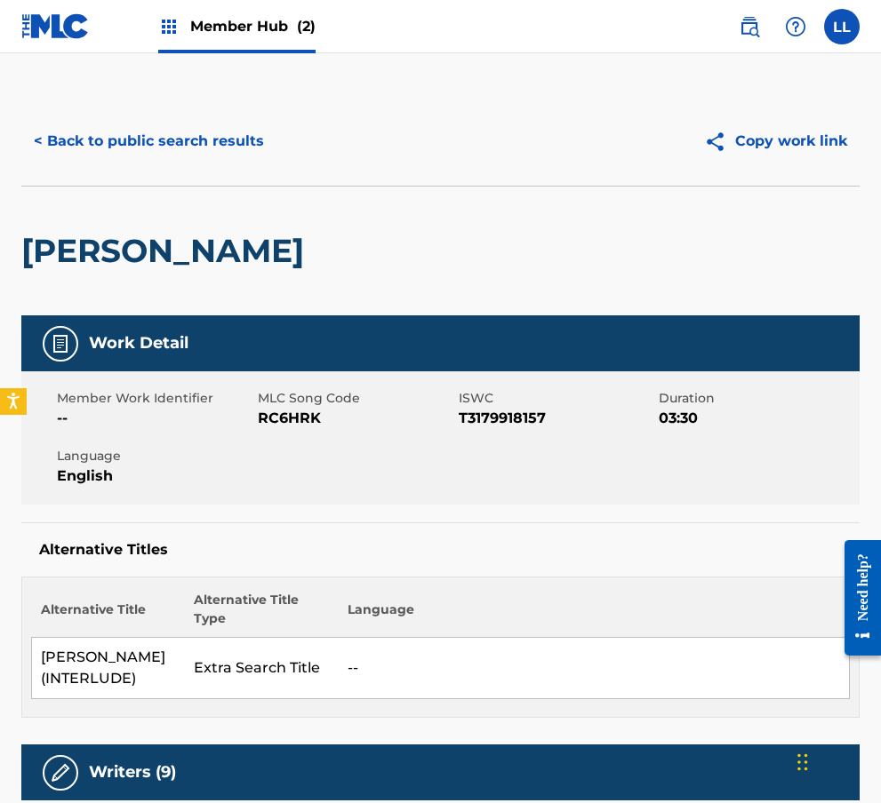
scroll to position [0, 0]
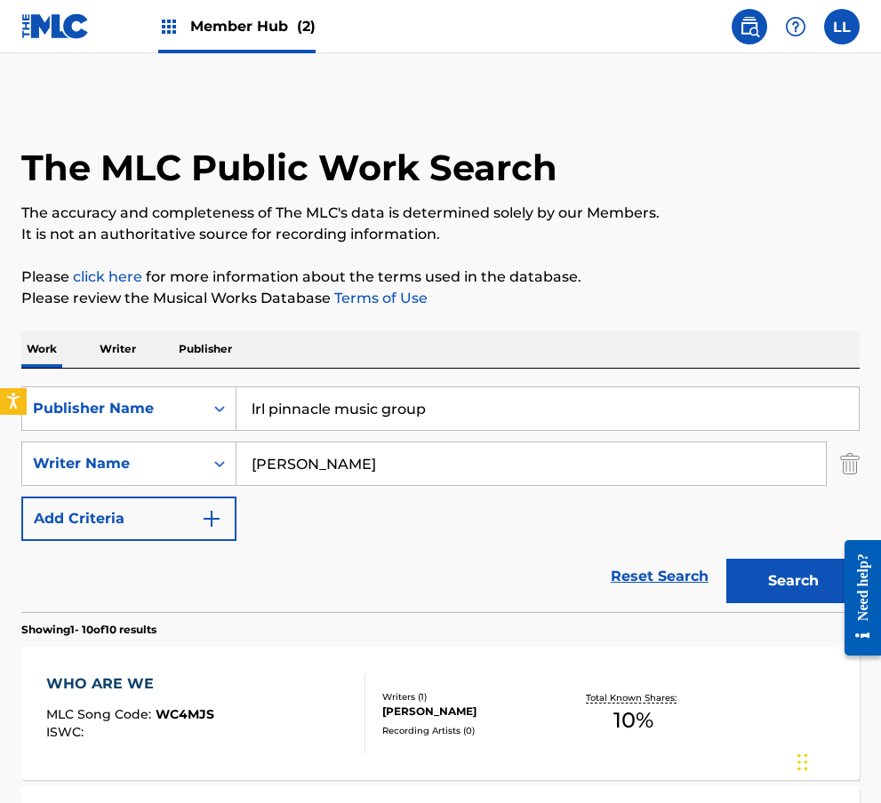
click at [362, 467] on input "teldrick smith" at bounding box center [530, 464] width 589 height 43
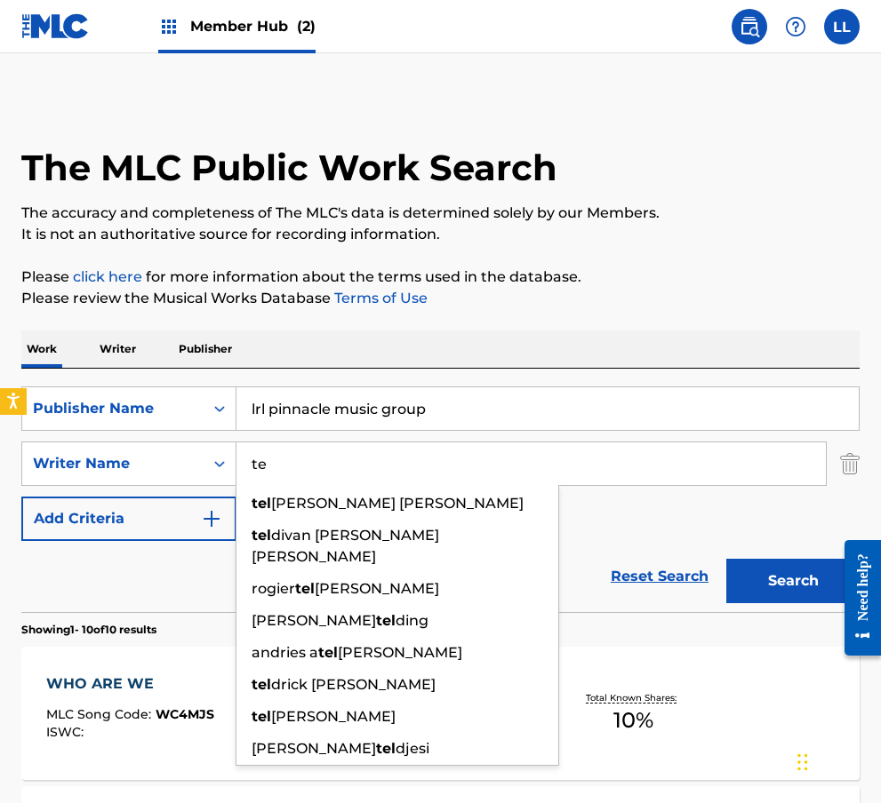
type input "t"
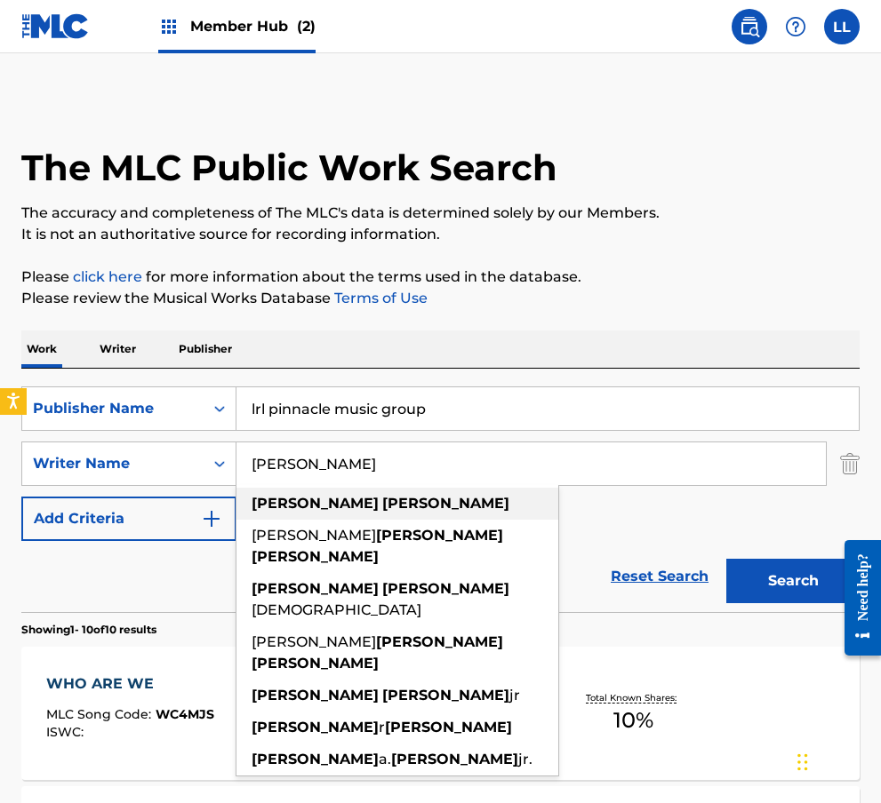
click at [382, 501] on strong "carter" at bounding box center [445, 503] width 127 height 17
type input "jermaine carter"
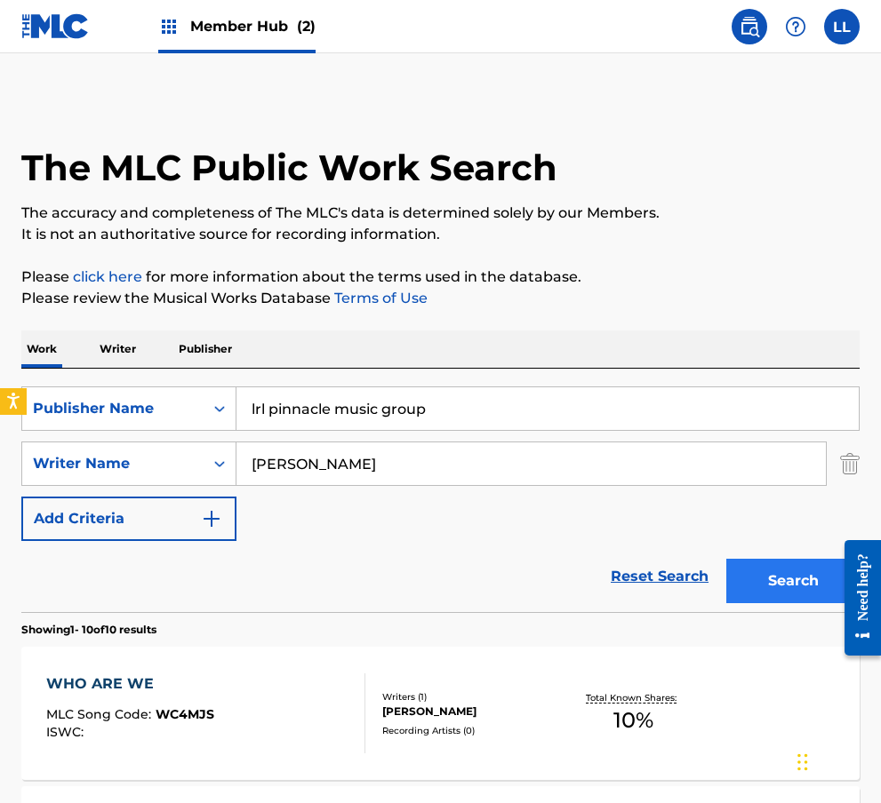
click at [606, 588] on button "Search" at bounding box center [792, 581] width 133 height 44
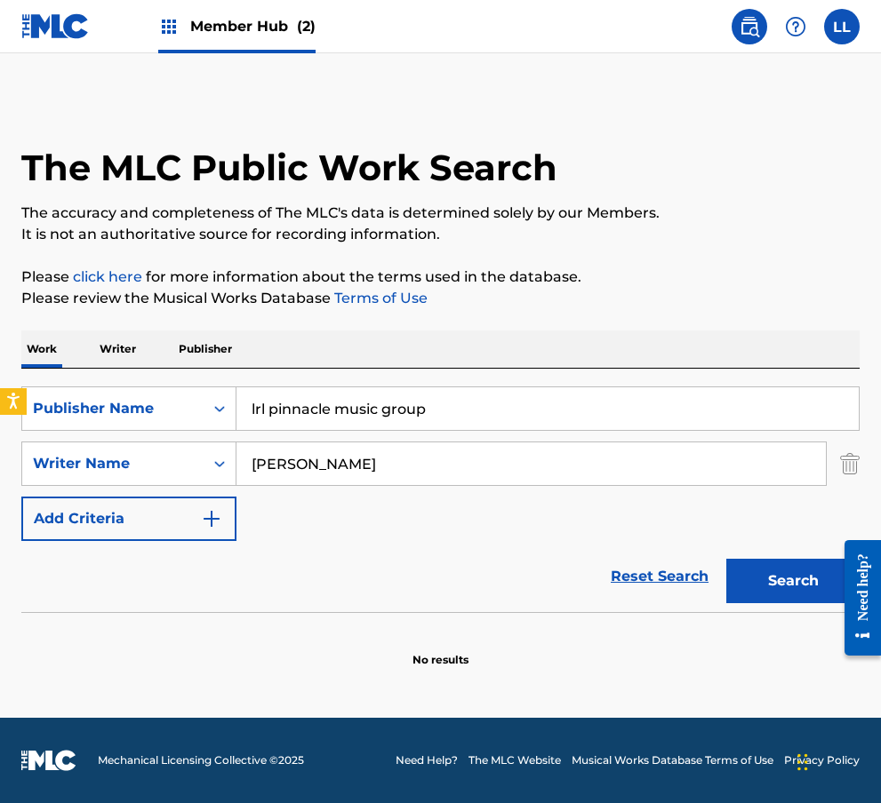
click at [292, 469] on input "jermaine carter" at bounding box center [530, 464] width 589 height 43
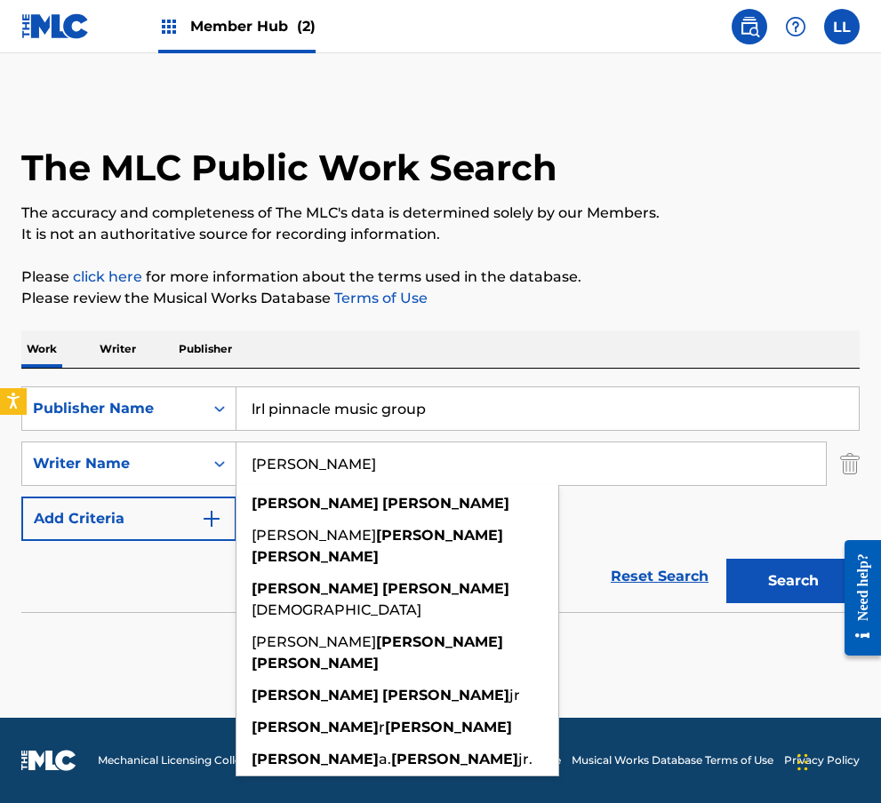
click at [378, 463] on input "jermaine carter" at bounding box center [530, 464] width 589 height 43
click at [377, 463] on input "jermaine carter" at bounding box center [530, 464] width 589 height 43
click at [339, 465] on input "jermaine carter" at bounding box center [530, 464] width 589 height 43
click at [267, 469] on input "jermaine carter" at bounding box center [530, 464] width 589 height 43
click at [267, 468] on input "jermaine carter" at bounding box center [530, 464] width 589 height 43
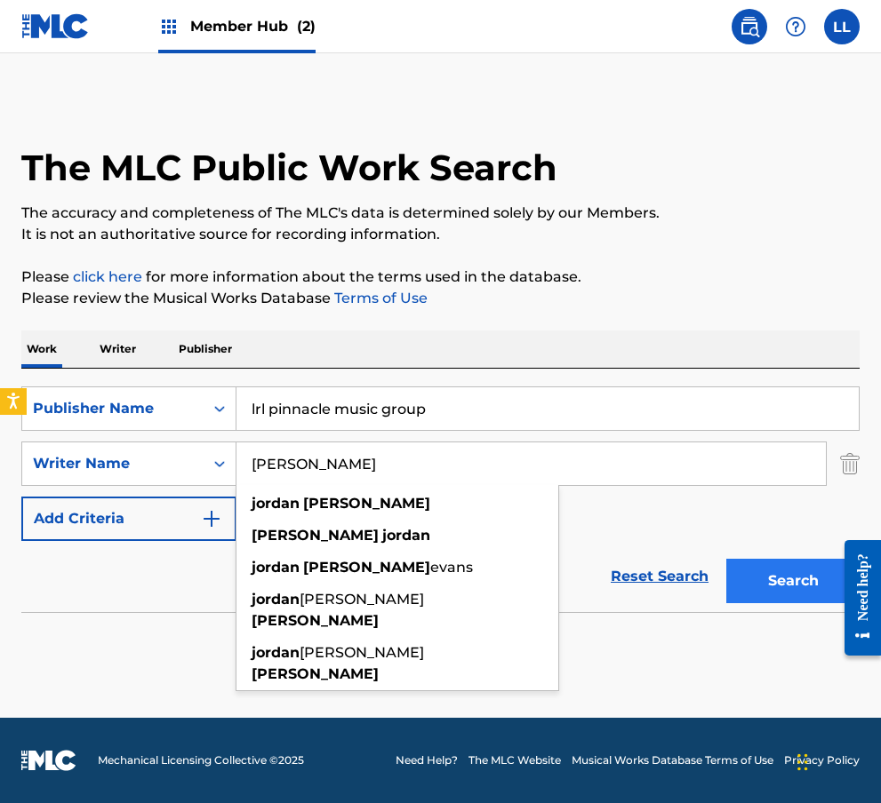
type input "Jordan Curtis"
click at [606, 584] on button "Search" at bounding box center [792, 581] width 133 height 44
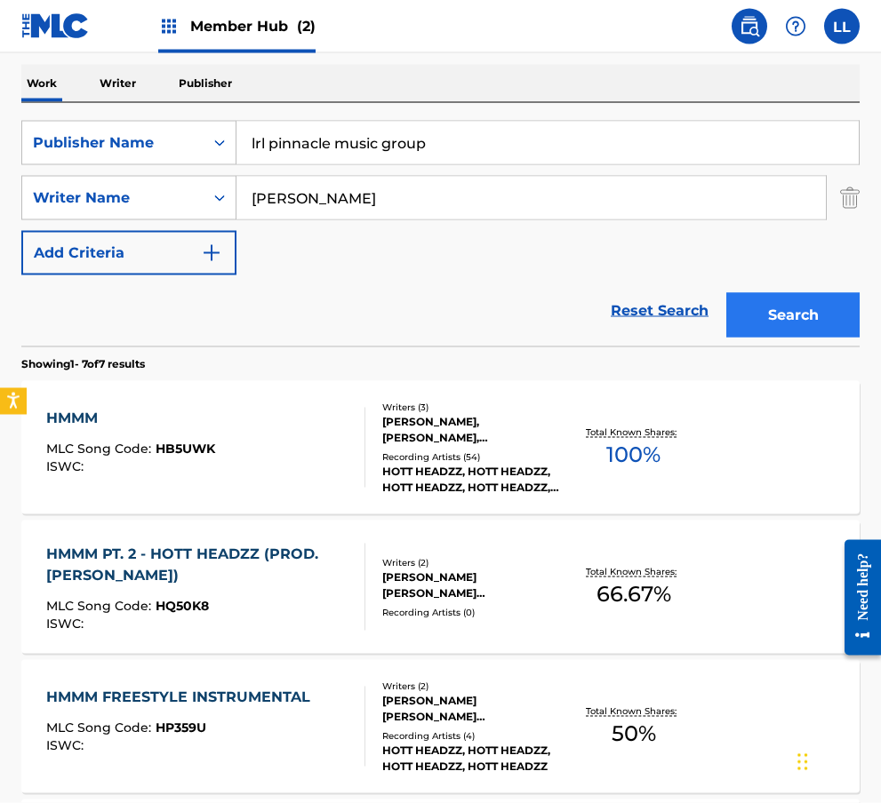
scroll to position [389, 0]
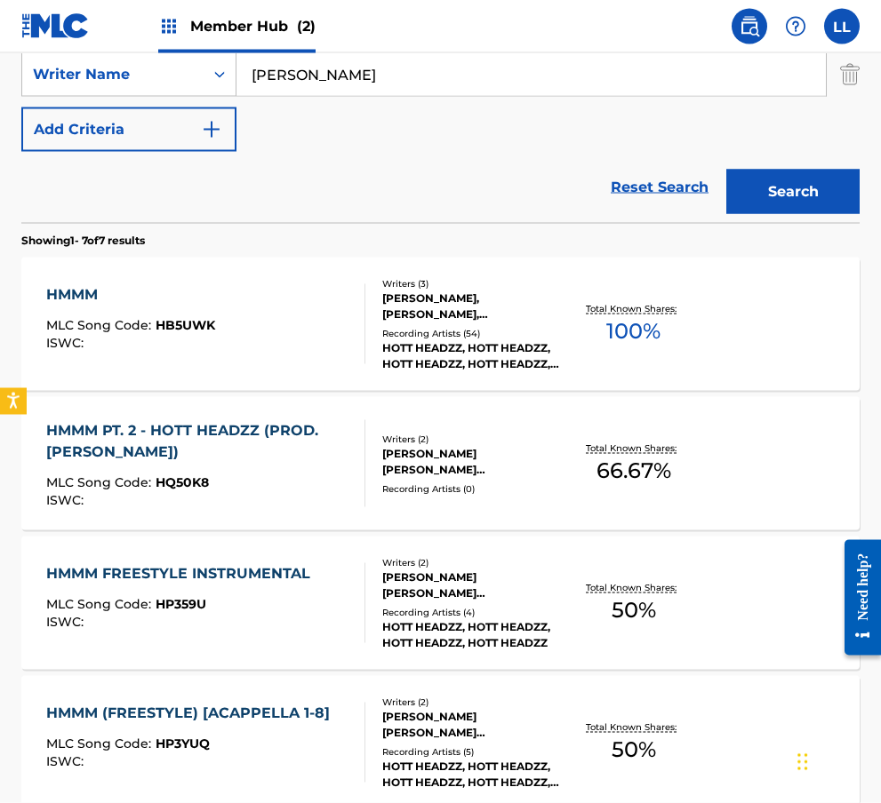
click at [237, 329] on div "HMMM MLC Song Code : HB5UWK ISWC :" at bounding box center [205, 324] width 318 height 80
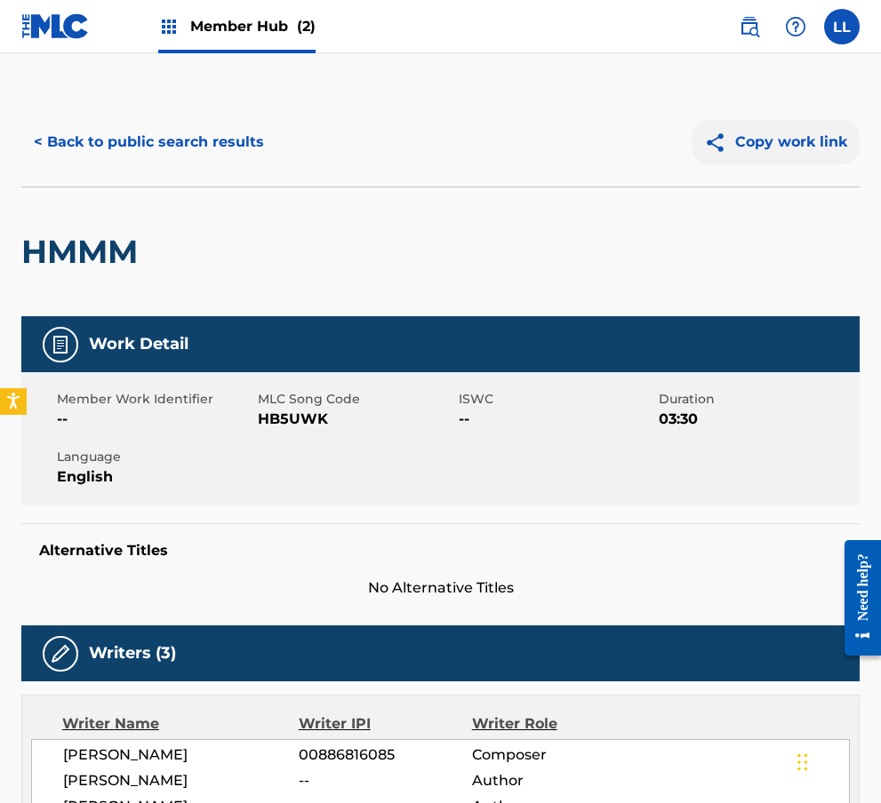
click at [606, 143] on button "Copy work link" at bounding box center [775, 142] width 168 height 44
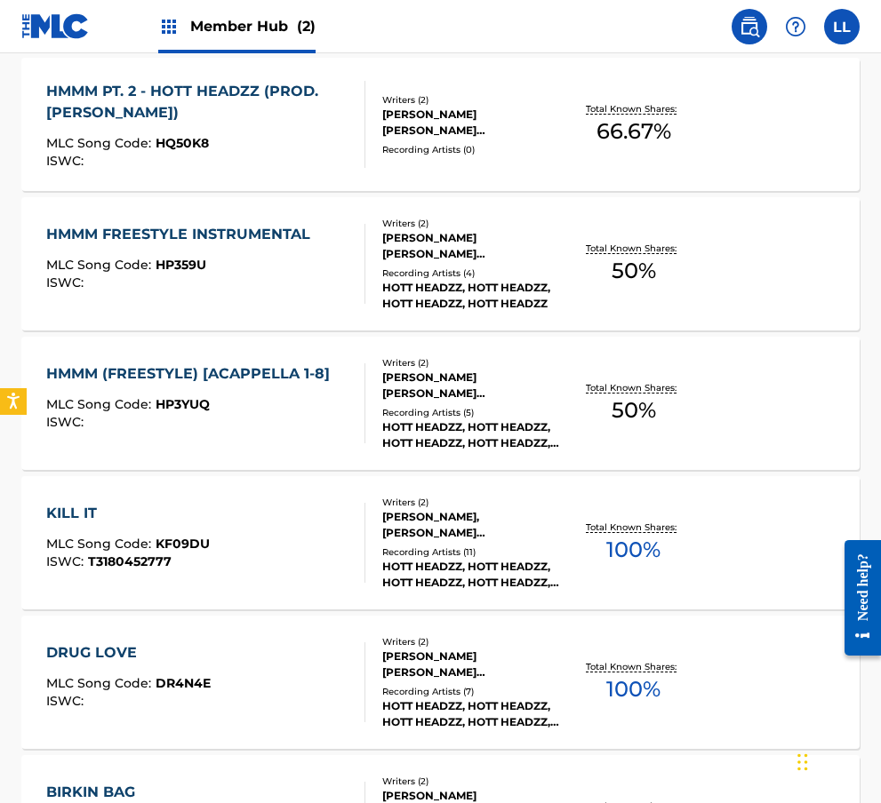
scroll to position [728, 0]
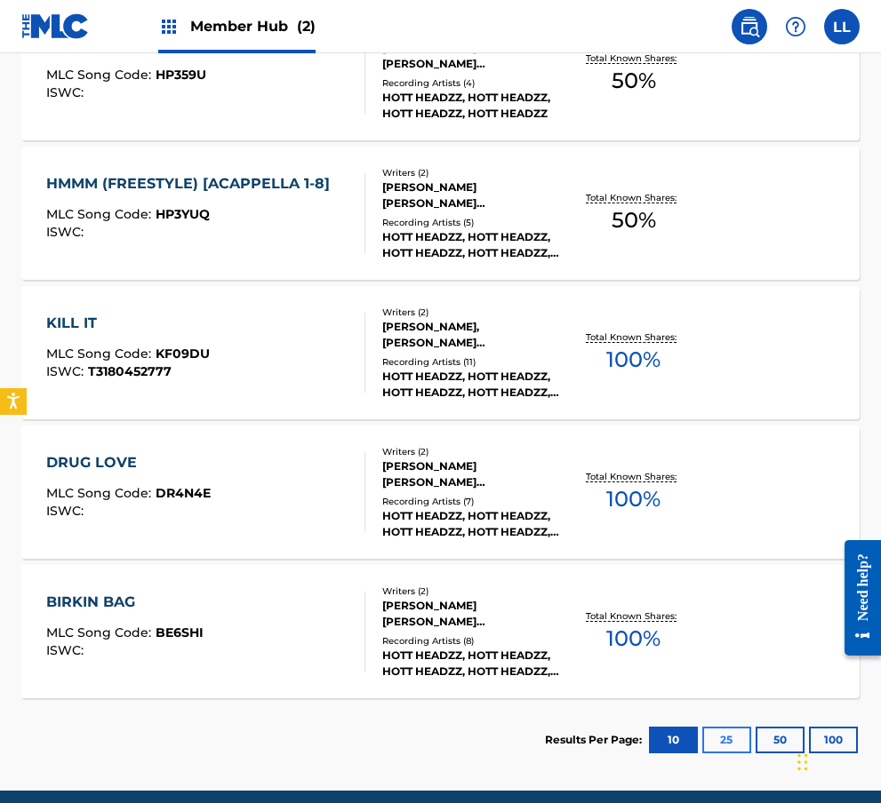
click at [606, 732] on button "25" at bounding box center [726, 740] width 49 height 27
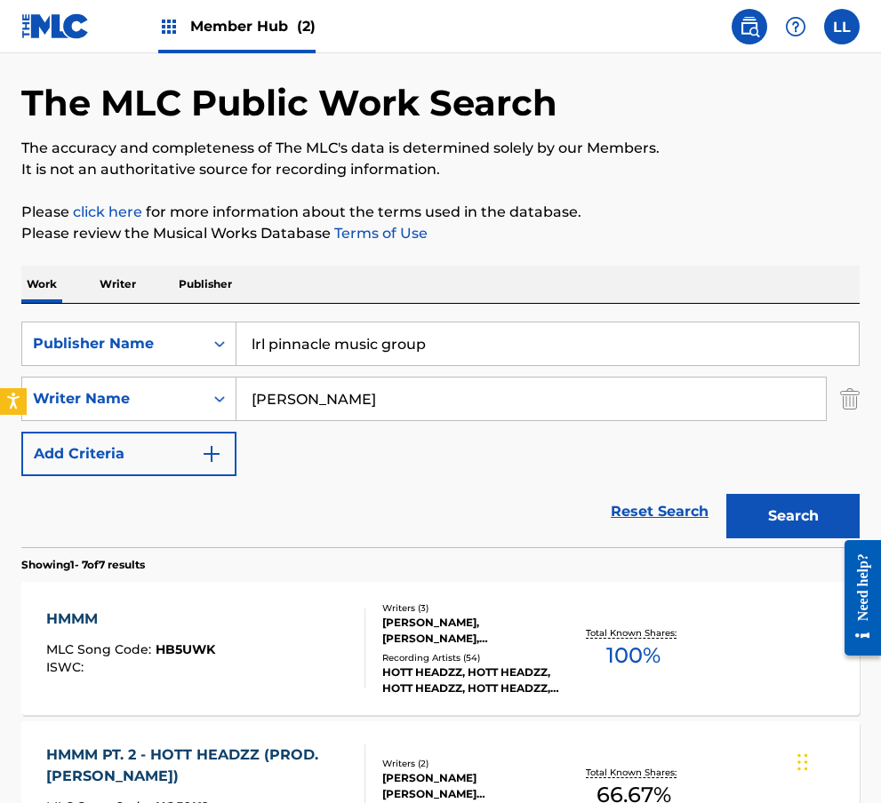
scroll to position [0, 0]
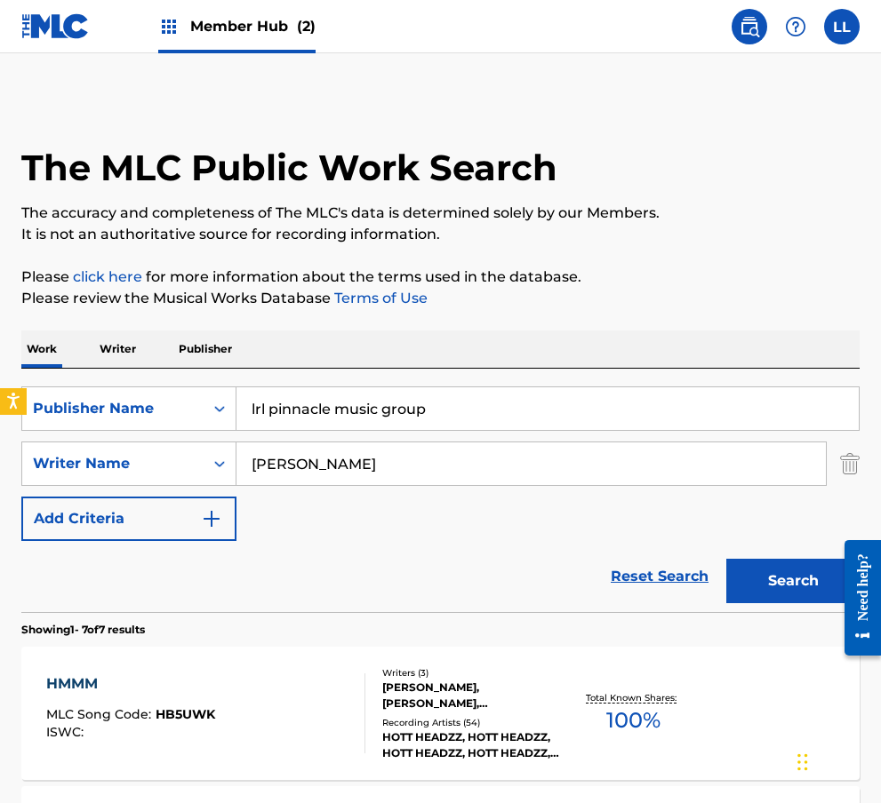
click at [256, 472] on input "Jordan Curtis" at bounding box center [530, 464] width 589 height 43
click at [255, 472] on input "Jordan Curtis" at bounding box center [530, 464] width 589 height 43
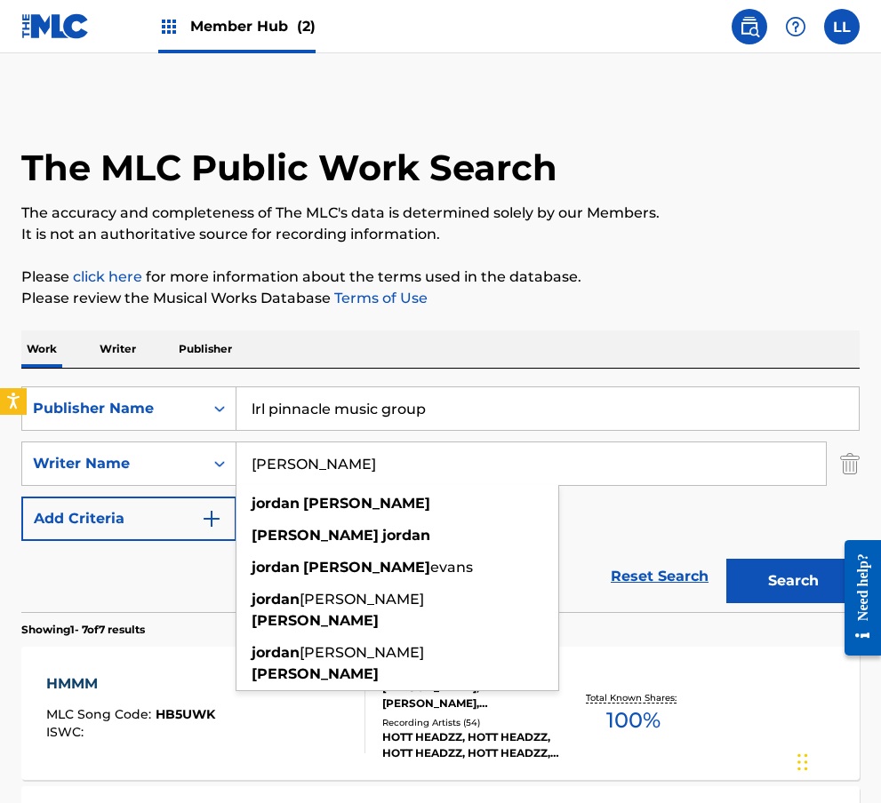
click at [280, 466] on input "Jordan Curtis" at bounding box center [530, 464] width 589 height 43
click at [280, 465] on input "Jordan Curtis" at bounding box center [530, 464] width 589 height 43
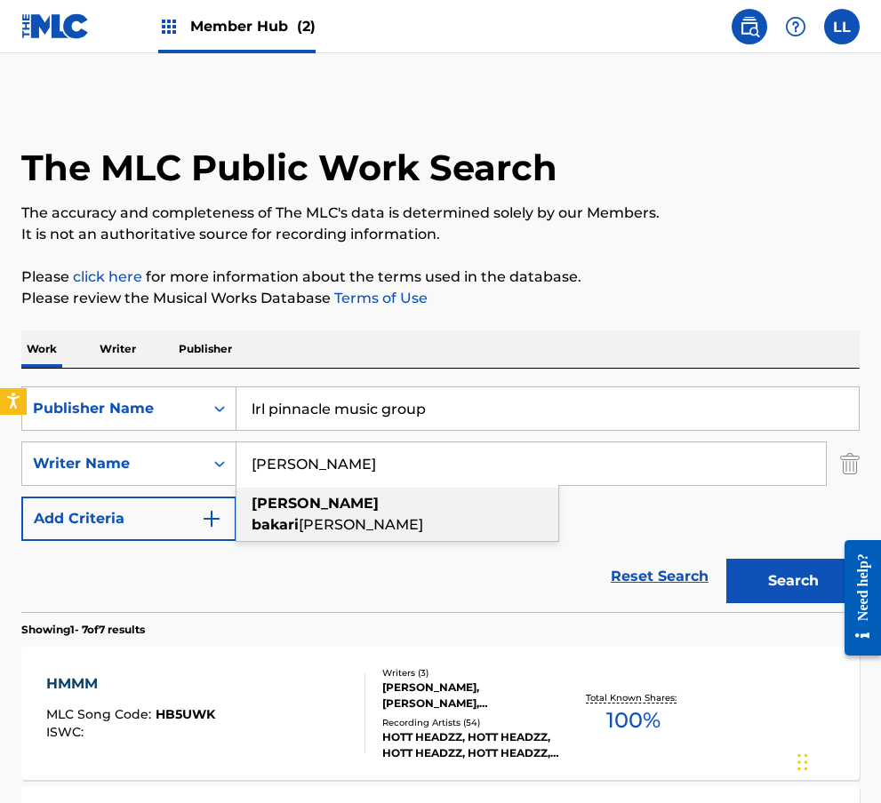
click at [419, 516] on span "spearman" at bounding box center [361, 524] width 124 height 17
type input "emmanuel bakari spearman"
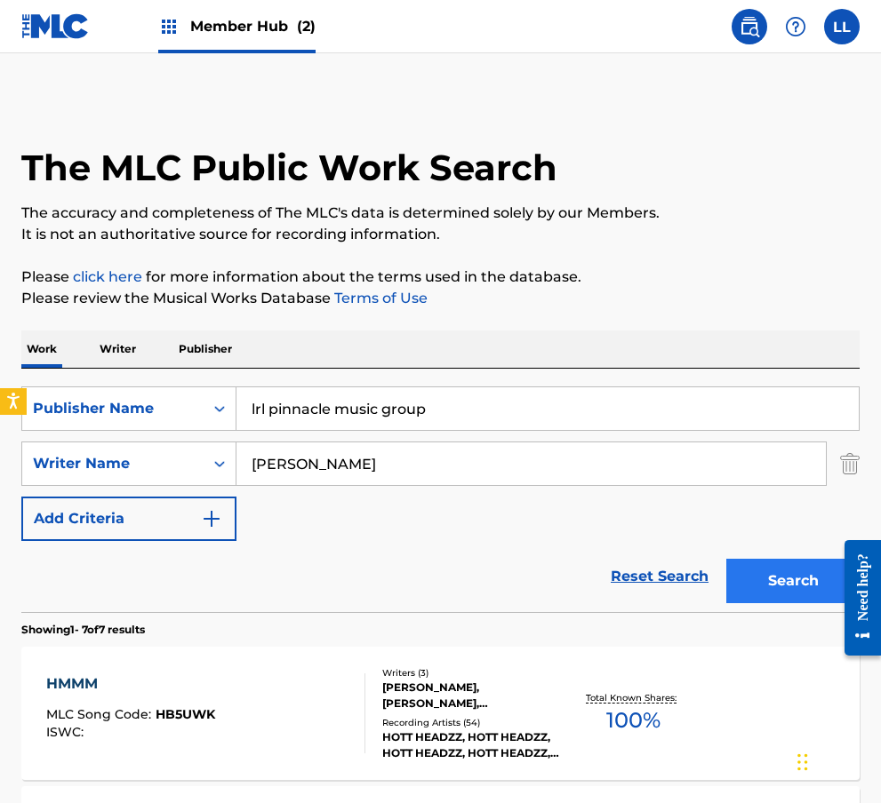
click at [606, 585] on button "Search" at bounding box center [792, 581] width 133 height 44
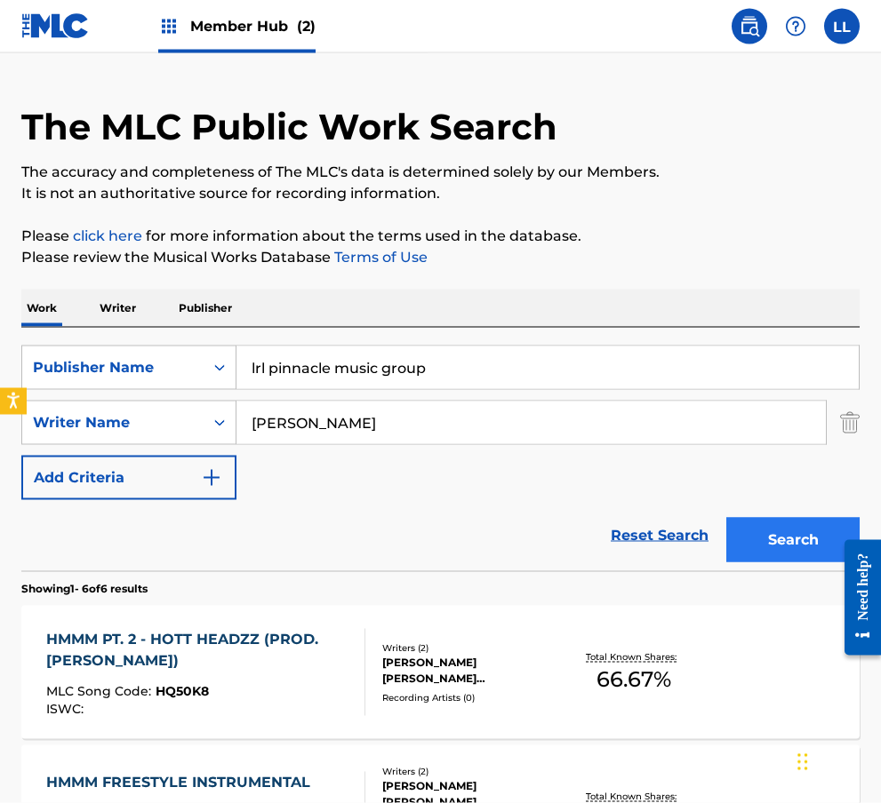
scroll to position [70, 0]
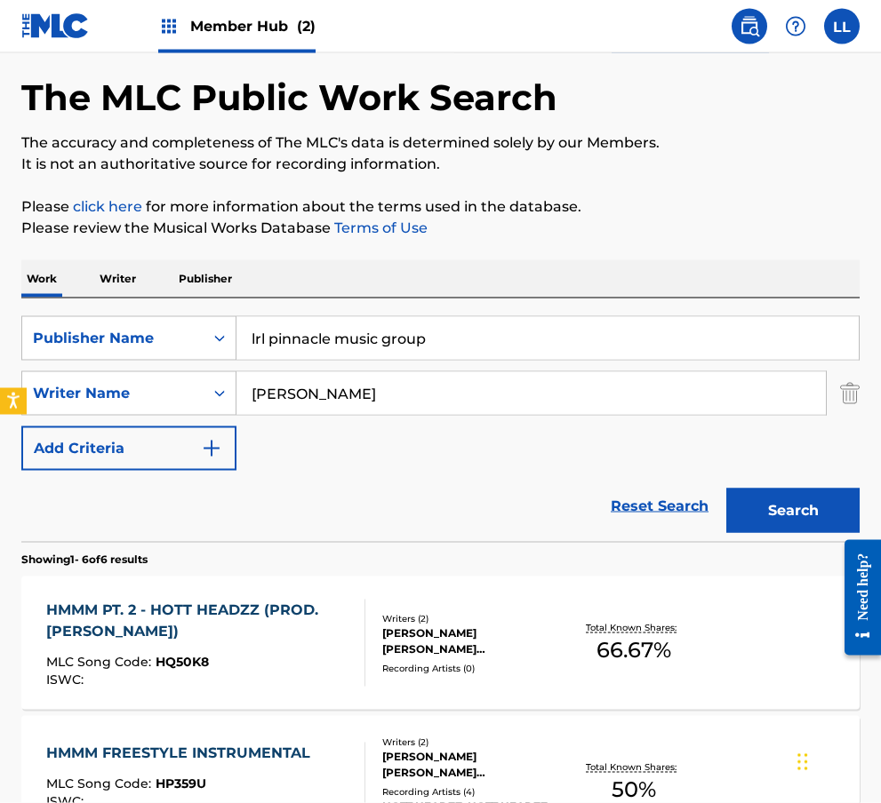
click at [435, 345] on input "lrl pinnacle music group" at bounding box center [547, 338] width 622 height 43
click at [434, 345] on input "lrl pinnacle music group" at bounding box center [547, 338] width 622 height 43
click at [413, 336] on input "lrl pinnacle music group" at bounding box center [547, 338] width 622 height 43
click at [387, 340] on input "lrl pinnacle music group" at bounding box center [547, 338] width 622 height 43
click at [387, 339] on input "lrl pinnacle music group" at bounding box center [547, 338] width 622 height 43
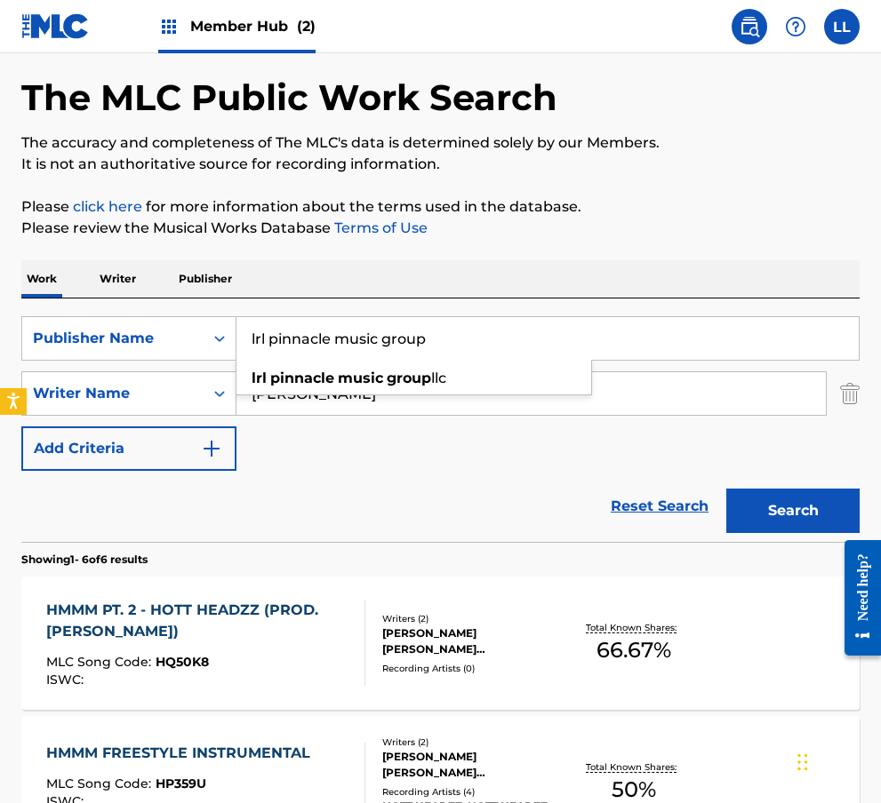
click at [379, 349] on input "lrl pinnacle music group" at bounding box center [547, 338] width 622 height 43
click at [379, 348] on input "lrl pinnacle music group" at bounding box center [547, 338] width 622 height 43
click at [349, 371] on span "ishing" at bounding box center [364, 378] width 44 height 17
type input "lrl pmg publishing"
click at [321, 395] on input "emmanuel bakari spearman" at bounding box center [530, 393] width 589 height 43
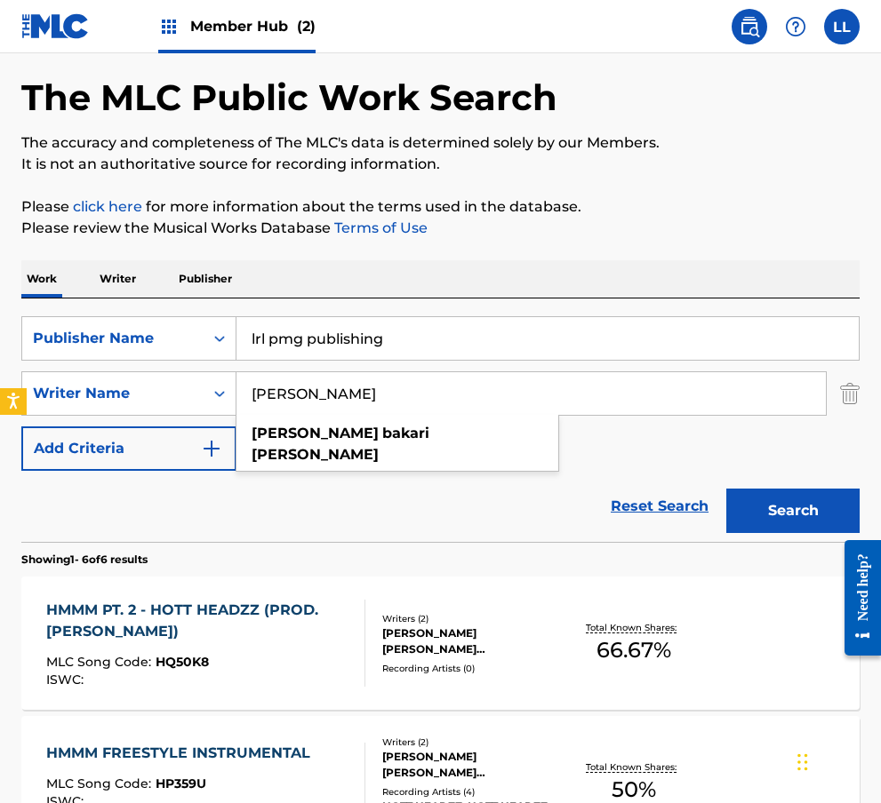
click at [320, 395] on input "emmanuel bakari spearman" at bounding box center [530, 393] width 589 height 43
click at [315, 388] on input "emmanuel bakari spearman" at bounding box center [530, 393] width 589 height 43
click at [386, 404] on input "emmanuel bakari spearman" at bounding box center [530, 393] width 589 height 43
click at [386, 403] on input "emmanuel bakari spearman" at bounding box center [530, 393] width 589 height 43
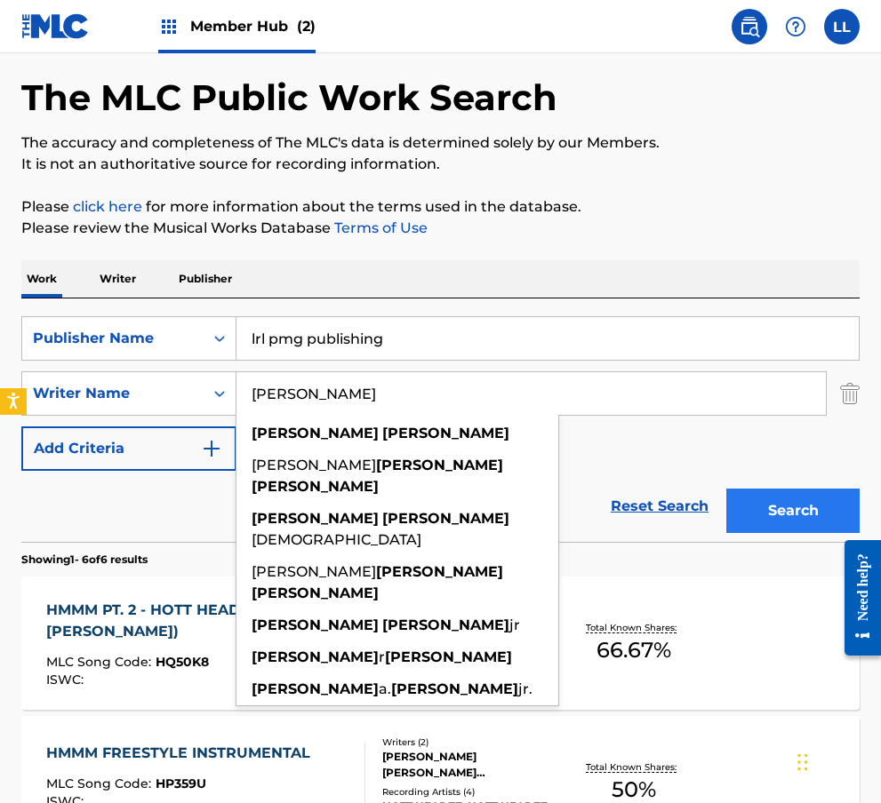
type input "Jermaine Carter"
click at [606, 517] on button "Search" at bounding box center [792, 511] width 133 height 44
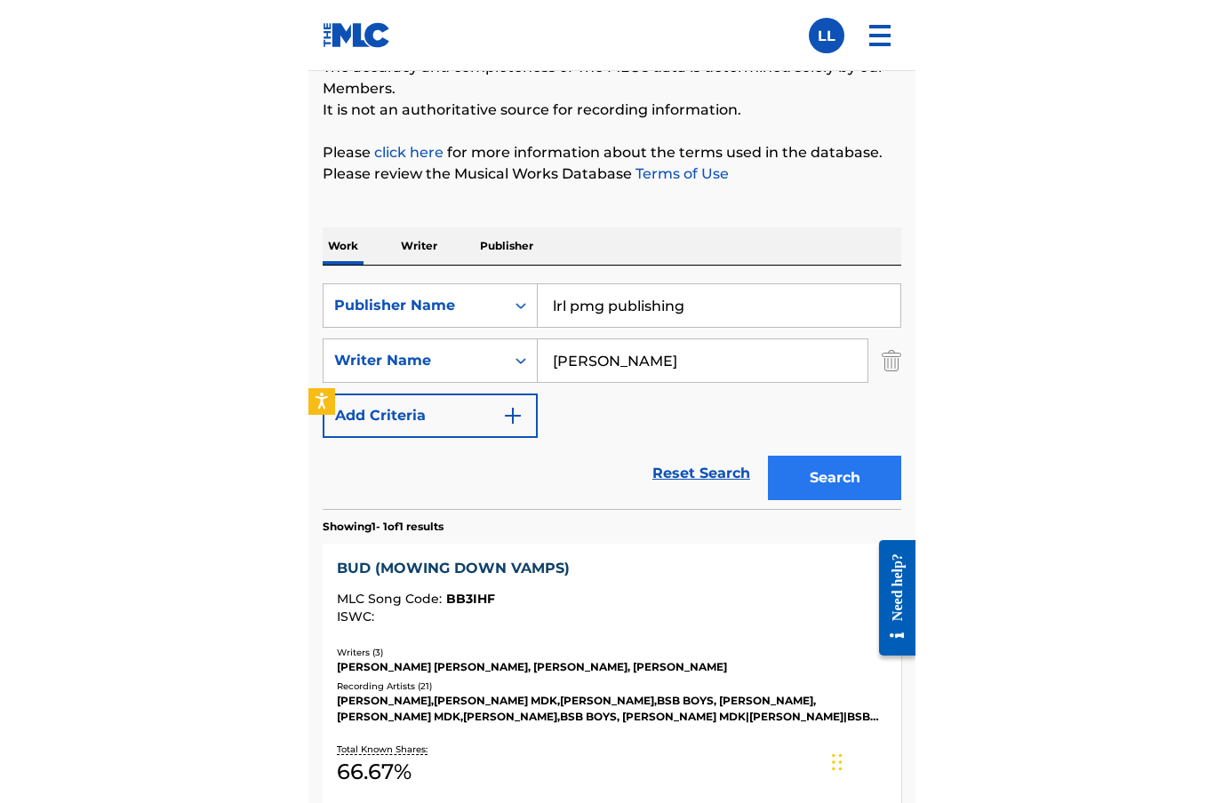
scroll to position [61, 0]
